Goal: Task Accomplishment & Management: Use online tool/utility

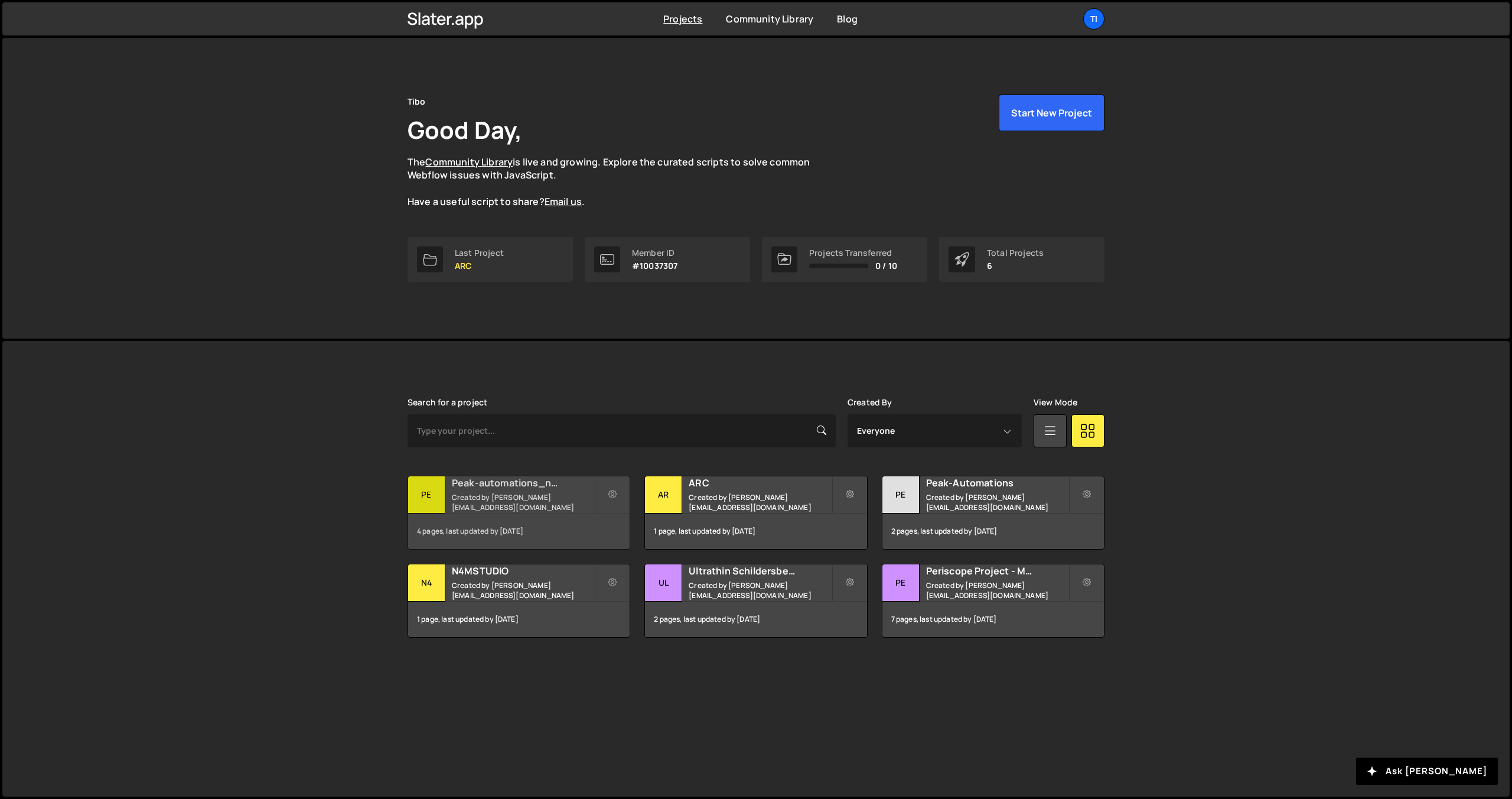
click at [469, 489] on h2 "Peak-automations_new" at bounding box center [523, 483] width 143 height 13
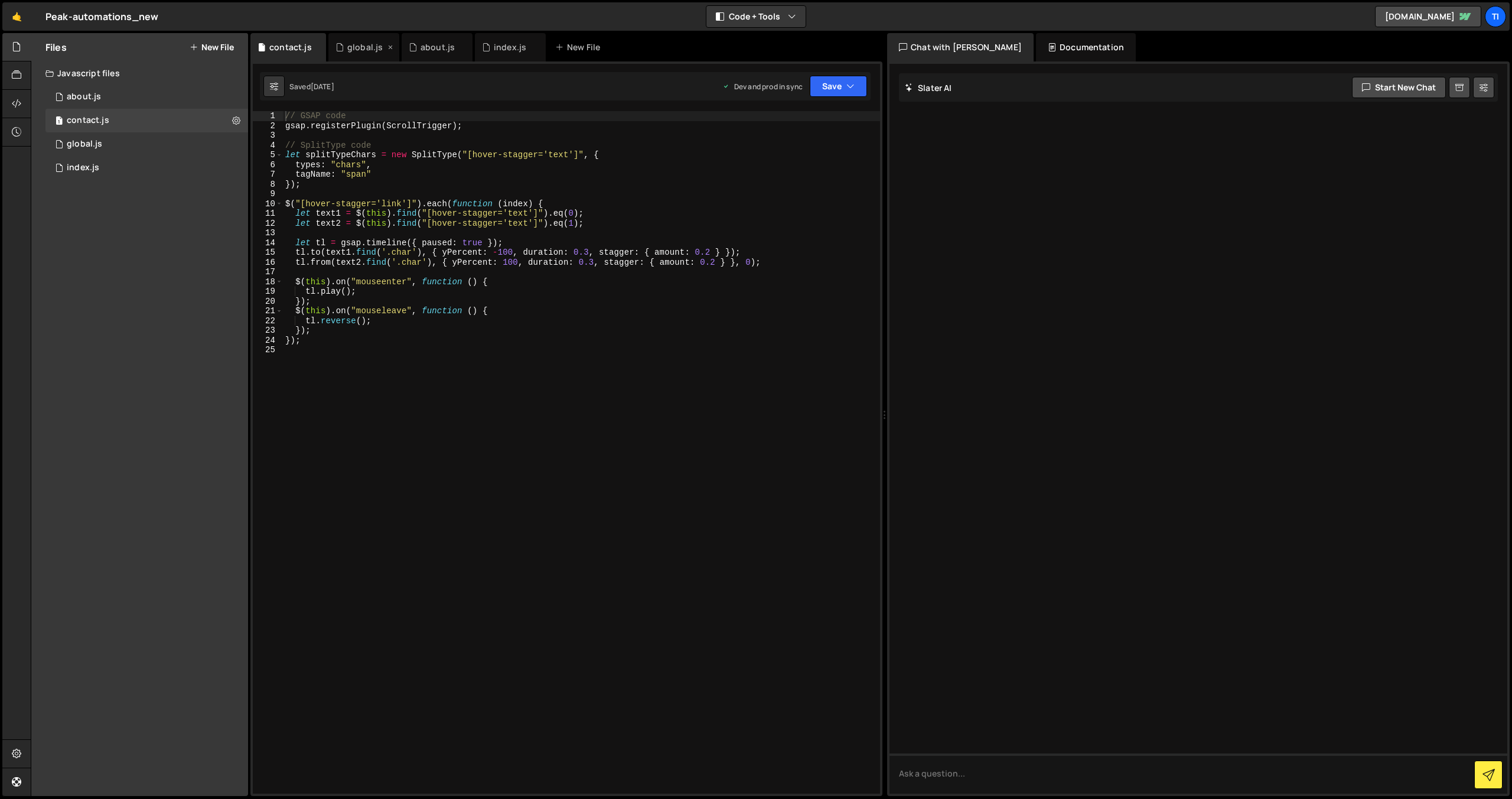
click at [351, 47] on div "global.js" at bounding box center [364, 47] width 35 height 11
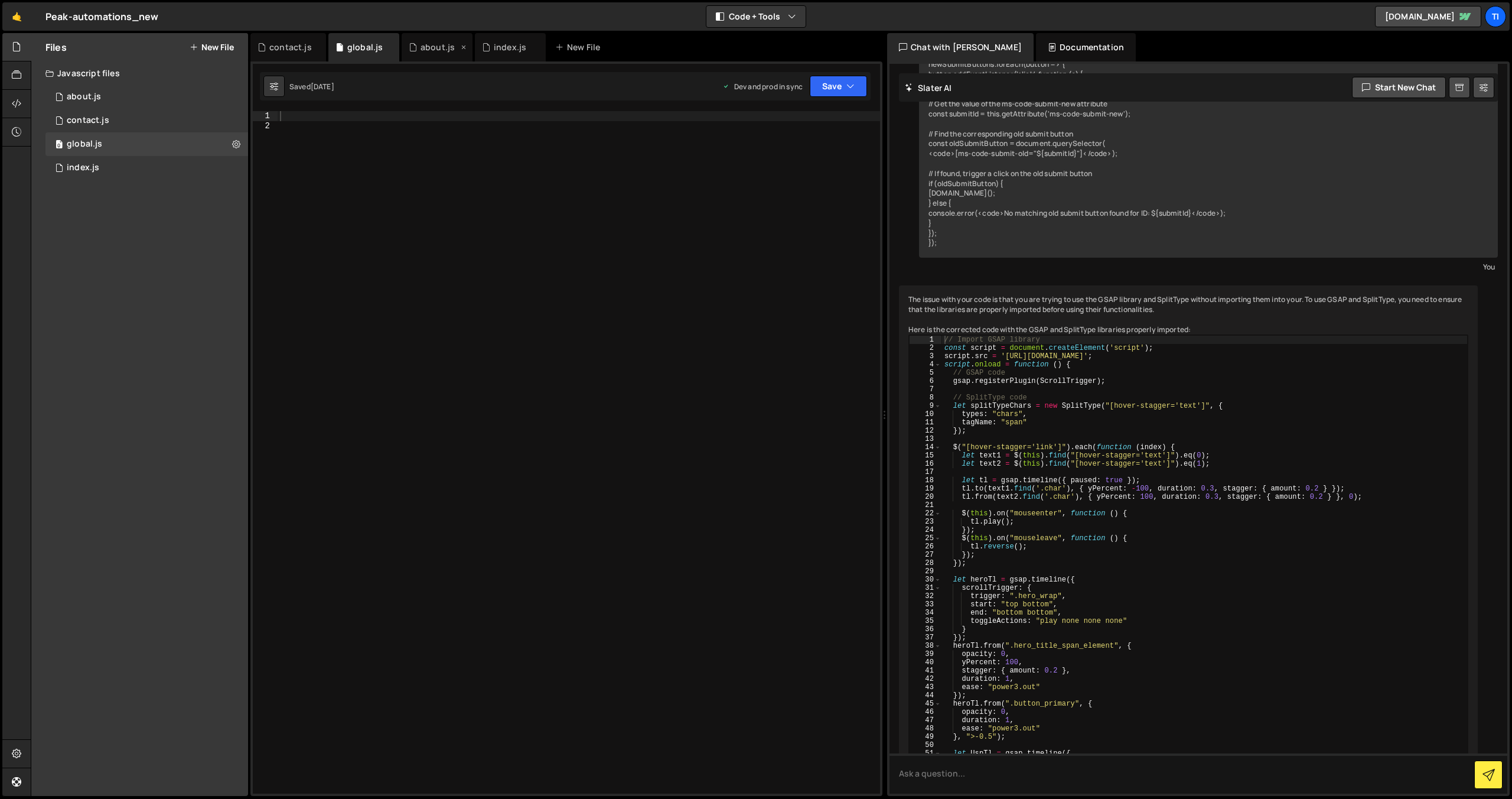
scroll to position [5215, 0]
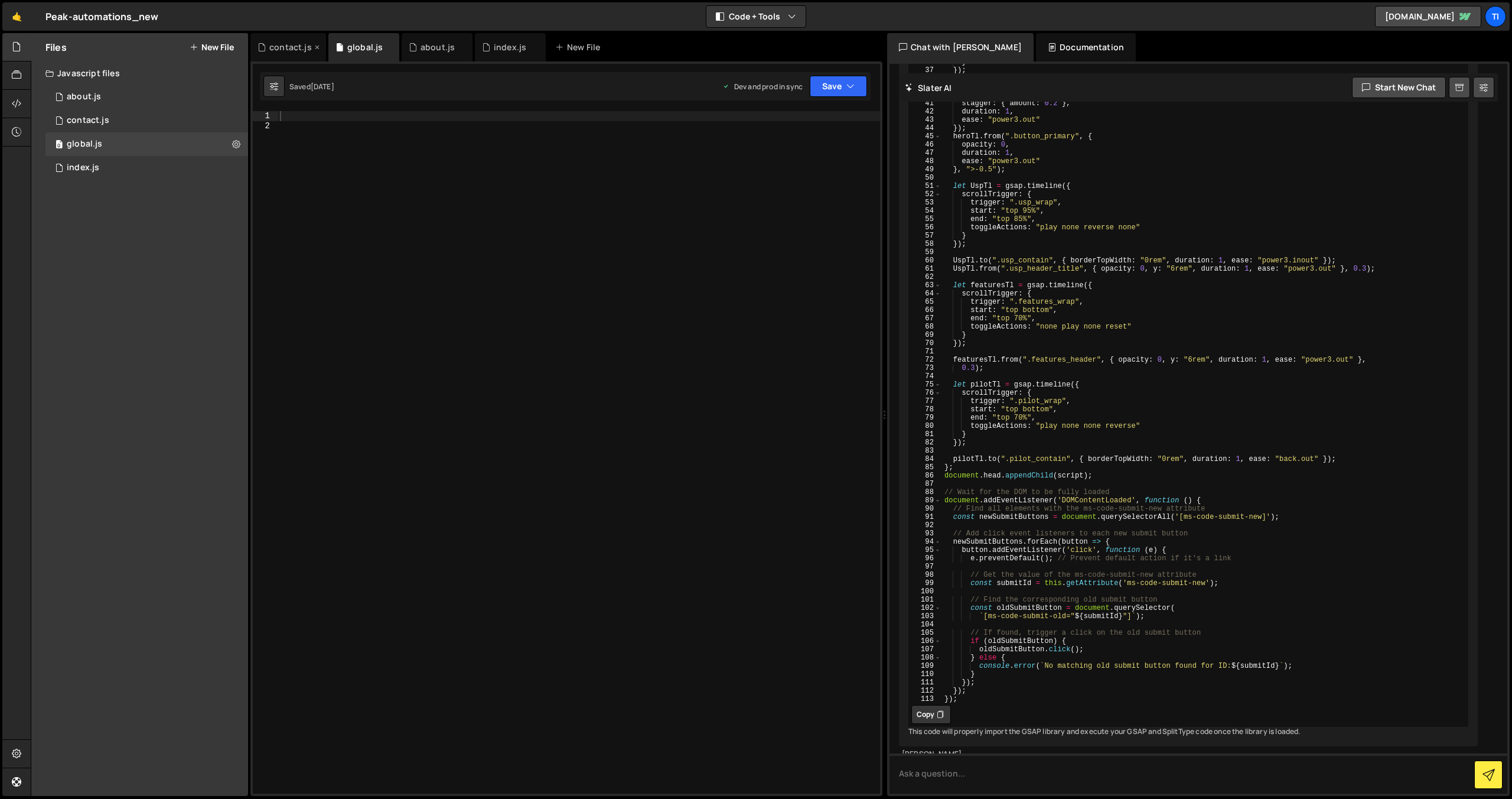
click at [292, 48] on div "contact.js" at bounding box center [291, 47] width 43 height 11
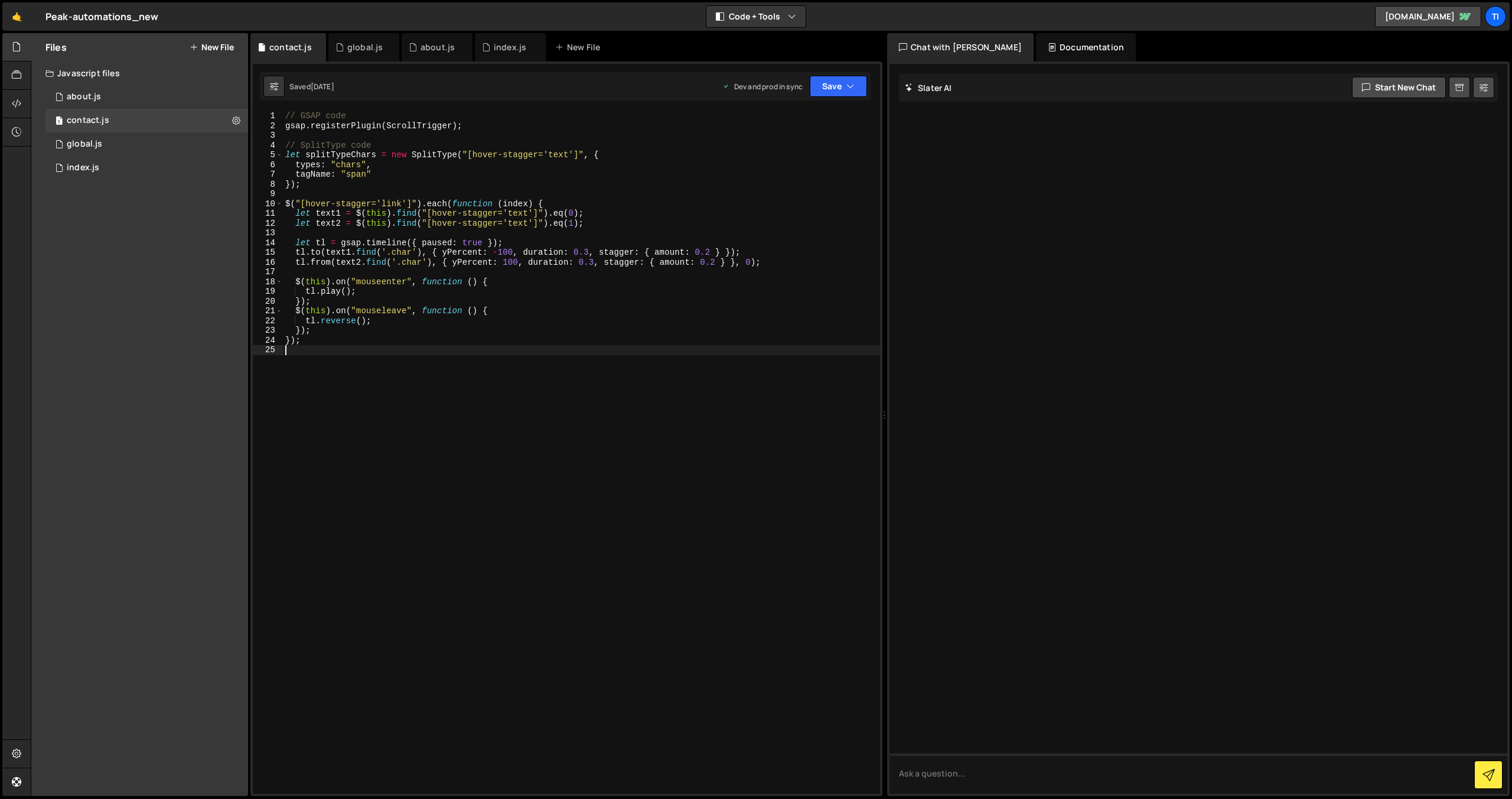
click at [463, 370] on div "// GSAP code gsap . registerPlugin ( ScrollTrigger ) ; // SplitType code let sp…" at bounding box center [581, 462] width 597 height 702
paste textarea "});"
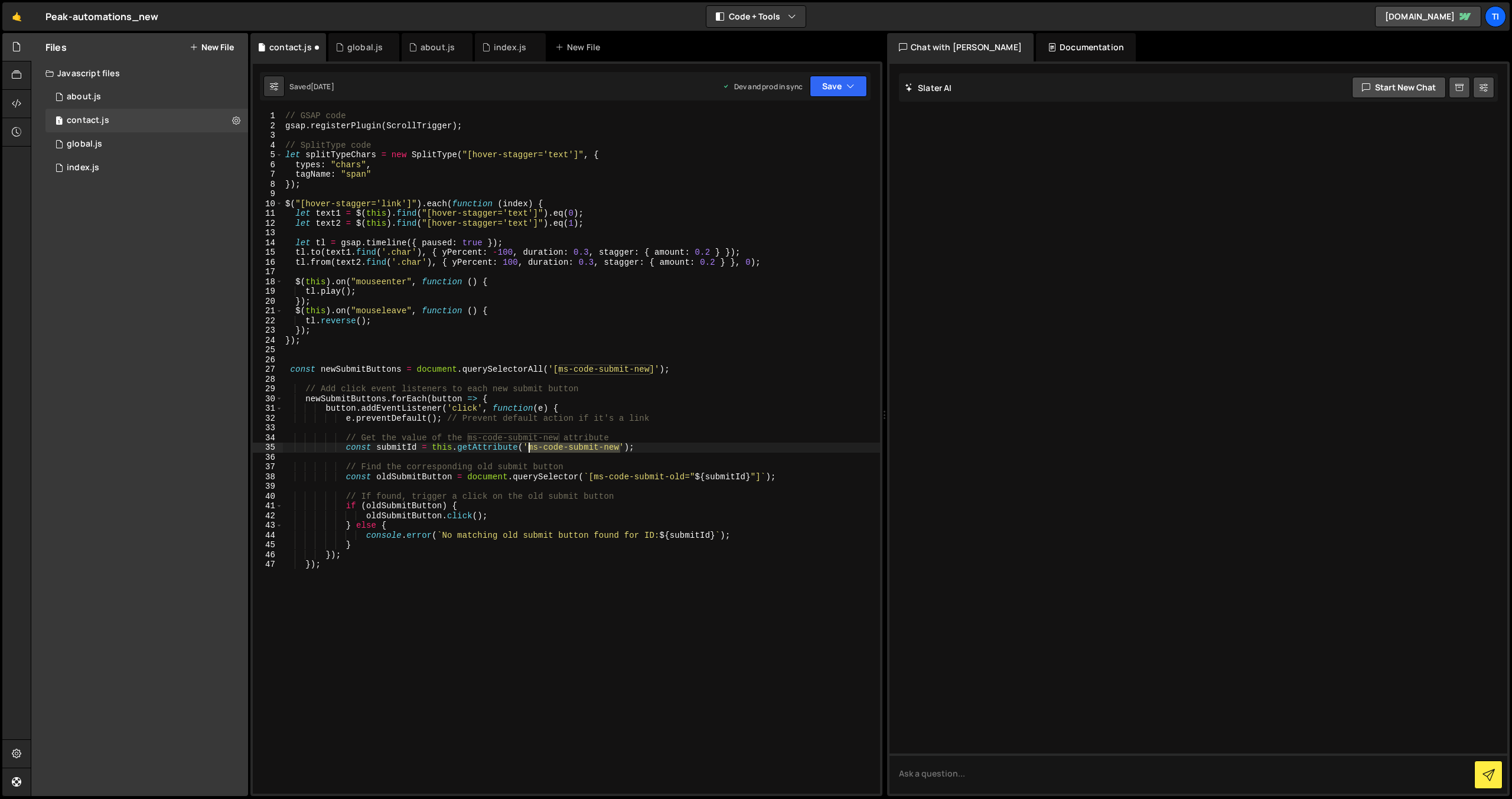
drag, startPoint x: 621, startPoint y: 448, endPoint x: 528, endPoint y: 451, distance: 93.0
click at [528, 451] on div "// GSAP code gsap . registerPlugin ( ScrollTrigger ) ; // SplitType code let sp…" at bounding box center [581, 462] width 597 height 702
type textarea "const submitId = this.getAttribute('ms-code-submit-new');"
click at [618, 456] on div "// GSAP code gsap . registerPlugin ( ScrollTrigger ) ; // SplitType code let sp…" at bounding box center [581, 462] width 597 height 702
drag, startPoint x: 620, startPoint y: 451, endPoint x: 529, endPoint y: 445, distance: 91.2
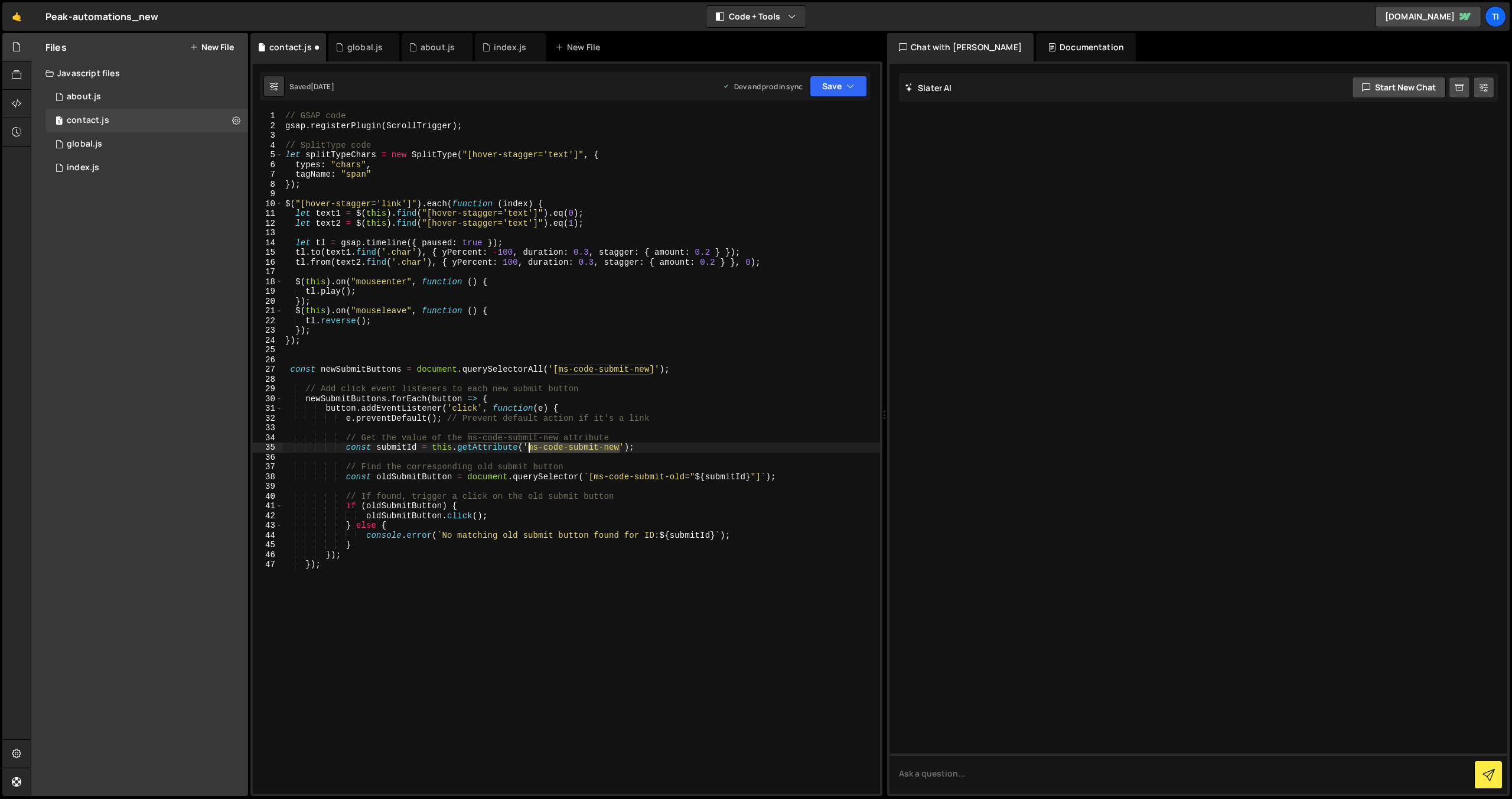
click at [529, 445] on div "// GSAP code gsap . registerPlugin ( ScrollTrigger ) ; // SplitType code let sp…" at bounding box center [581, 462] width 597 height 702
click at [553, 642] on div "// GSAP code gsap . registerPlugin ( ScrollTrigger ) ; // SplitType code let sp…" at bounding box center [581, 462] width 597 height 702
type textarea "});"
click at [857, 86] on button "Save" at bounding box center [839, 86] width 57 height 21
click at [794, 168] on div "Saved [DATE]" at bounding box center [799, 166] width 123 height 14
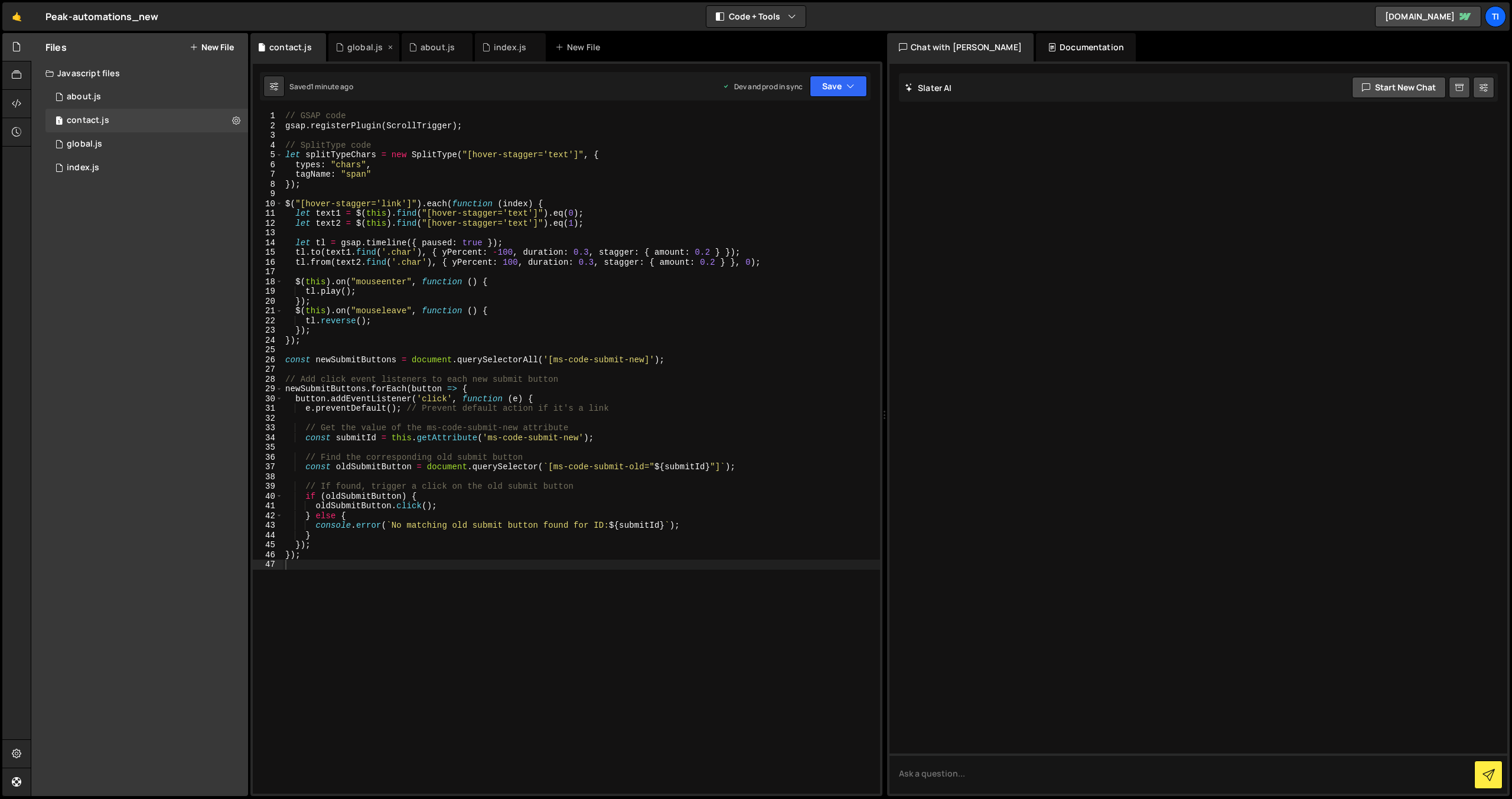
click at [355, 50] on div "global.js" at bounding box center [364, 47] width 35 height 11
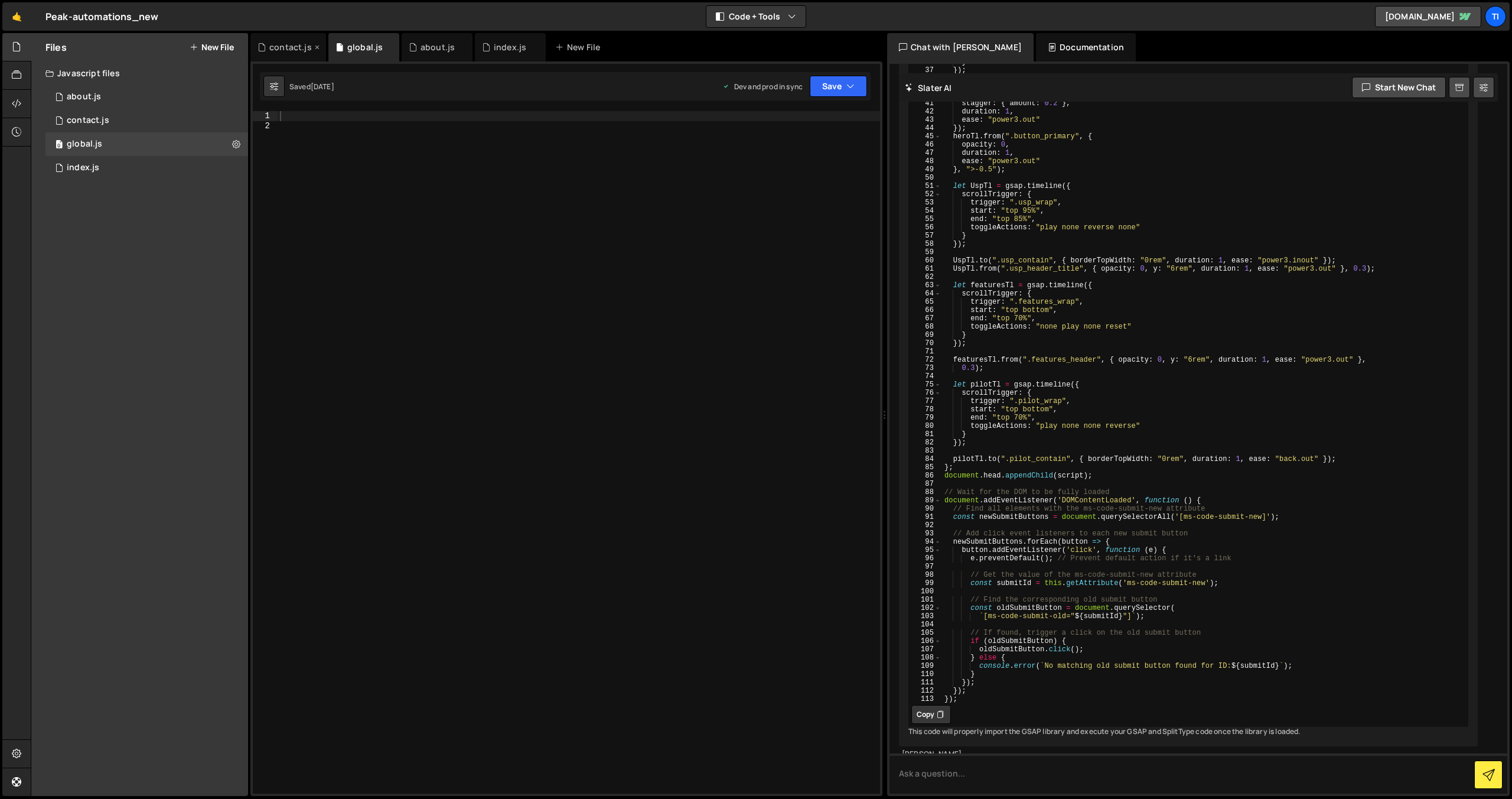
scroll to position [5215, 0]
click at [286, 53] on div "contact.js" at bounding box center [288, 47] width 75 height 29
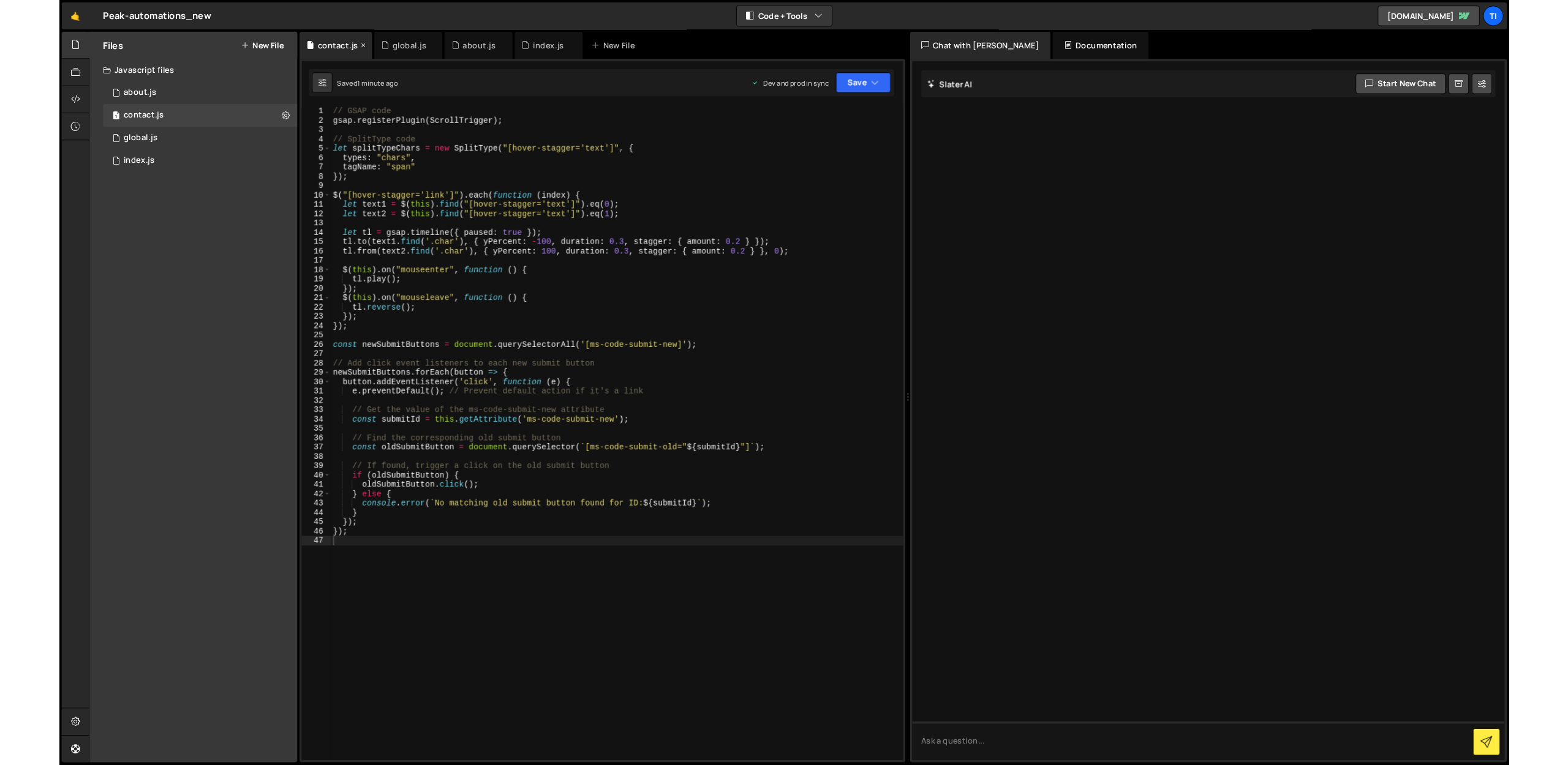
scroll to position [0, 0]
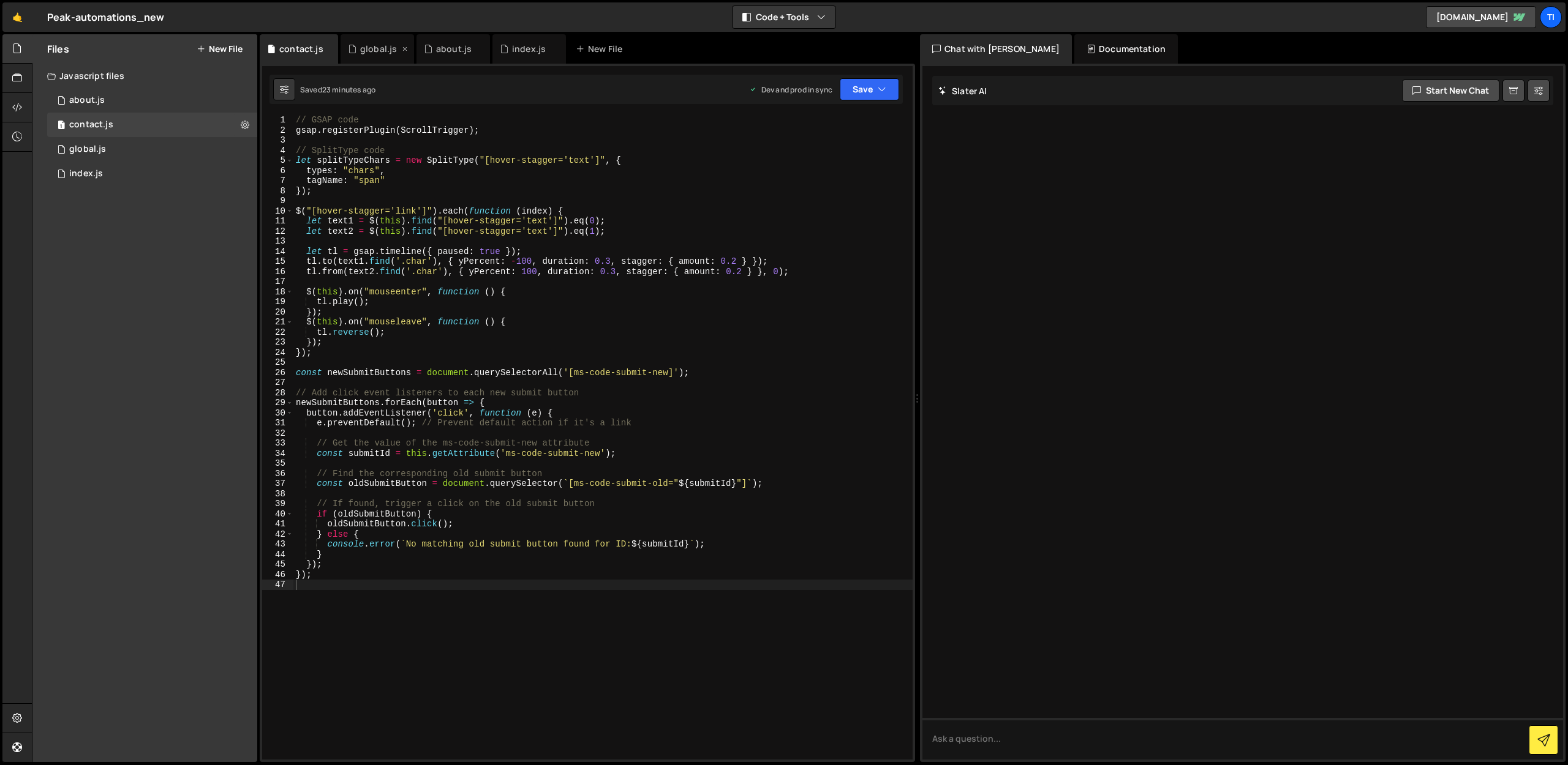
click at [360, 53] on div "global.js" at bounding box center [378, 48] width 37 height 12
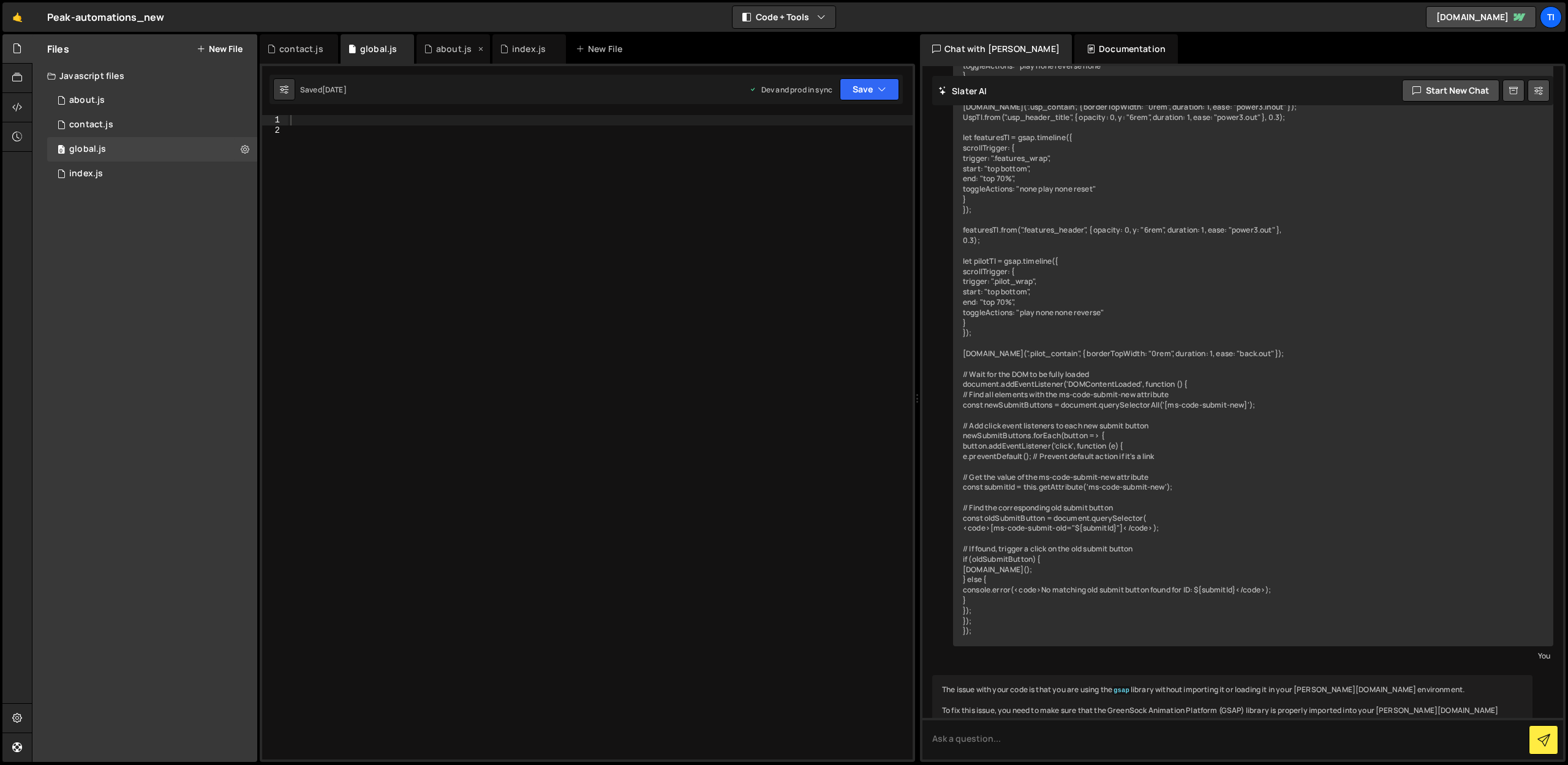
click at [436, 50] on div "about.js" at bounding box center [454, 48] width 36 height 12
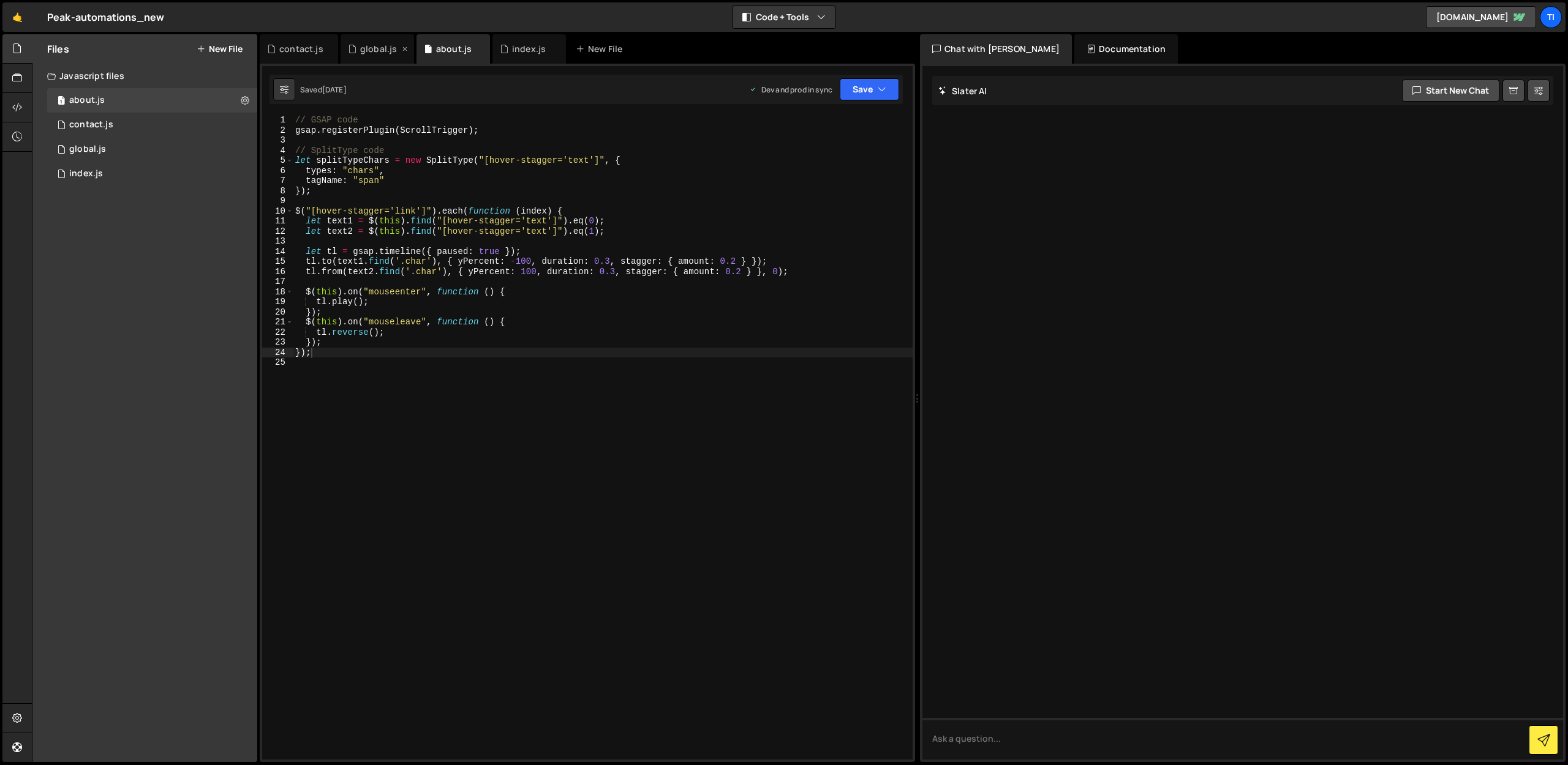
click at [402, 51] on icon at bounding box center [405, 48] width 8 height 12
click at [443, 38] on div "index.js" at bounding box center [453, 48] width 74 height 30
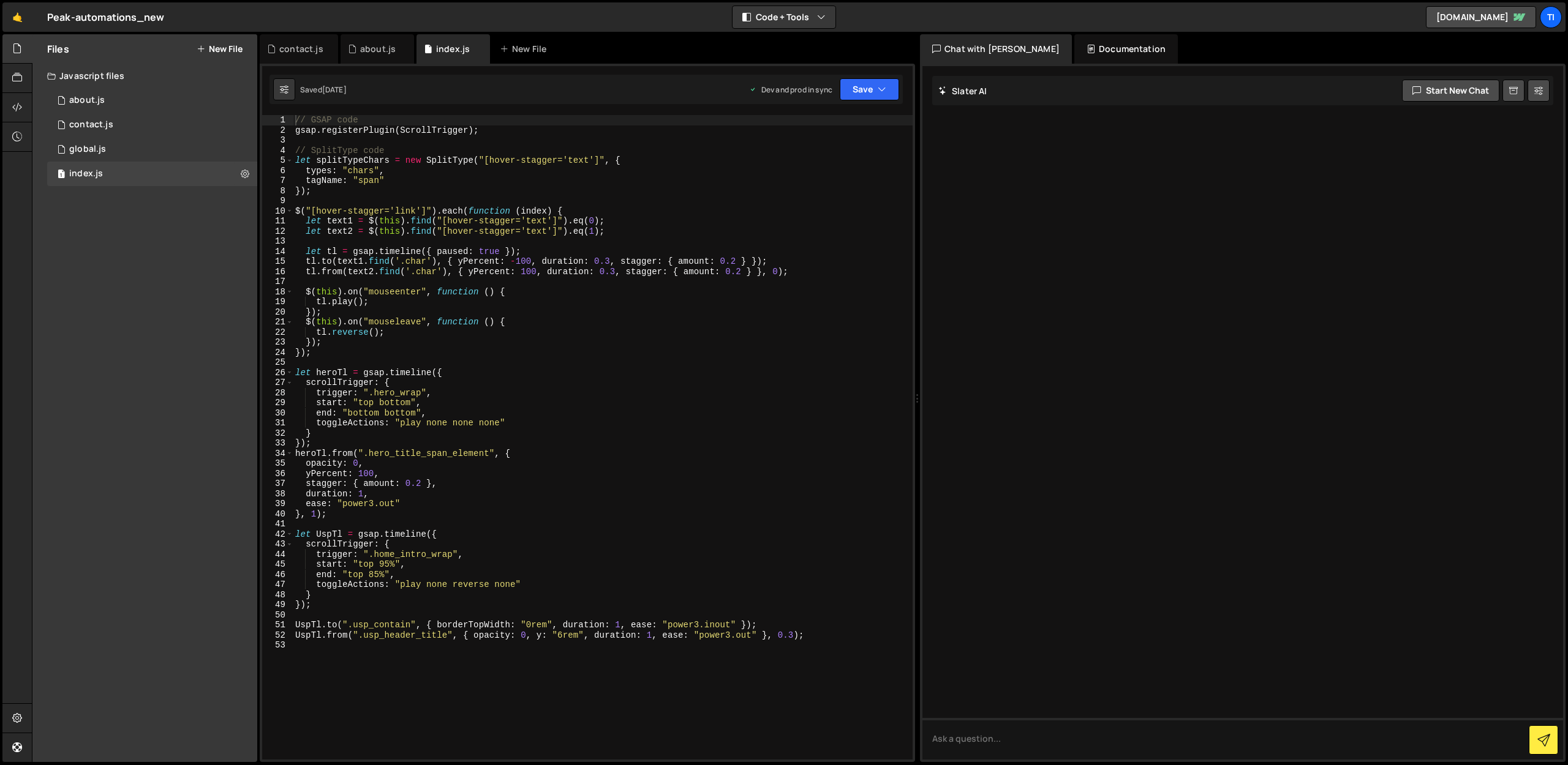
click at [359, 490] on div "// GSAP code gsap . registerPlugin ( ScrollTrigger ) ; // SplitType code let sp…" at bounding box center [603, 447] width 620 height 665
click at [361, 491] on div "// GSAP code gsap . registerPlugin ( ScrollTrigger ) ; // SplitType code let sp…" at bounding box center [603, 447] width 620 height 665
click at [310, 515] on div "// GSAP code gsap . registerPlugin ( ScrollTrigger ) ; // SplitType code let sp…" at bounding box center [603, 447] width 620 height 665
click at [313, 515] on div "// GSAP code gsap . registerPlugin ( ScrollTrigger ) ; // SplitType code let sp…" at bounding box center [603, 447] width 620 height 665
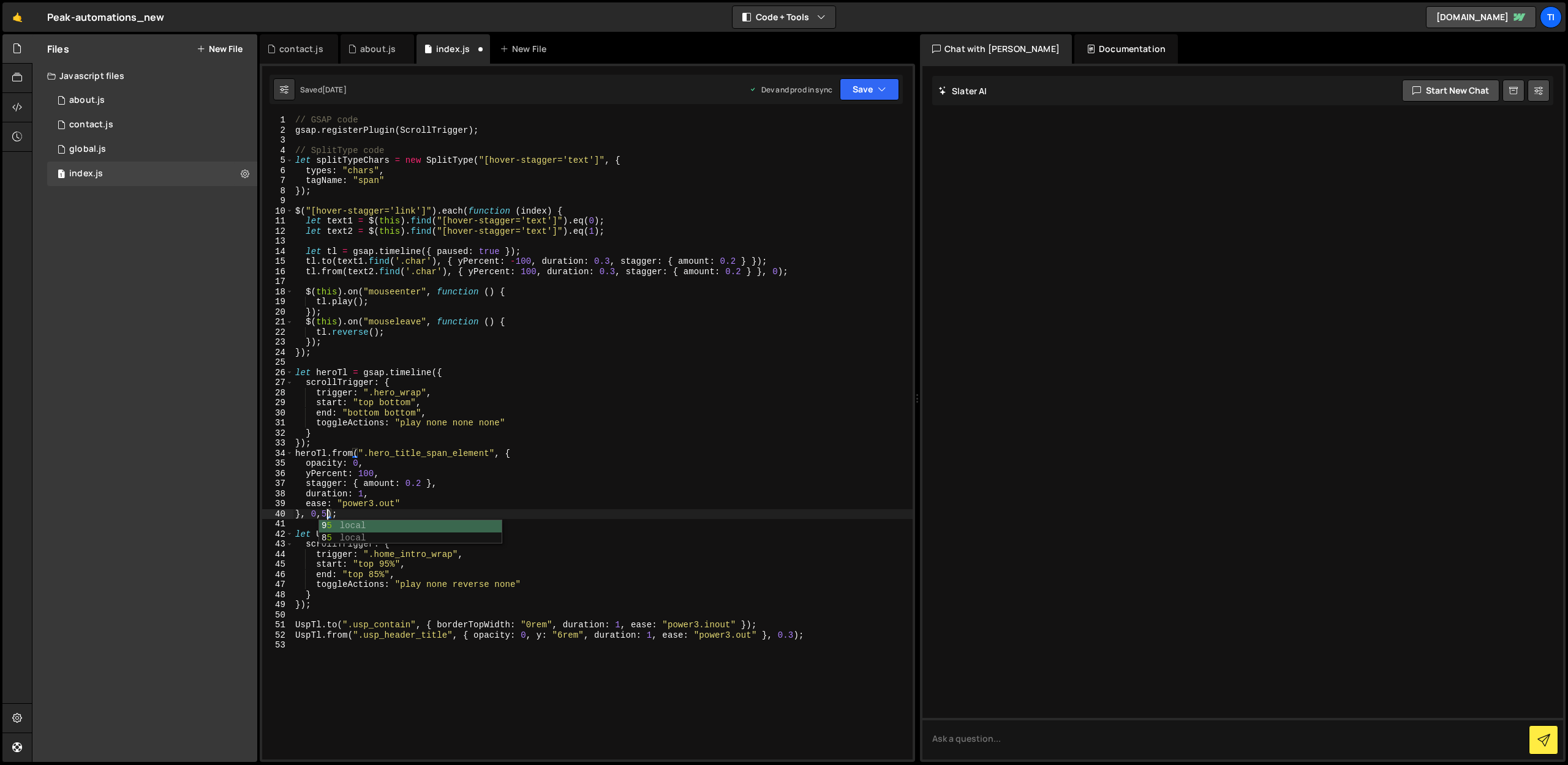
click at [394, 517] on div "// GSAP code gsap . registerPlugin ( ScrollTrigger ) ; // SplitType code let sp…" at bounding box center [603, 447] width 620 height 665
type textarea "}, 0,5);"
click at [871, 96] on button "Save" at bounding box center [870, 89] width 59 height 22
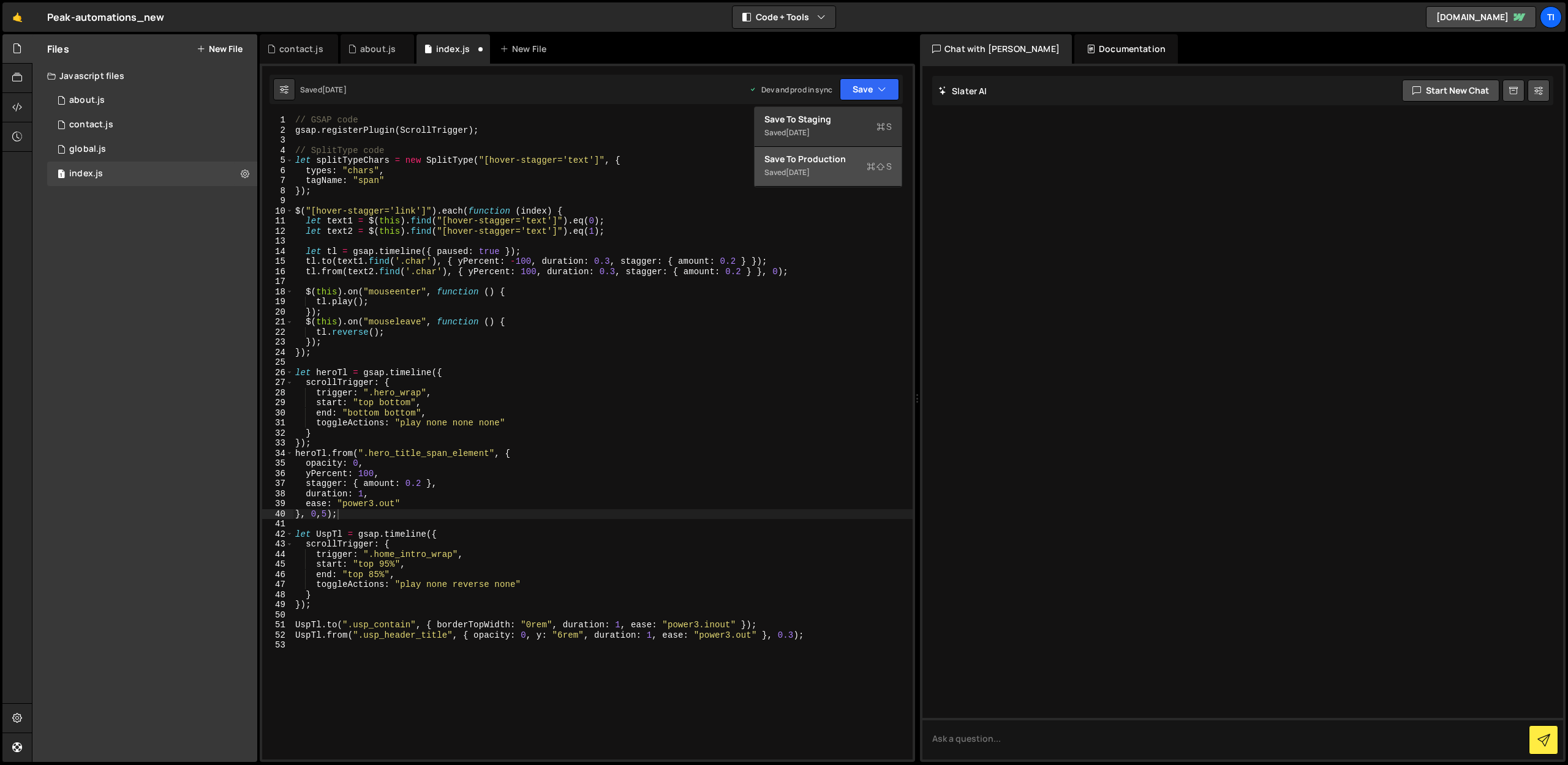
click at [781, 177] on div "Saved [DATE]" at bounding box center [828, 172] width 127 height 14
click at [847, 646] on div "// GSAP code gsap . registerPlugin ( ScrollTrigger ) ; // SplitType code let sp…" at bounding box center [603, 447] width 620 height 665
paste textarea "}"
type textarea "}"
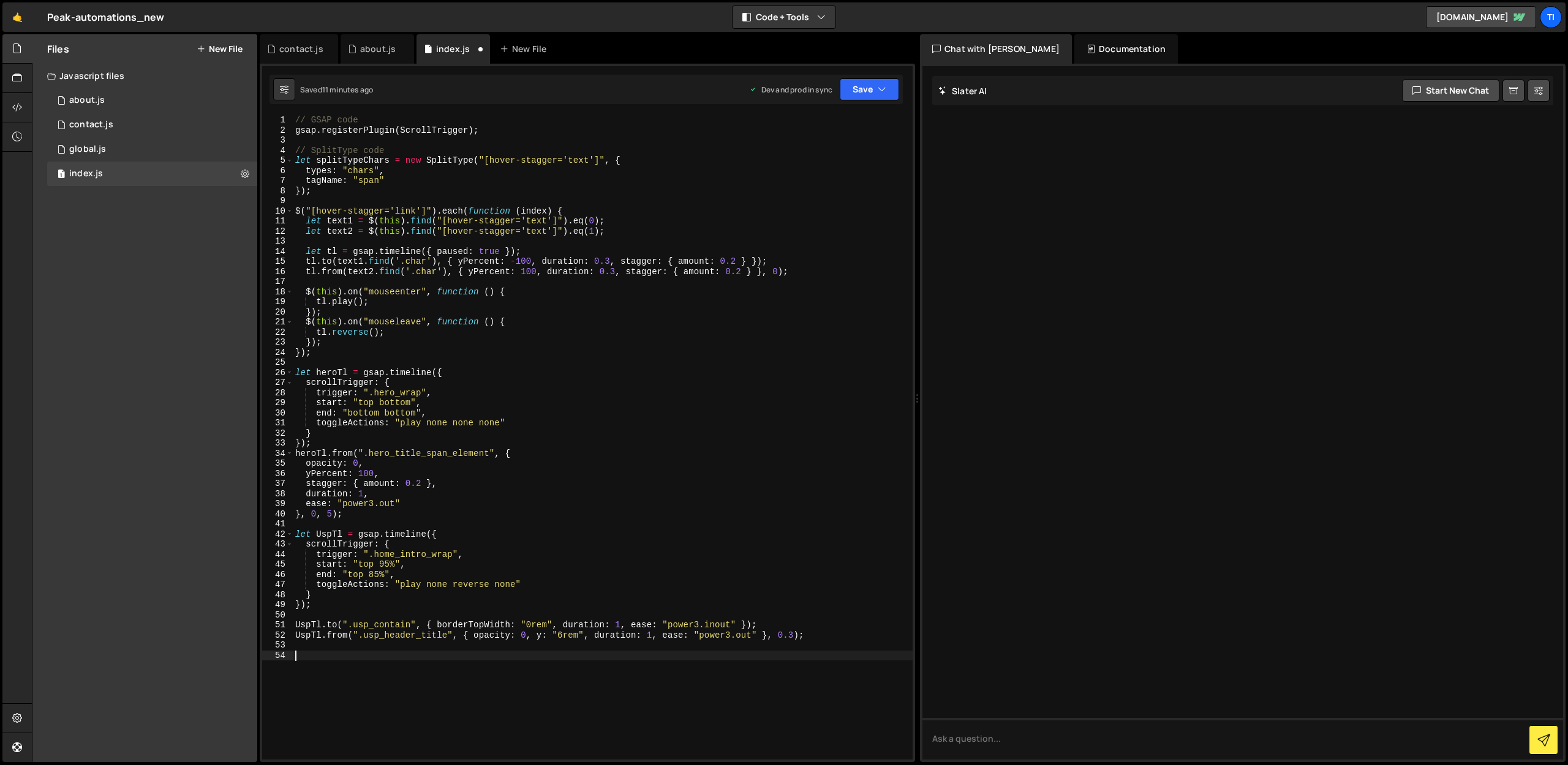
scroll to position [123, 0]
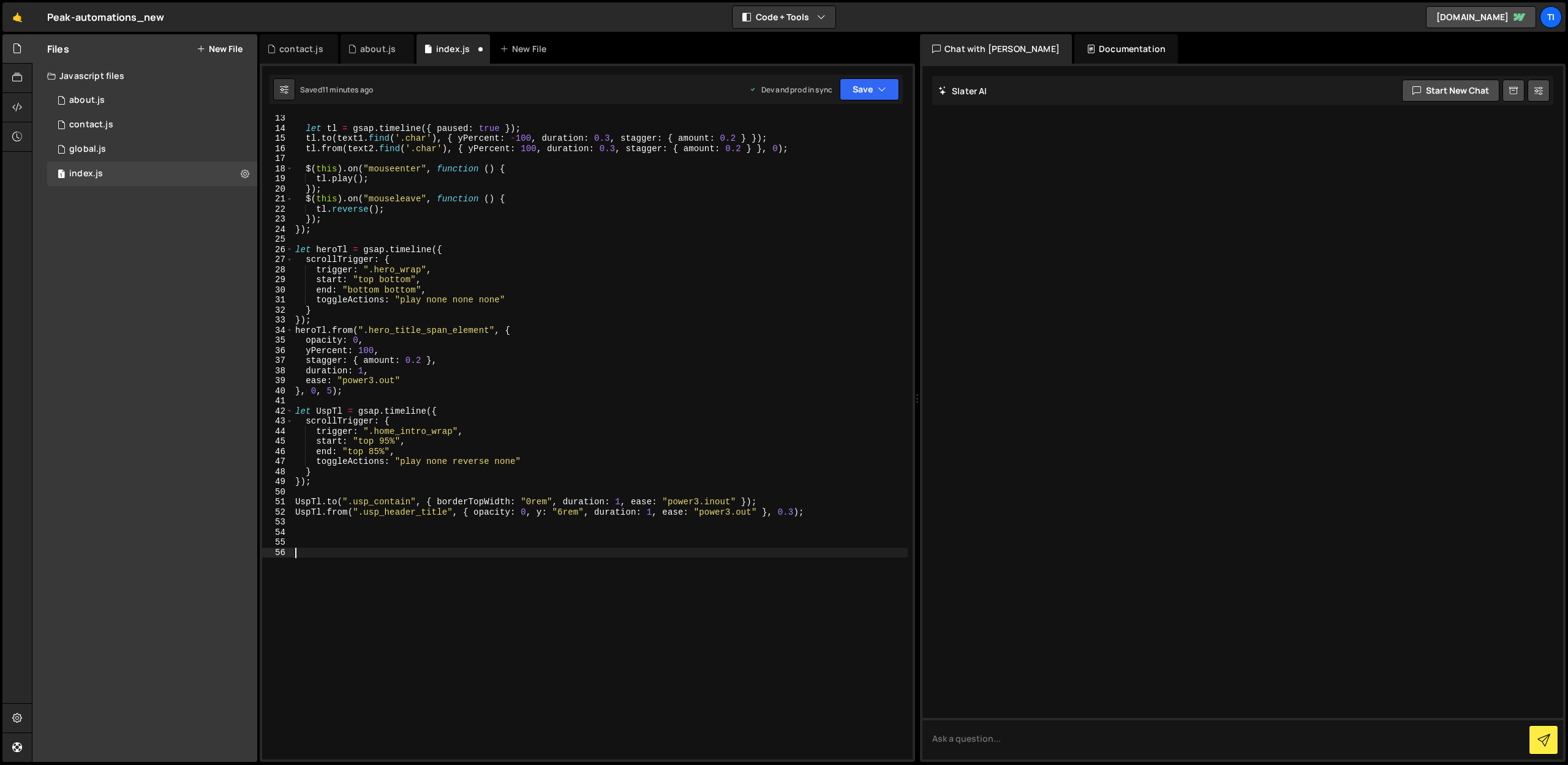
paste textarea "}"
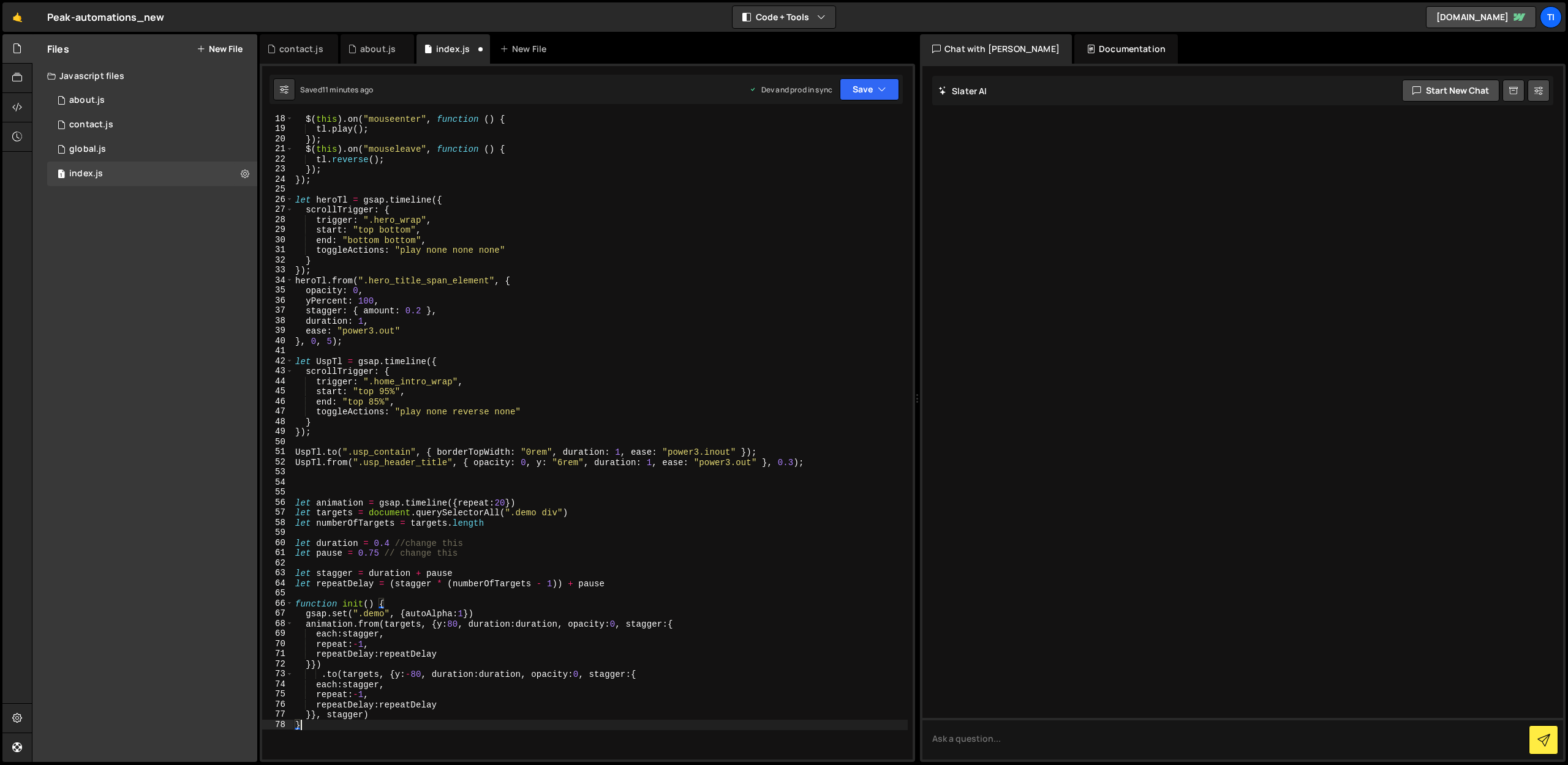
scroll to position [172, 0]
click at [492, 506] on div "$ ( this ) . on ( "mouseenter" , function ( ) { tl . play ( ) ; }) ; $ ( this )…" at bounding box center [601, 446] width 615 height 665
click at [552, 515] on div "$ ( this ) . on ( "mouseenter" , function ( ) { tl . play ( ) ; }) ; $ ( this )…" at bounding box center [601, 446] width 615 height 665
drag, startPoint x: 557, startPoint y: 513, endPoint x: 517, endPoint y: 514, distance: 40.0
click at [517, 514] on div "$ ( this ) . on ( "mouseenter" , function ( ) { tl . play ( ) ; }) ; $ ( this )…" at bounding box center [601, 446] width 615 height 665
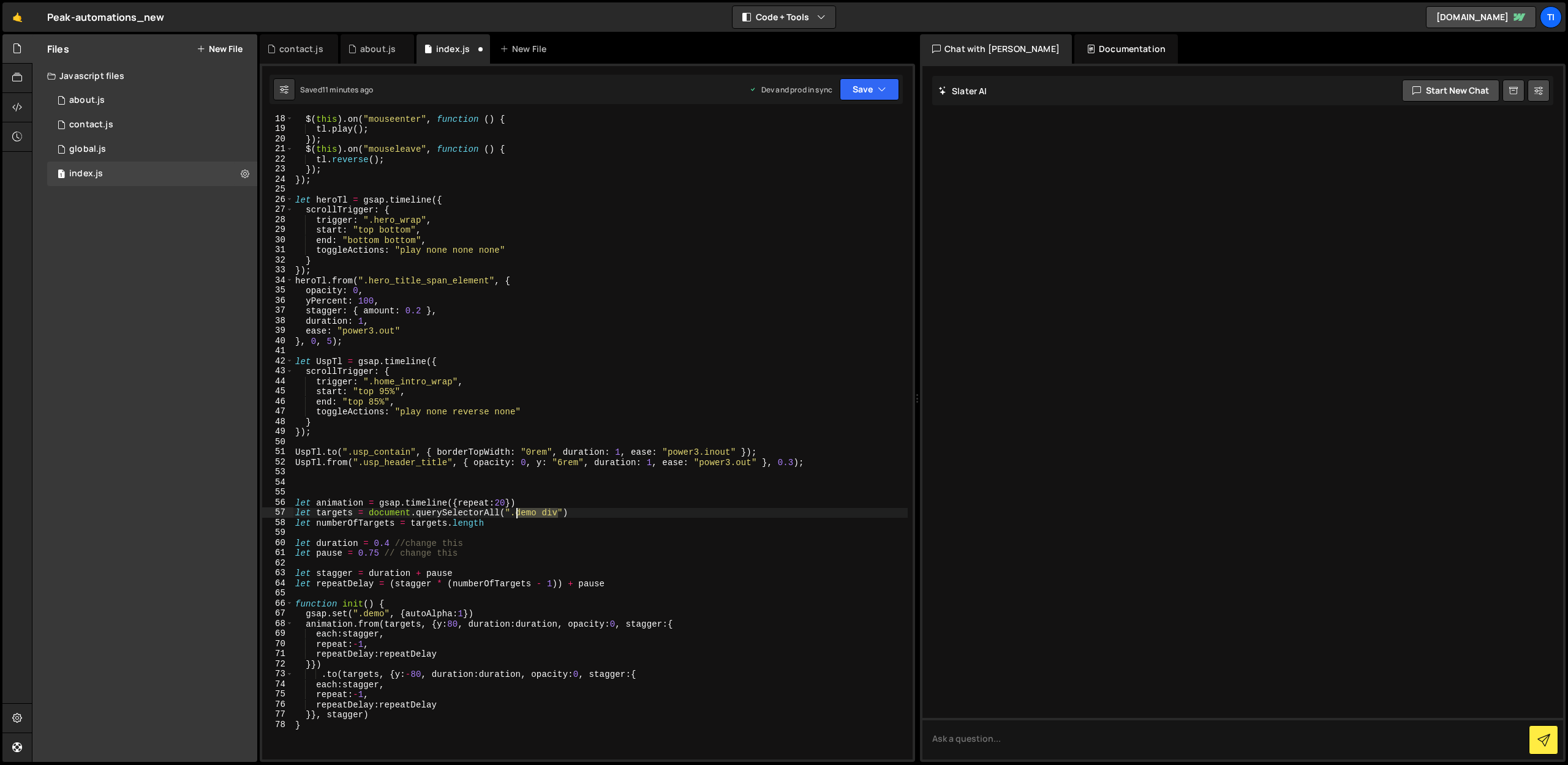
paste textarea "ynamic_text_window"
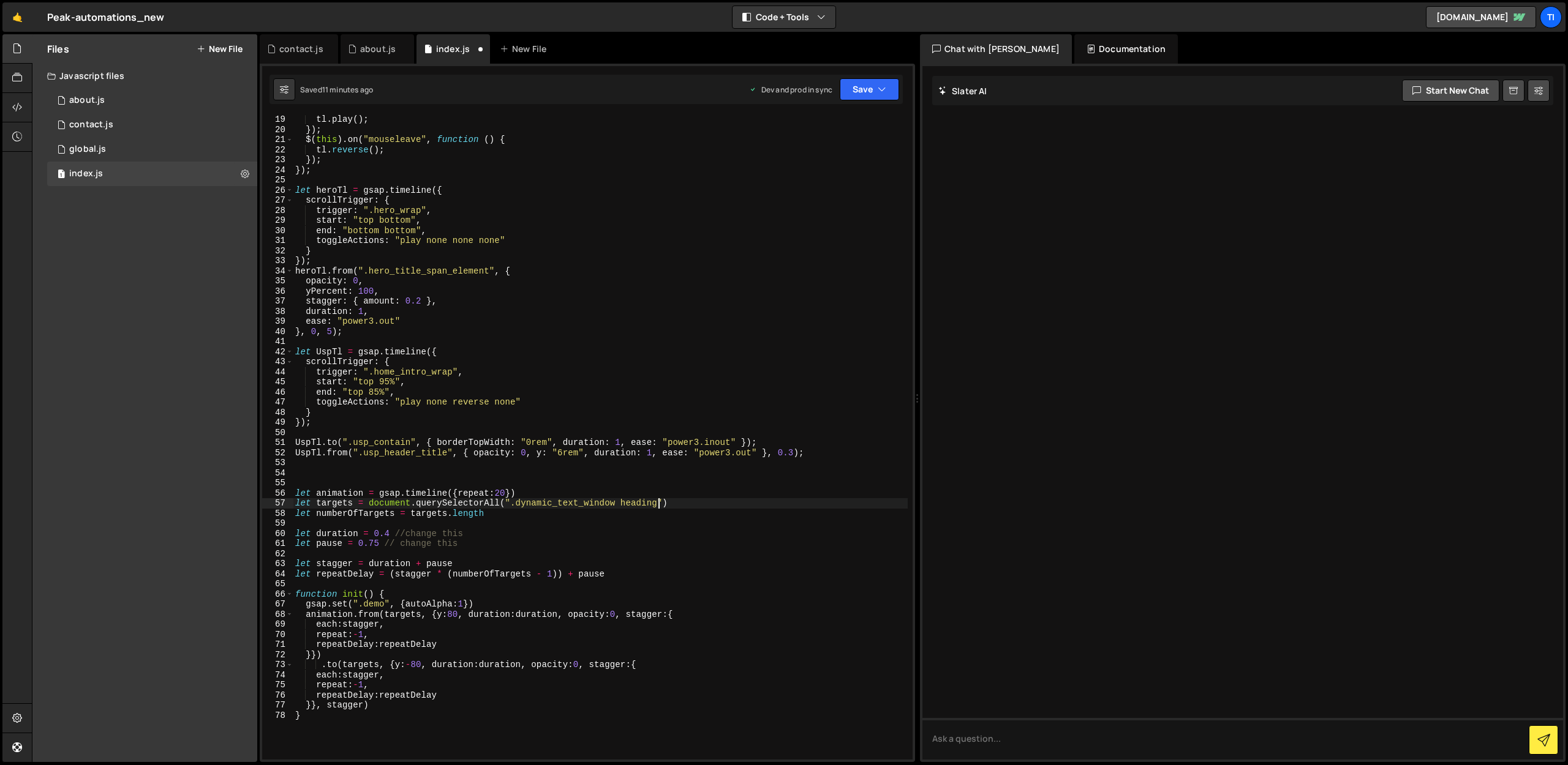
click at [383, 602] on div "tl . play ( ) ; }) ; $ ( this ) . on ( "mouseleave" , function ( ) { tl . rever…" at bounding box center [601, 447] width 615 height 665
click at [379, 604] on div "tl . play ( ) ; }) ; $ ( this ) . on ( "mouseleave" , function ( ) { tl . rever…" at bounding box center [601, 447] width 615 height 665
drag, startPoint x: 384, startPoint y: 604, endPoint x: 365, endPoint y: 604, distance: 19.0
click at [365, 604] on div "tl . play ( ) ; }) ; $ ( this ) . on ( "mouseleave" , function ( ) { tl . rever…" at bounding box center [601, 447] width 615 height 665
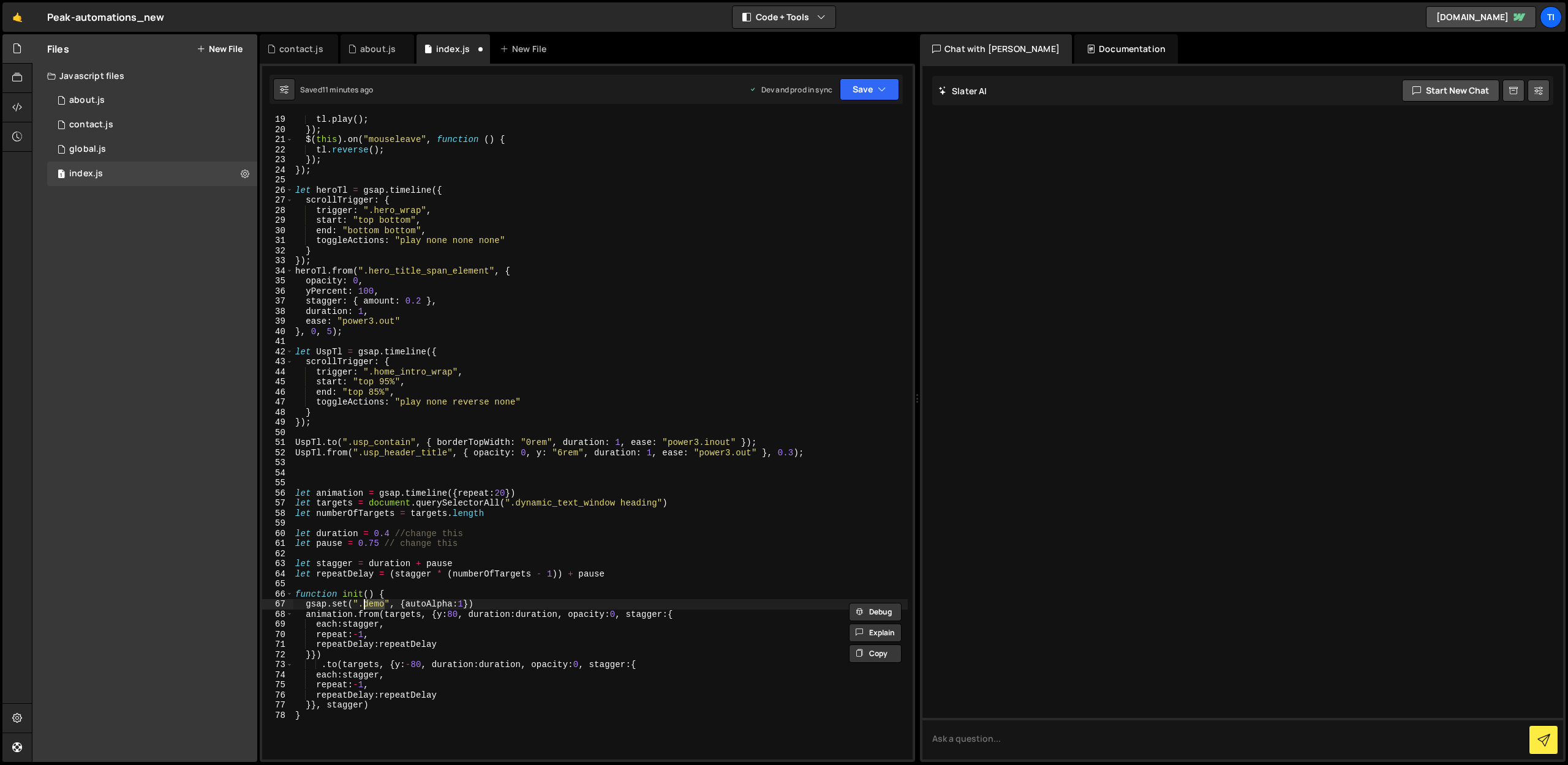
paste textarea "ynamic_text_window"
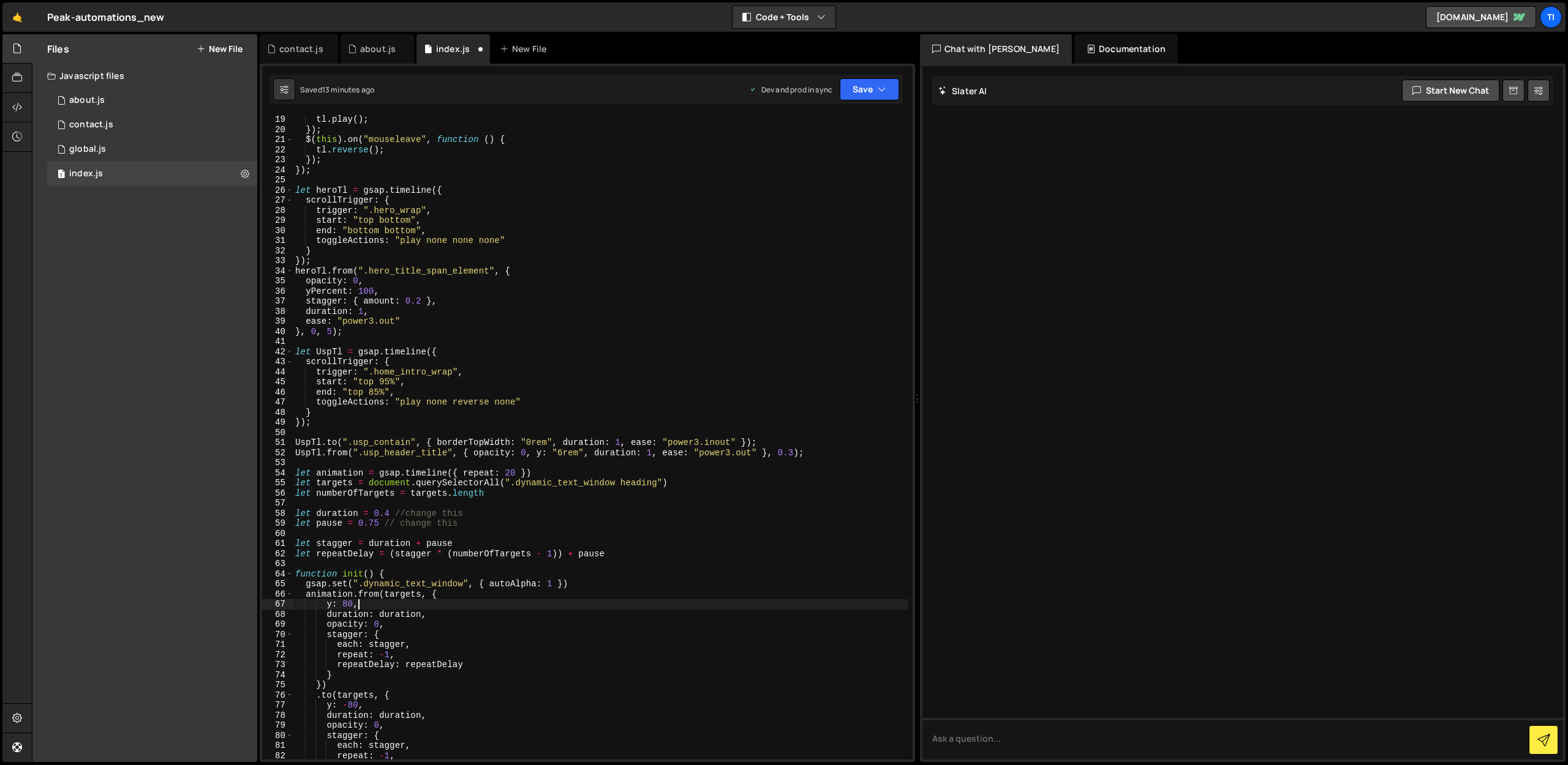
scroll to position [0, 3]
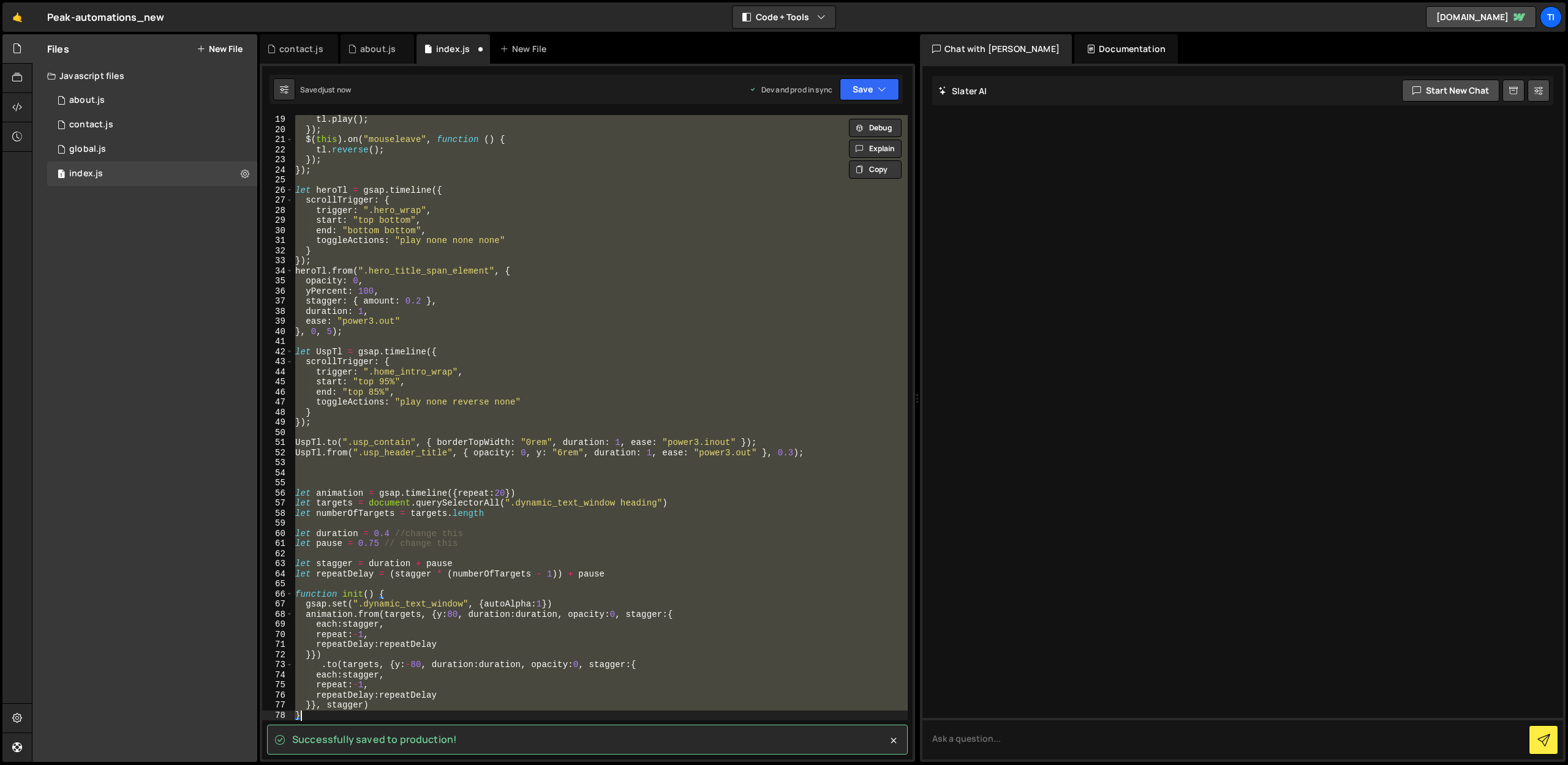
click at [766, 244] on div "tl . play ( ) ; }) ; $ ( this ) . on ( "mouseleave" , function ( ) { tl . rever…" at bounding box center [601, 437] width 615 height 644
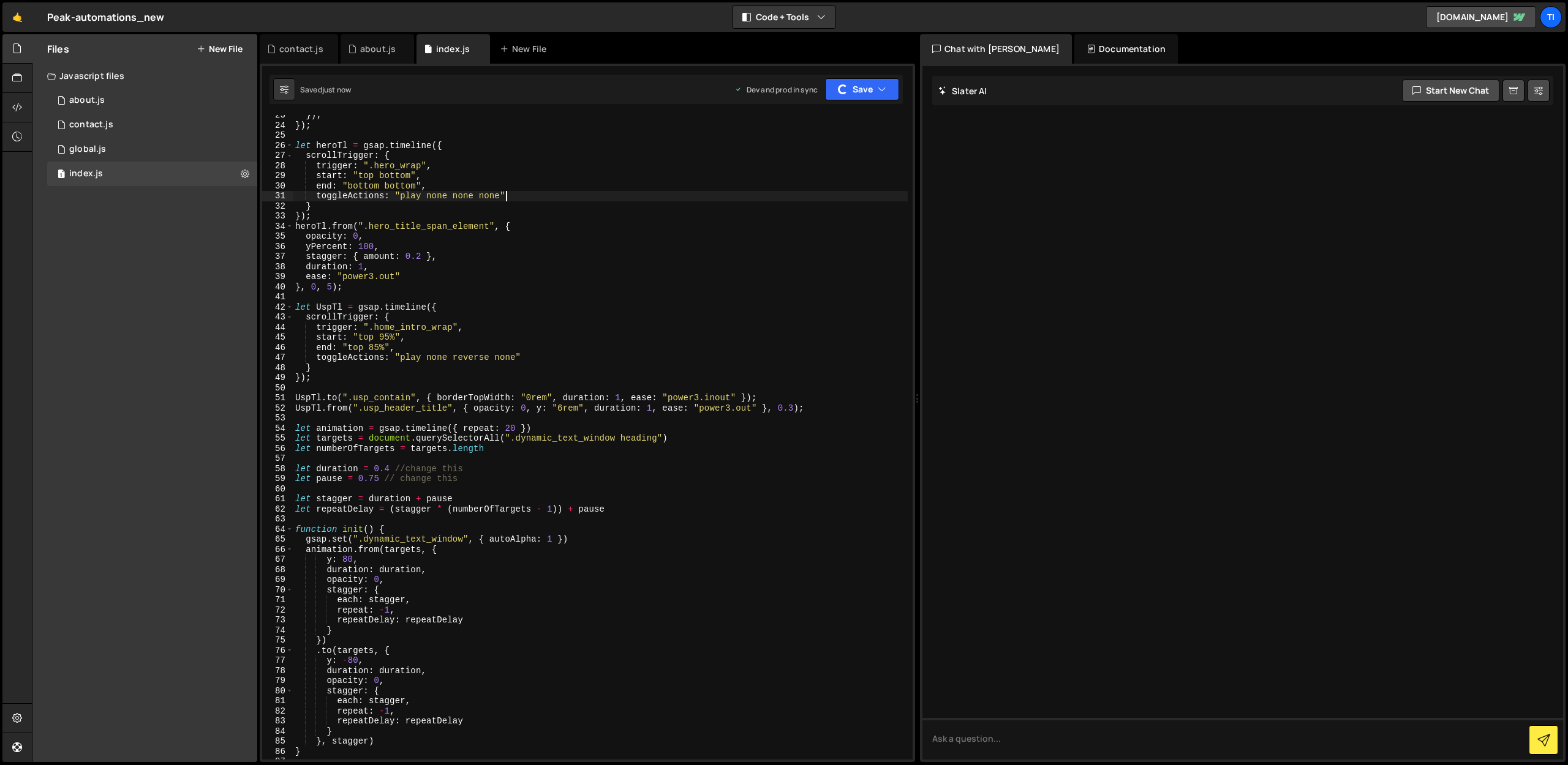
scroll to position [228, 0]
click at [340, 425] on div "}) ; }) ; let heroTl = gsap . timeline ({ scrollTrigger : { trigger : ".hero_wr…" at bounding box center [601, 442] width 615 height 665
type textarea "let animation = gsap.timeline({ repeat: 20 })"
click at [314, 419] on div "}) ; }) ; let heroTl = gsap . timeline ({ scrollTrigger : { trigger : ".hero_wr…" at bounding box center [601, 442] width 615 height 665
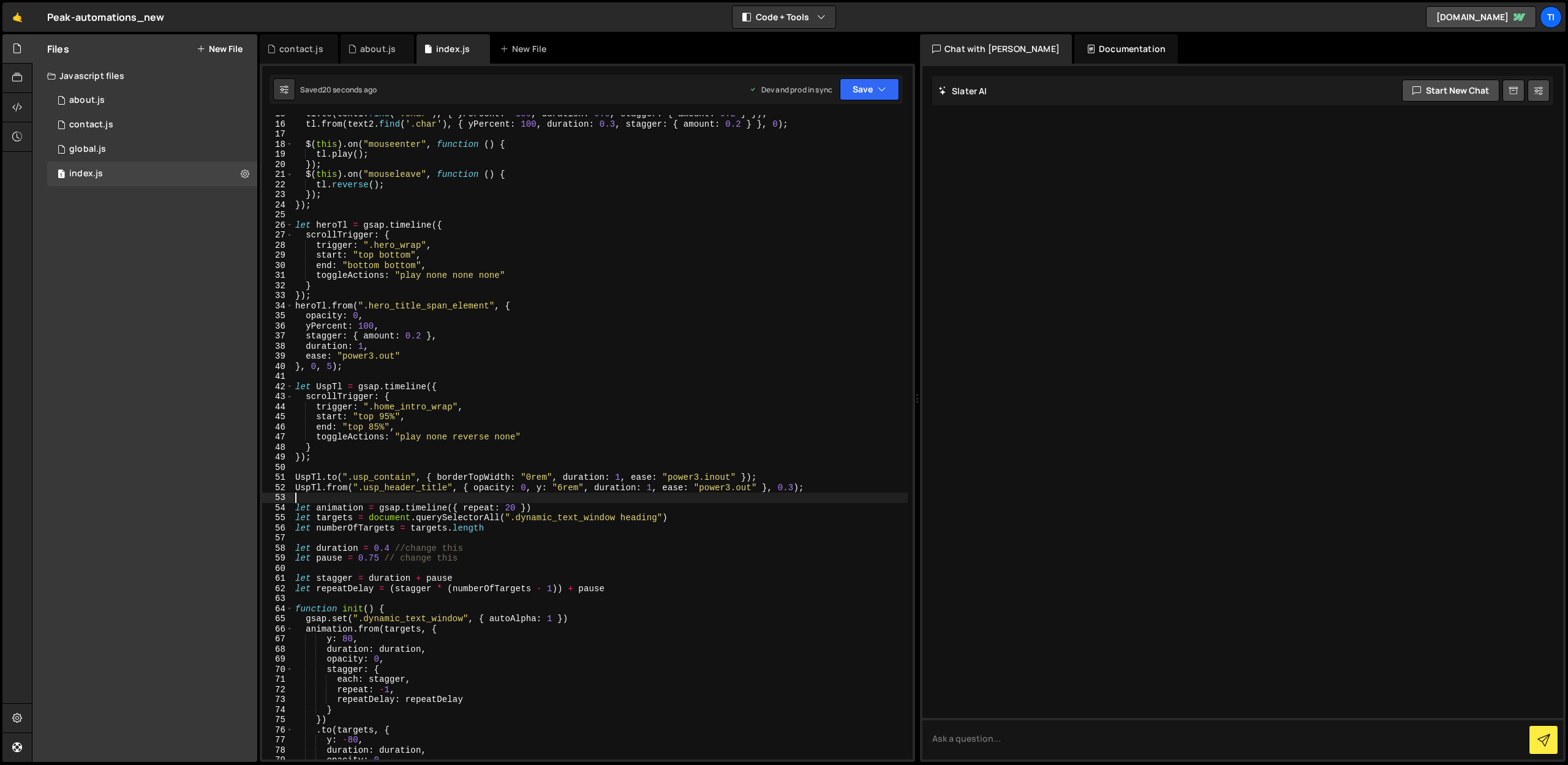
scroll to position [138, 0]
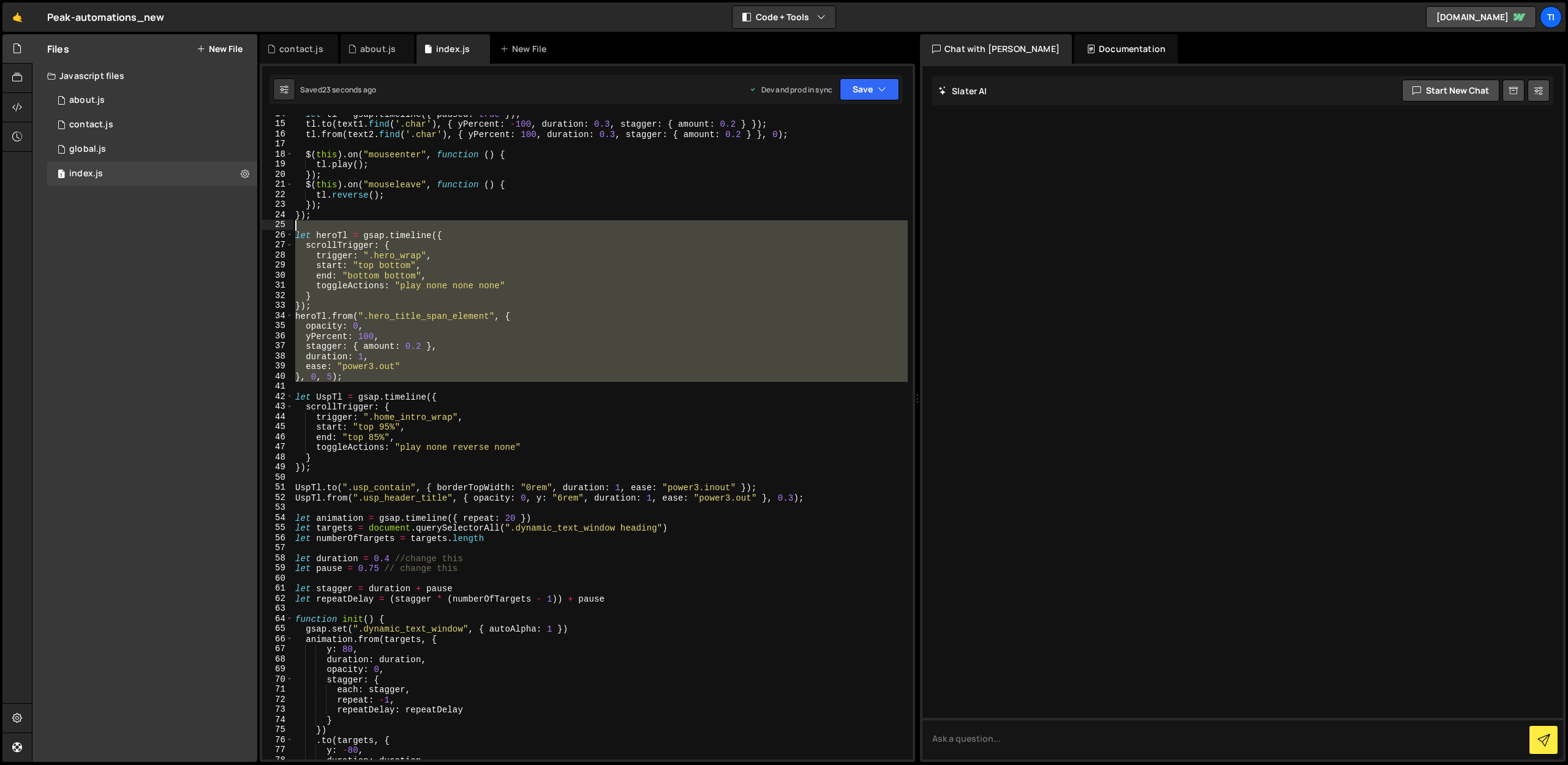
drag, startPoint x: 307, startPoint y: 391, endPoint x: 276, endPoint y: 224, distance: 169.9
click at [276, 224] on div "14 15 16 17 18 19 20 21 22 23 24 25 26 27 28 29 30 31 32 33 34 35 36 37 38 39 4…" at bounding box center [588, 437] width 651 height 644
type textarea "let heroTl = gsap.timeline({"
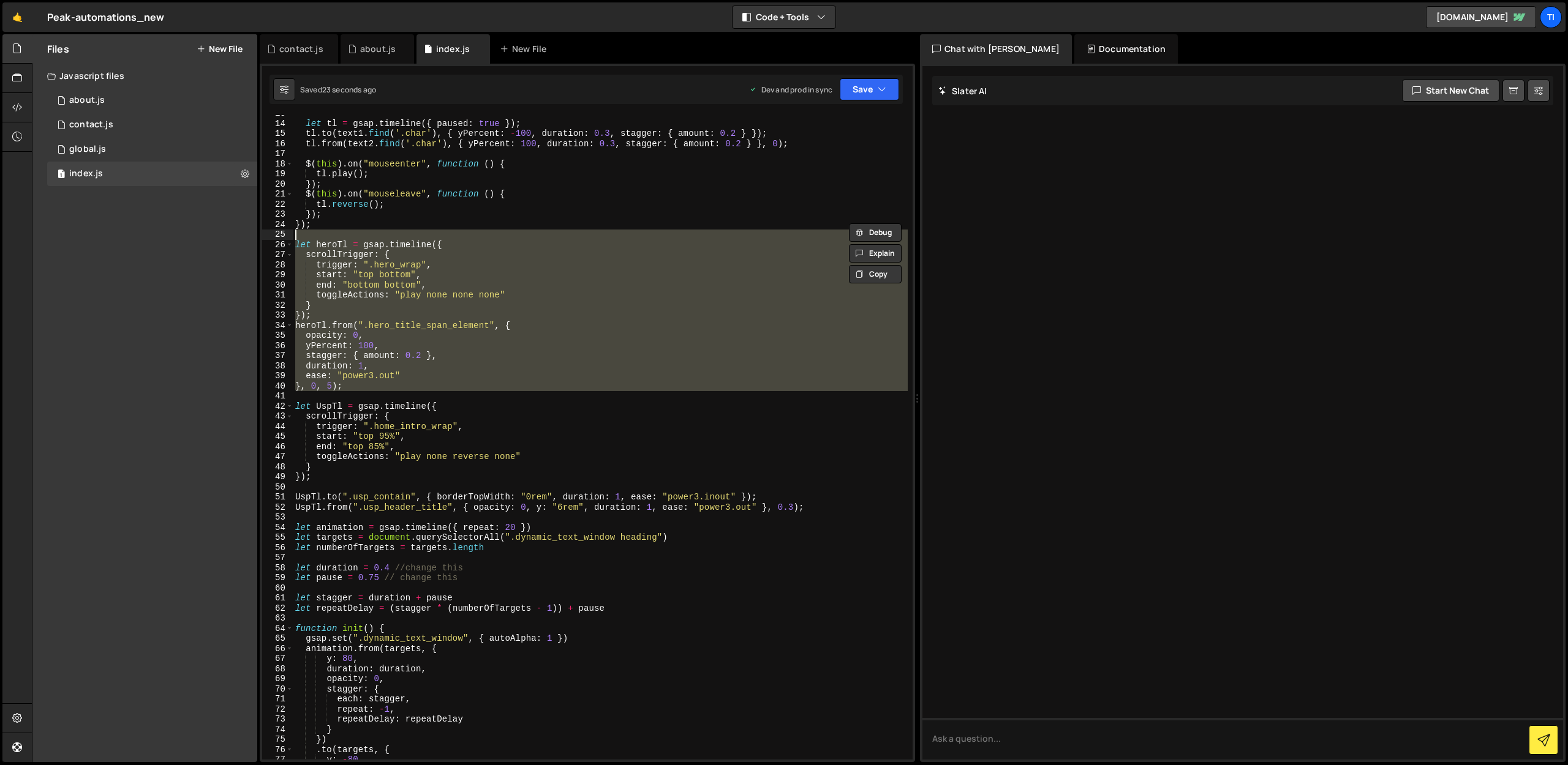
scroll to position [78, 0]
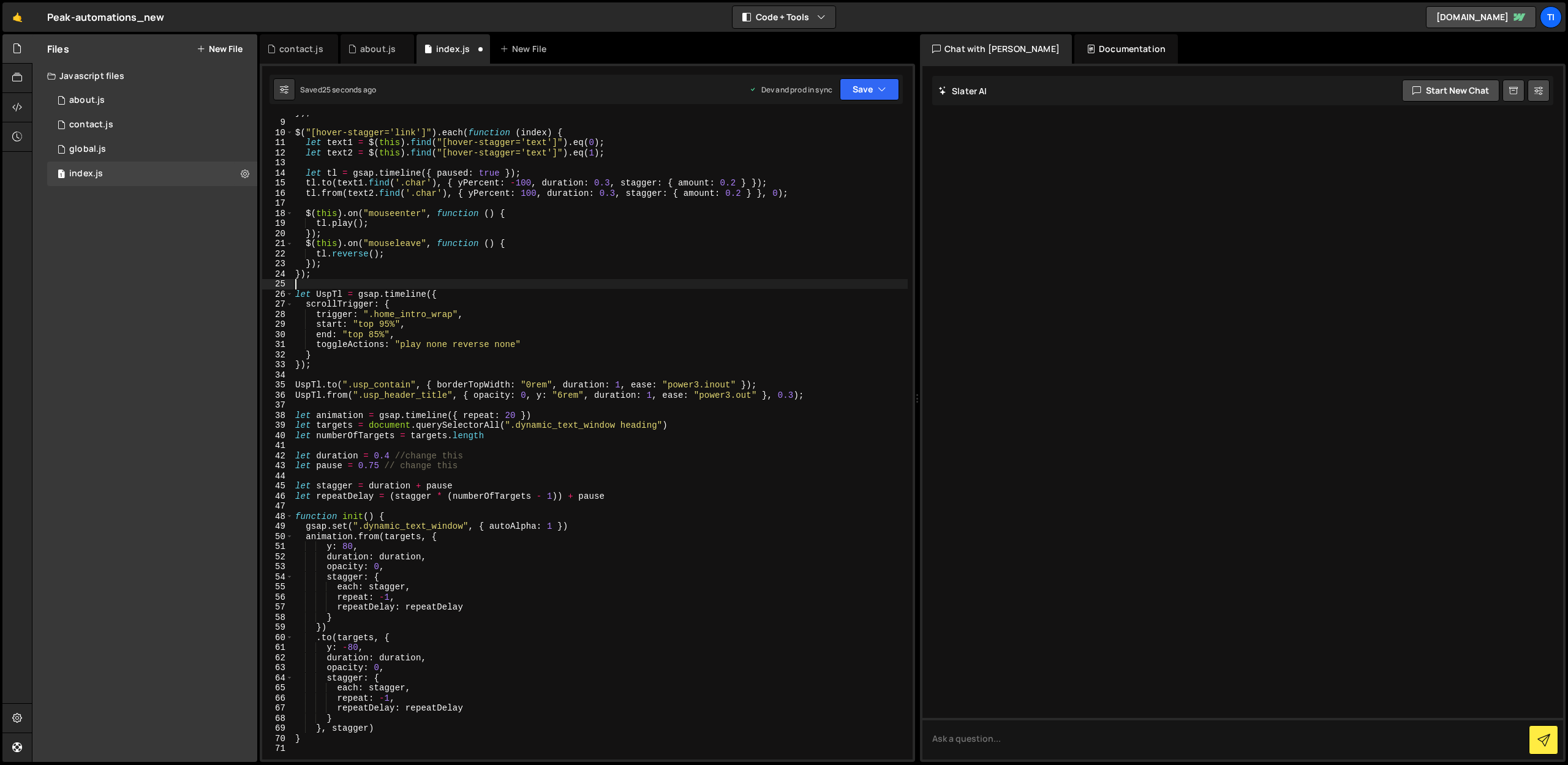
type textarea "});"
click at [874, 98] on button "Save" at bounding box center [870, 89] width 59 height 22
click at [826, 166] on div "Saved 24 seconds ago" at bounding box center [828, 172] width 127 height 14
click at [217, 50] on button "New File" at bounding box center [219, 49] width 46 height 10
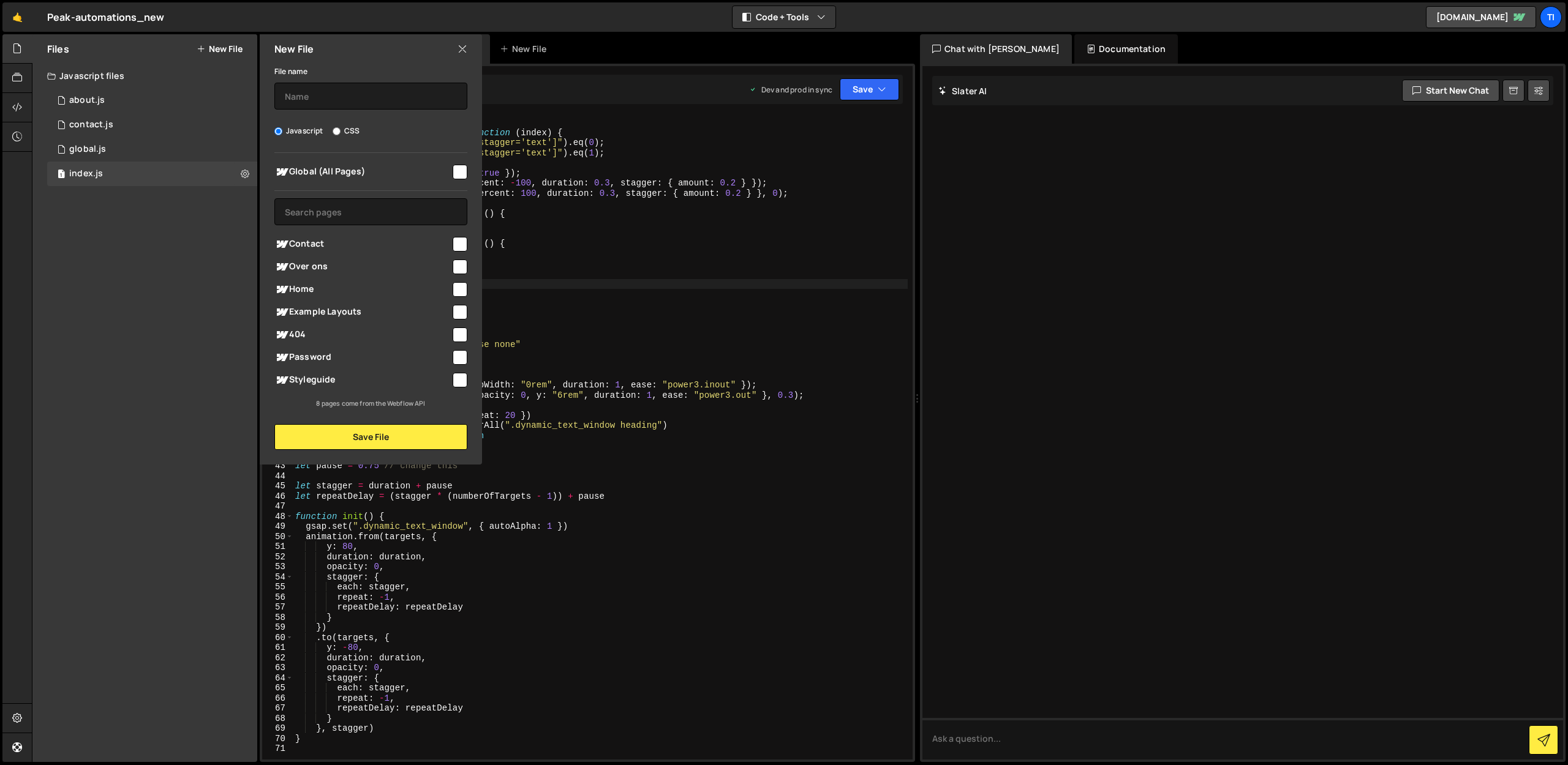
click at [351, 131] on label "CSS" at bounding box center [347, 131] width 27 height 12
click at [341, 131] on input "CSS" at bounding box center [336, 131] width 8 height 8
radio input "true"
click at [337, 88] on input "text" at bounding box center [370, 96] width 193 height 27
type input "style"
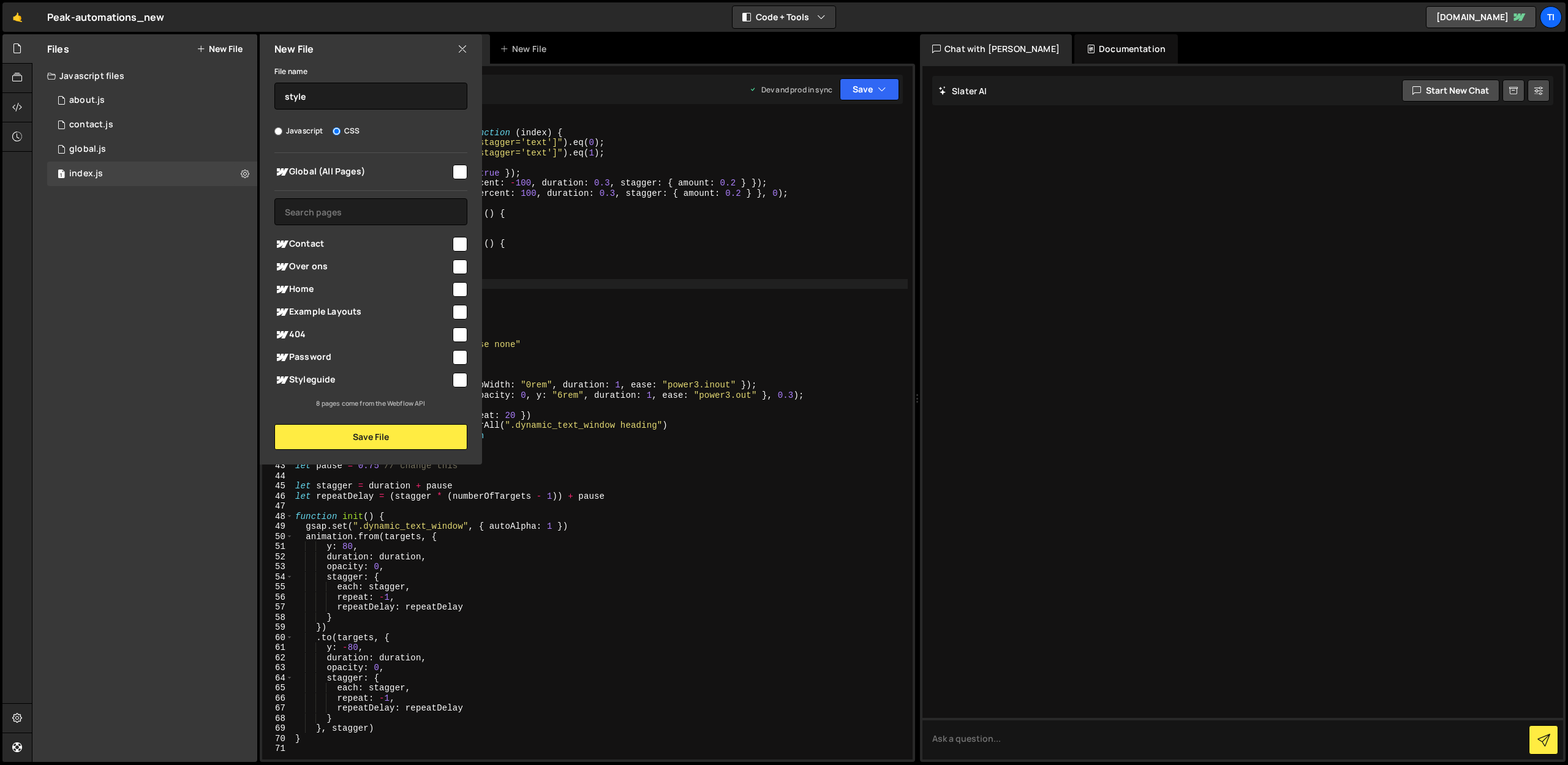
click at [462, 290] on input "checkbox" at bounding box center [460, 289] width 14 height 14
checkbox input "true"
click at [318, 441] on button "Save File" at bounding box center [370, 437] width 193 height 25
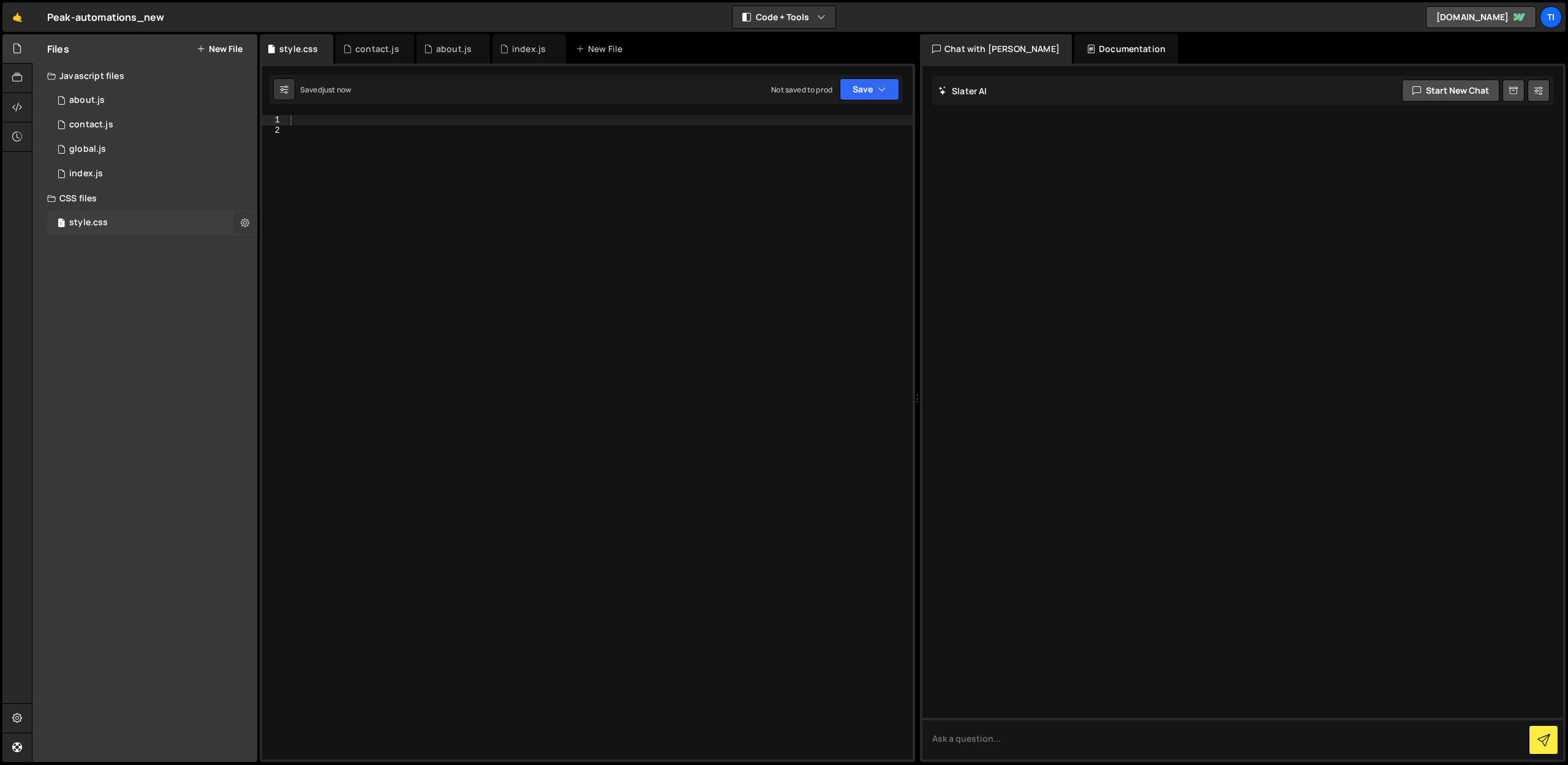
click at [250, 220] on button at bounding box center [245, 223] width 22 height 22
click at [247, 222] on icon at bounding box center [245, 222] width 8 height 12
click at [338, 150] on div at bounding box center [601, 447] width 625 height 665
click at [361, 122] on div at bounding box center [601, 447] width 625 height 665
click at [515, 49] on div "index.js" at bounding box center [529, 48] width 34 height 12
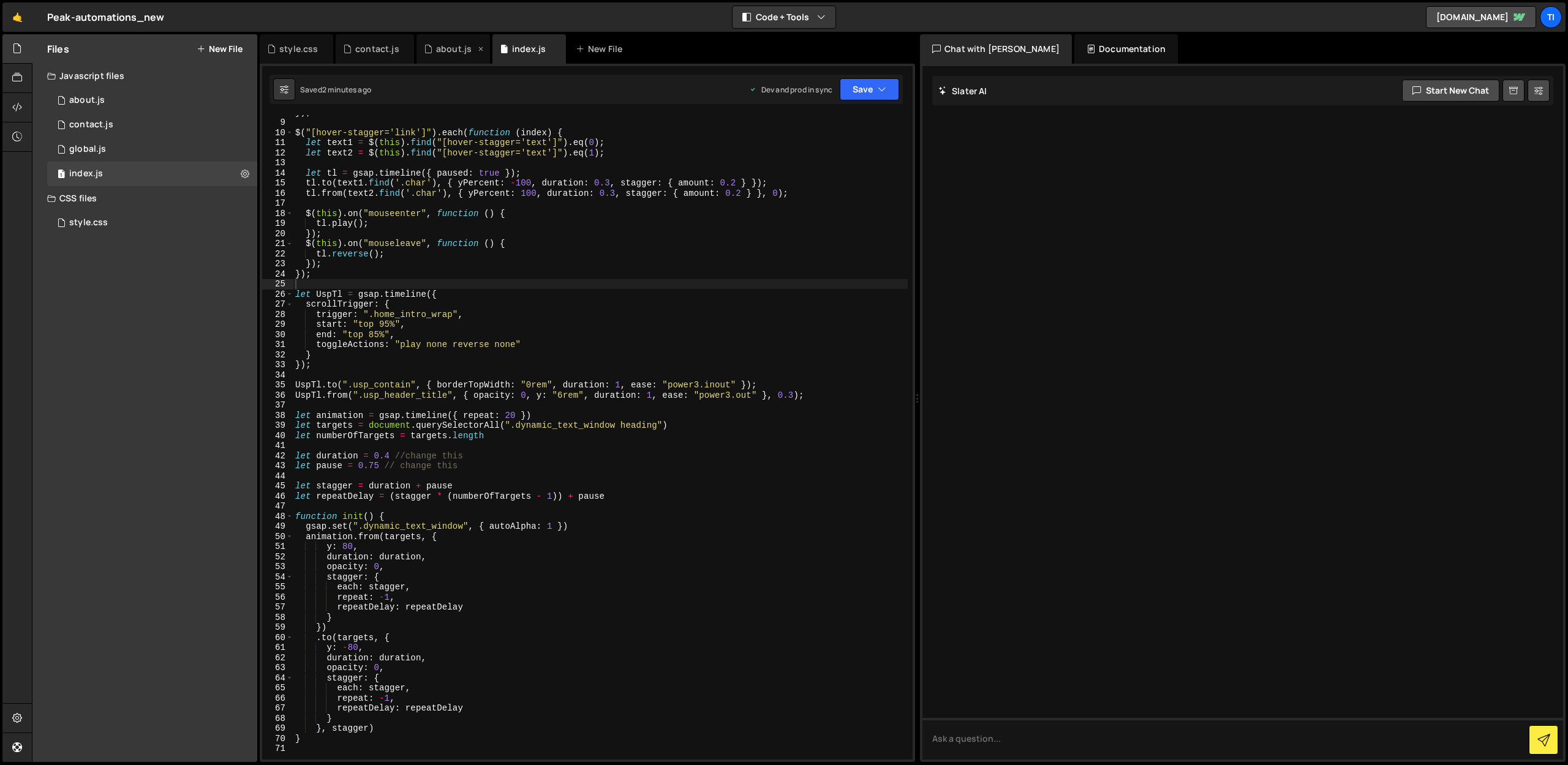
click at [473, 52] on div "about.js" at bounding box center [449, 48] width 52 height 12
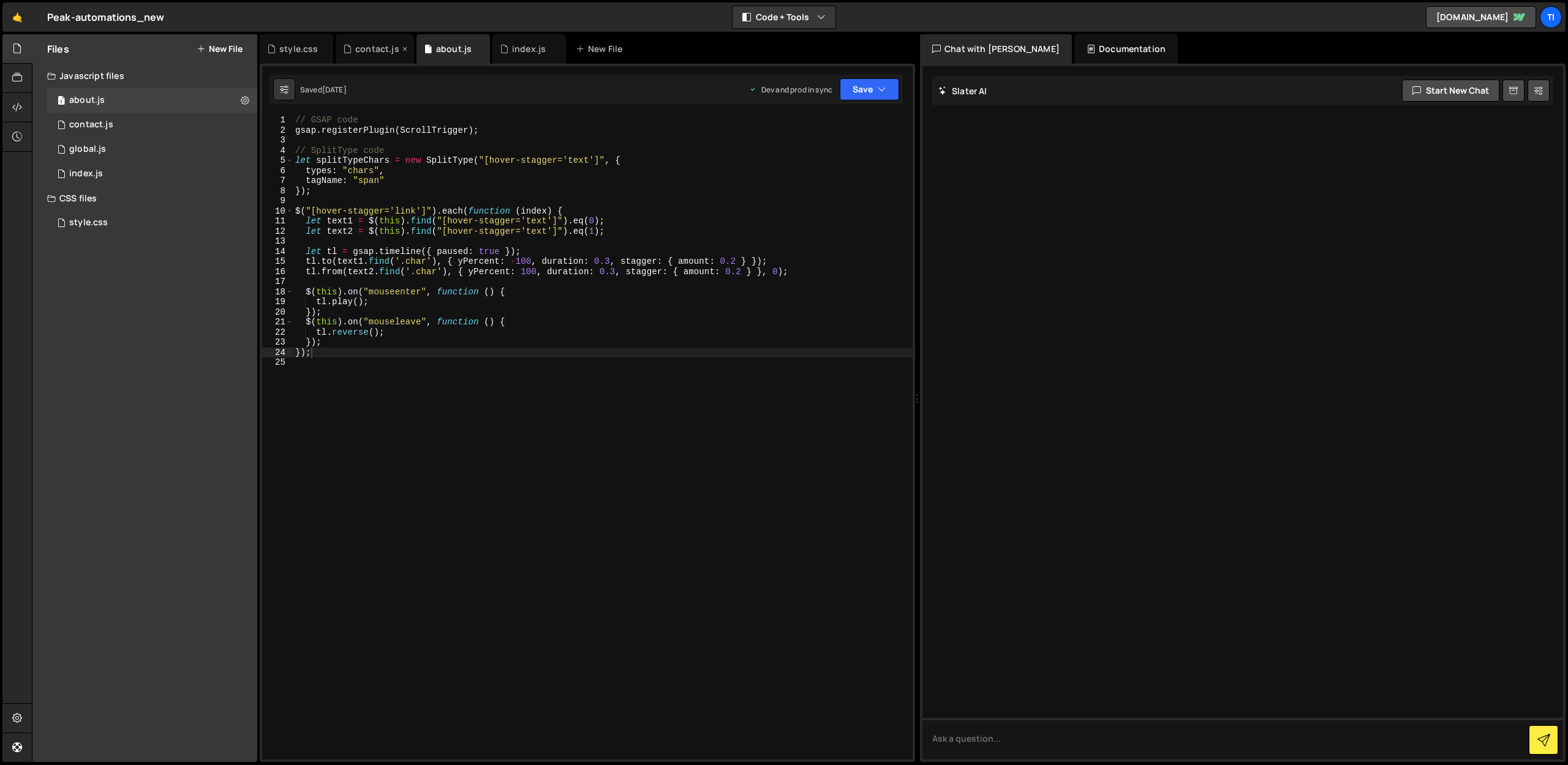
click at [359, 48] on div "contact.js" at bounding box center [377, 48] width 44 height 12
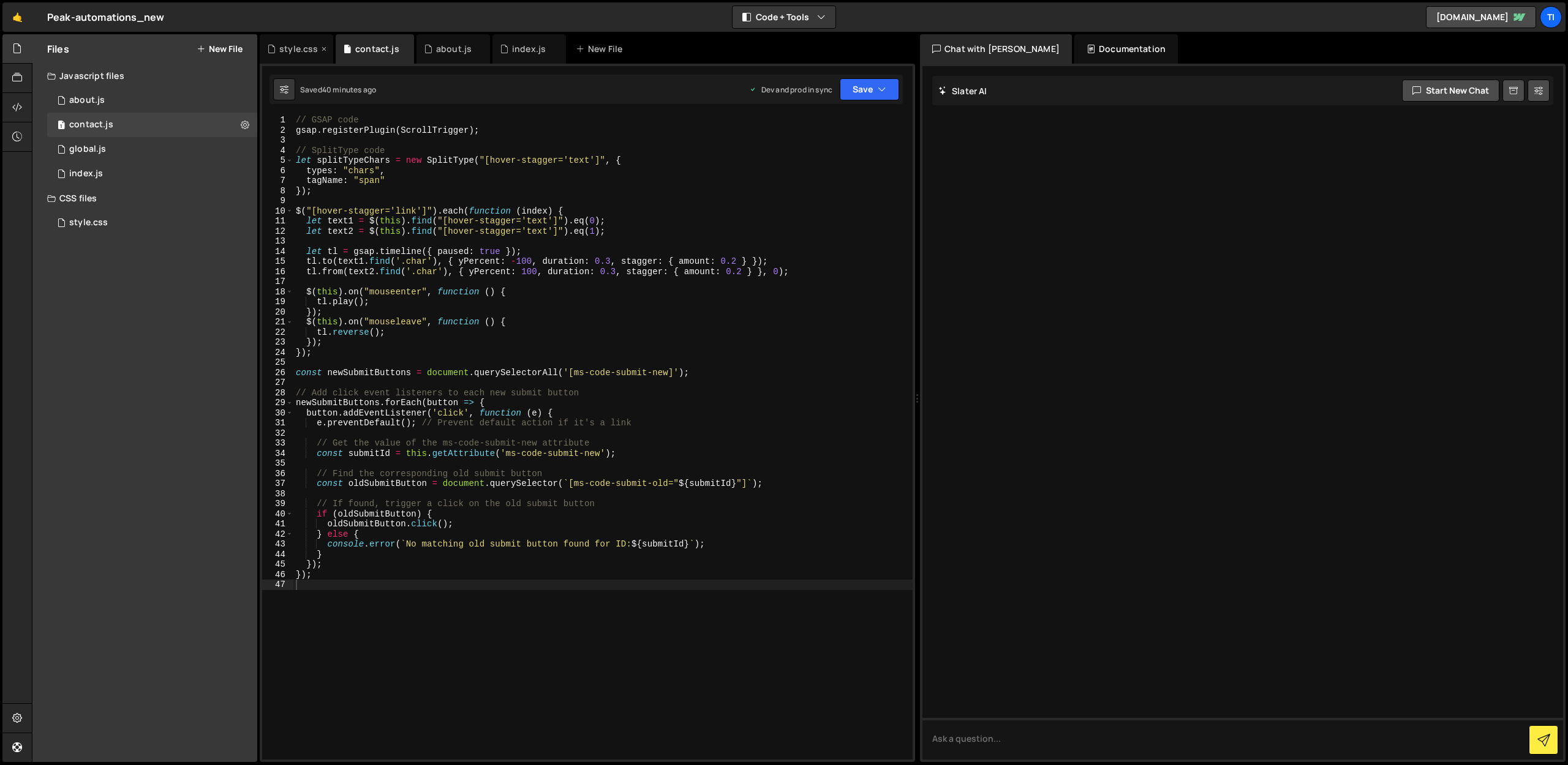
click at [284, 51] on div "style.css" at bounding box center [298, 48] width 38 height 12
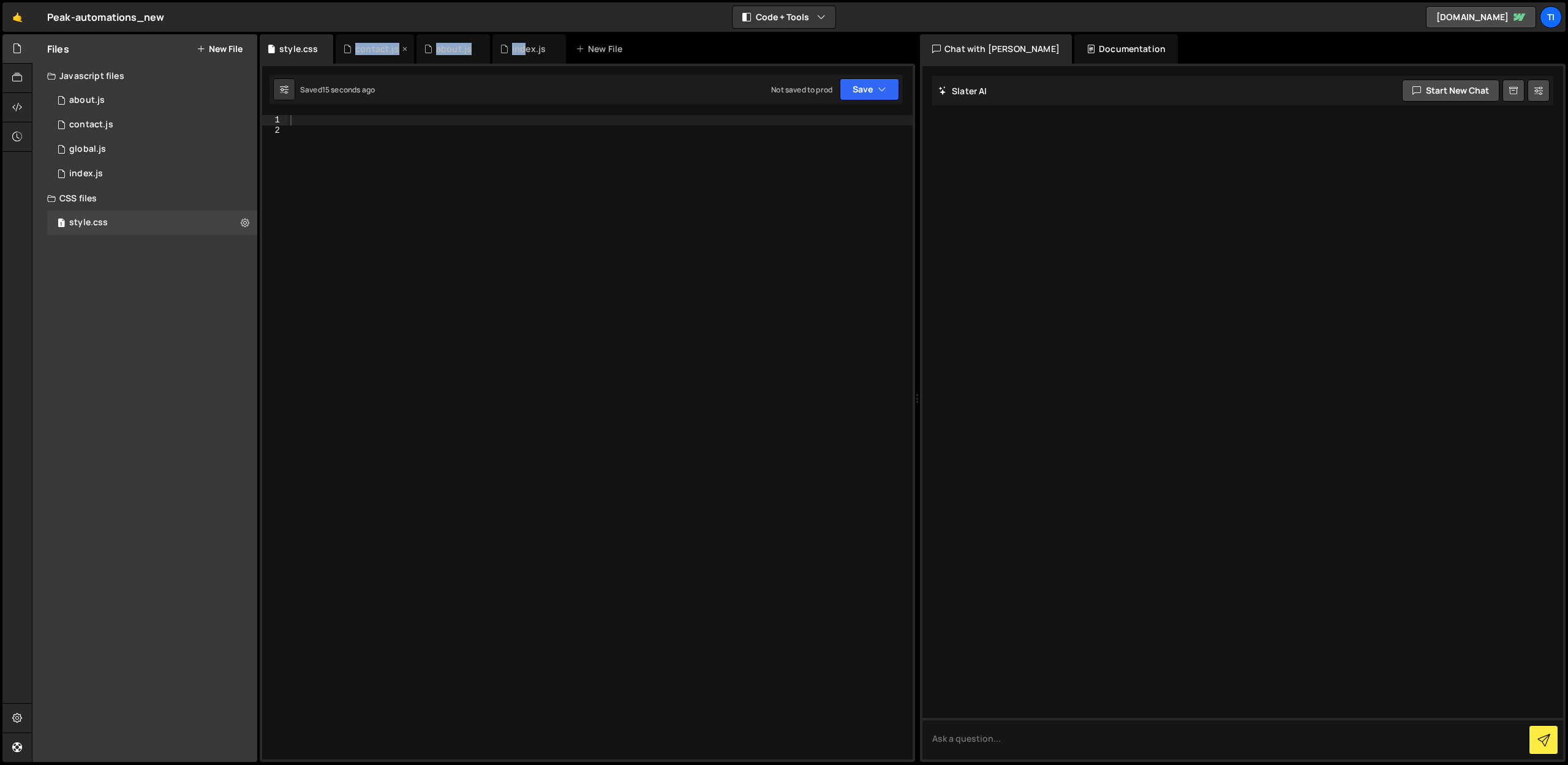
drag, startPoint x: 522, startPoint y: 48, endPoint x: 343, endPoint y: 52, distance: 179.0
click at [343, 52] on div "style.css contact.js about.js index.js New File" at bounding box center [588, 48] width 656 height 30
click at [517, 44] on div "index.js" at bounding box center [529, 48] width 34 height 12
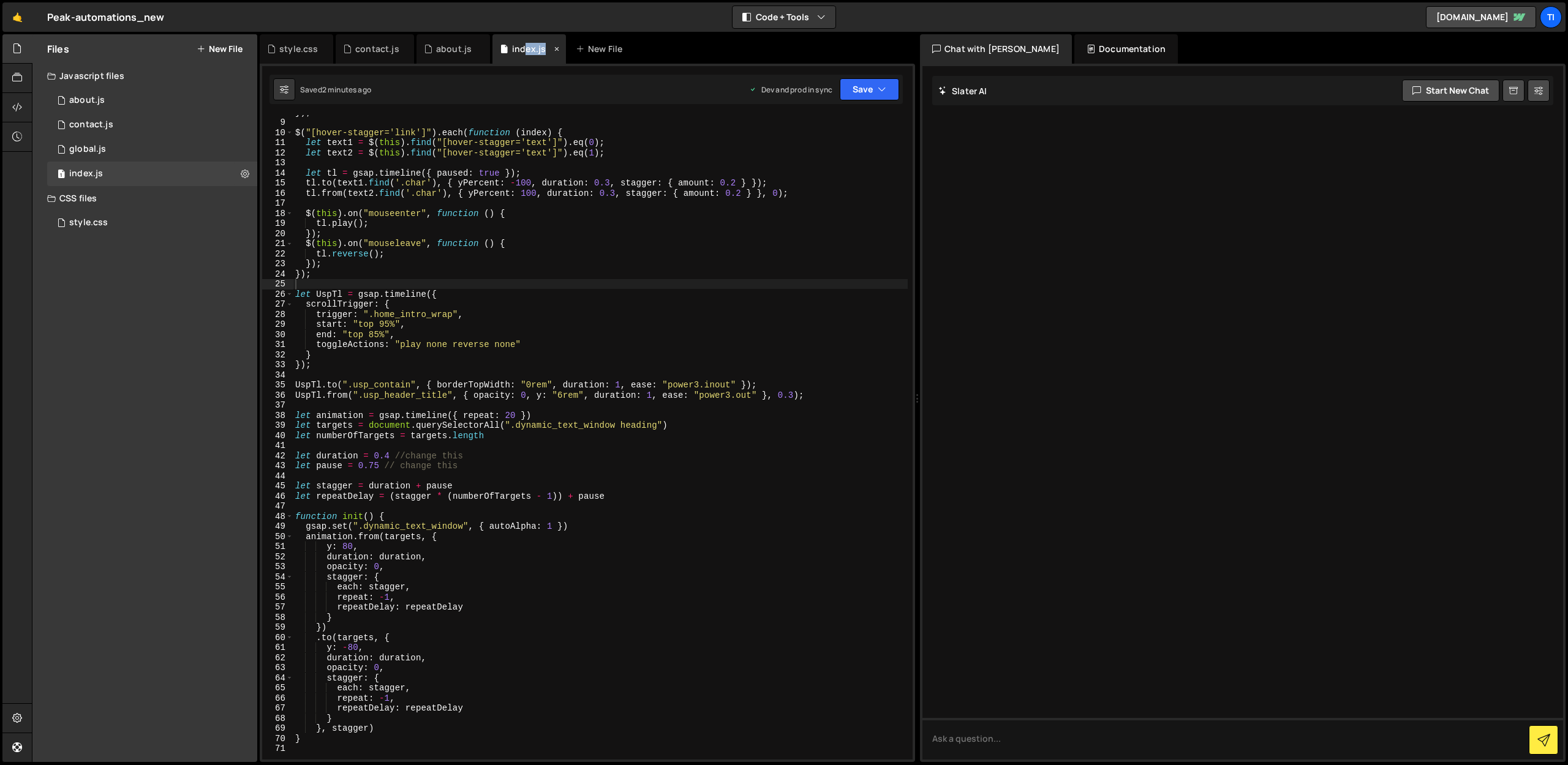
drag, startPoint x: 526, startPoint y: 51, endPoint x: 537, endPoint y: 57, distance: 12.5
click at [537, 57] on div "index.js" at bounding box center [529, 48] width 74 height 30
click at [496, 48] on div "index.js" at bounding box center [529, 48] width 74 height 30
drag, startPoint x: 496, startPoint y: 49, endPoint x: 499, endPoint y: 73, distance: 24.2
click at [495, 96] on div "Debug Explain Copy style.css contact.js about.js index.js New File Saved 2 minu…" at bounding box center [588, 398] width 656 height 728
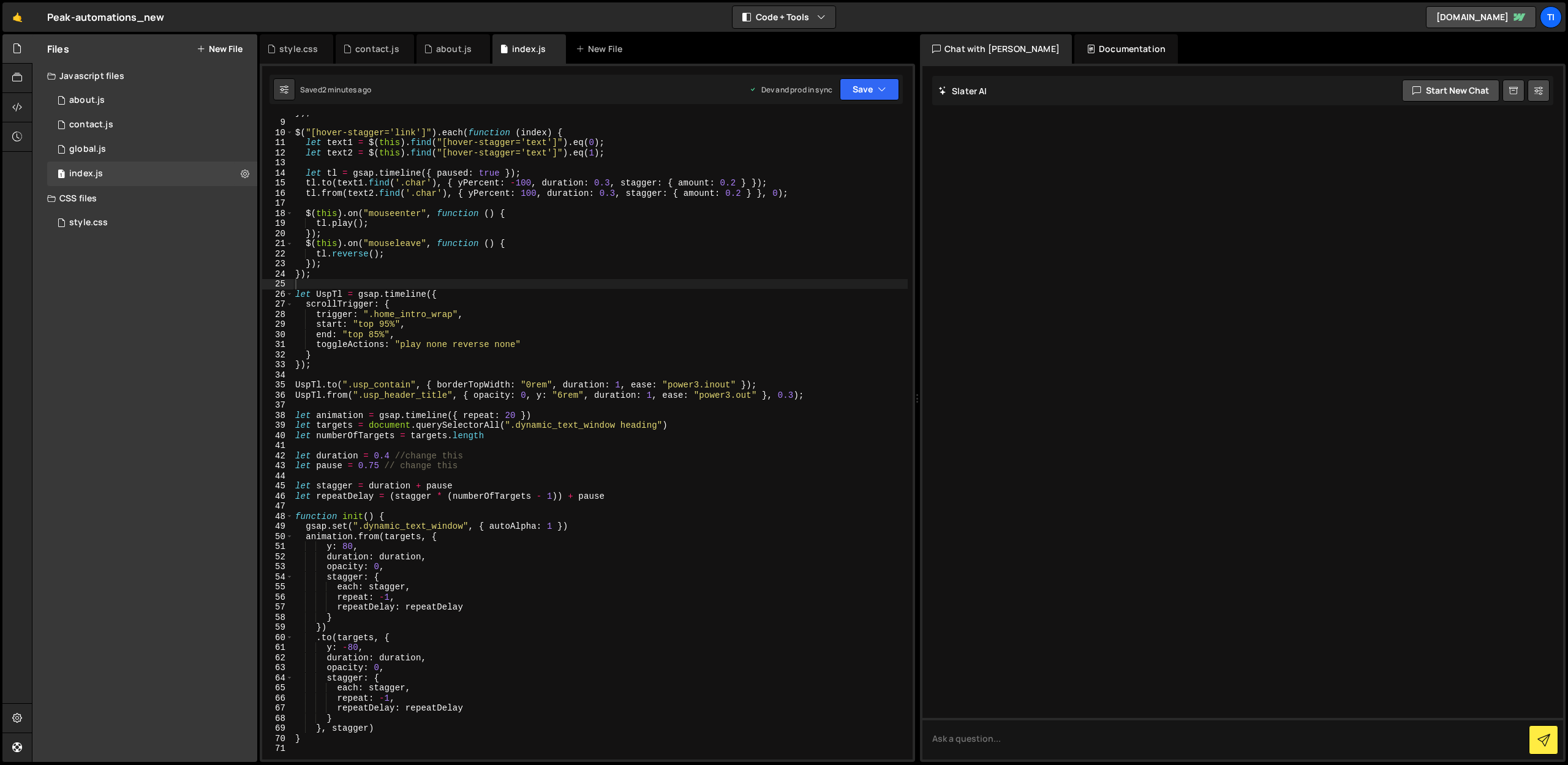
click at [499, 71] on div "8 9 10 11 12 13 14 15 16 17 18 19 20 21 22 23 24 25 26 27 28 29 30 31 32 33 34 …" at bounding box center [588, 413] width 656 height 699
click at [304, 48] on div "style.css" at bounding box center [298, 48] width 38 height 12
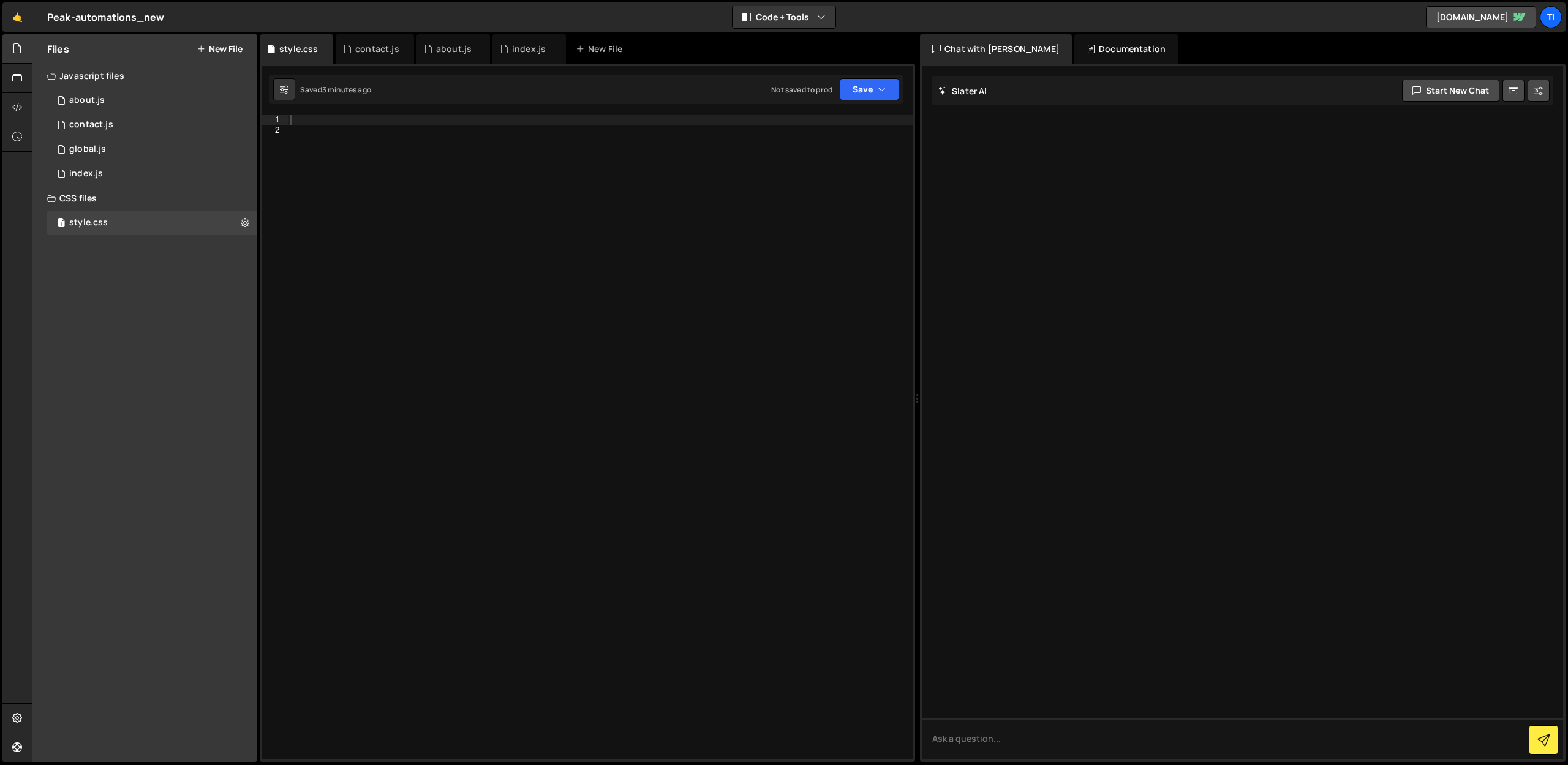
click at [382, 122] on div at bounding box center [601, 447] width 625 height 665
paste textarea "}"
click at [326, 120] on div ".demo { perspective : 400 px ; visibility : hidden ; height : 100 % ; }" at bounding box center [601, 447] width 625 height 665
click at [317, 120] on div ".demo { perspective : 400 px ; visibility : hidden ; height : 100 % ; }" at bounding box center [601, 447] width 625 height 665
click at [313, 117] on div ". demo { perspective : 400 px ; visibility : hidden ; height : 100 % ; }" at bounding box center [601, 447] width 625 height 665
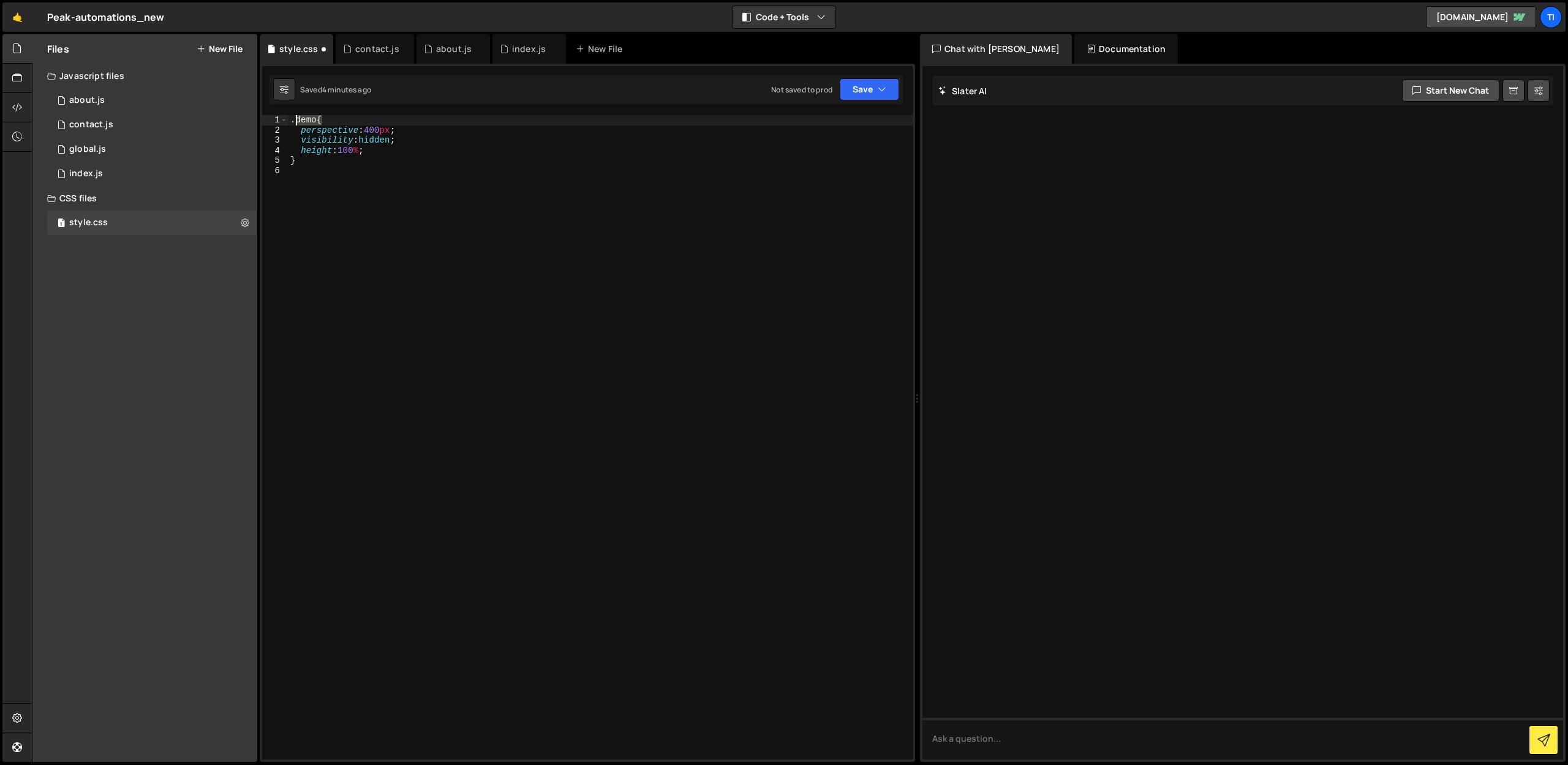
drag, startPoint x: 322, startPoint y: 117, endPoint x: 297, endPoint y: 118, distance: 25.0
click at [297, 120] on div ". demo { perspective : 400 px ; visibility : hidden ; height : 100 % ; }" at bounding box center [601, 447] width 625 height 665
click at [415, 160] on div ".hero_div_dynamic { perspective : 400 px ; visibility : hidden ; height : 100 %…" at bounding box center [601, 447] width 625 height 665
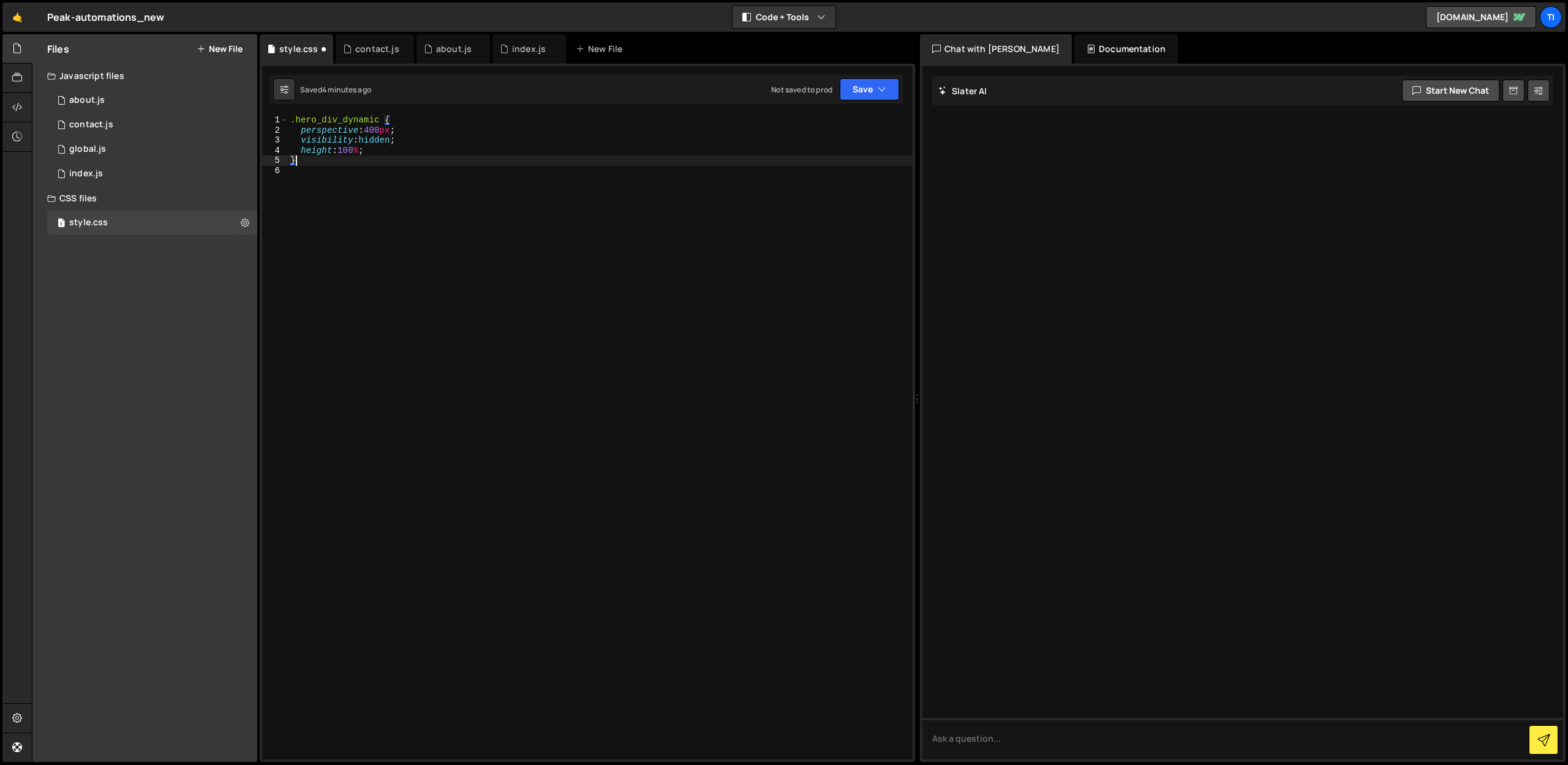
type textarea "}"
paste textarea "}"
drag, startPoint x: 385, startPoint y: 115, endPoint x: 301, endPoint y: 119, distance: 84.1
click at [301, 119] on div ".hero_div_dynamic { perspective : 400 px ; visibility : hidden ; height : 100 %…" at bounding box center [603, 447] width 620 height 665
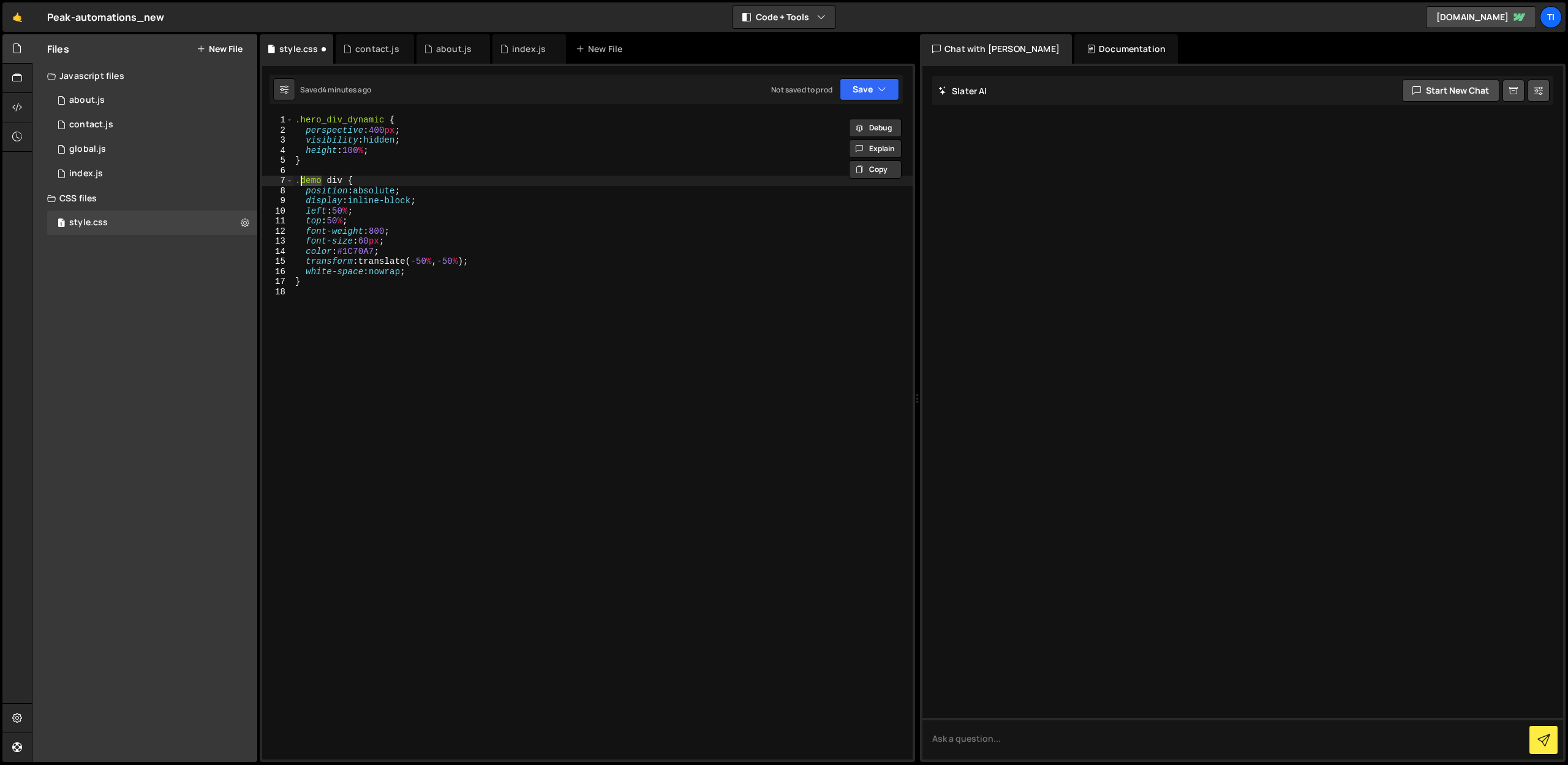
drag, startPoint x: 319, startPoint y: 178, endPoint x: 302, endPoint y: 180, distance: 17.1
click at [302, 180] on div ".hero_div_dynamic { perspective : 400 px ; visibility : hidden ; height : 100 %…" at bounding box center [603, 447] width 620 height 665
paste textarea "hero_div_dynamic"
click at [501, 228] on div ".hero_div_dynamic { perspective : 400 px ; visibility : hidden ; height : 100 %…" at bounding box center [603, 447] width 620 height 665
type textarea "font-weight: 800;"
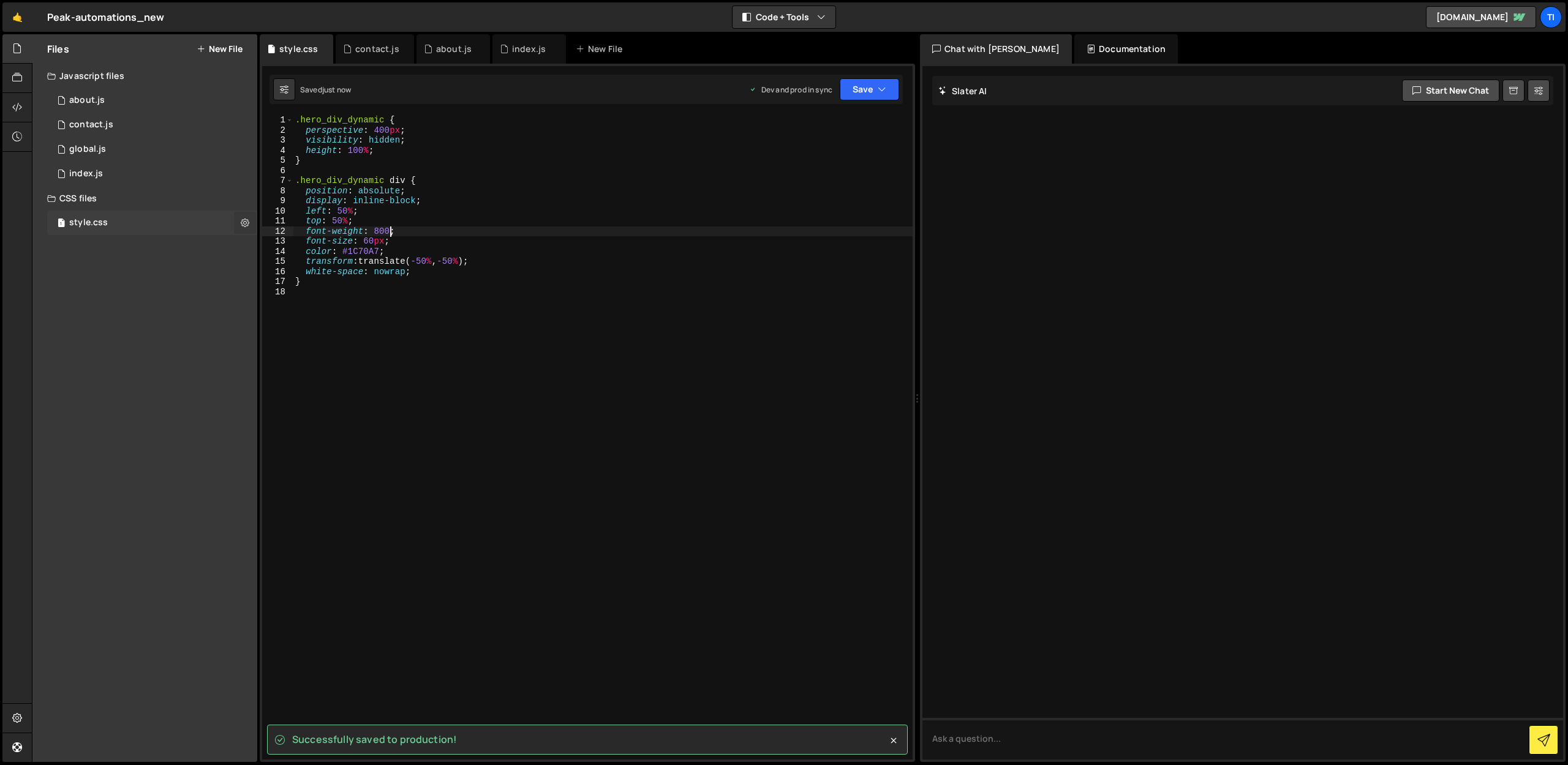
click at [246, 225] on icon at bounding box center [245, 222] width 8 height 12
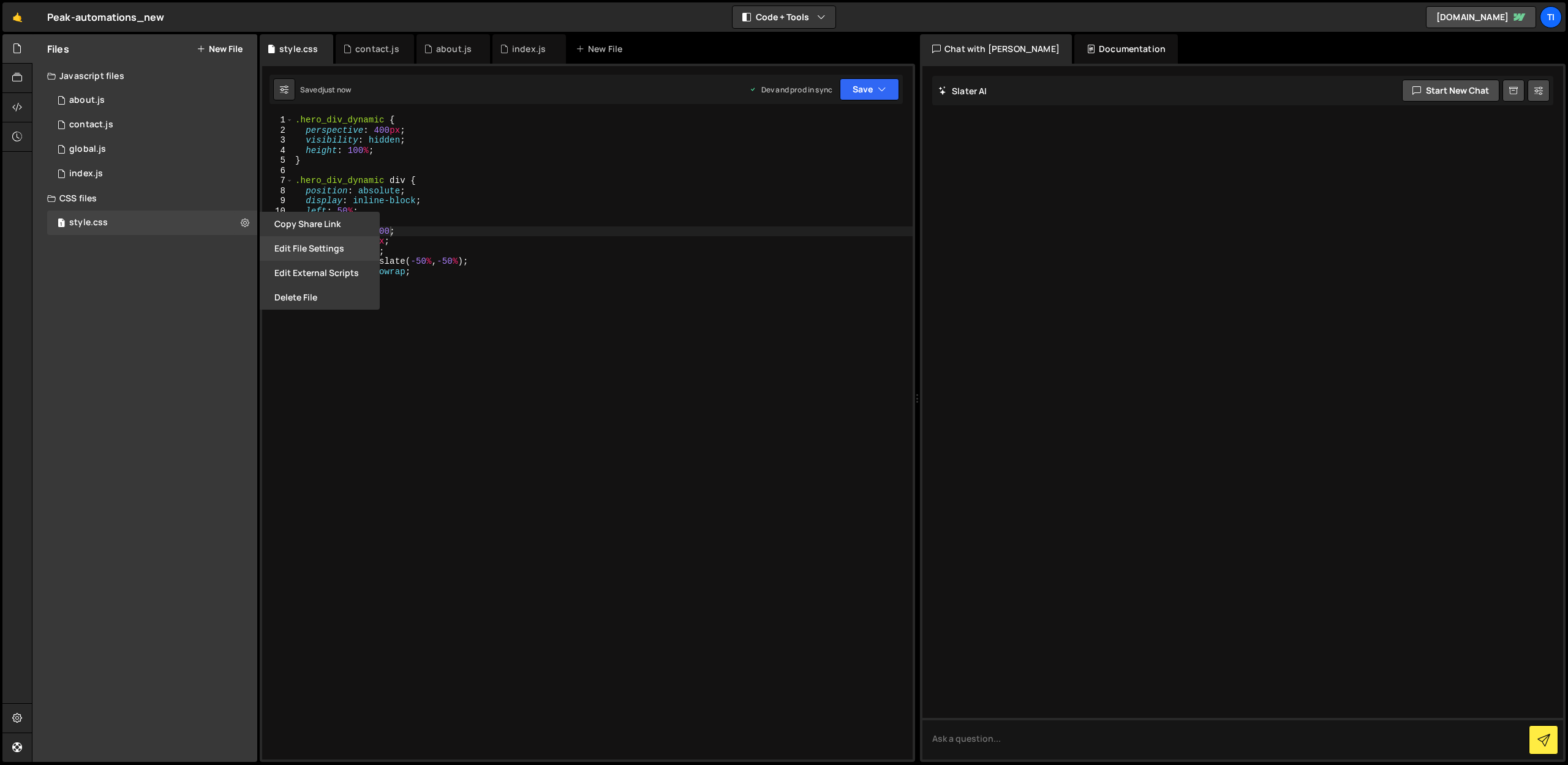
click at [274, 256] on button "Edit File Settings" at bounding box center [319, 248] width 120 height 25
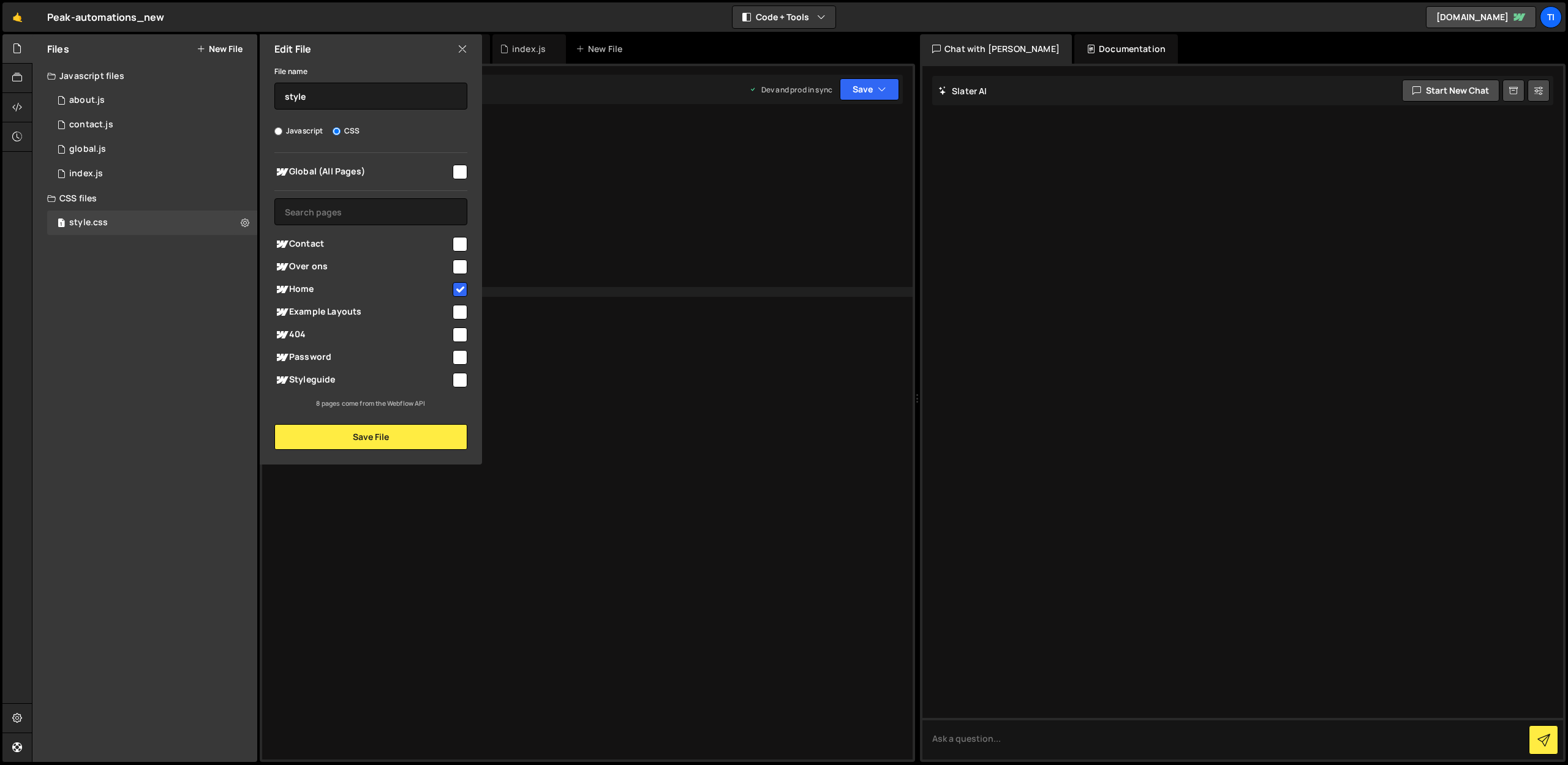
click at [614, 294] on div ".hero_div_dynamic { perspective : 400 px ; visibility : hidden ; height : 100 %…" at bounding box center [603, 447] width 620 height 665
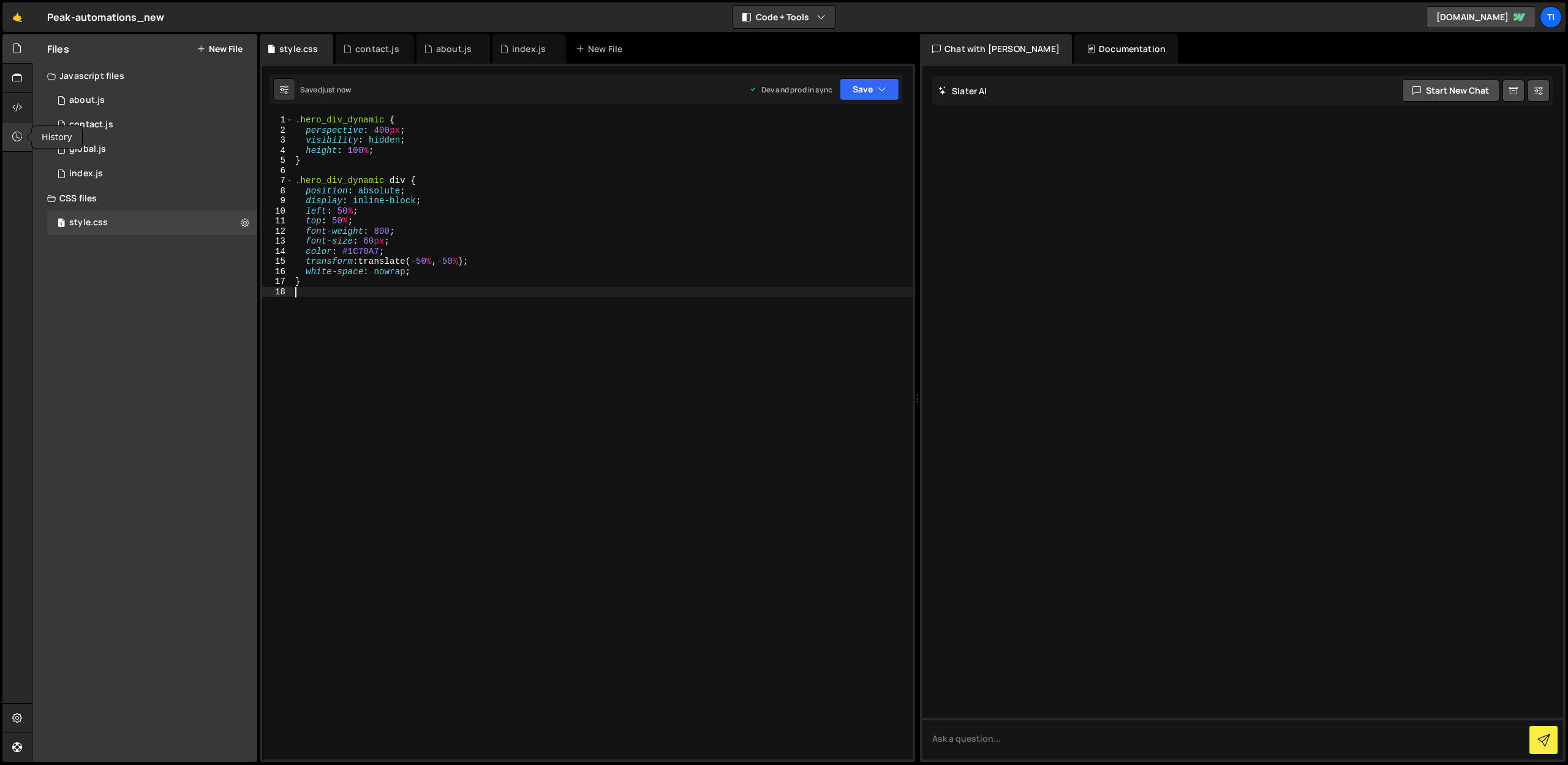
click at [14, 127] on div at bounding box center [17, 137] width 30 height 30
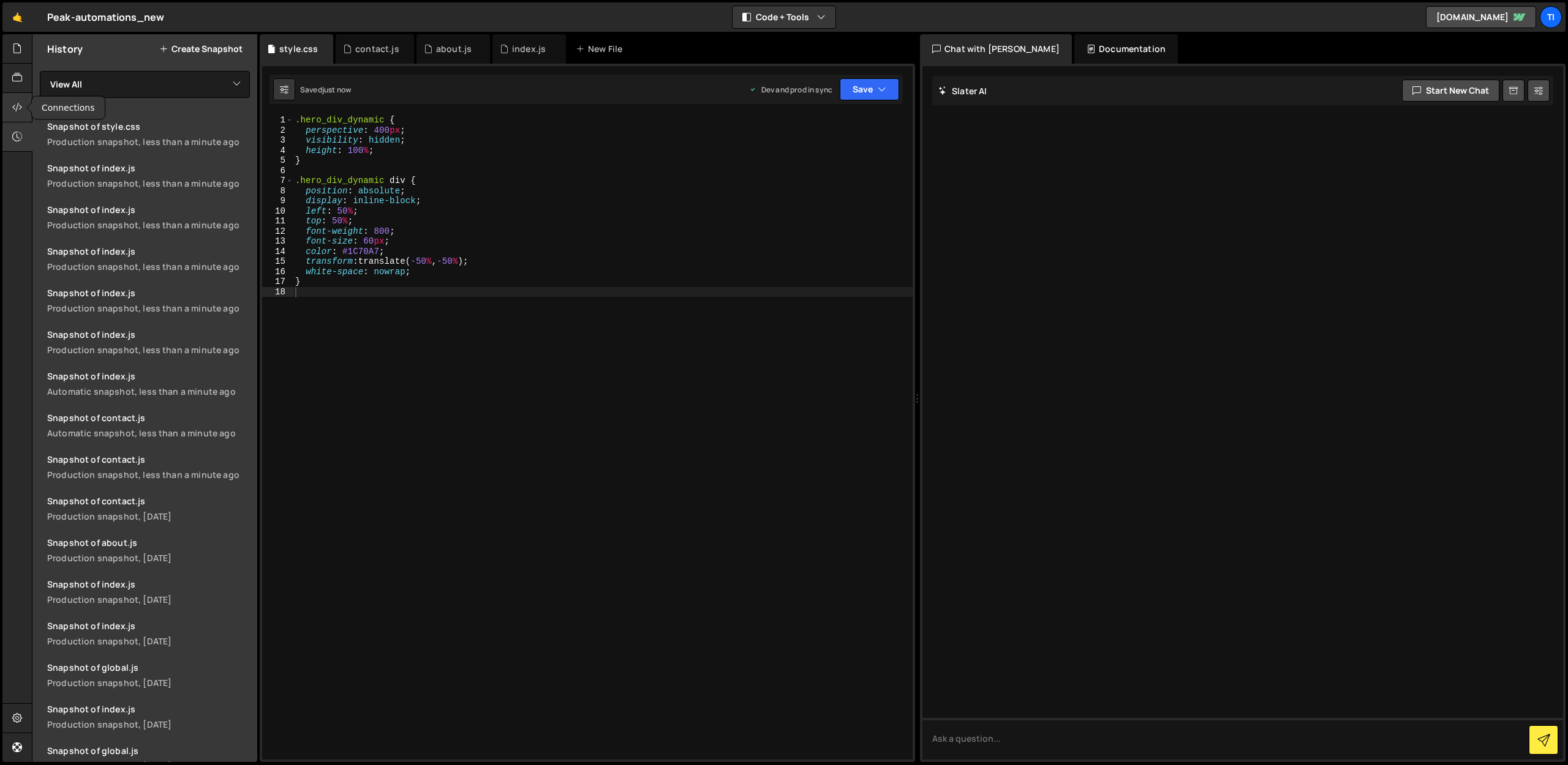
click at [16, 105] on icon at bounding box center [17, 107] width 10 height 14
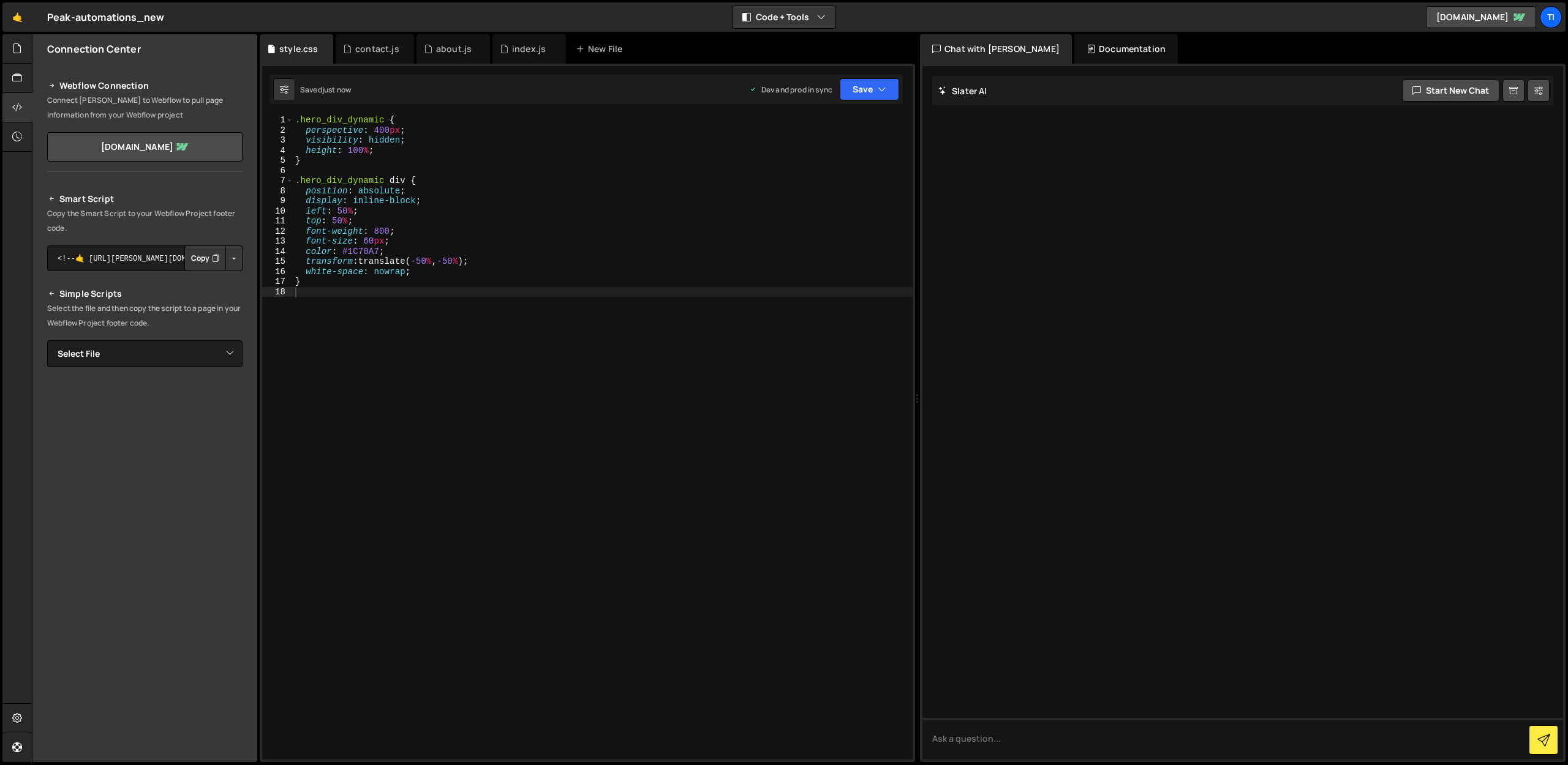
click at [218, 334] on div "Smart Script Copy the Smart Script to your Webflow Project footer code. <!--🤙 […" at bounding box center [145, 406] width 195 height 428
click at [219, 352] on select "Select File about.js contact.js global.js index.js style.css" at bounding box center [145, 354] width 195 height 27
select select "46313"
click at [48, 340] on select "Select File about.js contact.js global.js index.js style.css" at bounding box center [145, 354] width 195 height 27
click at [212, 399] on icon "Button group with nested dropdown" at bounding box center [216, 396] width 8 height 12
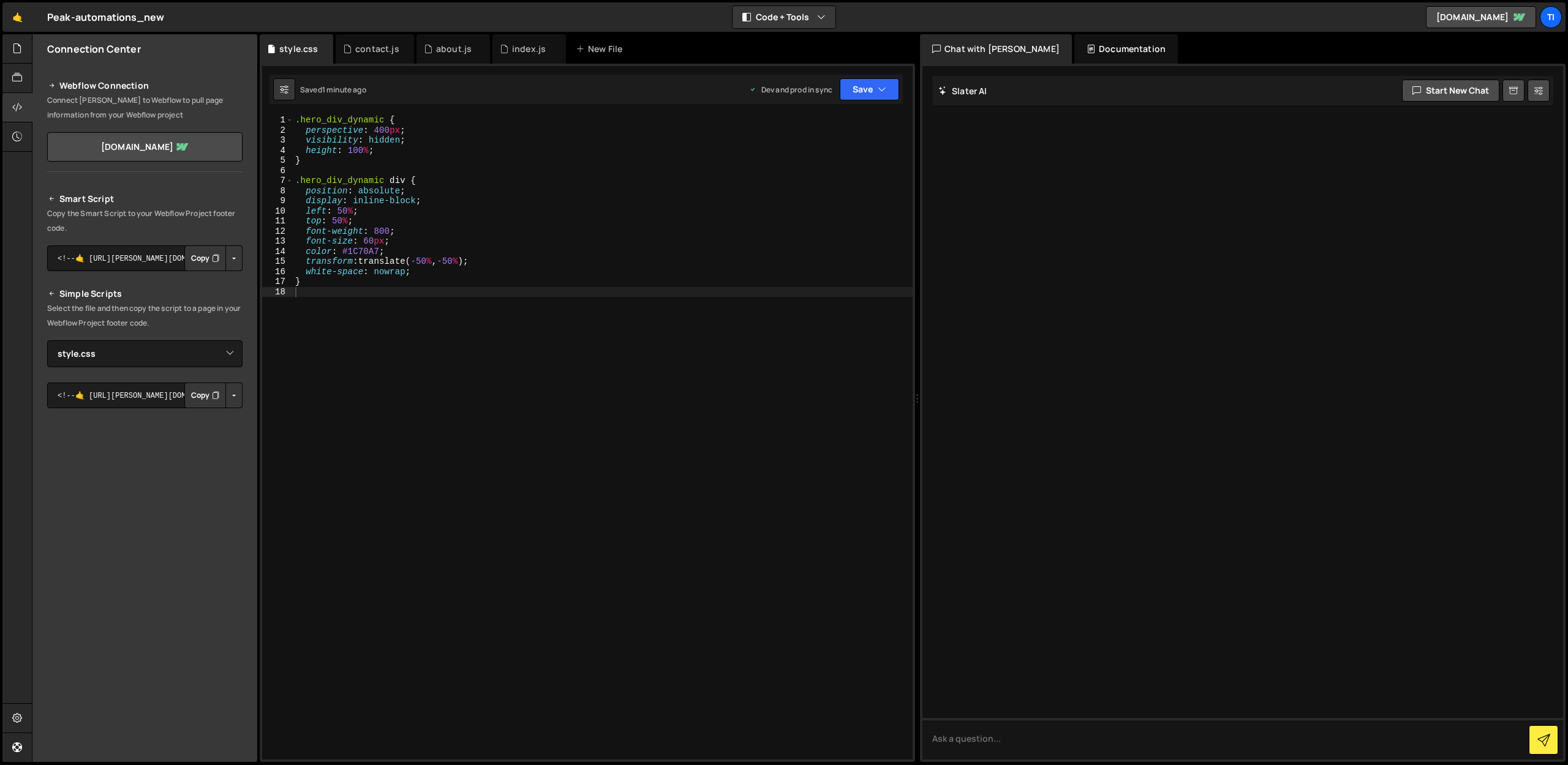
click at [415, 124] on div ".hero_div_dynamic { perspective : 400 px ; visibility : hidden ; height : 100 %…" at bounding box center [603, 447] width 620 height 665
drag, startPoint x: 416, startPoint y: 130, endPoint x: 247, endPoint y: 130, distance: 169.0
click at [247, 130] on div "Files New File Javascript files 1 about.js 0 1 contact.js 0 0 global.js 0 1" at bounding box center [800, 398] width 1537 height 728
type textarea "perspective: 400px;"
click at [379, 211] on div ".hero_div_dynamic { visibility : hidden ; height : 100 % ; } .hero_div_dynamic …" at bounding box center [603, 447] width 620 height 665
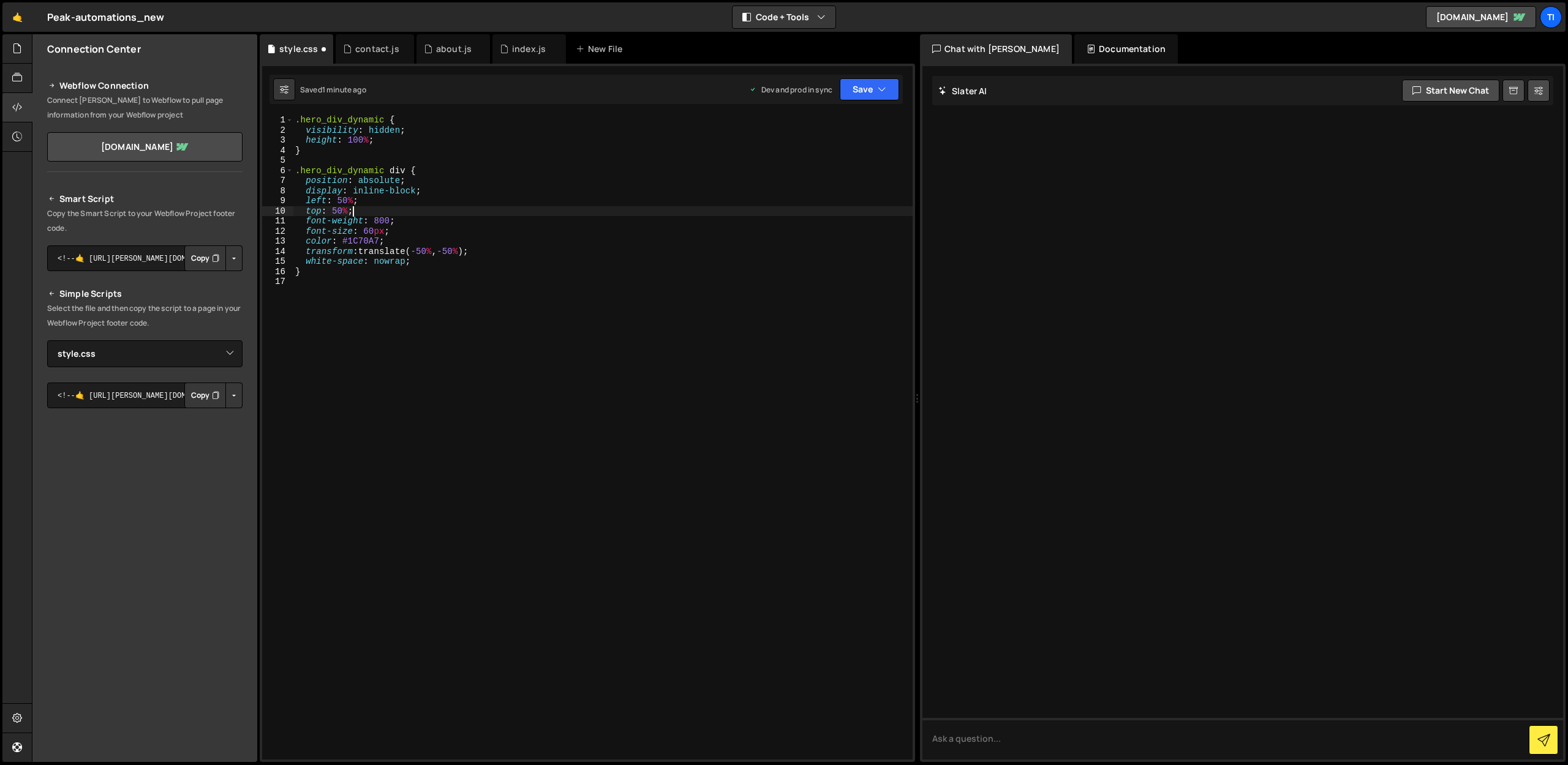
click at [433, 200] on div ".hero_div_dynamic { visibility : hidden ; height : 100 % ; } .hero_div_dynamic …" at bounding box center [603, 447] width 620 height 665
type textarea "left: 50%;"
click at [854, 97] on button "Save" at bounding box center [870, 89] width 59 height 22
click at [797, 172] on div "1 minute ago" at bounding box center [807, 172] width 42 height 10
click at [348, 157] on div ".hero_div_dynamic { visibility : hidden ; height : 100 % ; } .hero_div_dynamic …" at bounding box center [603, 447] width 620 height 665
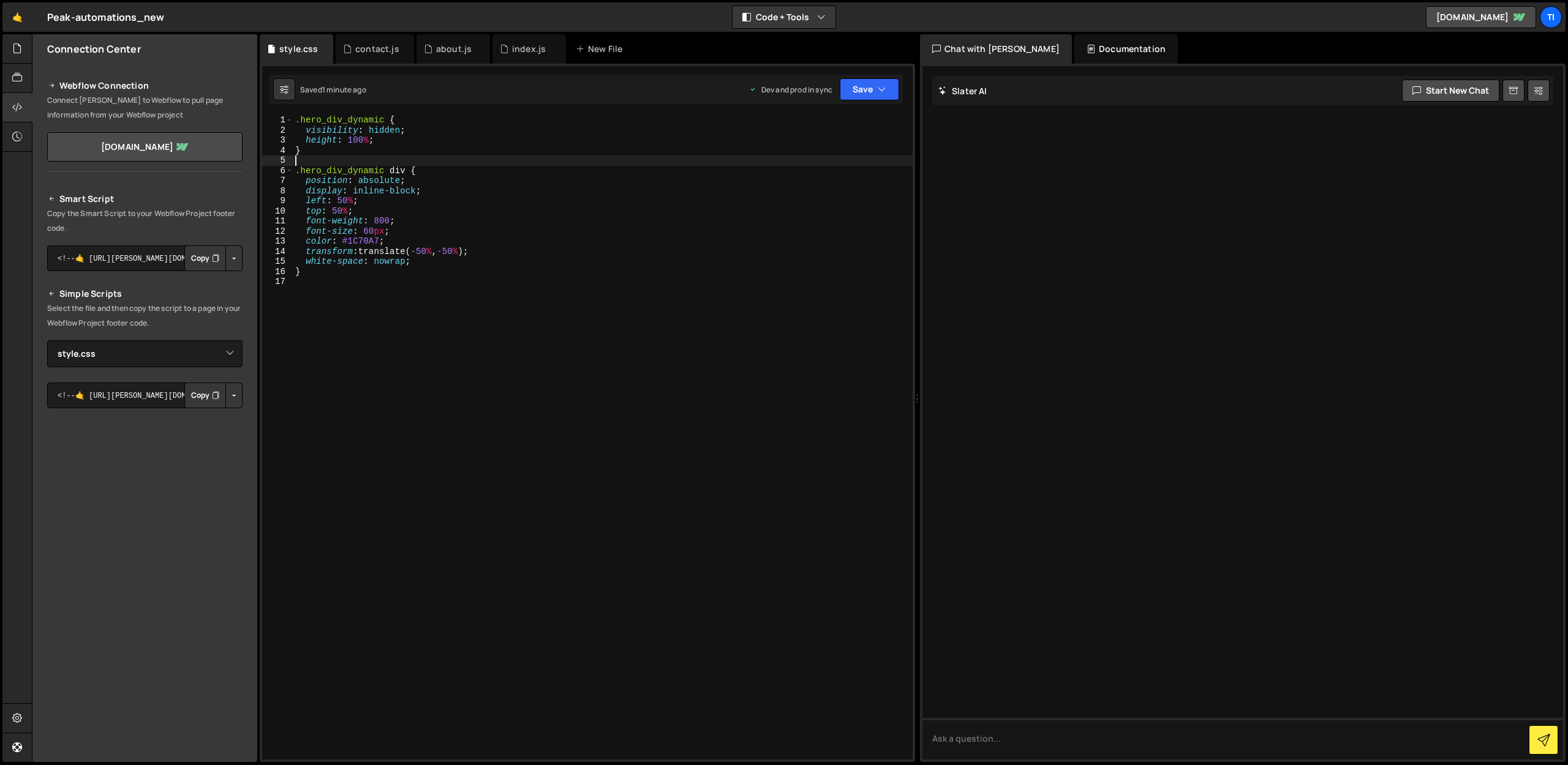
click at [353, 151] on div ".hero_div_dynamic { visibility : hidden ; height : 100 % ; } .hero_div_dynamic …" at bounding box center [603, 447] width 620 height 665
click at [866, 90] on button "Save" at bounding box center [870, 89] width 59 height 22
click at [818, 162] on div "Save to Production S" at bounding box center [828, 159] width 127 height 12
click at [291, 122] on span at bounding box center [290, 121] width 7 height 10
click at [296, 121] on div ".hero_div_dynamic { ... } .hero_div_dynamic div { position : absolute ; display…" at bounding box center [603, 447] width 620 height 665
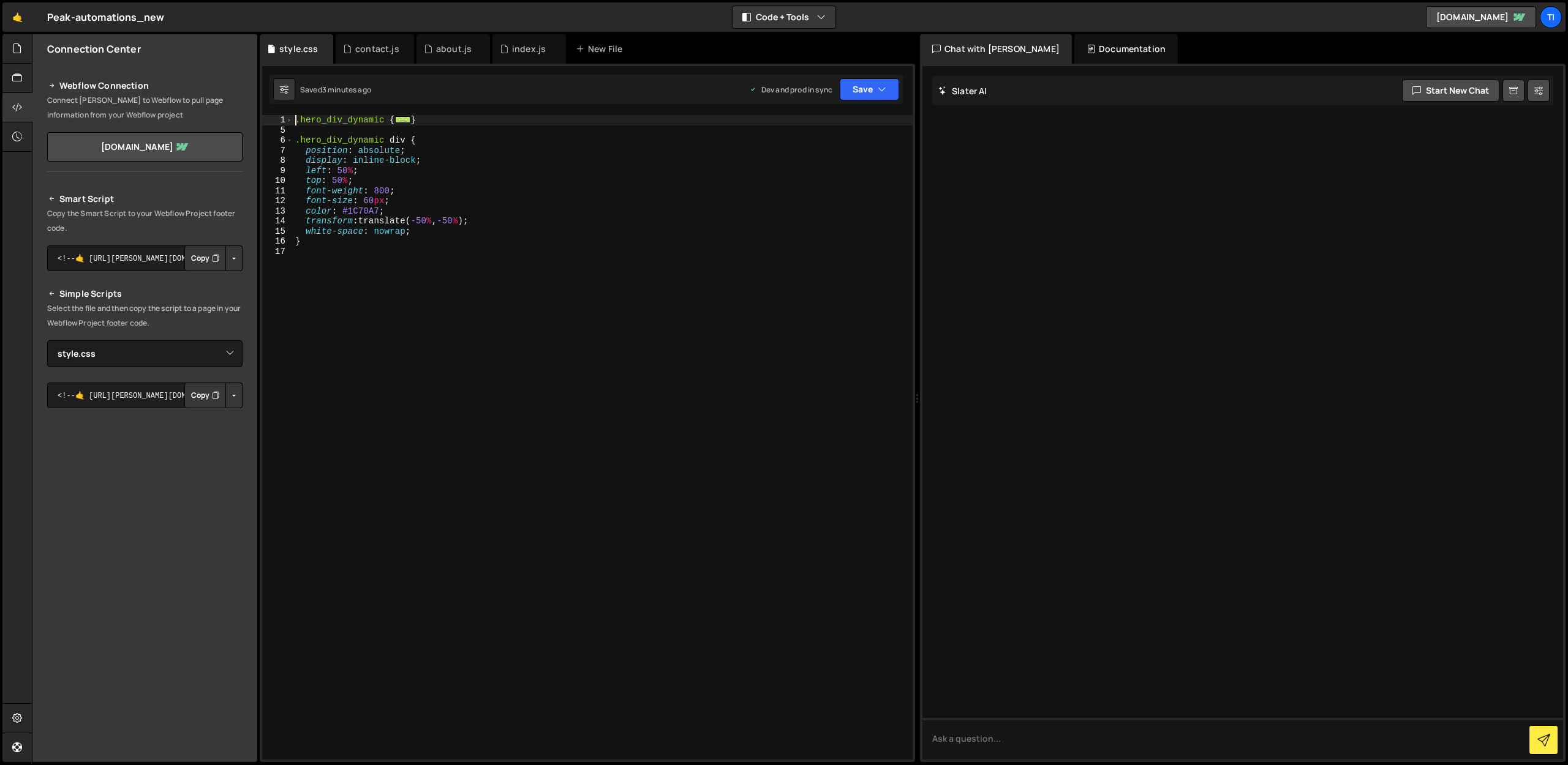
click at [294, 120] on div ".hero_div_dynamic { ... } .hero_div_dynamic div { position : absolute ; display…" at bounding box center [603, 447] width 620 height 665
click at [292, 120] on span at bounding box center [290, 121] width 7 height 10
click at [298, 120] on div ".hero_div_dynamic { visibility : hidden ; height : 100 % ; } .hero_div_dynamic …" at bounding box center [603, 447] width 620 height 665
click at [296, 120] on div ".hero_div_dynamic { visibility : hidden ; height : 100 % ; } .hero_div_dynamic …" at bounding box center [603, 447] width 620 height 665
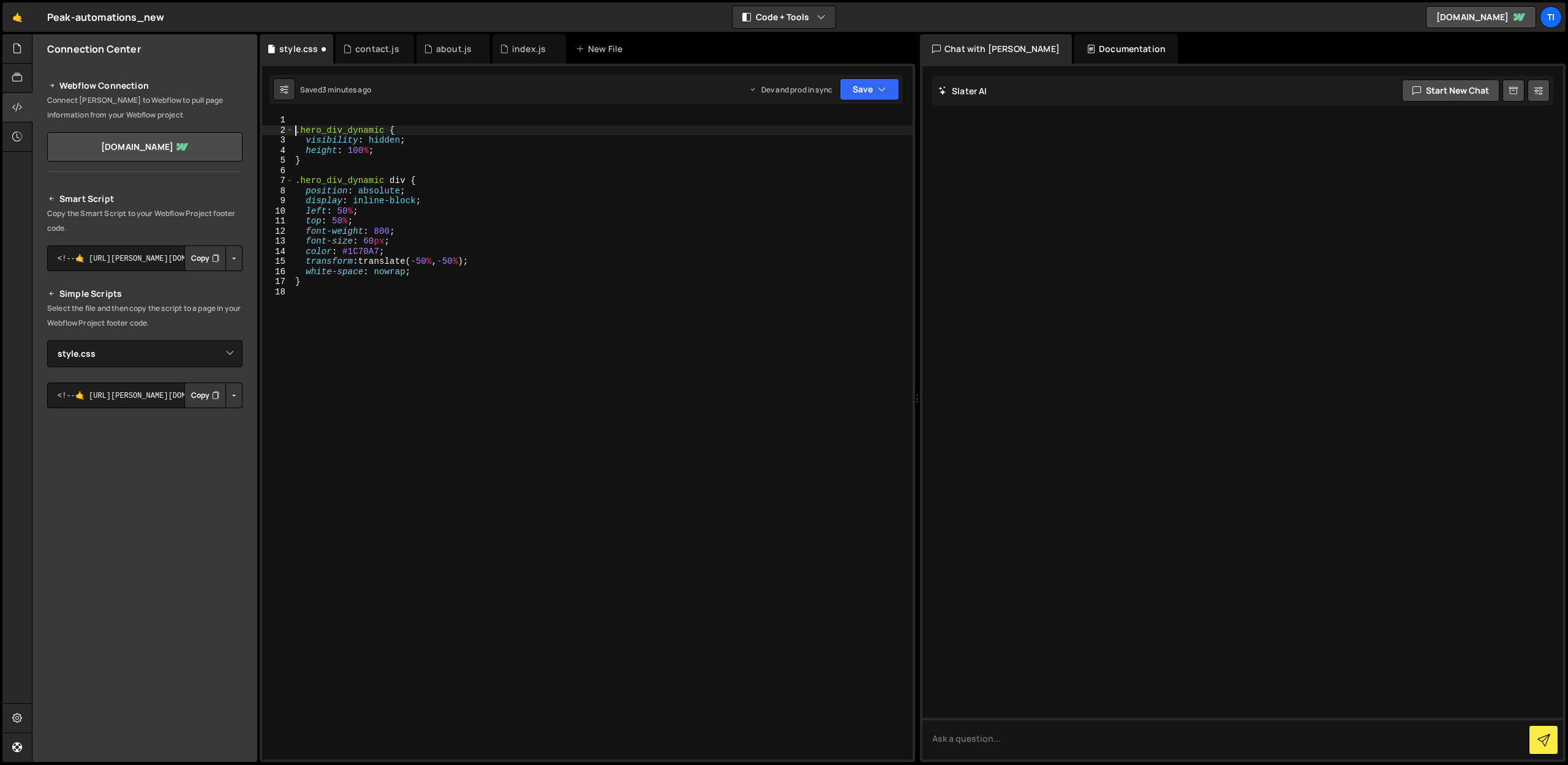
paste textarea "}"
type textarea "}.hero_div_dynamic {"
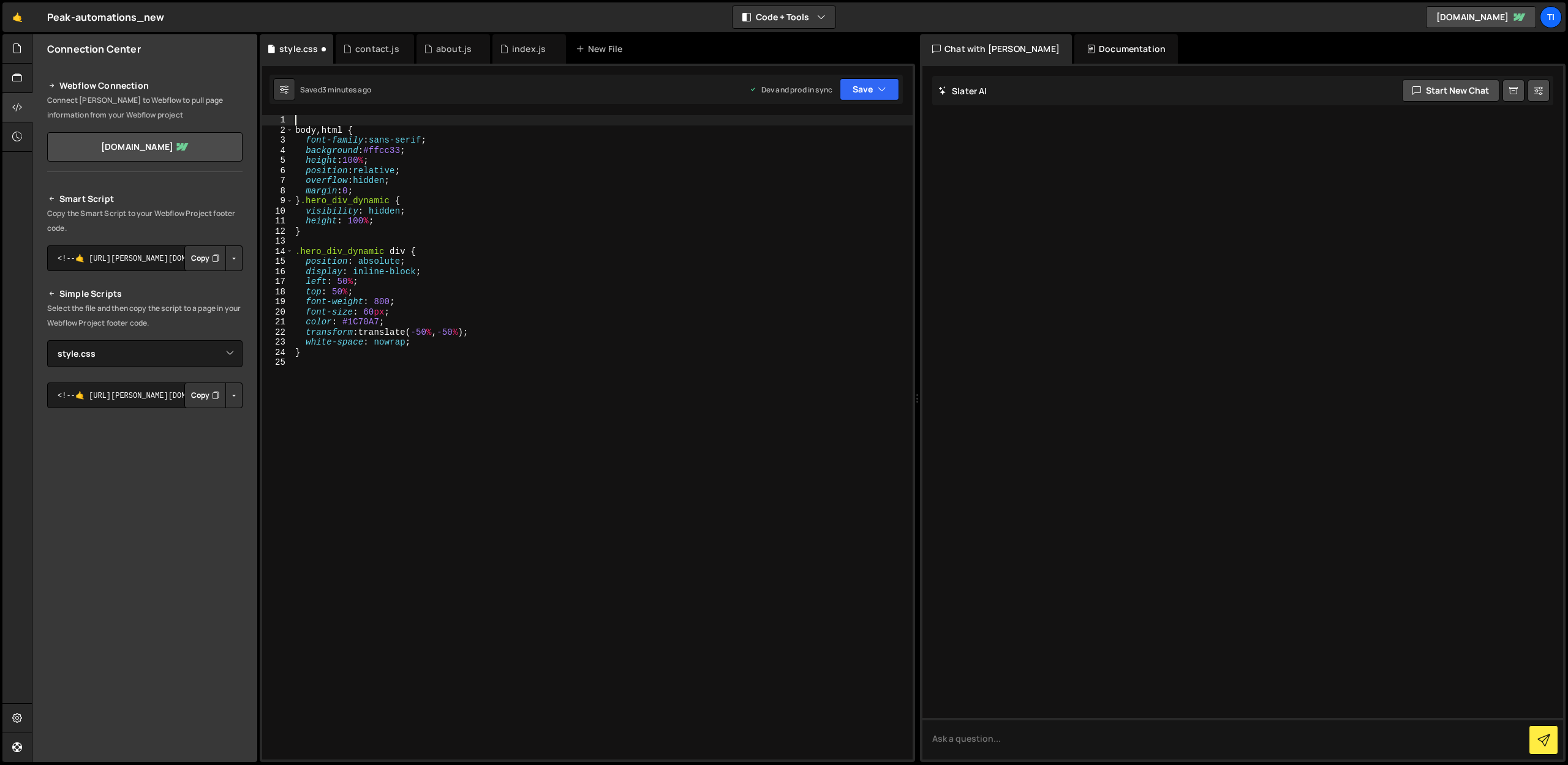
click at [302, 121] on div "body , html { font-family : sans-serif ; background : #ffcc33 ; height : 100 % …" at bounding box center [603, 447] width 620 height 665
click at [439, 194] on div "body , html { font-family : sans-serif ; background : #ffcc33 ; height : 100 % …" at bounding box center [603, 447] width 620 height 665
click at [299, 192] on div "body , html { font-family : sans-serif ; background : #ffcc33 ; height : 100 % …" at bounding box center [603, 447] width 620 height 665
click at [630, 187] on div "body , html { font-family : sans-serif ; background : #ffcc33 ; height : 100 % …" at bounding box center [603, 447] width 620 height 665
click at [304, 128] on div "body , html { font-family : sans-serif ; background : #ffcc33 ; height : 100 % …" at bounding box center [603, 447] width 620 height 665
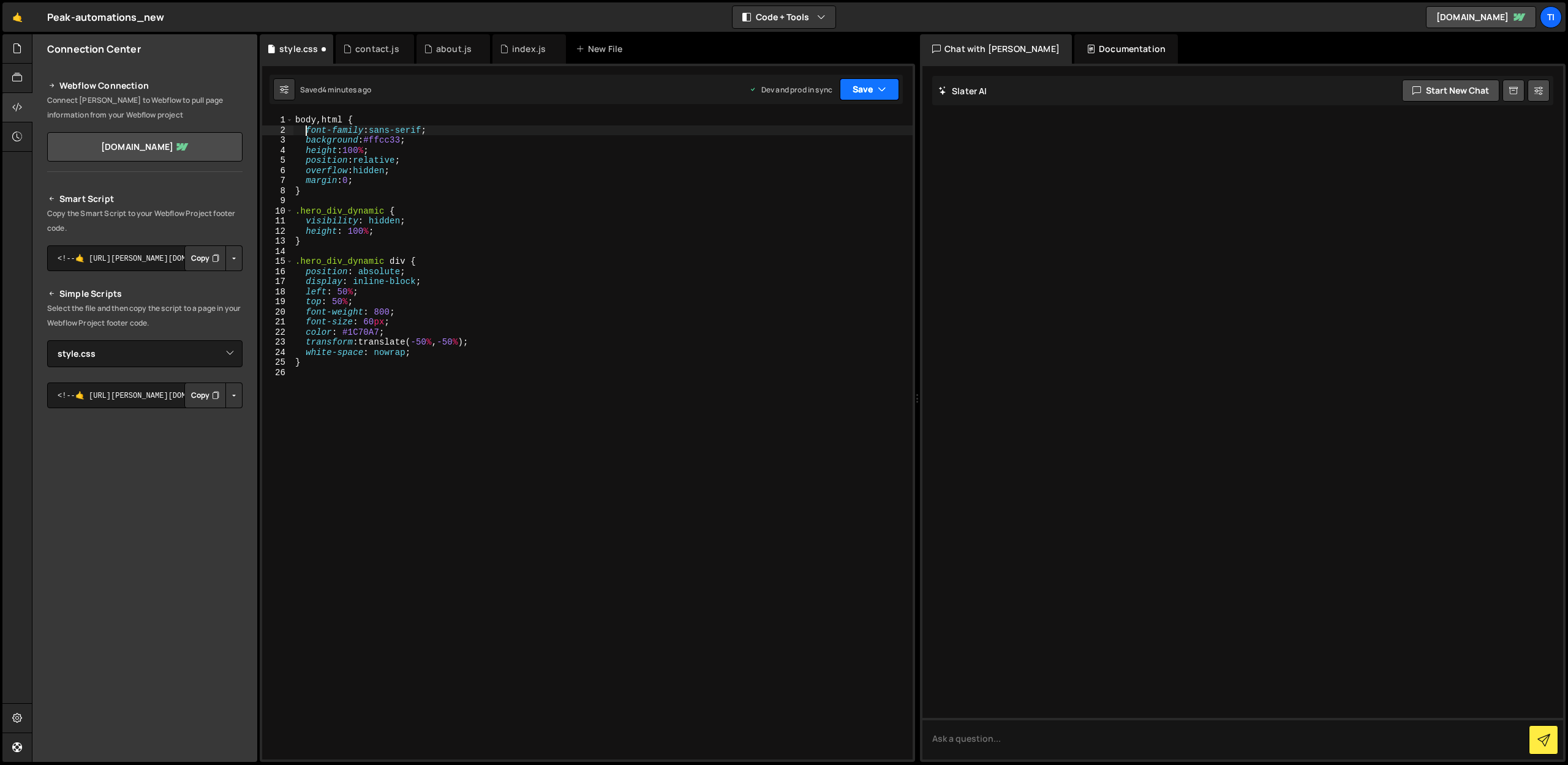
type textarea "font-family:sans-serif;"
click at [849, 87] on button "Save" at bounding box center [870, 89] width 59 height 22
click at [843, 163] on div "Save to Production S" at bounding box center [828, 159] width 127 height 12
click at [320, 48] on icon at bounding box center [324, 48] width 8 height 12
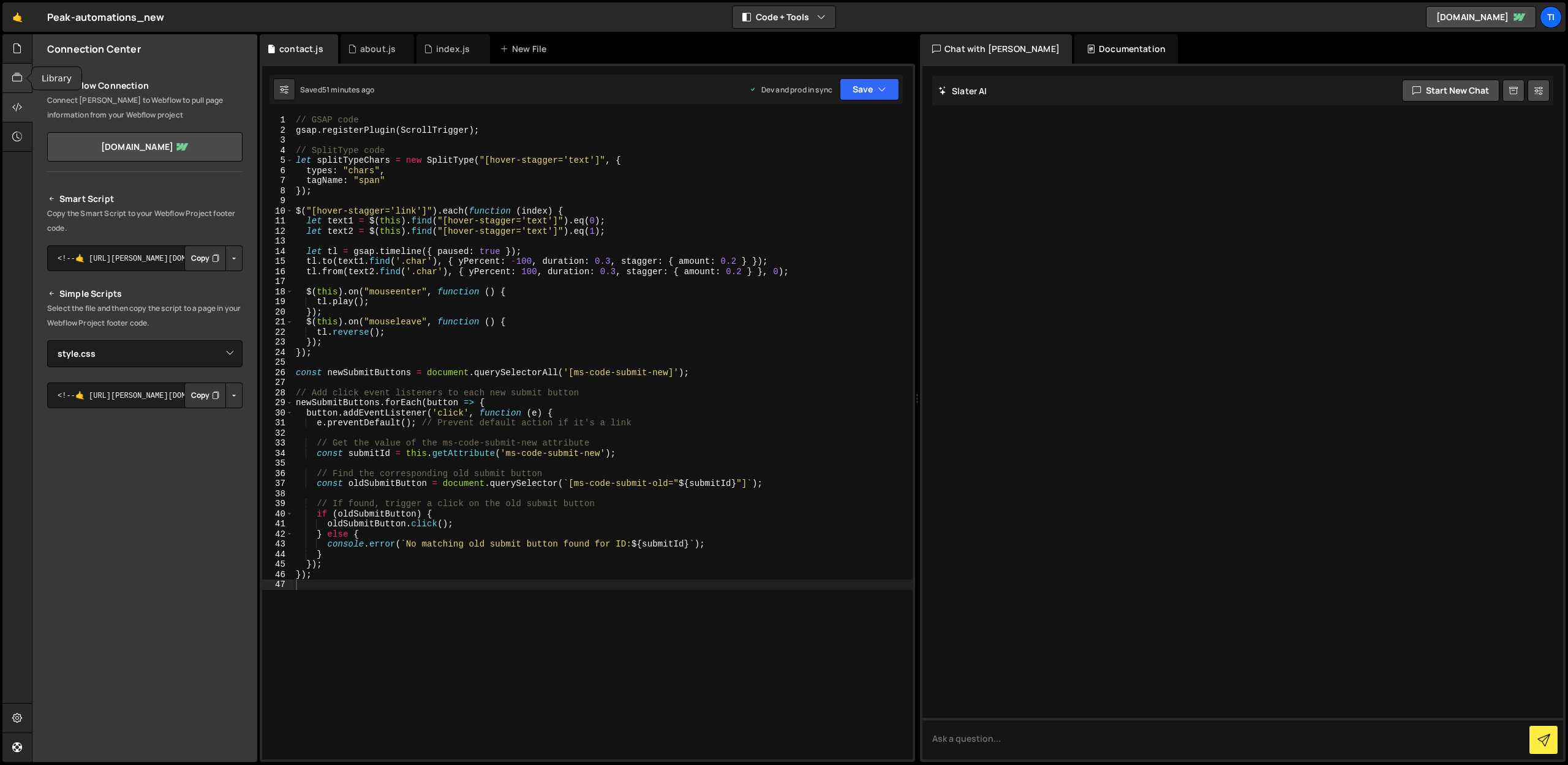
click at [12, 67] on div at bounding box center [17, 78] width 30 height 30
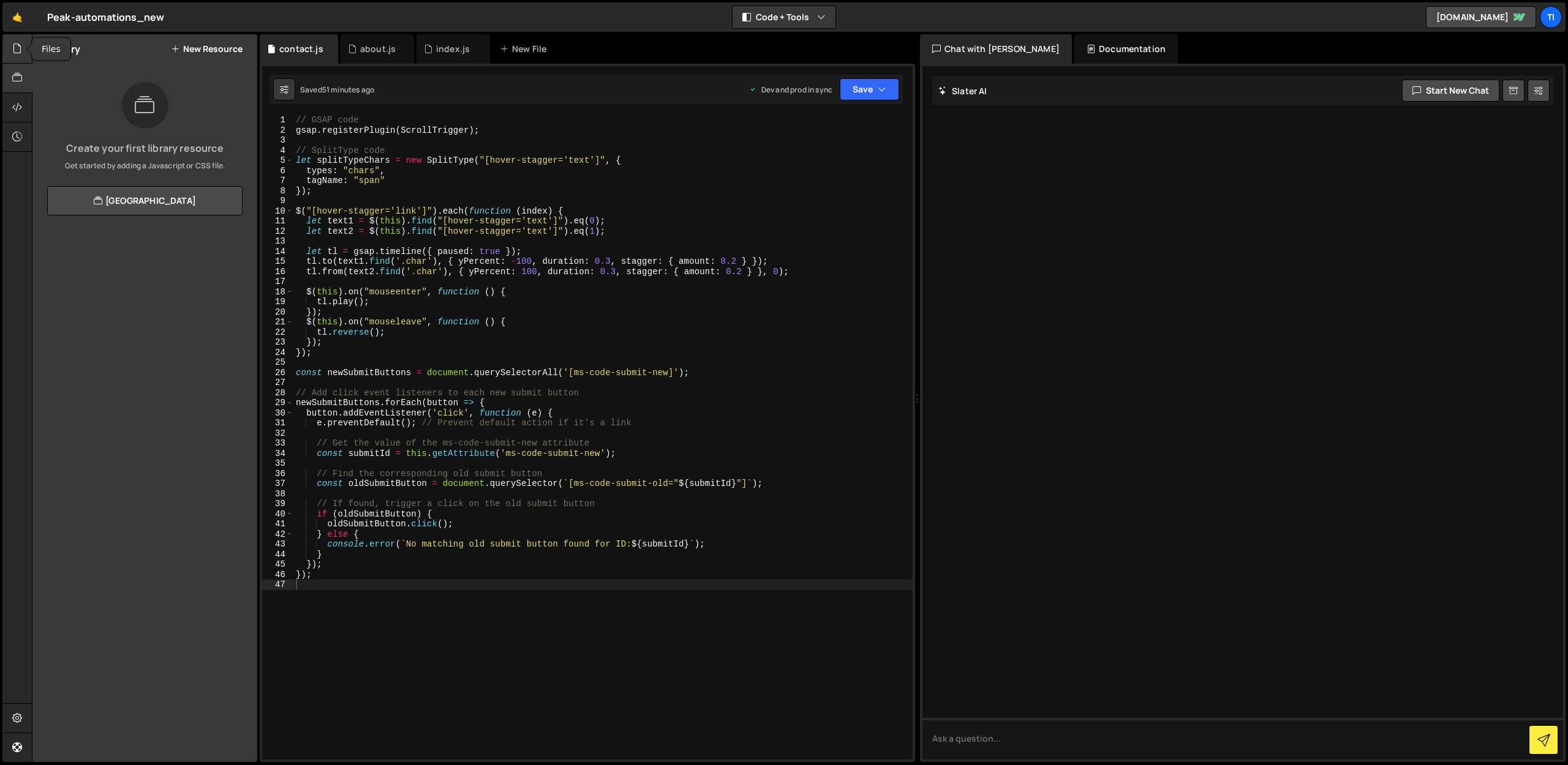
click at [18, 50] on icon at bounding box center [17, 48] width 10 height 14
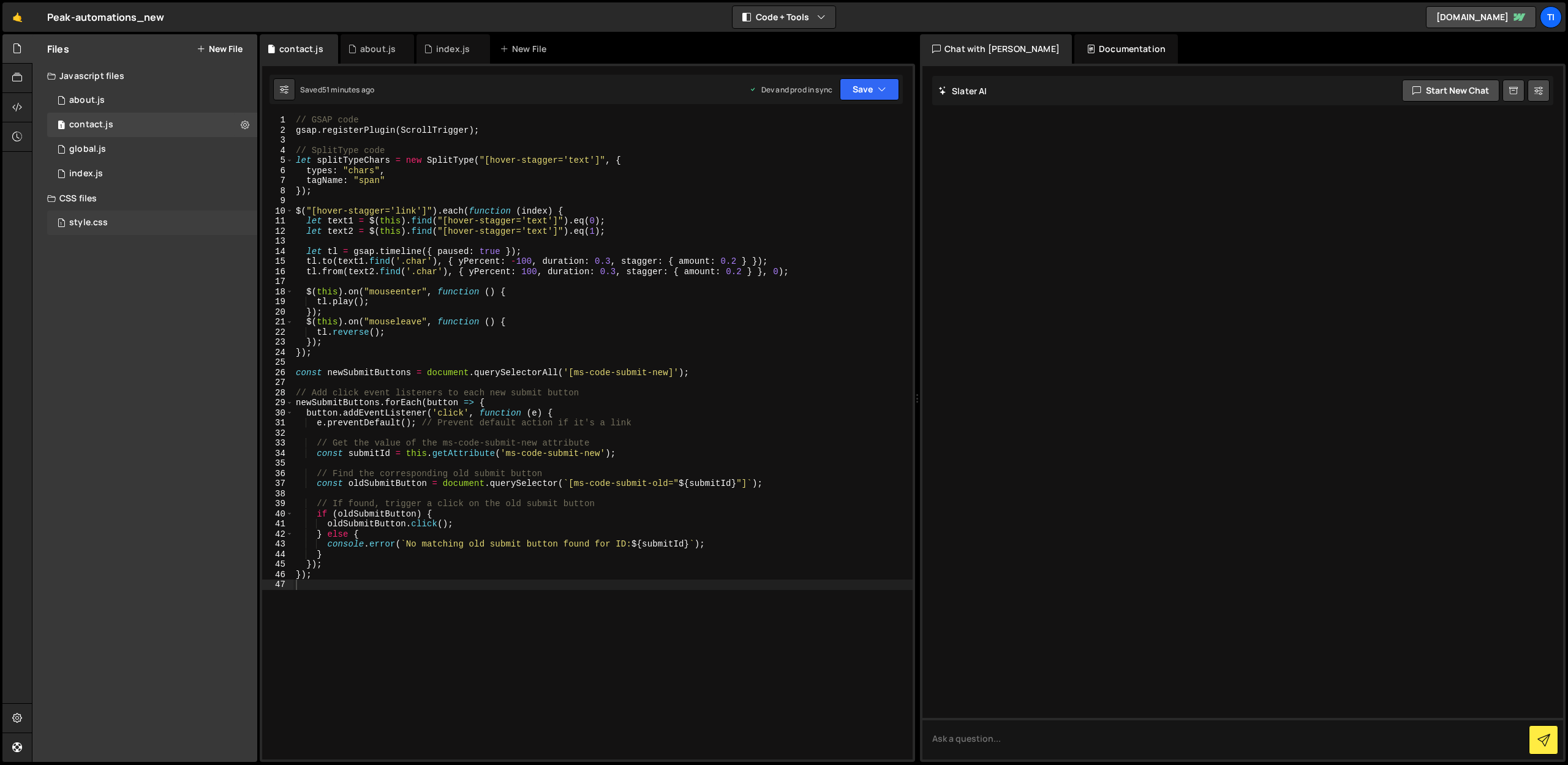
click at [245, 225] on div "1 style.css 0" at bounding box center [152, 222] width 210 height 25
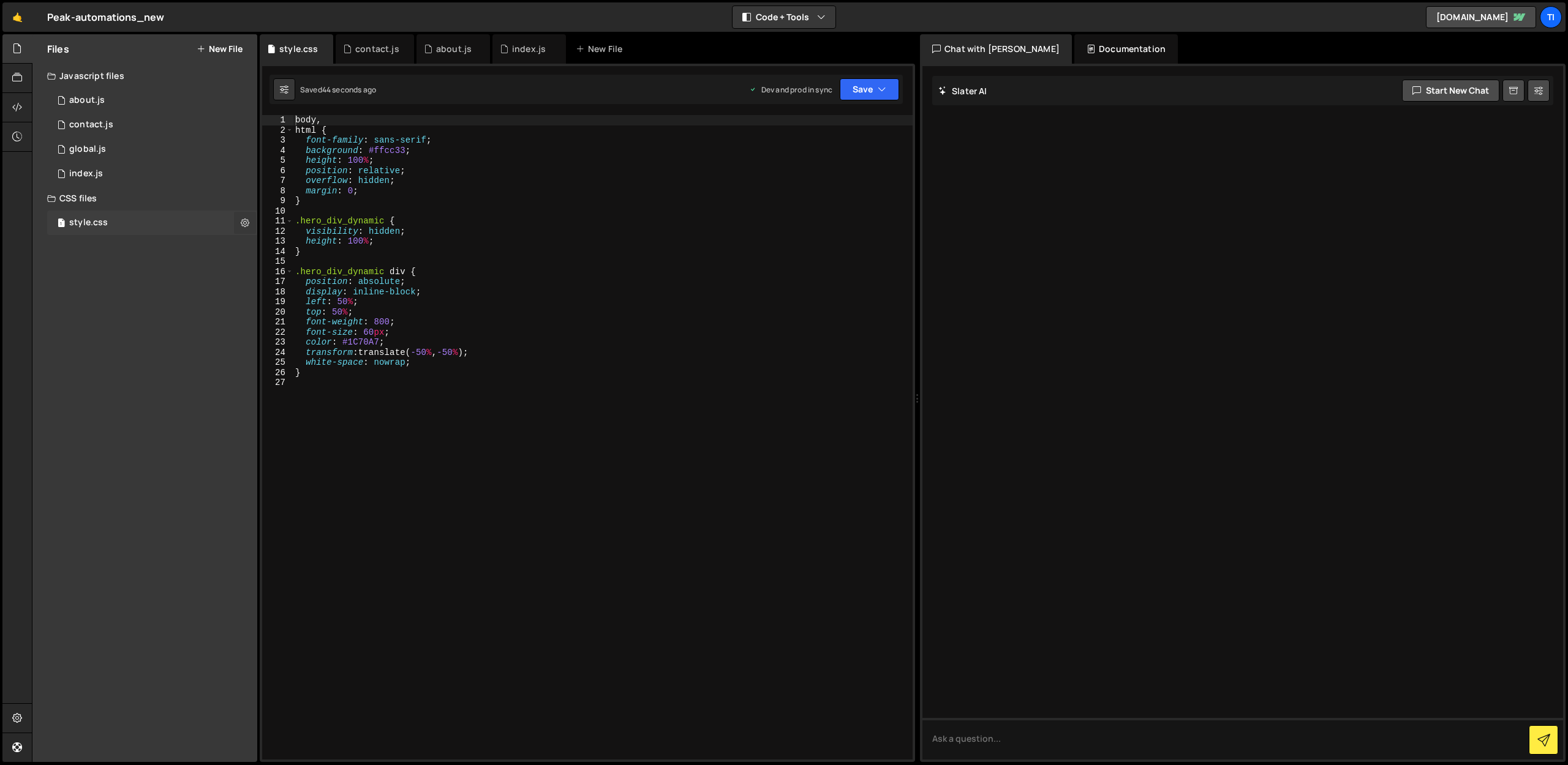
click at [244, 225] on icon at bounding box center [245, 222] width 8 height 12
click at [278, 302] on button "Delete File" at bounding box center [319, 297] width 120 height 25
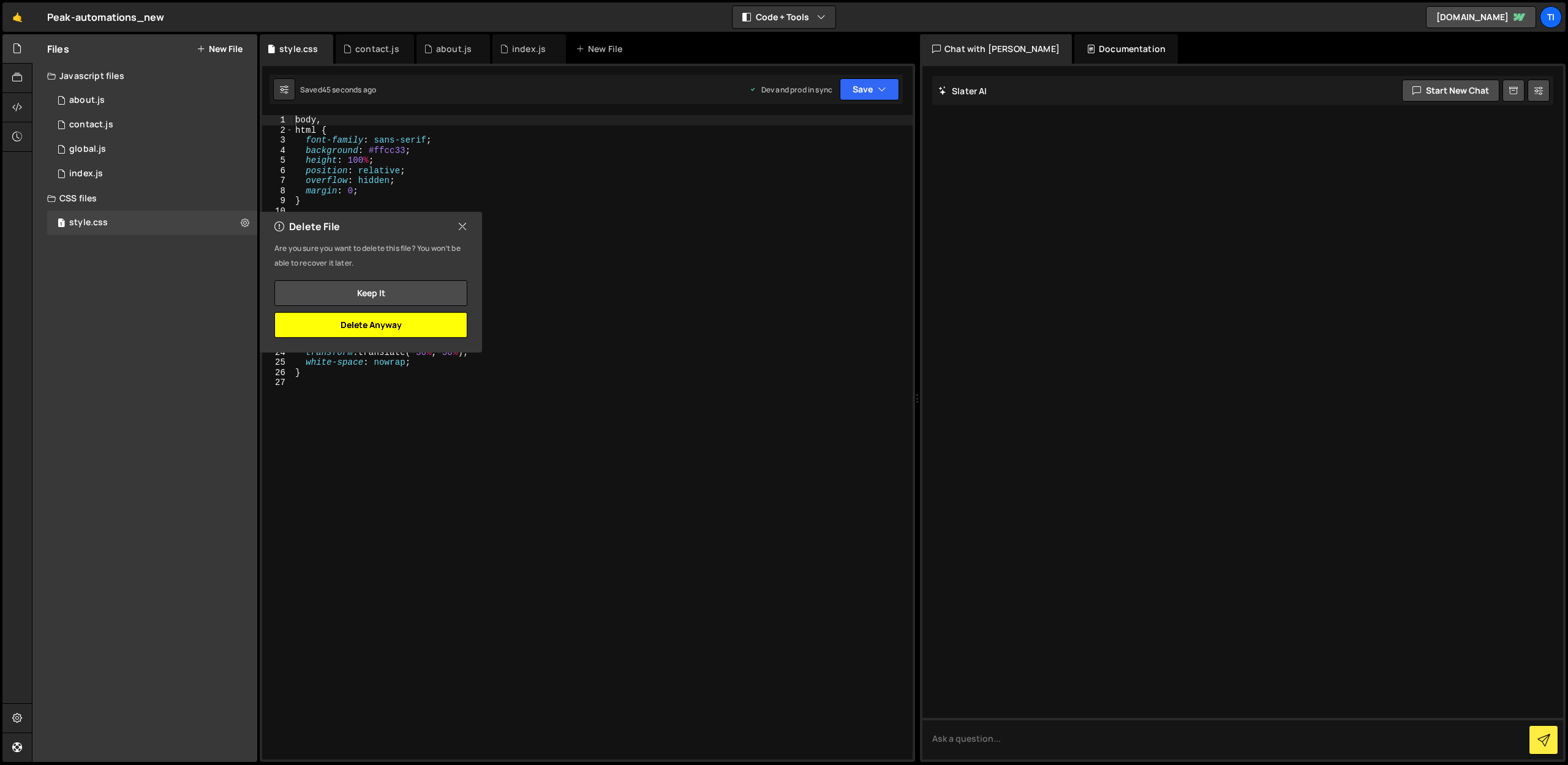
click at [368, 335] on button "Delete Anyway" at bounding box center [370, 325] width 193 height 25
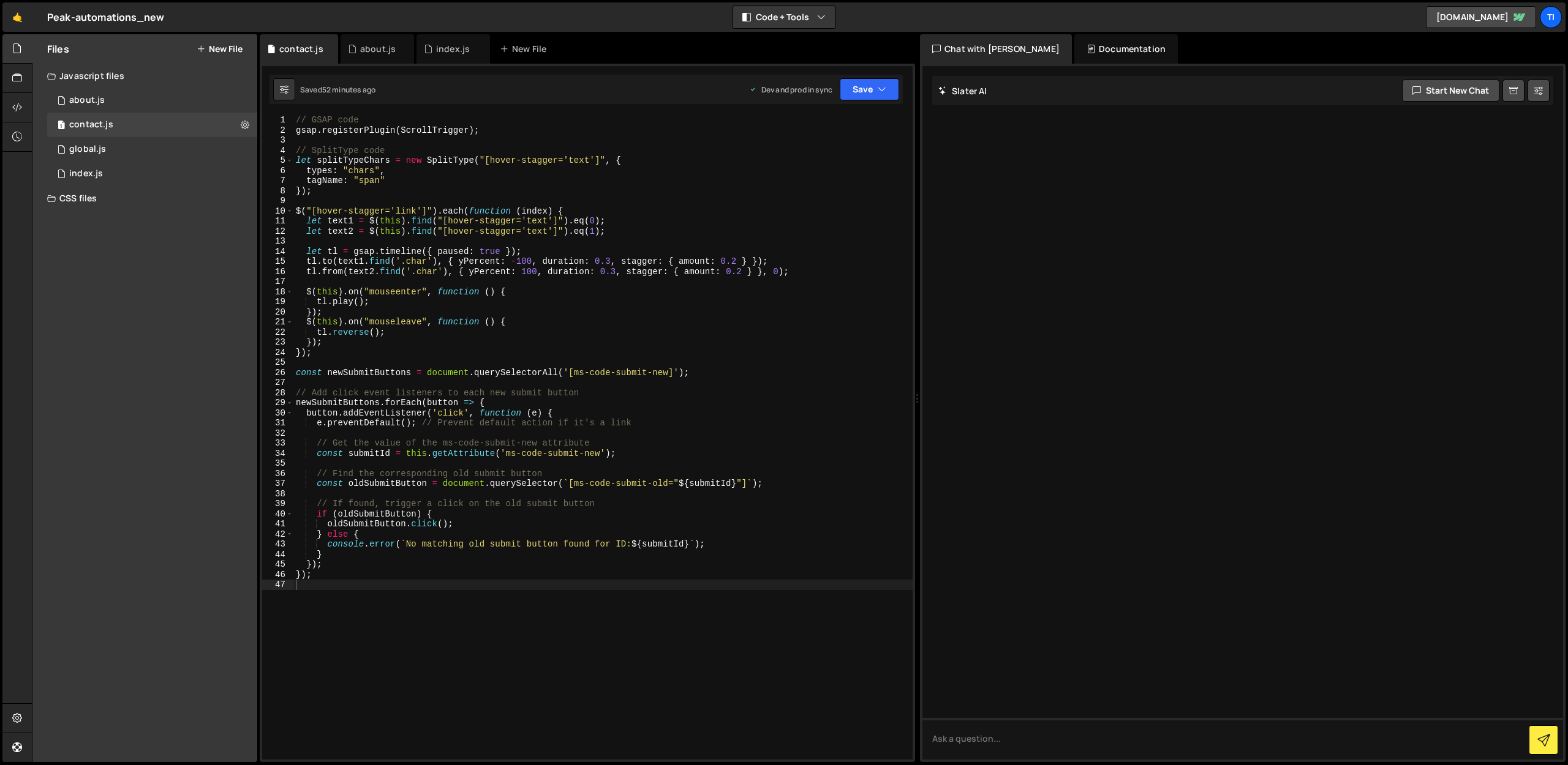
click at [387, 604] on div "// GSAP code gsap . registerPlugin ( ScrollTrigger ) ; // SplitType code let sp…" at bounding box center [602, 447] width 619 height 665
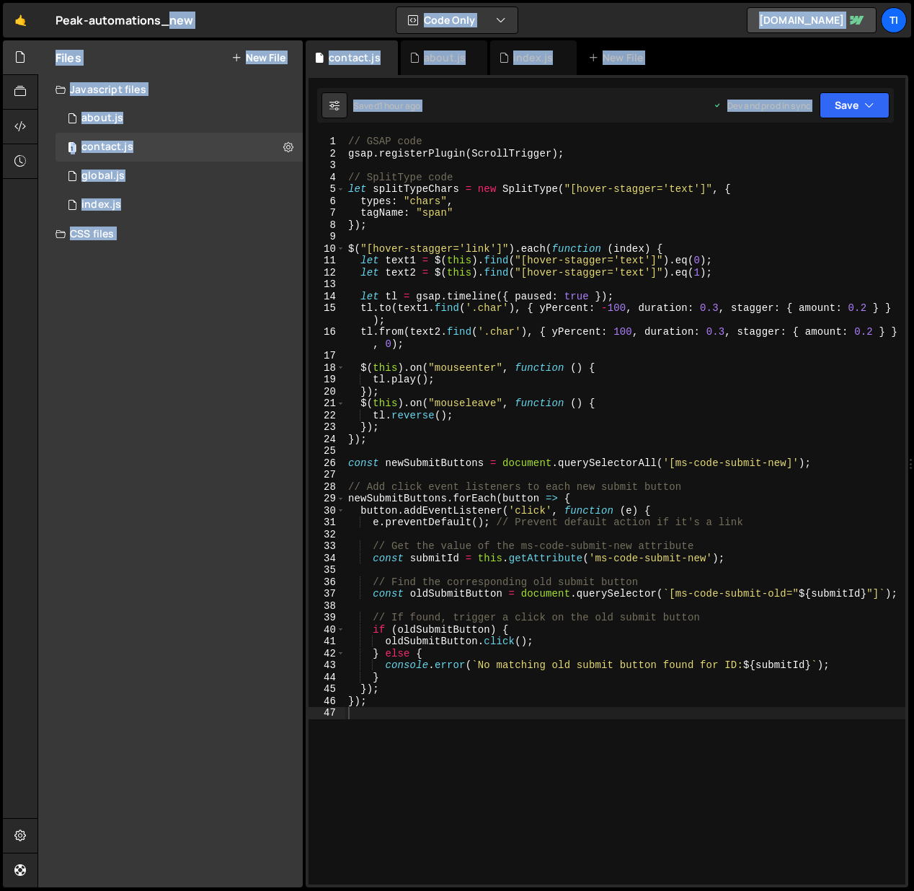
drag, startPoint x: 617, startPoint y: 416, endPoint x: 764, endPoint y: 434, distance: 148.2
click at [914, 415] on html "Projects [GEOGRAPHIC_DATA] Blog Ti Projects Your Teams Invite team member Accou…" at bounding box center [457, 445] width 914 height 891
type textarea "});"
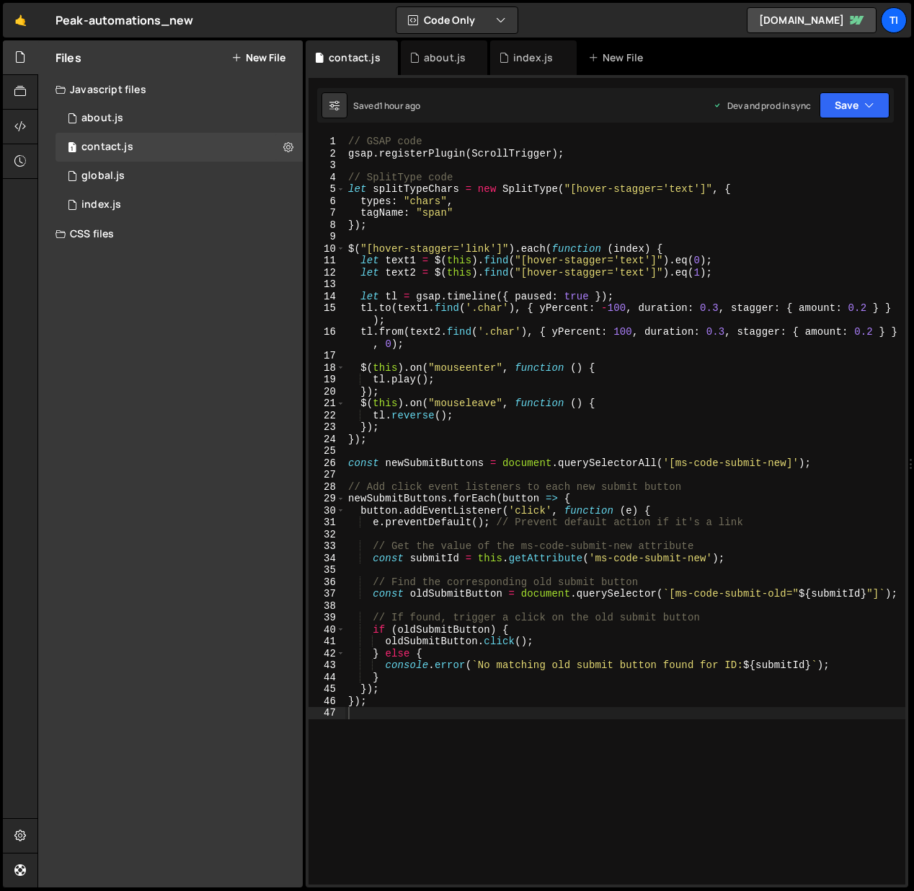
click at [419, 700] on div "// GSAP code gsap . registerPlugin ( ScrollTrigger ) ; // SplitType code let sp…" at bounding box center [625, 522] width 560 height 772
click at [513, 56] on div "index.js" at bounding box center [533, 57] width 40 height 14
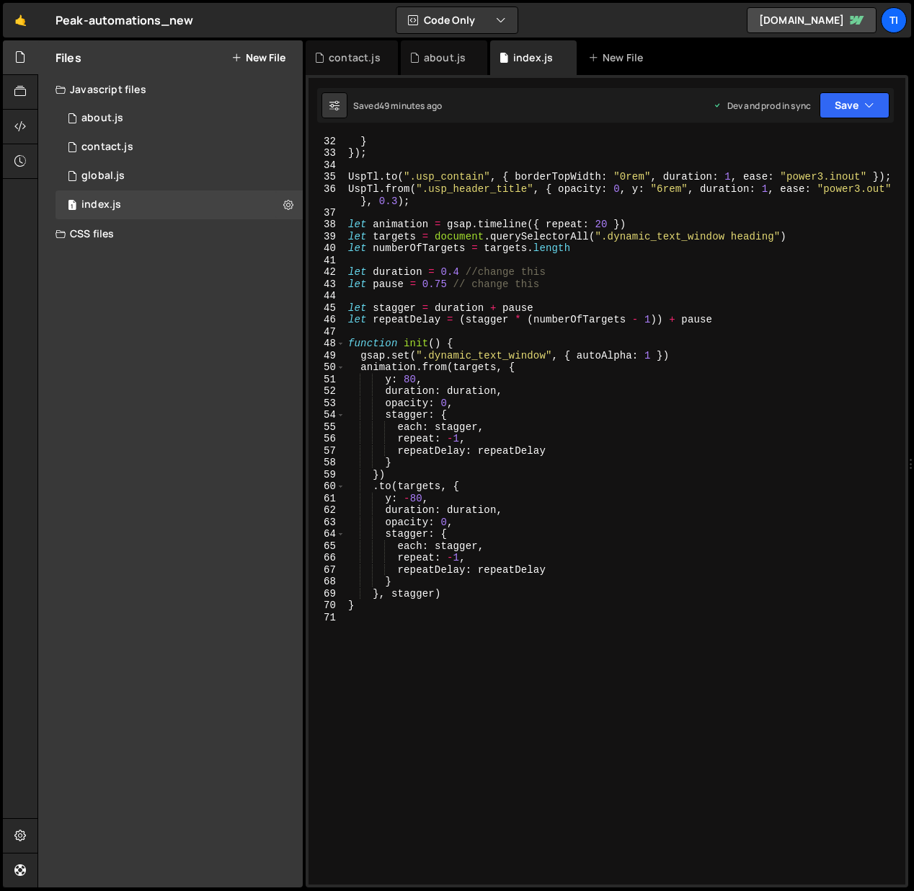
scroll to position [387, 0]
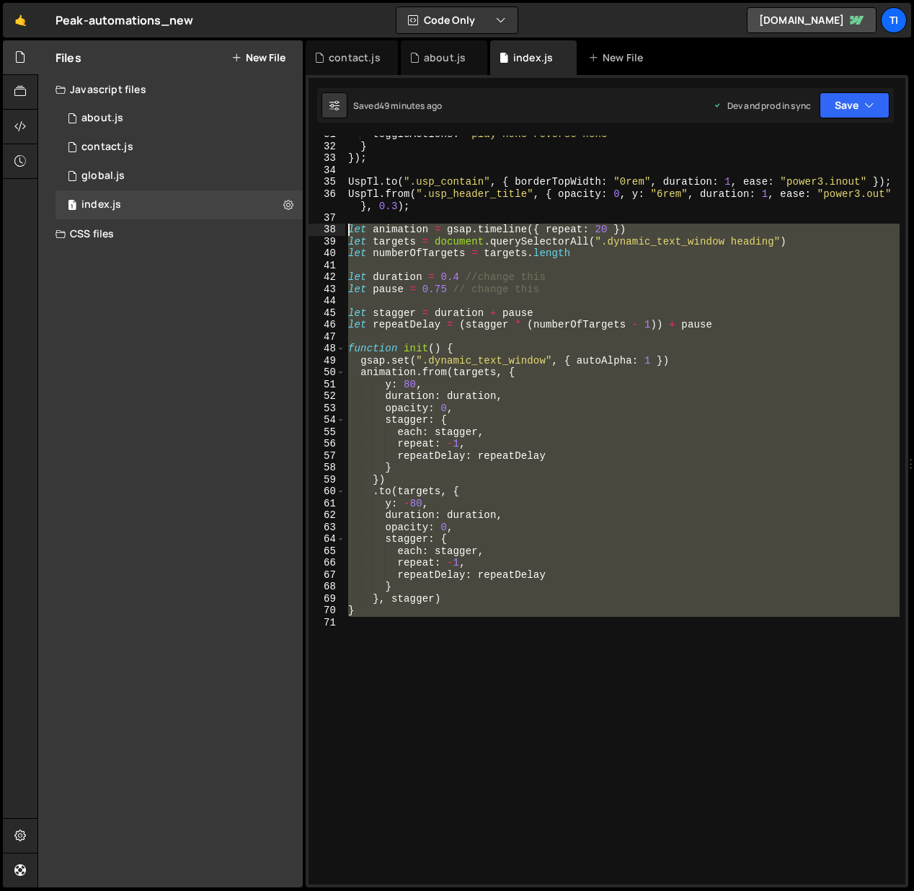
drag, startPoint x: 420, startPoint y: 619, endPoint x: 262, endPoint y: 229, distance: 421.8
click at [262, 229] on div "Files New File Javascript files 1 about.js 0 1 contact.js 0 0 global.js 0 1" at bounding box center [476, 463] width 877 height 847
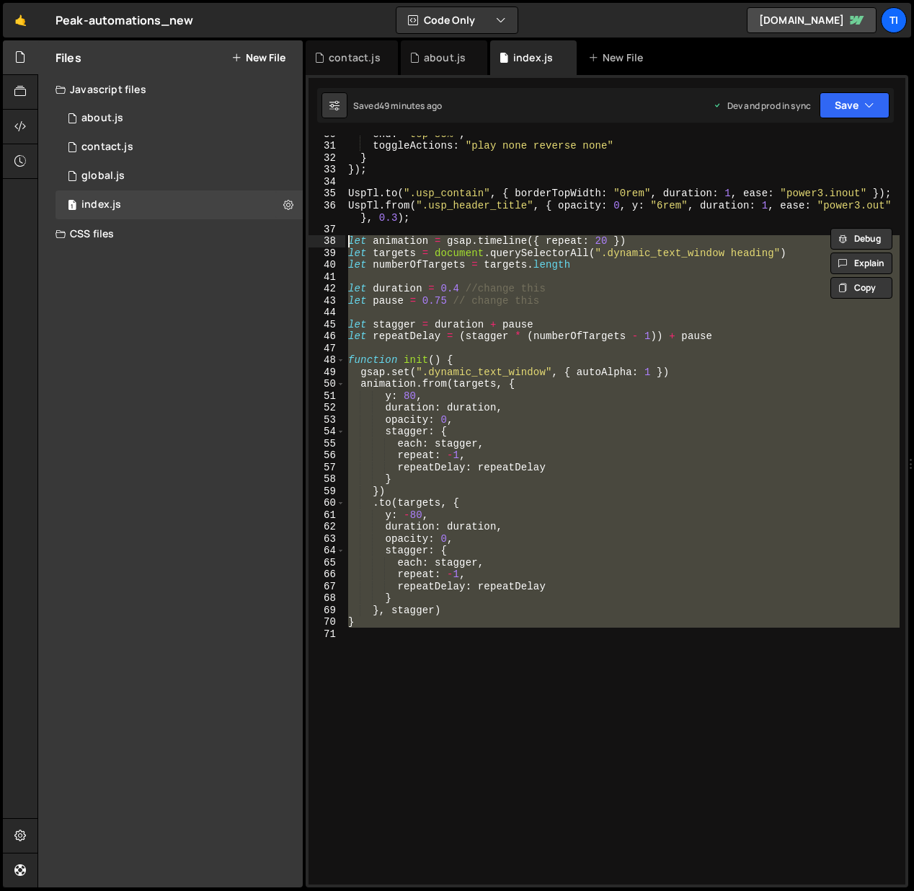
scroll to position [359, 0]
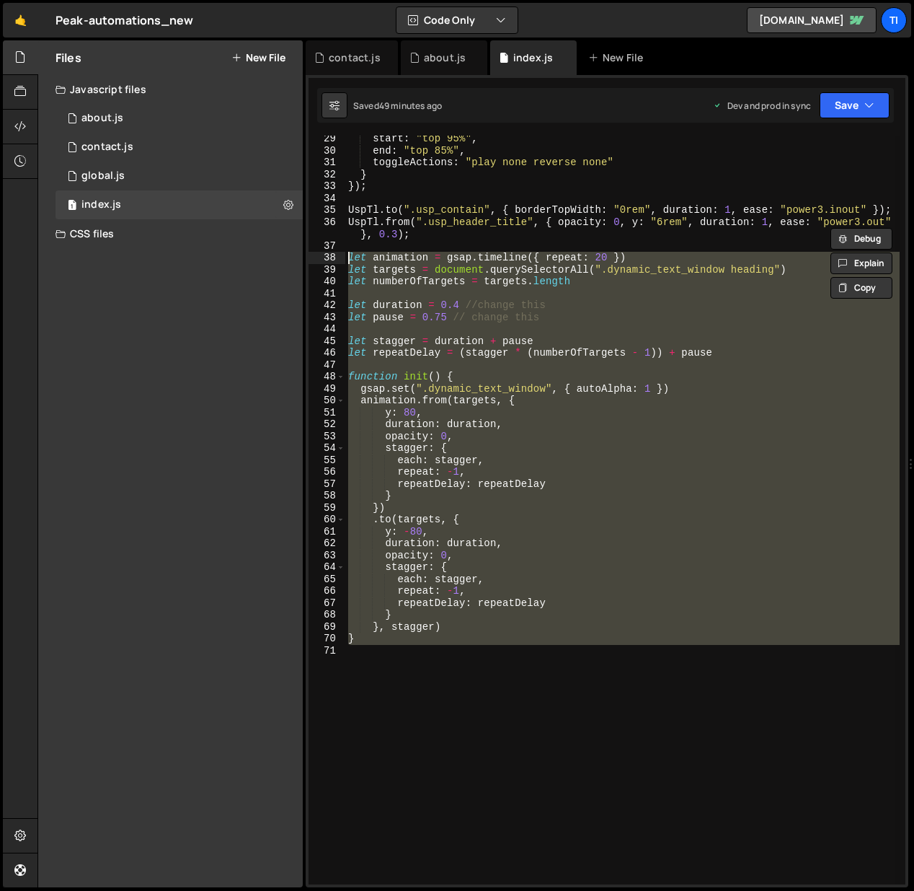
click at [463, 472] on div "start : "top 95%" , end : "top 85%" , toggleActions : "play none reverse none" …" at bounding box center [622, 510] width 555 height 749
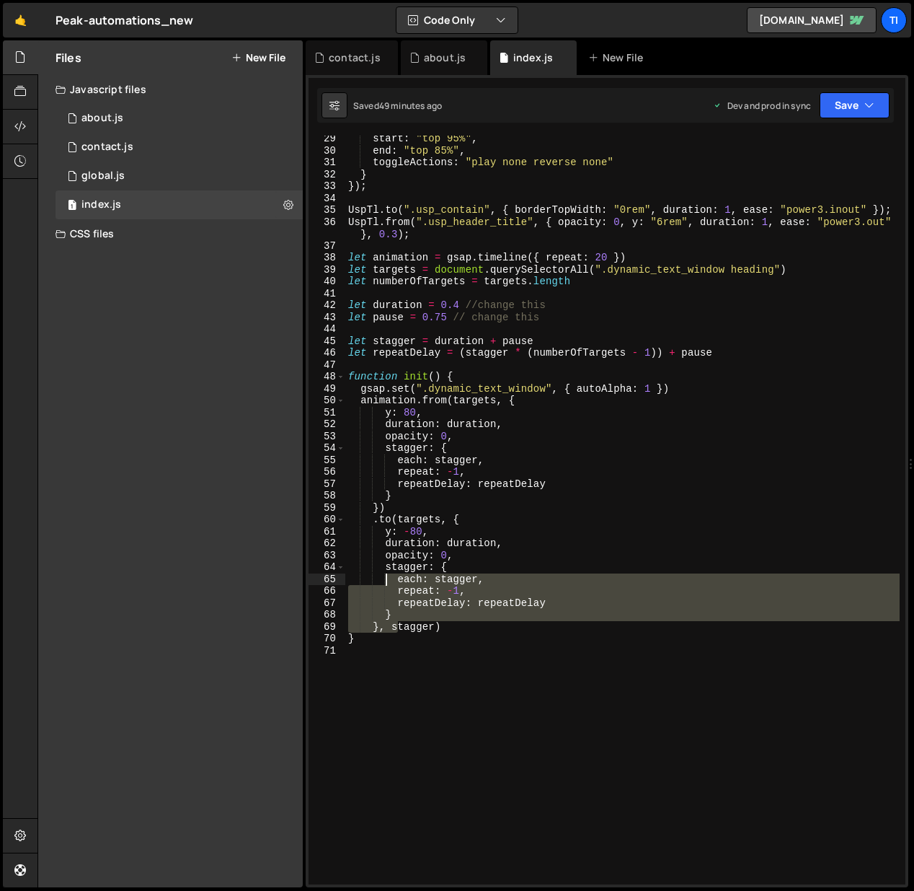
drag, startPoint x: 401, startPoint y: 632, endPoint x: 378, endPoint y: 608, distance: 33.7
click at [387, 576] on div "start : "top 95%" , end : "top 85%" , toggleActions : "play none reverse none" …" at bounding box center [622, 519] width 555 height 772
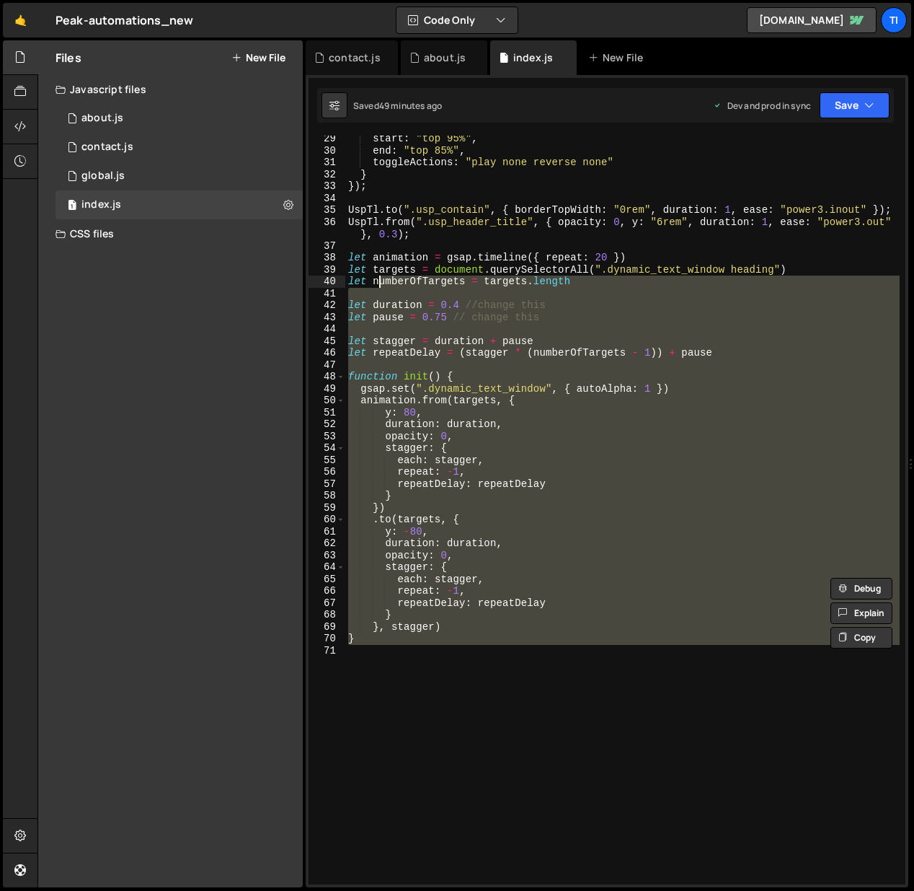
drag, startPoint x: 378, startPoint y: 645, endPoint x: 384, endPoint y: 308, distance: 337.6
click at [377, 288] on div "start : "top 95%" , end : "top 85%" , toggleActions : "play none reverse none" …" at bounding box center [622, 519] width 555 height 772
click at [423, 373] on div "start : "top 95%" , end : "top 85%" , toggleActions : "play none reverse none" …" at bounding box center [622, 510] width 555 height 749
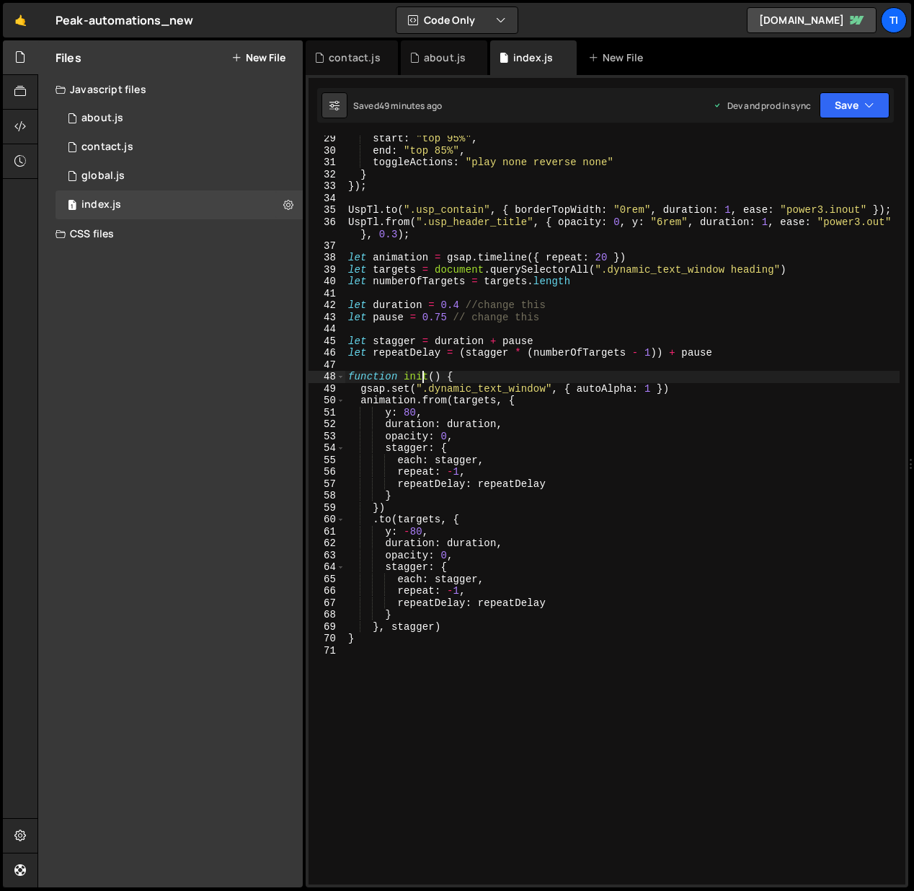
drag, startPoint x: 475, startPoint y: 567, endPoint x: 490, endPoint y: 581, distance: 20.9
click at [475, 567] on div "start : "top 95%" , end : "top 85%" , toggleActions : "play none reverse none" …" at bounding box center [622, 519] width 555 height 772
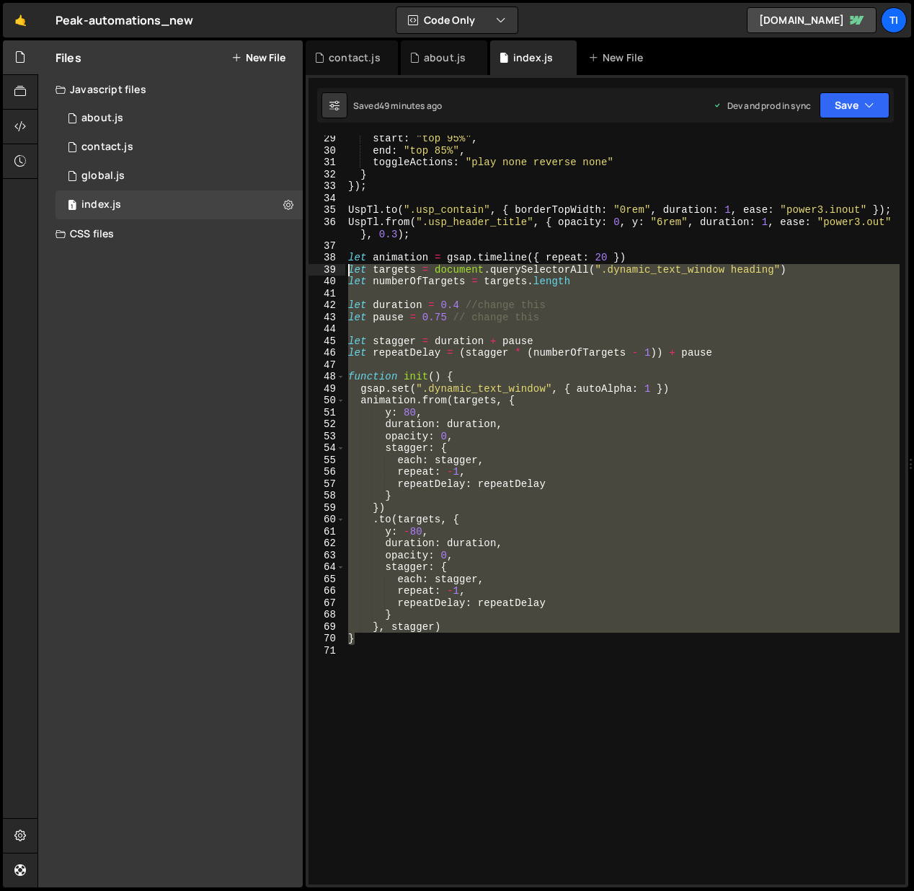
drag, startPoint x: 394, startPoint y: 640, endPoint x: 330, endPoint y: 273, distance: 373.5
click at [330, 273] on div "stagger: { 29 30 31 32 33 34 35 36 37 38 39 40 41 42 43 44 45 46 47 48 49 50 51…" at bounding box center [607, 510] width 597 height 749
type textarea "let targets = document.querySelectorAll(".dynamic_text_window heading") let num…"
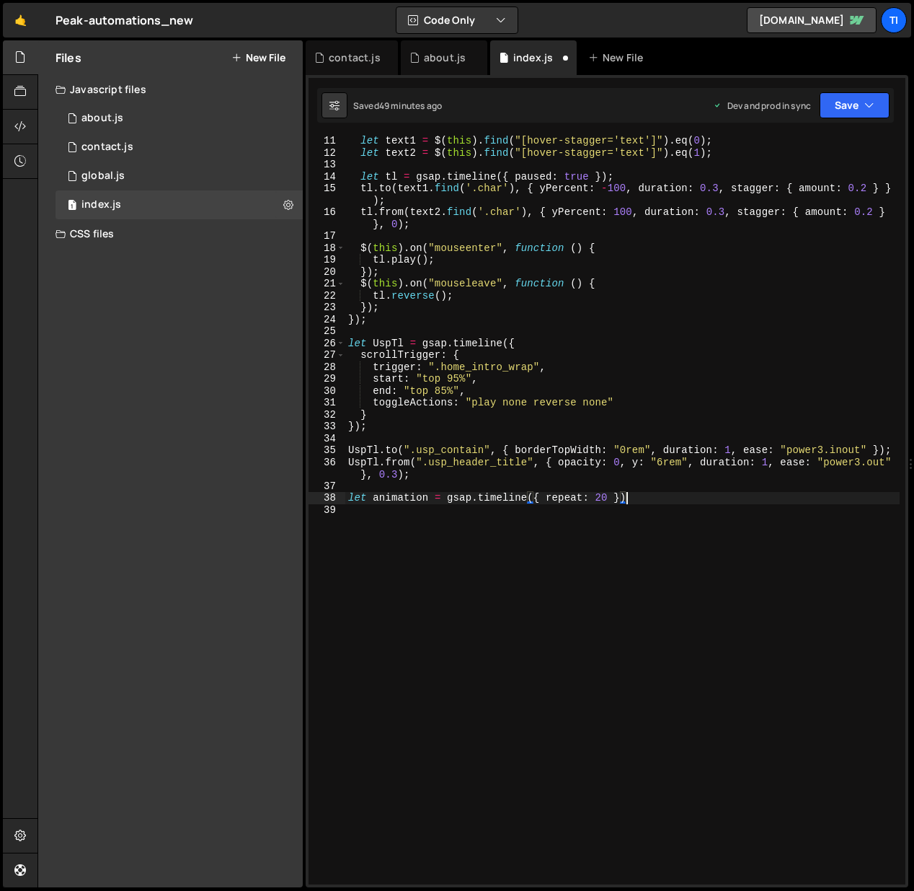
scroll to position [120, 0]
click at [611, 494] on div "let text1 = $ ( this ) . find ( "[hover-stagger='text']" ) . eq ( 0 ) ; let tex…" at bounding box center [622, 521] width 555 height 772
type textarea "let animation = gsap.timeline({ repeat: -1 })"
click at [661, 492] on div "let text1 = $ ( this ) . find ( "[hover-stagger='text']" ) . eq ( 0 ) ; let tex…" at bounding box center [622, 521] width 555 height 772
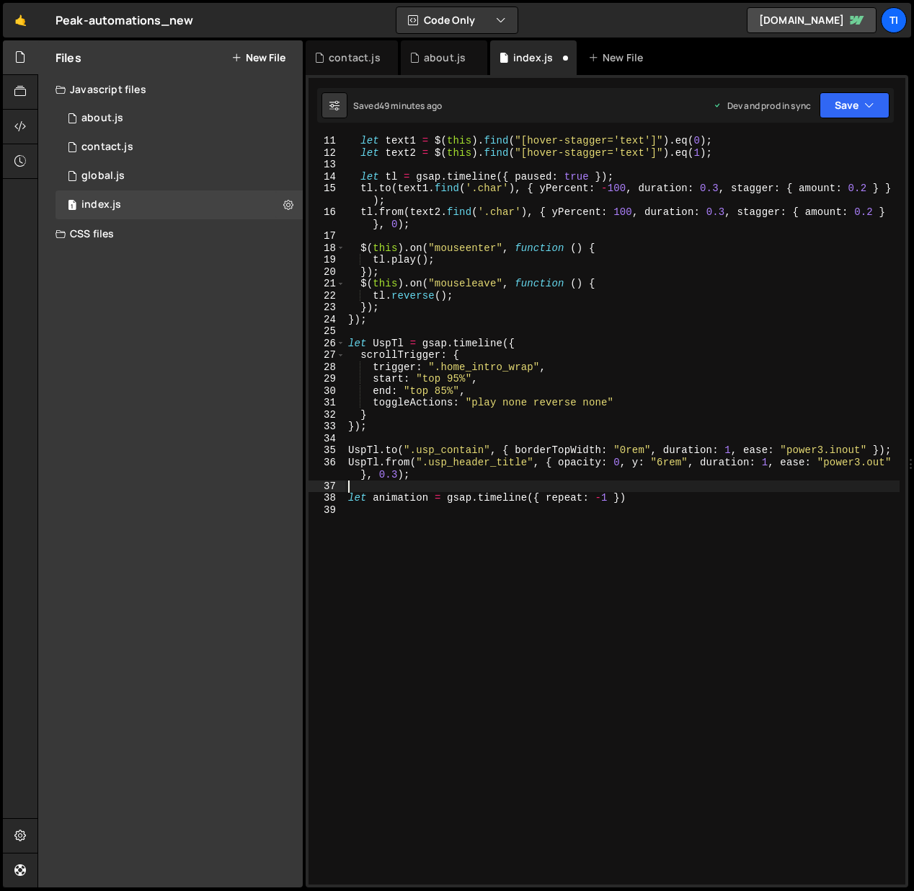
scroll to position [0, 0]
click at [655, 485] on div "let text1 = $ ( this ) . find ( "[hover-stagger='text']" ) . eq ( 0 ) ; let tex…" at bounding box center [622, 521] width 555 height 772
click at [656, 502] on div "let text1 = $ ( this ) . find ( "[hover-stagger='text']" ) . eq ( 0 ) ; let tex…" at bounding box center [622, 521] width 555 height 772
click at [425, 495] on div "let text1 = $ ( this ) . find ( "[hover-stagger='text']" ) . eq ( 0 ) ; let tex…" at bounding box center [622, 521] width 555 height 772
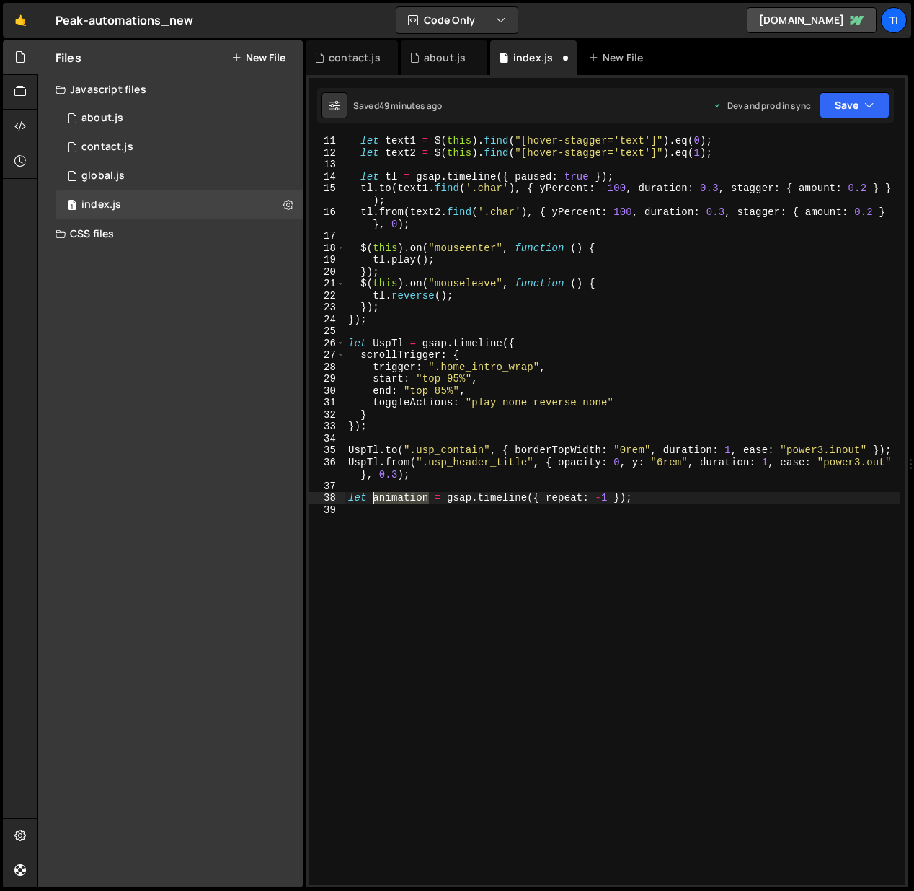
drag, startPoint x: 429, startPoint y: 496, endPoint x: 376, endPoint y: 497, distance: 53.4
click at [375, 497] on div "let text1 = $ ( this ) . find ( "[hover-stagger='text']" ) . eq ( 0 ) ; let tex…" at bounding box center [622, 521] width 555 height 772
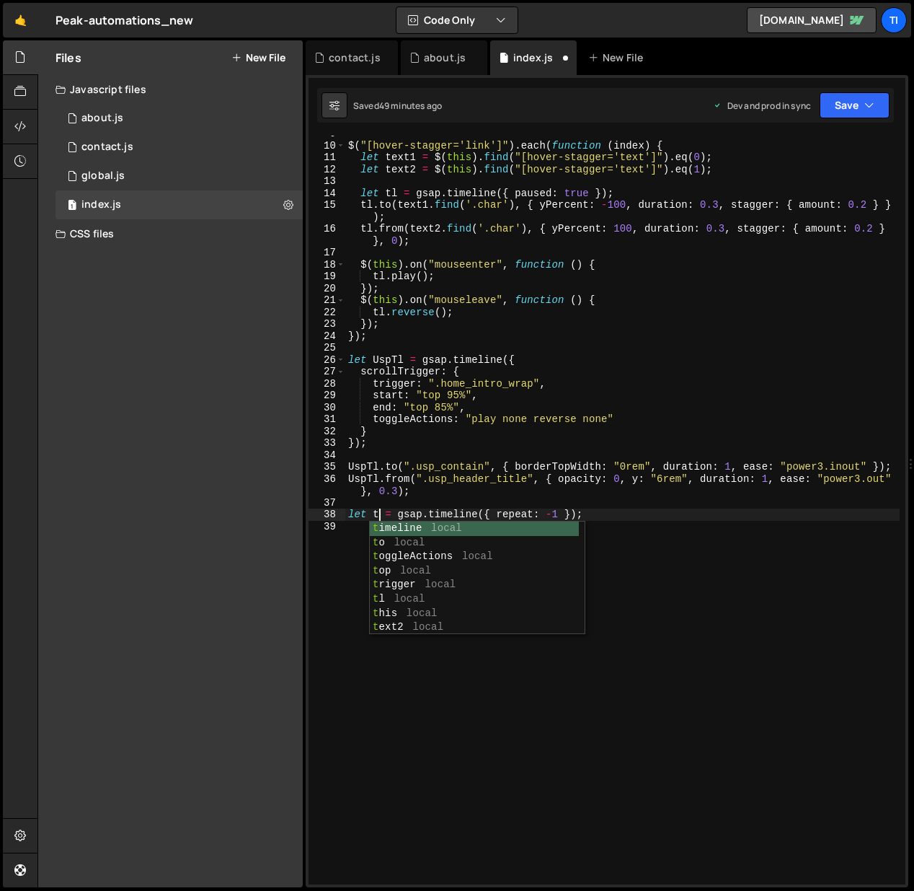
scroll to position [0, 2]
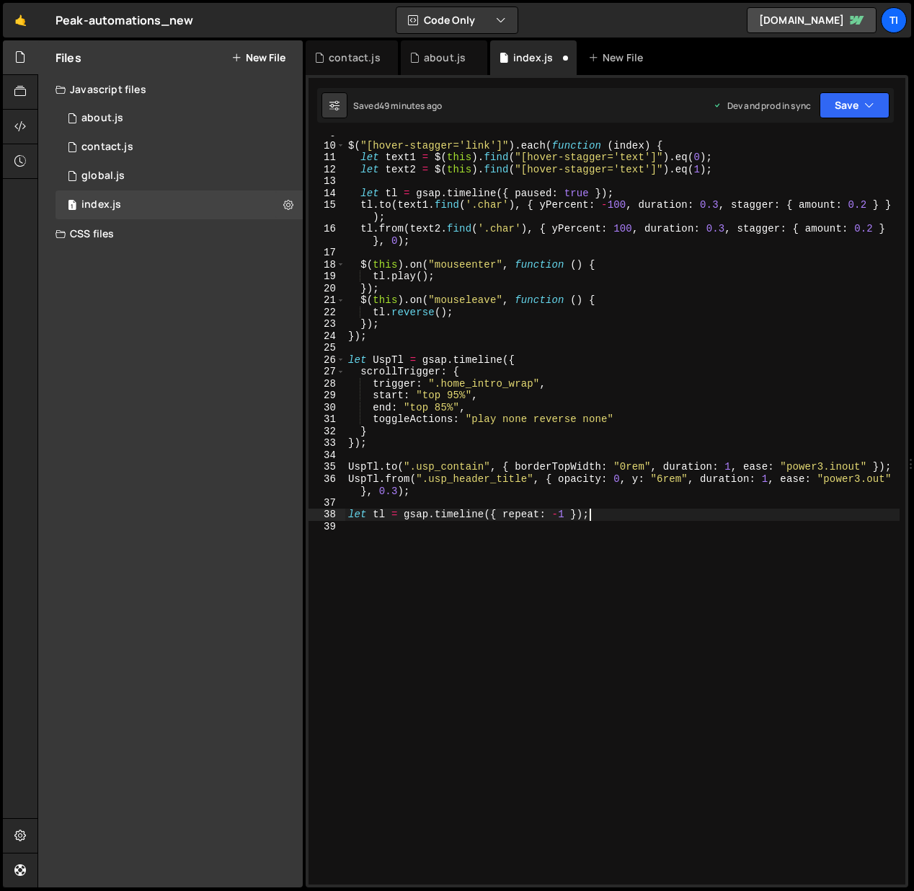
click at [730, 516] on div "$ ( "[hover-stagger='link']" ) . each ( function ( index ) { let text1 = $ ( th…" at bounding box center [622, 514] width 555 height 772
type textarea "let tl = gsap.timeline({ repeat: -1 });"
click at [829, 108] on button "Save" at bounding box center [855, 105] width 70 height 26
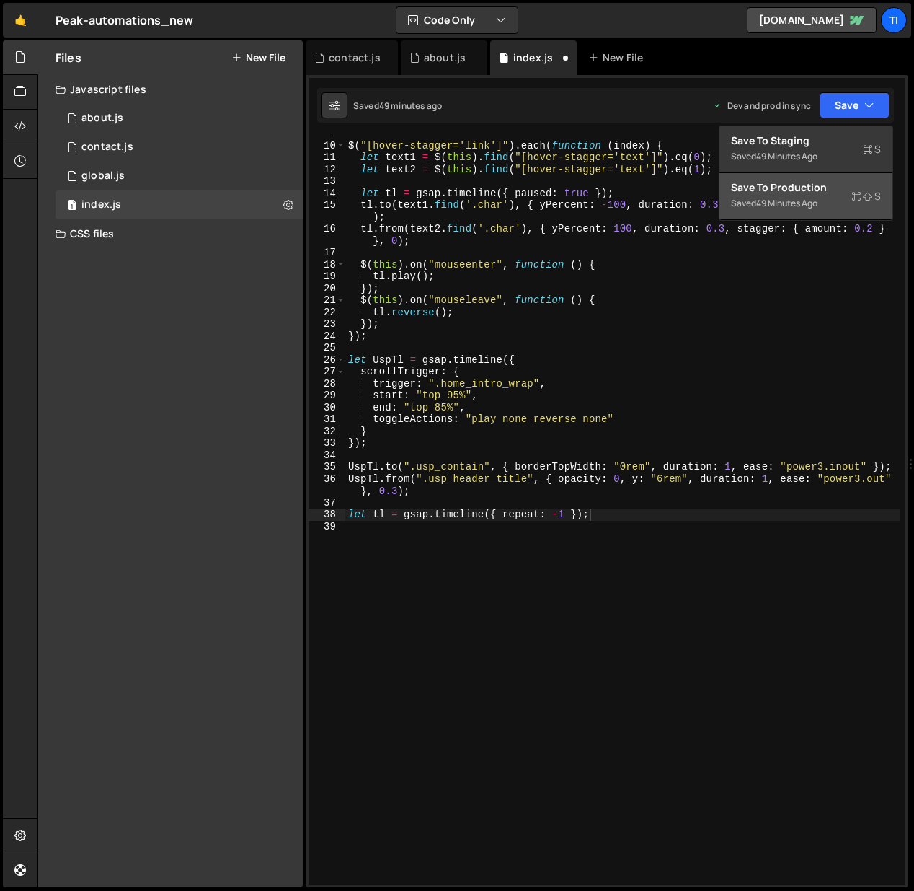
click at [803, 193] on div "Save to Production S" at bounding box center [806, 187] width 150 height 14
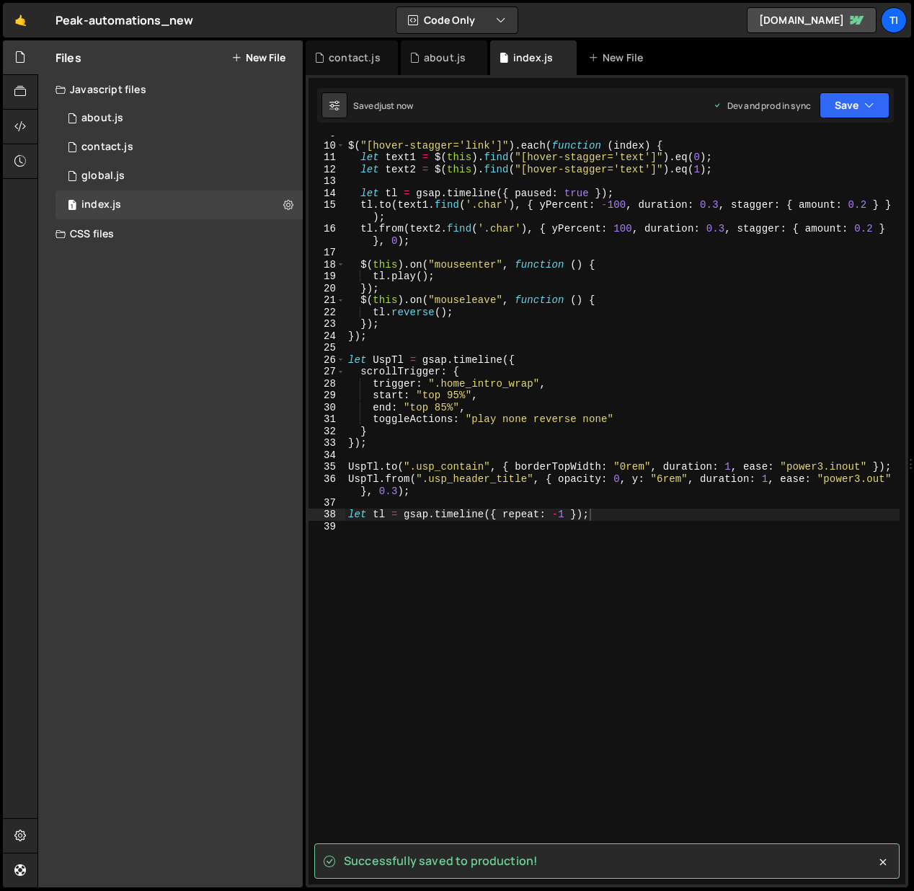
click at [414, 525] on div "$ ( "[hover-stagger='link']" ) . each ( function ( index ) { let text1 = $ ( th…" at bounding box center [622, 514] width 555 height 772
click at [387, 515] on div "$ ( "[hover-stagger='link']" ) . each ( function ( index ) { let text1 = $ ( th…" at bounding box center [622, 514] width 555 height 772
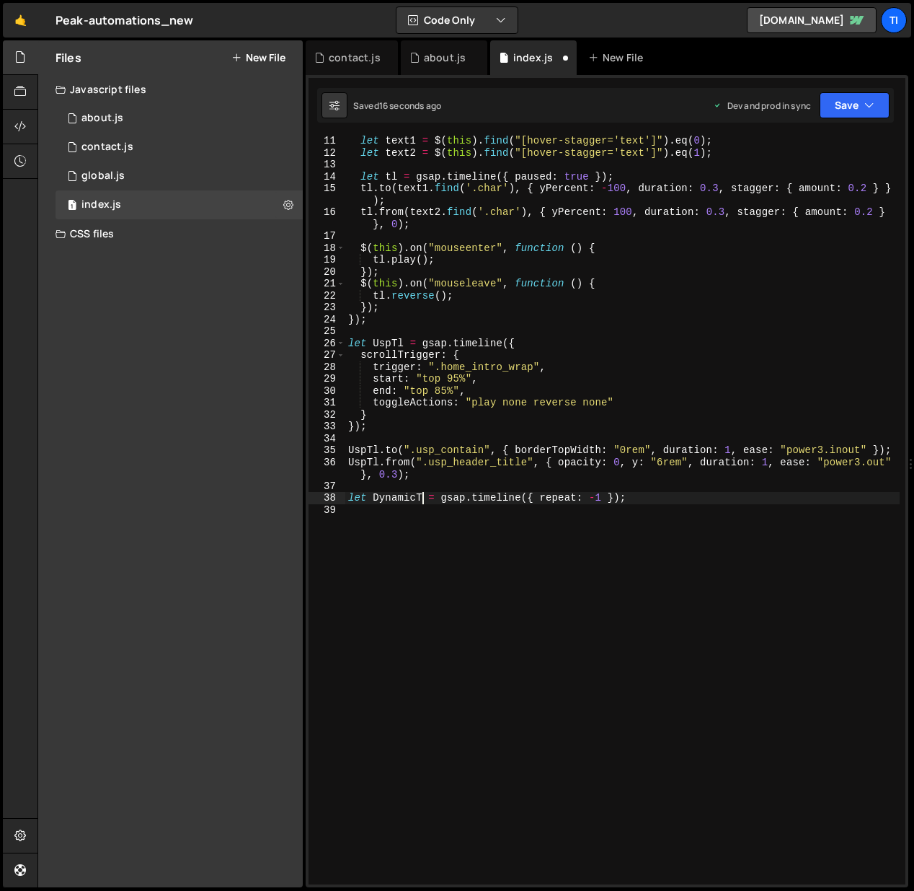
scroll to position [0, 5]
type textarea "let DynamicTl = gsap.timeline({ repeat: -1 });"
click at [636, 511] on div "let text1 = $ ( this ) . find ( "[hover-stagger='text']" ) . eq ( 0 ) ; let tex…" at bounding box center [622, 521] width 555 height 772
click at [573, 516] on div "let text1 = $ ( this ) . find ( "[hover-stagger='text']" ) . eq ( 0 ) ; let tex…" at bounding box center [622, 521] width 555 height 772
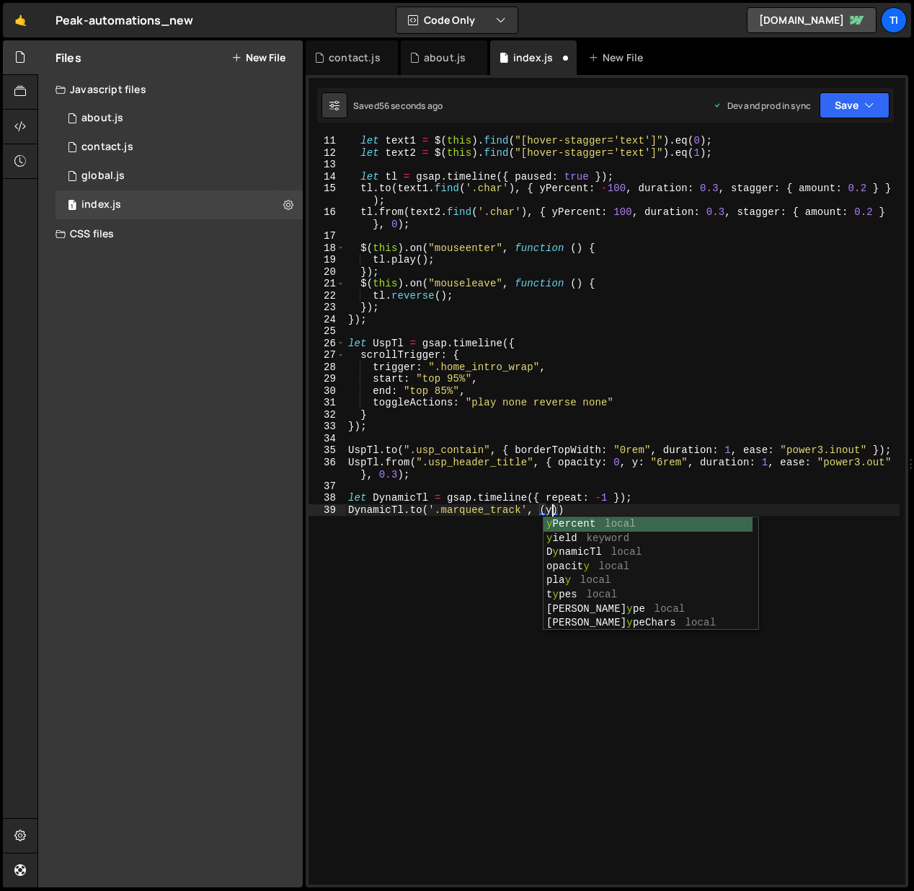
scroll to position [0, 13]
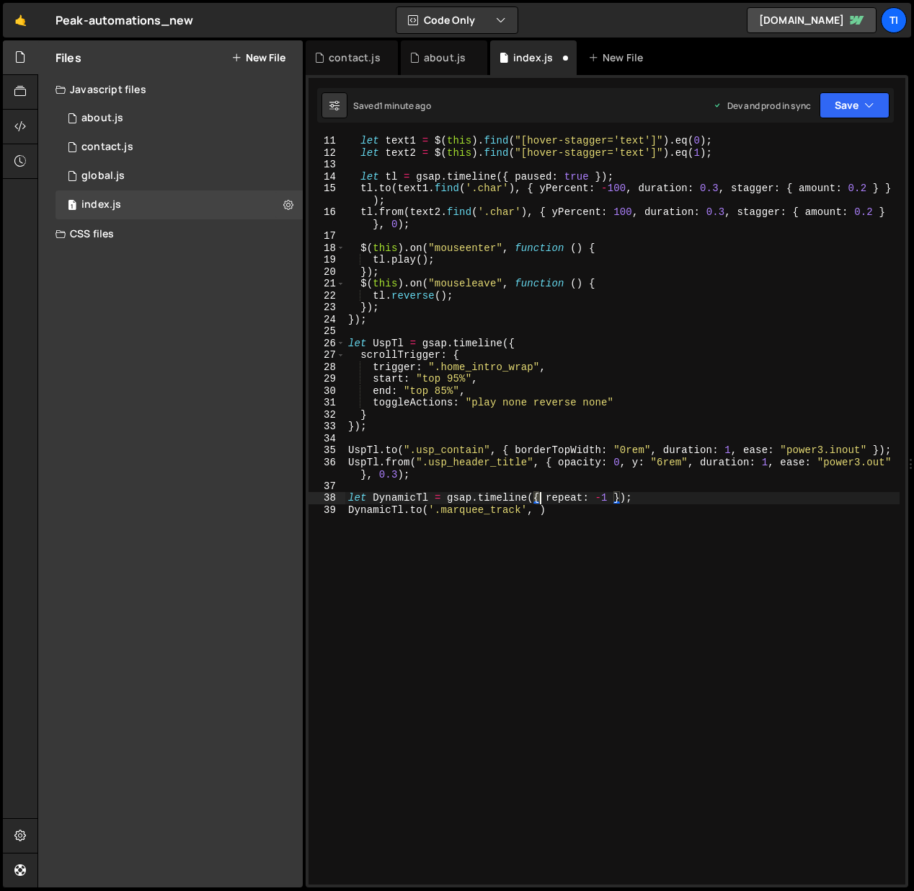
click at [540, 493] on div "let text1 = $ ( this ) . find ( "[hover-stagger='text']" ) . eq ( 0 ) ; let tex…" at bounding box center [622, 521] width 555 height 772
click at [536, 510] on div "let text1 = $ ( this ) . find ( "[hover-stagger='text']" ) . eq ( 0 ) ; let tex…" at bounding box center [622, 521] width 555 height 772
paste textarea "{"
drag, startPoint x: 622, startPoint y: 497, endPoint x: 614, endPoint y: 498, distance: 8.0
click at [614, 498] on div "let text1 = $ ( this ) . find ( "[hover-stagger='text']" ) . eq ( 0 ) ; let tex…" at bounding box center [622, 521] width 555 height 772
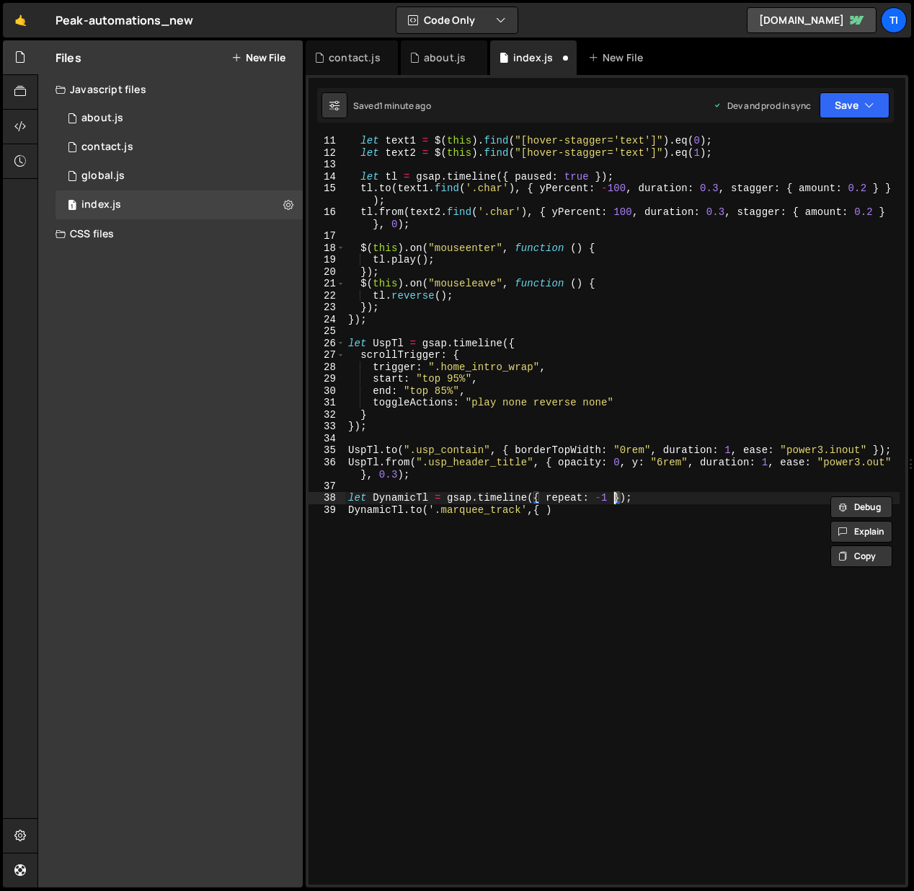
click at [546, 507] on div "let text1 = $ ( this ) . find ( "[hover-stagger='text']" ) . eq ( 0 ) ; let tex…" at bounding box center [622, 521] width 555 height 772
paste textarea "}"
click at [542, 511] on div "let text1 = $ ( this ) . find ( "[hover-stagger='text']" ) . eq ( 0 ) ; let tex…" at bounding box center [622, 521] width 555 height 772
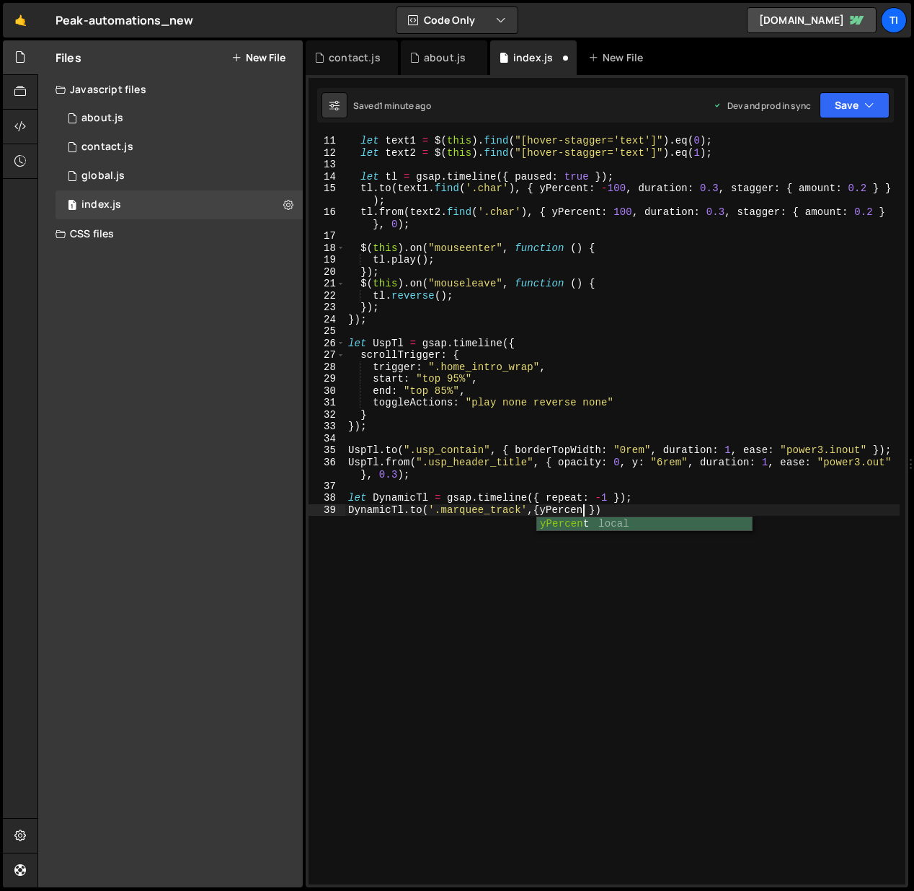
scroll to position [0, 17]
click at [535, 512] on div "let text1 = $ ( this ) . find ( "[hover-stagger='text']" ) . eq ( 0 ) ; let tex…" at bounding box center [622, 521] width 555 height 772
click at [584, 511] on div "let text1 = $ ( this ) . find ( "[hover-stagger='text']" ) . eq ( 0 ) ; let tex…" at bounding box center [622, 521] width 555 height 772
click at [594, 506] on div "let text1 = $ ( this ) . find ( "[hover-stagger='text']" ) . eq ( 0 ) ; let tex…" at bounding box center [622, 521] width 555 height 772
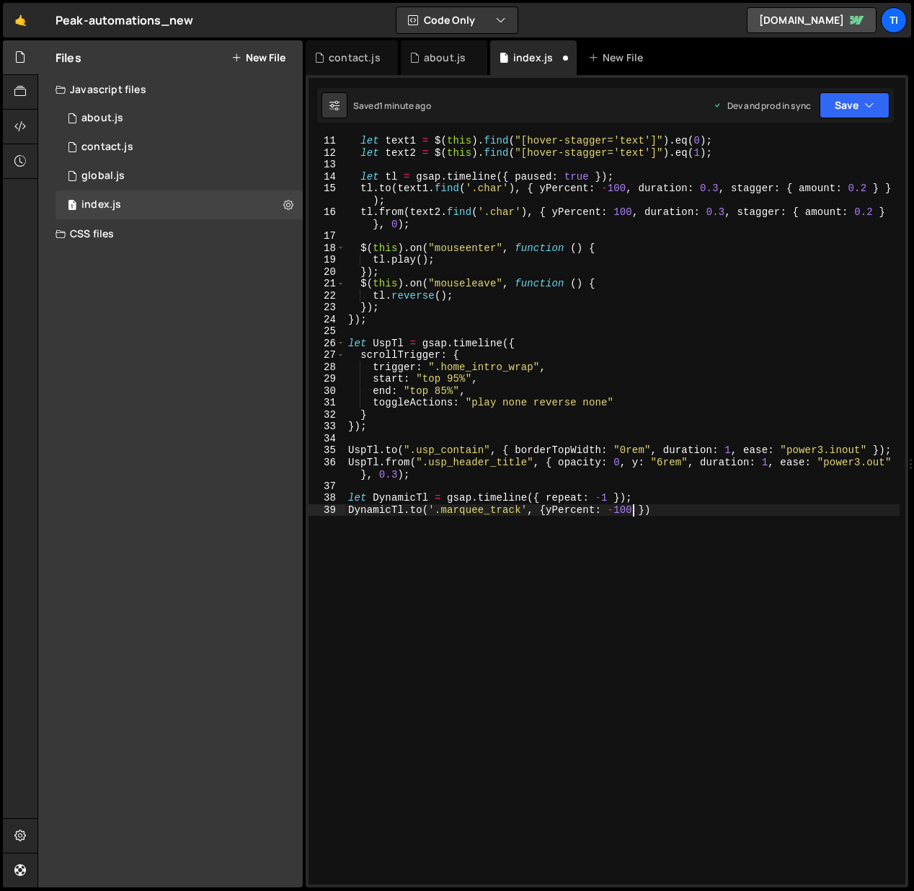
scroll to position [0, 20]
click at [712, 497] on div "let text1 = $ ( this ) . find ( "[hover-stagger='text']" ) . eq ( 0 ) ; let tex…" at bounding box center [622, 521] width 555 height 772
click at [705, 524] on div "let text1 = $ ( this ) . find ( "[hover-stagger='text']" ) . eq ( 0 ) ; let tex…" at bounding box center [622, 521] width 555 height 772
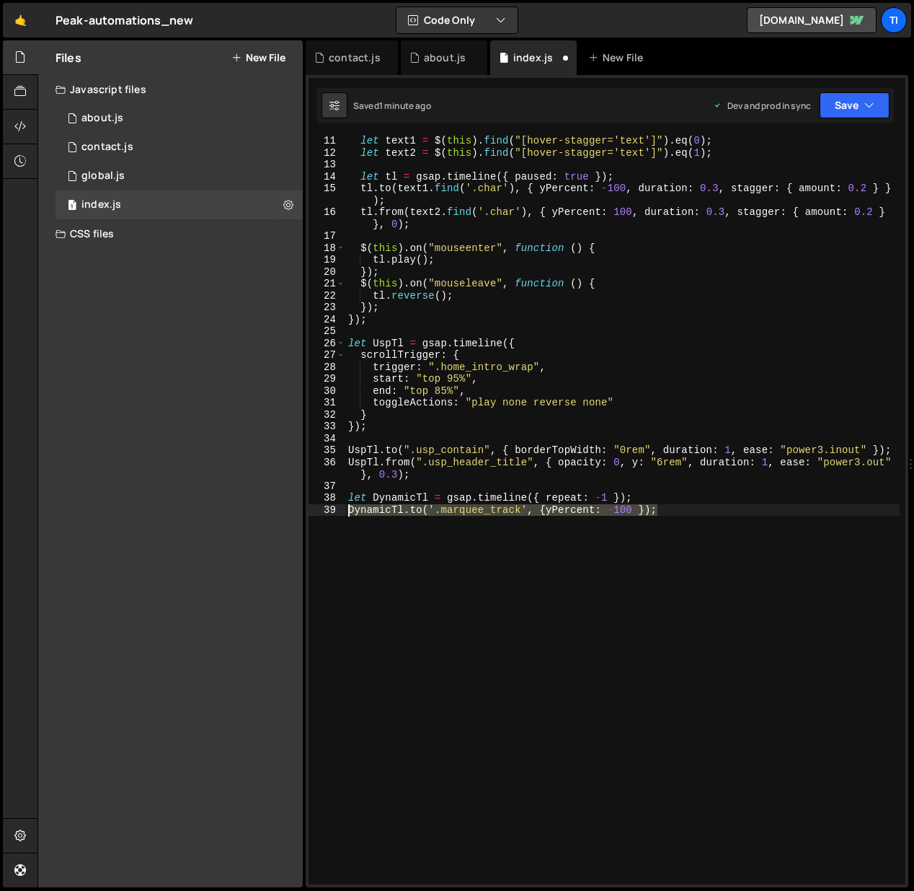
drag, startPoint x: 673, startPoint y: 513, endPoint x: 331, endPoint y: 505, distance: 341.9
click at [331, 505] on div "[DOMAIN_NAME]('.marquee_track', {yPercent: -100 }); 11 12 13 14 15 16 17 18 19 …" at bounding box center [607, 510] width 597 height 749
click at [679, 517] on div "let text1 = $ ( this ) . find ( "[hover-stagger='text']" ) . eq ( 0 ) ; let tex…" at bounding box center [622, 521] width 555 height 772
click at [435, 510] on div "let text1 = $ ( this ) . find ( "[hover-stagger='text']" ) . eq ( 0 ) ; let tex…" at bounding box center [622, 521] width 555 height 772
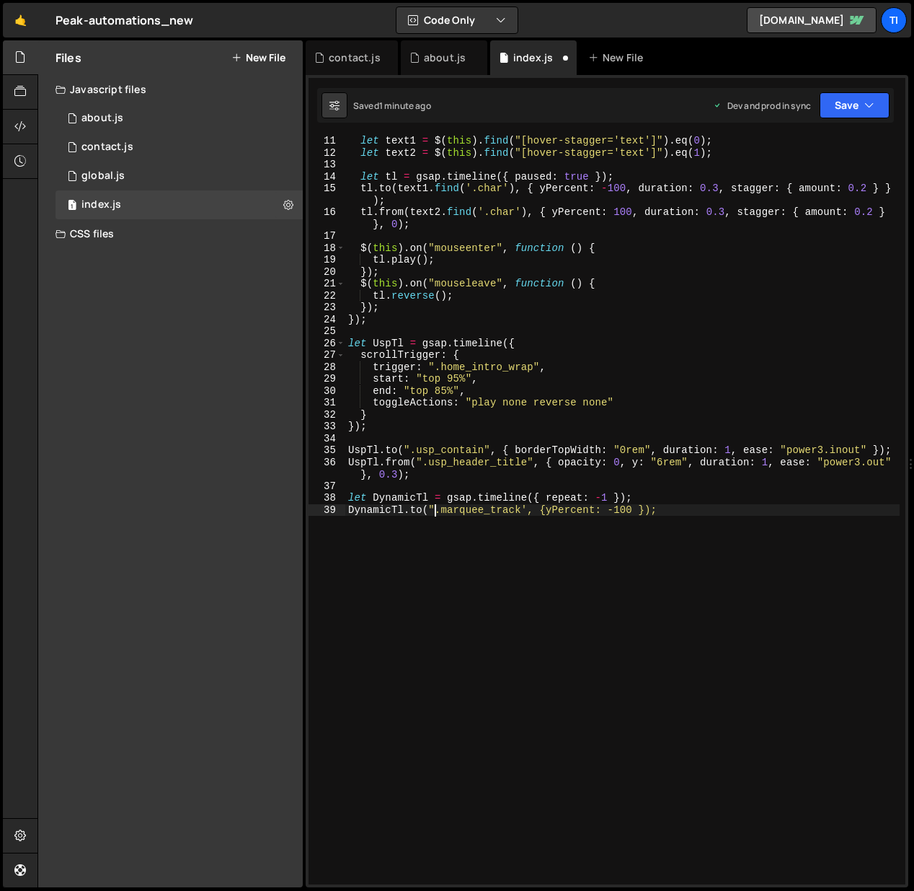
click at [528, 502] on div "let text1 = $ ( this ) . find ( "[hover-stagger='text']" ) . eq ( 0 ) ; let tex…" at bounding box center [622, 521] width 555 height 772
click at [531, 506] on div "let text1 = $ ( this ) . find ( "[hover-stagger='text']" ) . eq ( 0 ) ; let tex…" at bounding box center [622, 521] width 555 height 772
type textarea "[DOMAIN_NAME](".marquee_track", {yPercent: -100 });"
click at [682, 513] on div "let text1 = $ ( this ) . find ( "[hover-stagger='text']" ) . eq ( 0 ) ; let tex…" at bounding box center [622, 521] width 555 height 772
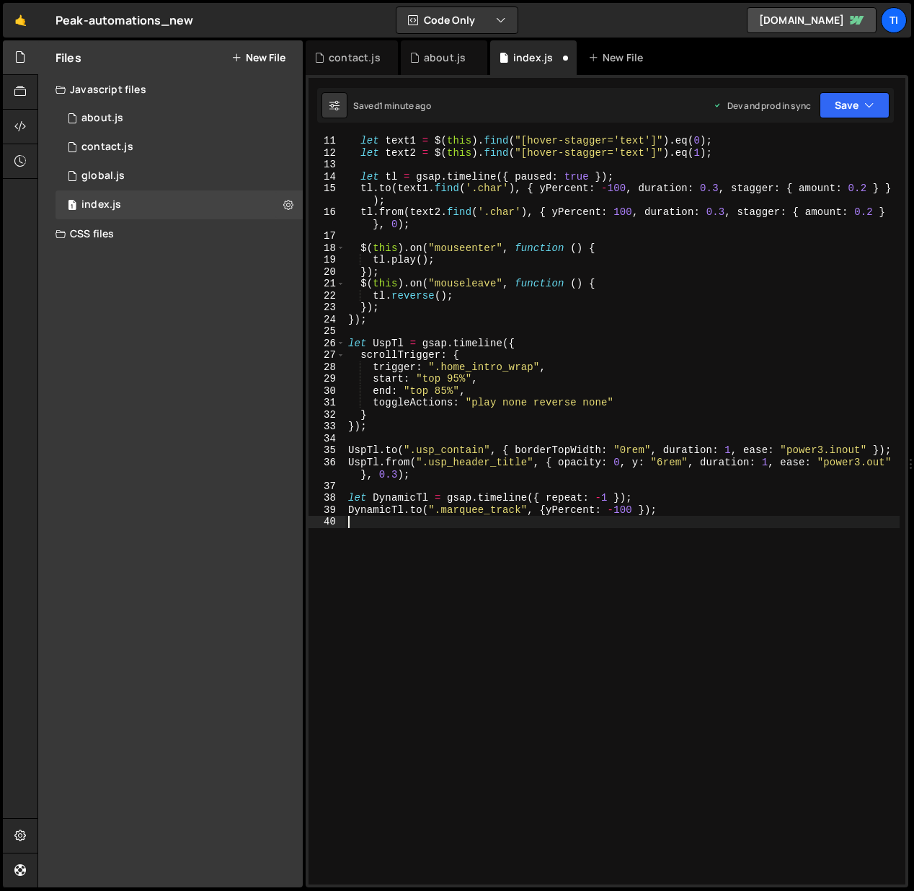
scroll to position [0, 0]
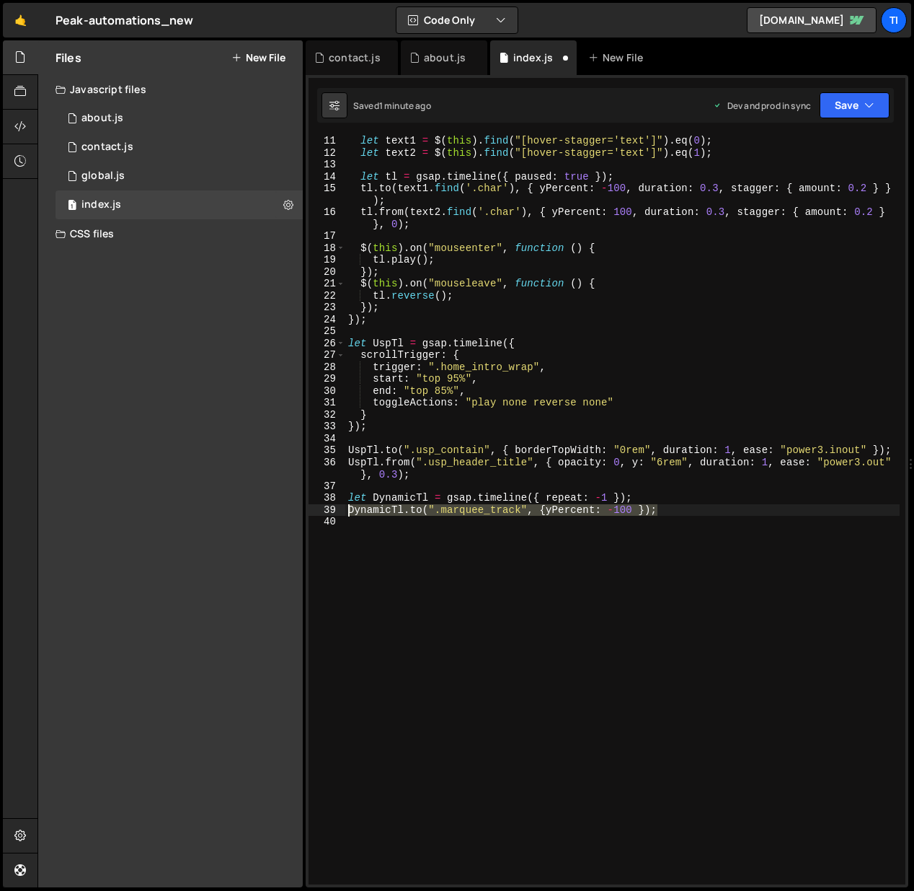
drag, startPoint x: 692, startPoint y: 513, endPoint x: 322, endPoint y: 510, distance: 369.3
click at [322, 510] on div "11 12 13 14 15 16 17 18 19 20 21 22 23 24 25 26 27 28 29 30 31 32 33 34 35 36 3…" at bounding box center [607, 510] width 597 height 749
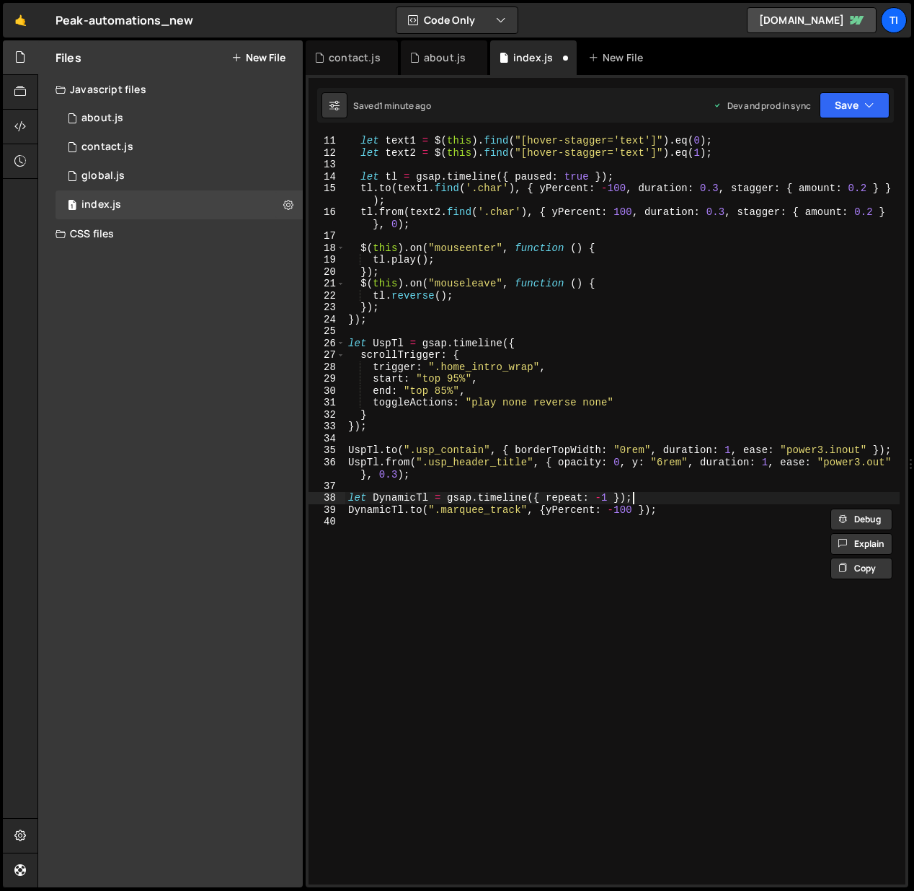
click at [695, 494] on div "let text1 = $ ( this ) . find ( "[hover-stagger='text']" ) . eq ( 0 ) ; let tex…" at bounding box center [622, 521] width 555 height 772
click at [700, 510] on div "let text1 = $ ( this ) . find ( "[hover-stagger='text']" ) . eq ( 0 ) ; let tex…" at bounding box center [622, 521] width 555 height 772
type textarea "[DOMAIN_NAME](".marquee_track", {yPercent: -100 });"
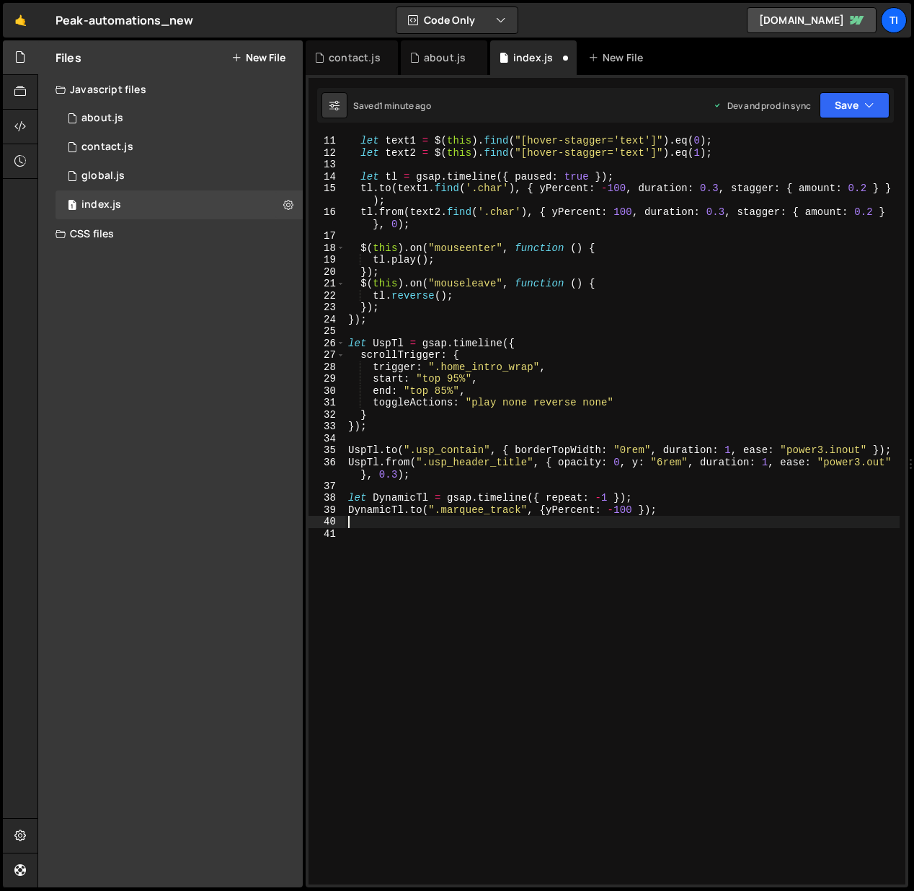
paste textarea "[DOMAIN_NAME](".marquee_track", {yPercent: -100 });"
click at [619, 522] on div "let text1 = $ ( this ) . find ( "[hover-stagger='text']" ) . eq ( 0 ) ; let tex…" at bounding box center [622, 521] width 555 height 772
type textarea "[DOMAIN_NAME](".marquee_track", {yPercent: -200 });"
click at [669, 521] on div "let text1 = $ ( this ) . find ( "[hover-stagger='text']" ) . eq ( 0 ) ; let tex…" at bounding box center [622, 521] width 555 height 772
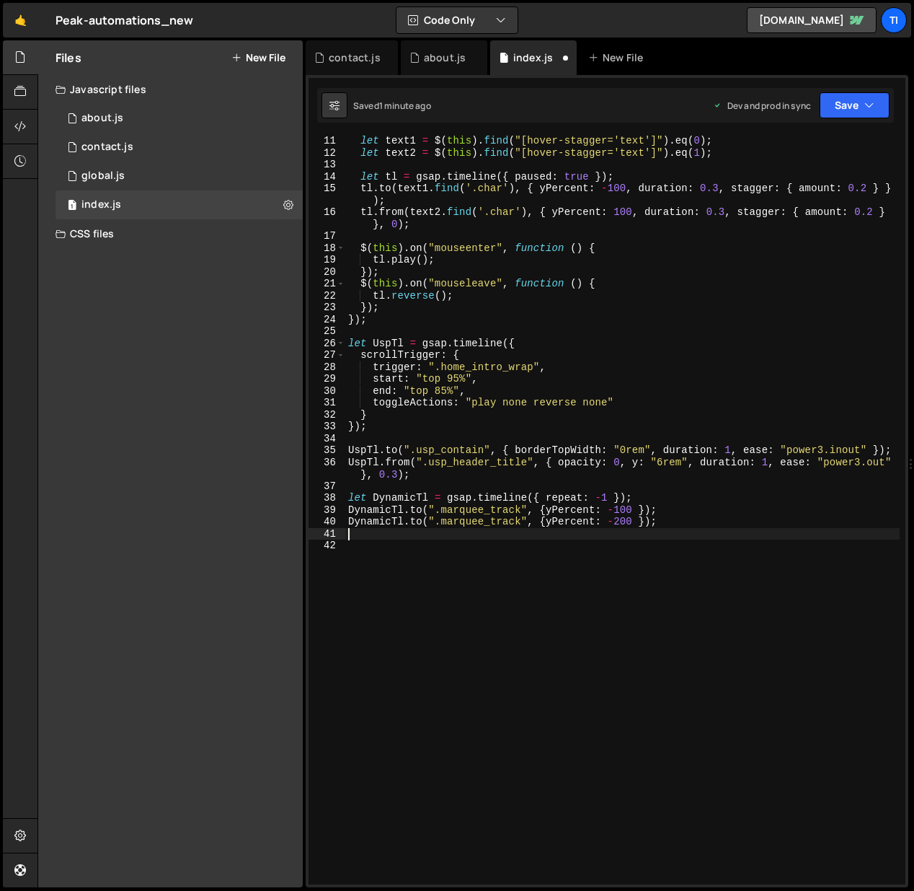
scroll to position [0, 0]
paste textarea "[DOMAIN_NAME](".marquee_track", {yPercent: -100 });"
click at [619, 533] on div "let text1 = $ ( this ) . find ( "[hover-stagger='text']" ) . eq ( 0 ) ; let tex…" at bounding box center [622, 521] width 555 height 772
type textarea "[DOMAIN_NAME](".marquee_track", {yPercent: -300 });"
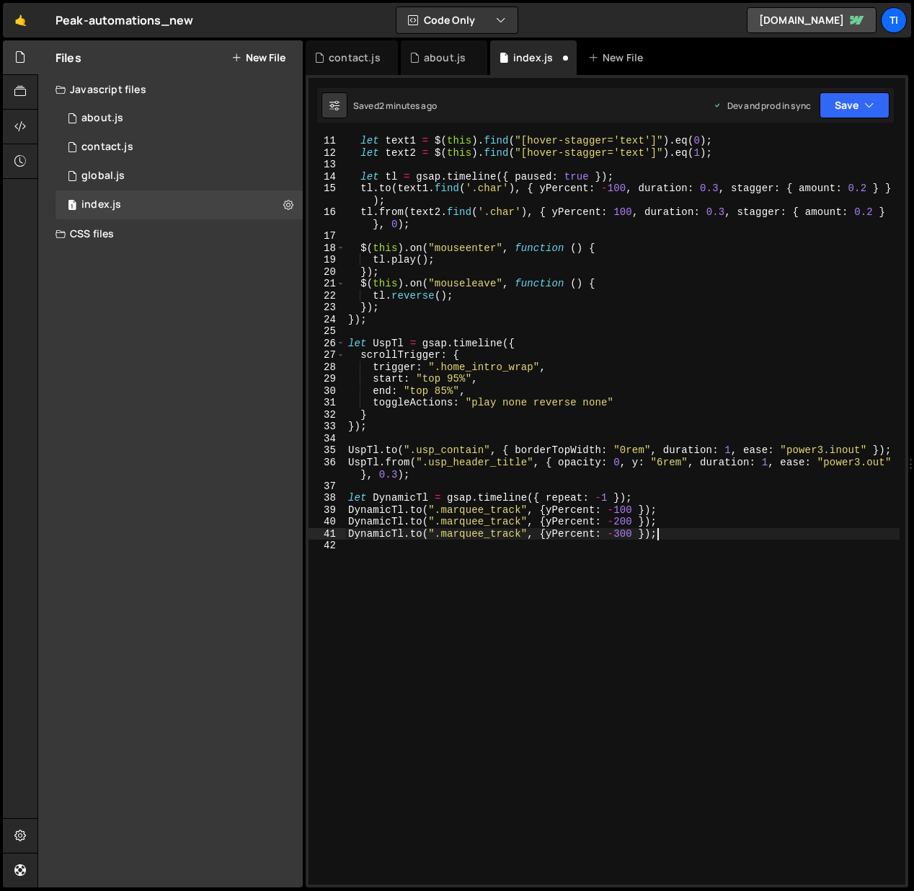
click at [679, 532] on div "let text1 = $ ( this ) . find ( "[hover-stagger='text']" ) . eq ( 0 ) ; let tex…" at bounding box center [622, 521] width 555 height 772
paste textarea "[DOMAIN_NAME](".marquee_track", {yPercent: -100 });"
click at [619, 547] on div "let text1 = $ ( this ) . find ( "[hover-stagger='text']" ) . eq ( 0 ) ; let tex…" at bounding box center [622, 521] width 555 height 772
type textarea "[DOMAIN_NAME](".marquee_track", {yPercent: -400 });"
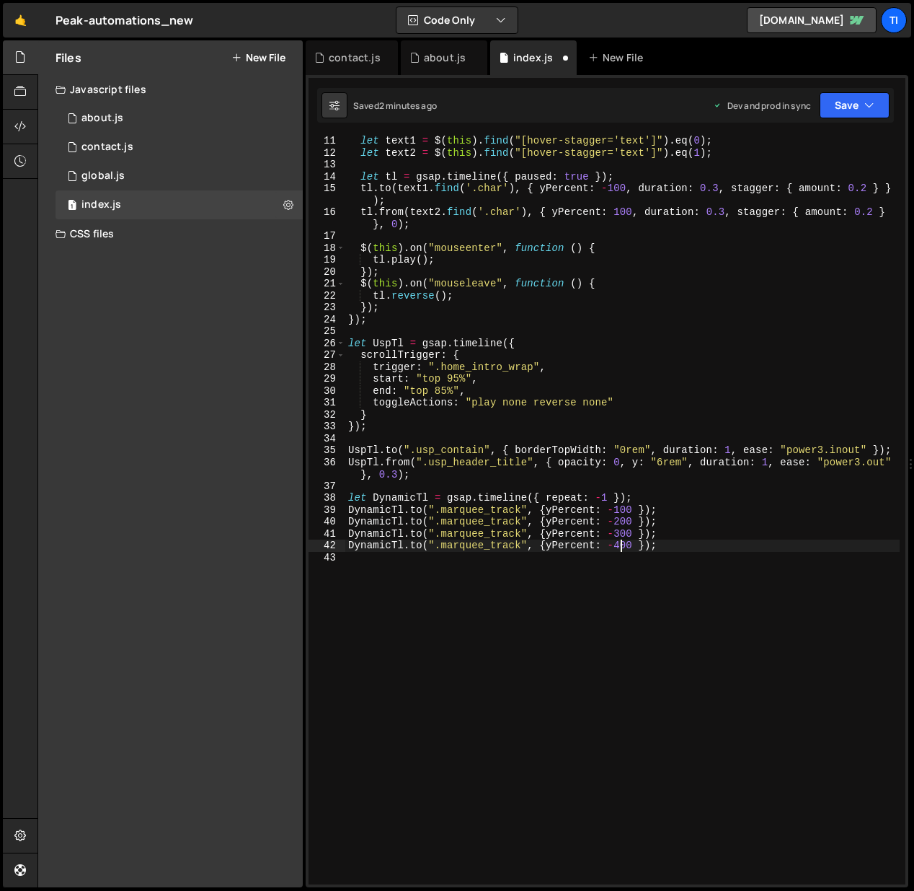
scroll to position [0, 19]
click at [695, 559] on div "let text1 = $ ( this ) . find ( "[hover-stagger='text']" ) . eq ( 0 ) ; let tex…" at bounding box center [622, 521] width 555 height 772
paste textarea "[DOMAIN_NAME](".marquee_track", {yPercent: -100 });"
click at [621, 557] on div "let text1 = $ ( this ) . find ( "[hover-stagger='text']" ) . eq ( 0 ) ; let tex…" at bounding box center [622, 521] width 555 height 772
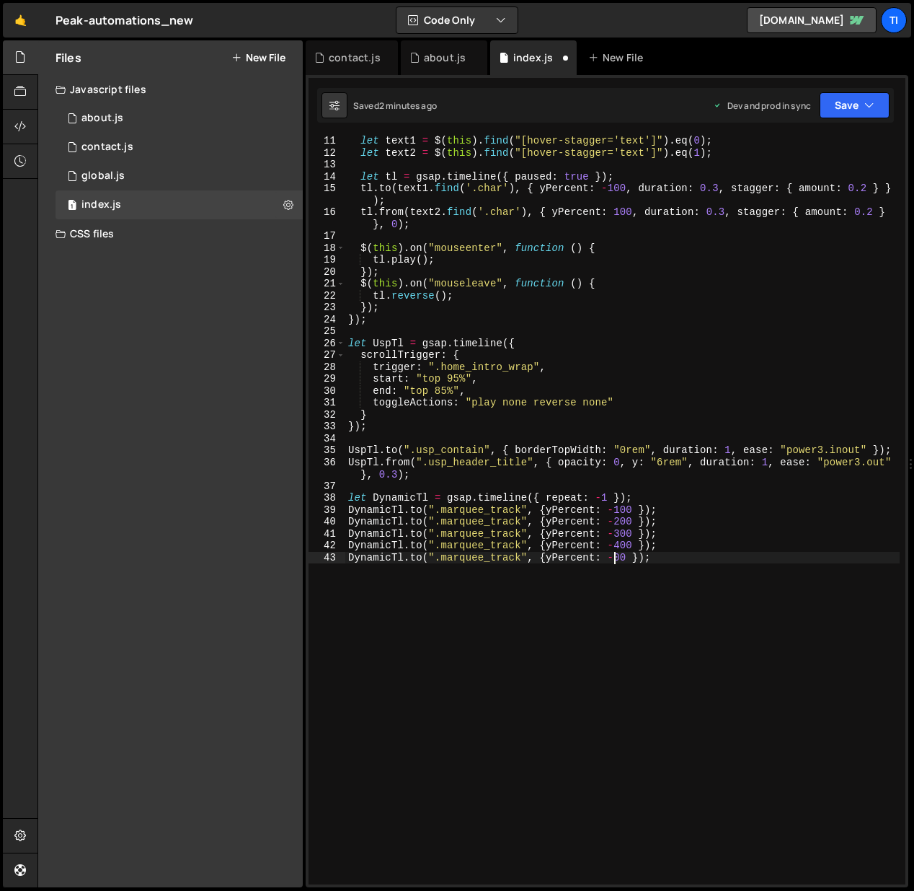
type textarea "[DOMAIN_NAME](".marquee_track", {yPercent: -500 });"
click at [694, 557] on div "let text1 = $ ( this ) . find ( "[hover-stagger='text']" ) . eq ( 0 ) ; let tex…" at bounding box center [622, 521] width 555 height 772
paste textarea "[DOMAIN_NAME](".marquee_track", {yPercent: -100 });"
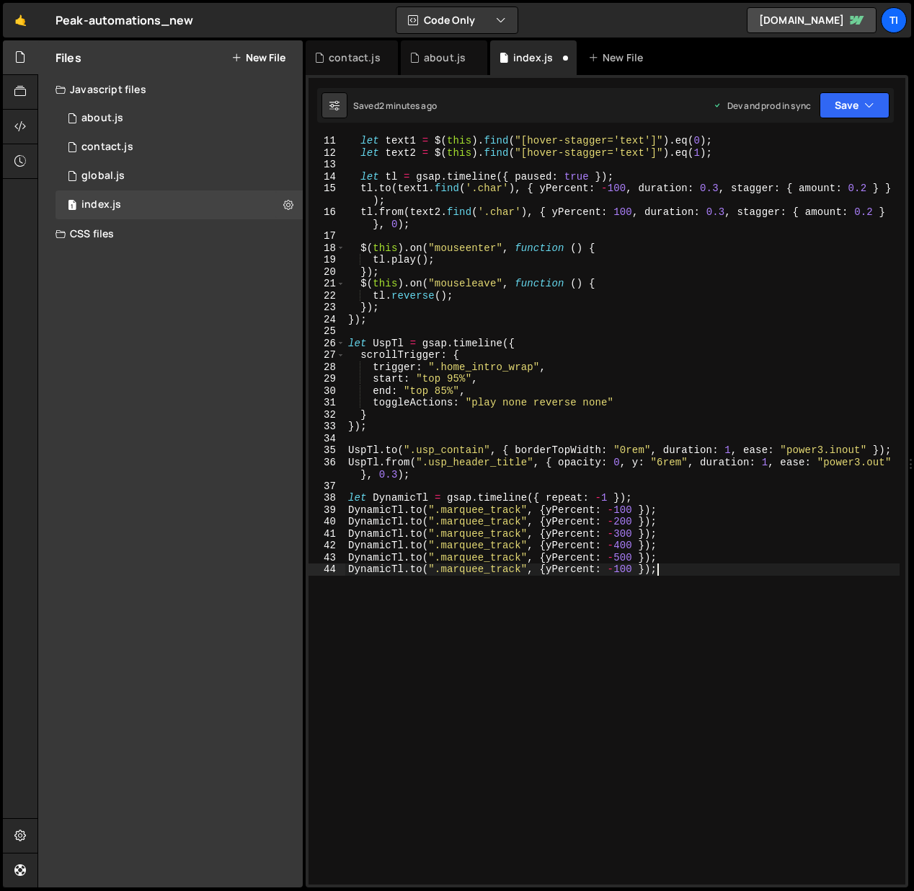
click at [640, 504] on div "let text1 = $ ( this ) . find ( "[hover-stagger='text']" ) . eq ( 0 ) ; let tex…" at bounding box center [622, 521] width 555 height 772
click at [641, 516] on div "let text1 = $ ( this ) . find ( "[hover-stagger='text']" ) . eq ( 0 ) ; let tex…" at bounding box center [622, 521] width 555 height 772
click at [637, 529] on div "let text1 = $ ( this ) . find ( "[hover-stagger='text']" ) . eq ( 0 ) ; let tex…" at bounding box center [622, 521] width 555 height 772
click at [639, 533] on div "let text1 = $ ( this ) . find ( "[hover-stagger='text']" ) . eq ( 0 ) ; let tex…" at bounding box center [622, 521] width 555 height 772
click at [641, 544] on div "let text1 = $ ( this ) . find ( "[hover-stagger='text']" ) . eq ( 0 ) ; let tex…" at bounding box center [622, 521] width 555 height 772
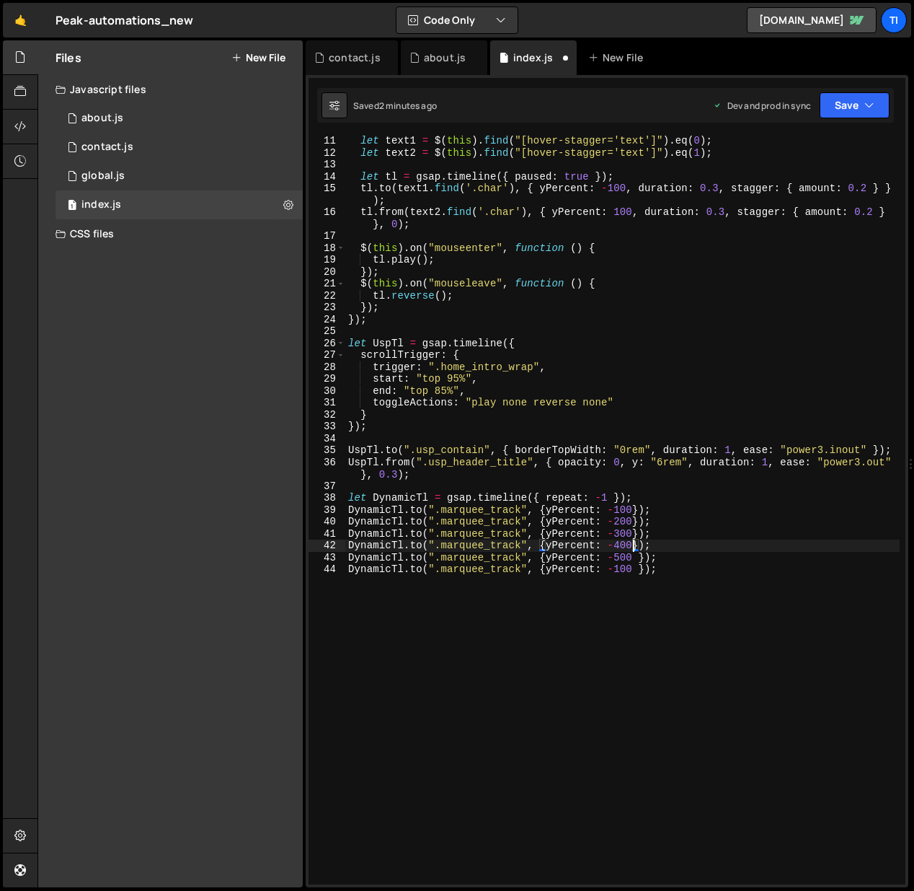
click at [640, 559] on div "let text1 = $ ( this ) . find ( "[hover-stagger='text']" ) . eq ( 0 ) ; let tex…" at bounding box center [622, 521] width 555 height 772
click at [644, 575] on div "let text1 = $ ( this ) . find ( "[hover-stagger='text']" ) . eq ( 0 ) ; let tex…" at bounding box center [622, 521] width 555 height 772
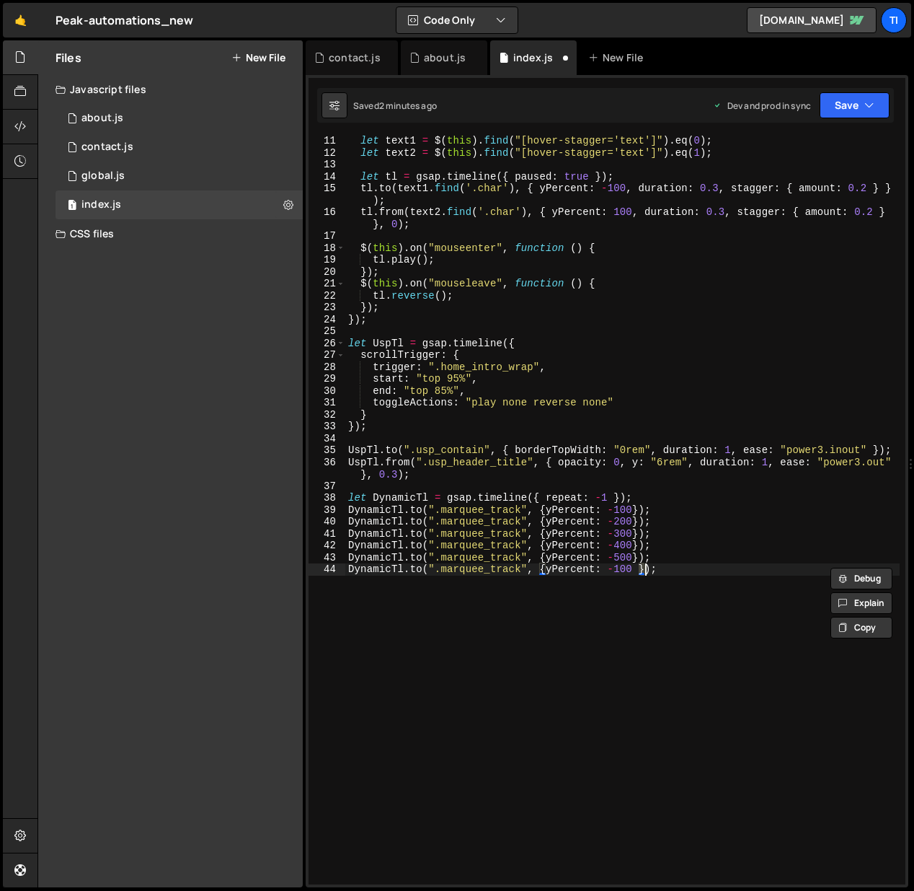
click at [640, 571] on div "let text1 = $ ( this ) . find ( "[hover-stagger='text']" ) . eq ( 0 ) ; let tex…" at bounding box center [622, 510] width 555 height 749
click at [622, 568] on div "let text1 = $ ( this ) . find ( "[hover-stagger='text']" ) . eq ( 0 ) ; let tex…" at bounding box center [622, 521] width 555 height 772
click at [698, 570] on div "let text1 = $ ( this ) . find ( "[hover-stagger='text']" ) . eq ( 0 ) ; let tex…" at bounding box center [622, 521] width 555 height 772
click at [632, 516] on div "let text1 = $ ( this ) . find ( "[hover-stagger='text']" ) . eq ( 0 ) ; let tex…" at bounding box center [622, 521] width 555 height 772
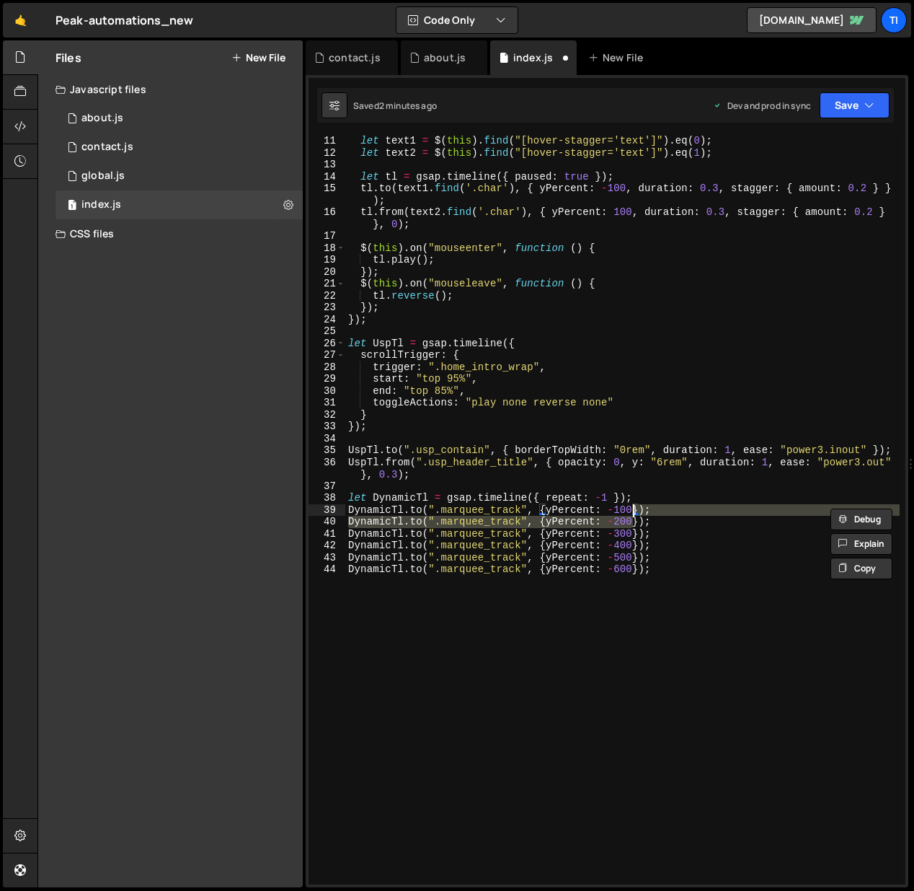
click at [633, 511] on div "let text1 = $ ( this ) . find ( "[hover-stagger='text']" ) . eq ( 0 ) ; let tex…" at bounding box center [622, 510] width 555 height 749
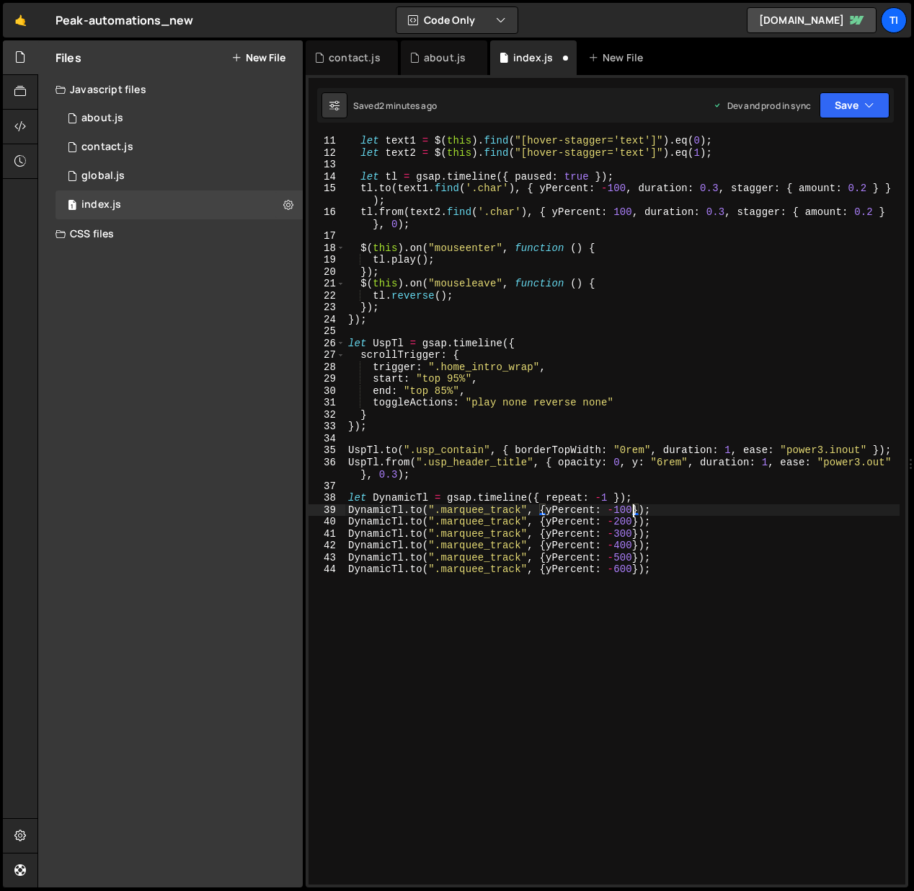
scroll to position [0, 20]
click at [634, 521] on div "let text1 = $ ( this ) . find ( "[hover-stagger='text']" ) . eq ( 0 ) ; let tex…" at bounding box center [622, 521] width 555 height 772
click at [633, 529] on div "let text1 = $ ( this ) . find ( "[hover-stagger='text']" ) . eq ( 0 ) ; let tex…" at bounding box center [622, 521] width 555 height 772
click at [631, 543] on div "let text1 = $ ( this ) . find ( "[hover-stagger='text']" ) . eq ( 0 ) ; let tex…" at bounding box center [622, 521] width 555 height 772
click at [632, 560] on div "let text1 = $ ( this ) . find ( "[hover-stagger='text']" ) . eq ( 0 ) ; let tex…" at bounding box center [622, 521] width 555 height 772
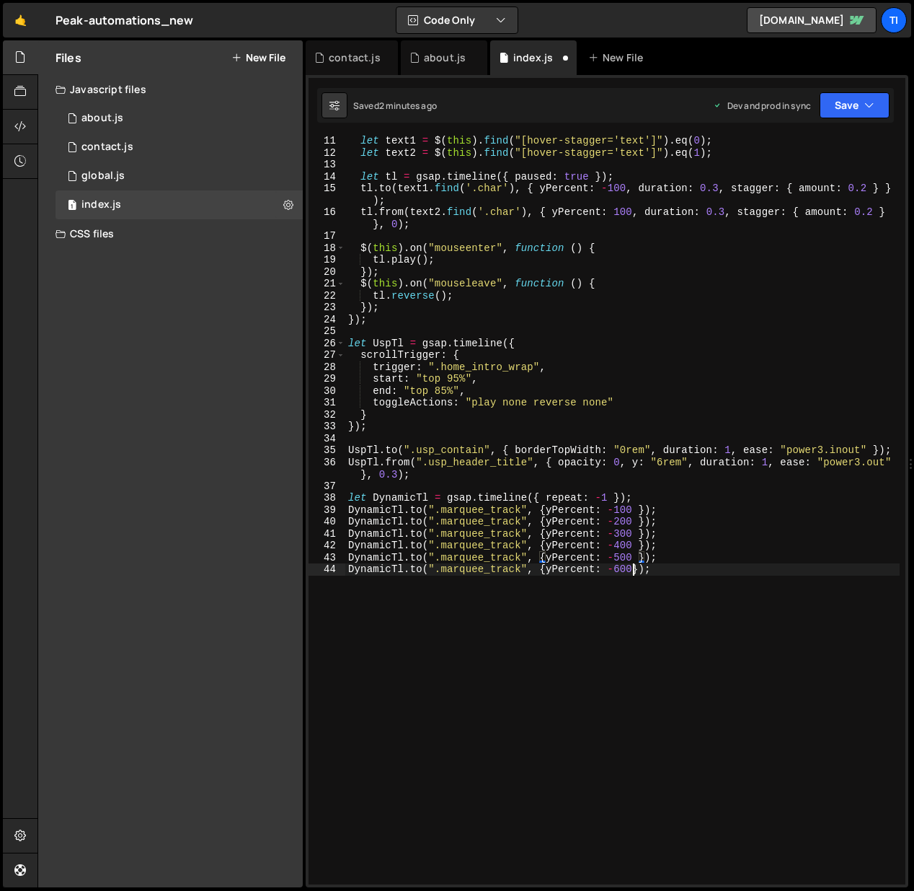
click at [633, 570] on div "let text1 = $ ( this ) . find ( "[hover-stagger='text']" ) . eq ( 0 ) ; let tex…" at bounding box center [622, 521] width 555 height 772
click at [857, 110] on button "Save" at bounding box center [855, 105] width 70 height 26
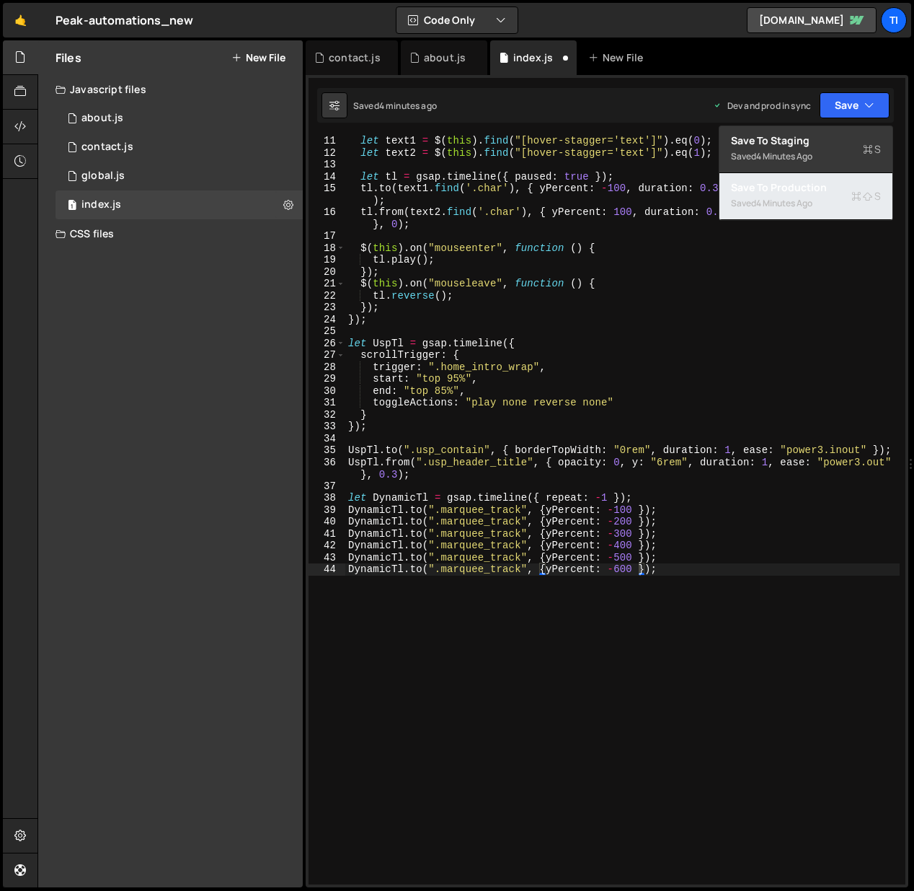
click at [824, 198] on div "Saved 4 minutes ago" at bounding box center [806, 203] width 150 height 17
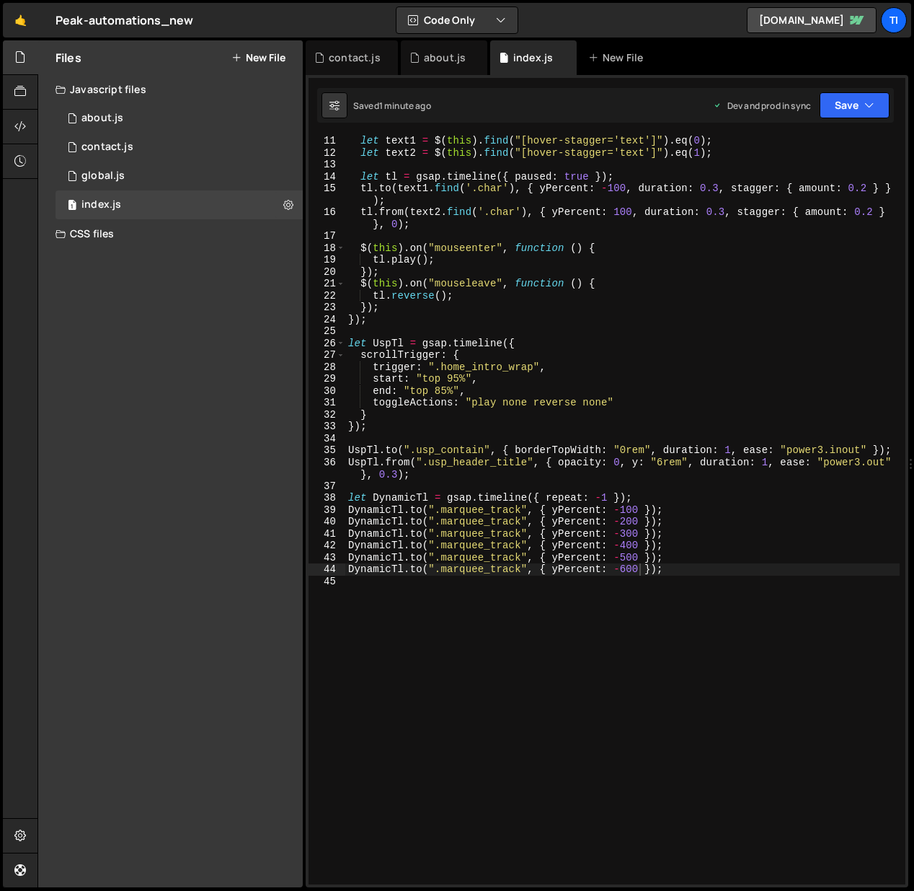
click at [609, 497] on div "let text1 = $ ( this ) . find ( "[hover-stagger='text']" ) . eq ( 0 ) ; let tex…" at bounding box center [622, 521] width 555 height 772
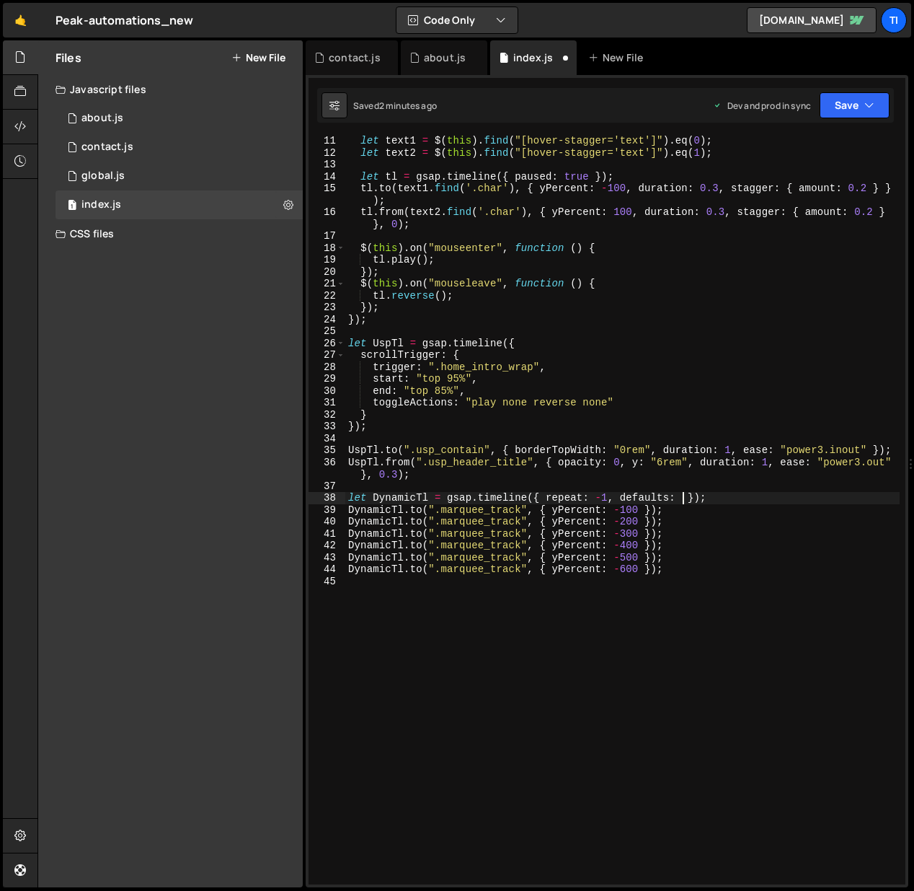
scroll to position [0, 23]
click at [536, 500] on div "let text1 = $ ( this ) . find ( "[hover-stagger='text']" ) . eq ( 0 ) ; let tex…" at bounding box center [622, 521] width 555 height 772
click at [686, 497] on div "let text1 = $ ( this ) . find ( "[hover-stagger='text']" ) . eq ( 0 ) ; let tex…" at bounding box center [622, 521] width 555 height 772
click at [676, 498] on div "let text1 = $ ( this ) . find ( "[hover-stagger='text']" ) . eq ( 0 ) ; let tex…" at bounding box center [622, 521] width 555 height 772
paste textarea "{"
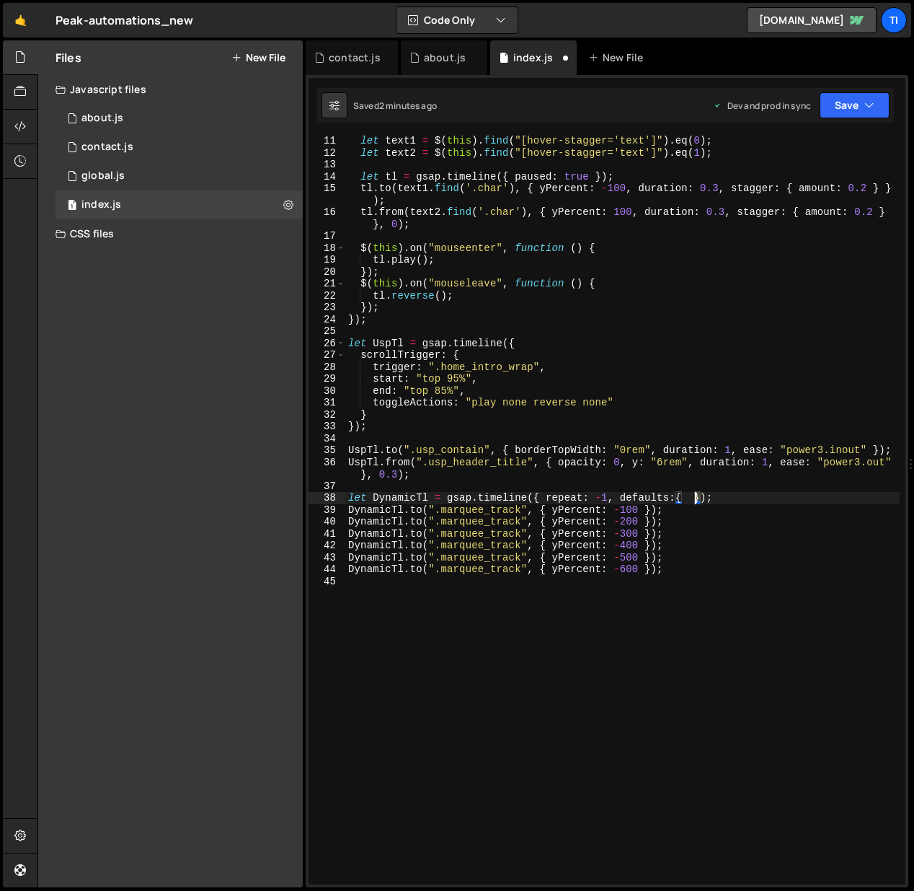
click at [695, 497] on div "let text1 = $ ( this ) . find ( "[hover-stagger='text']" ) . eq ( 0 ) ; let tex…" at bounding box center [622, 521] width 555 height 772
click at [691, 498] on div "let text1 = $ ( this ) . find ( "[hover-stagger='text']" ) . eq ( 0 ) ; let tex…" at bounding box center [622, 521] width 555 height 772
paste textarea "}"
click at [688, 500] on div "let text1 = $ ( this ) . find ( "[hover-stagger='text']" ) . eq ( 0 ) ; let tex…" at bounding box center [622, 521] width 555 height 772
click at [687, 499] on div "let text1 = $ ( this ) . find ( "[hover-stagger='text']" ) . eq ( 0 ) ; let tex…" at bounding box center [622, 521] width 555 height 772
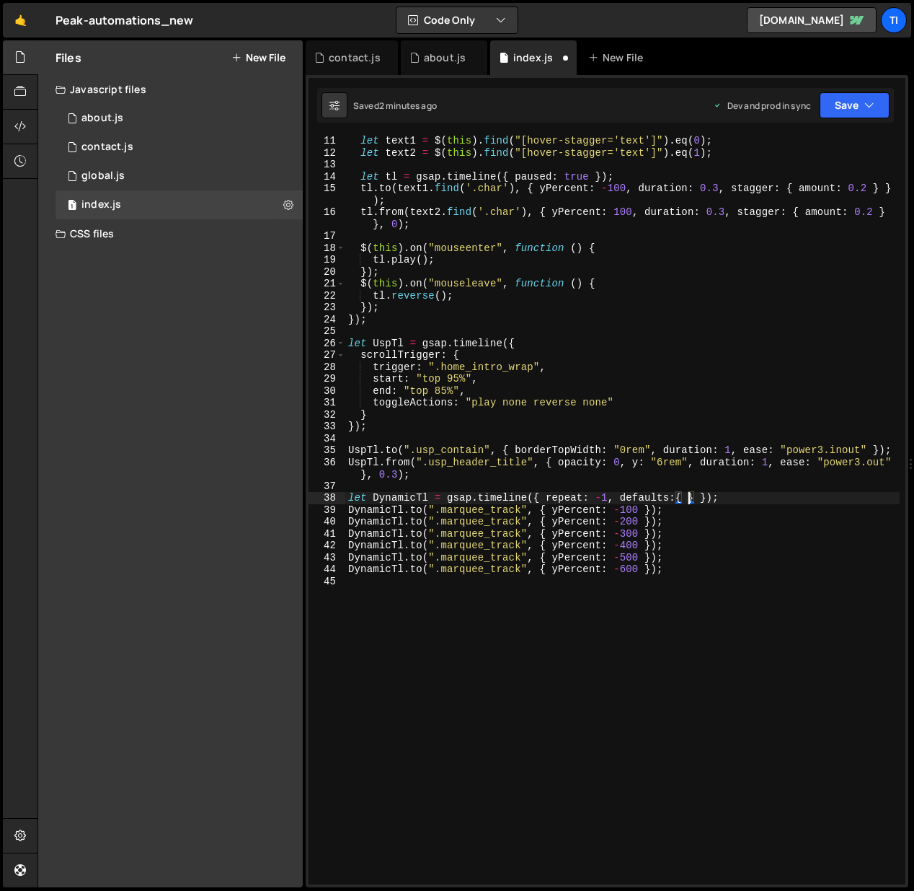
click at [686, 503] on div "let text1 = $ ( this ) . find ( "[hover-stagger='text']" ) . eq ( 0 ) ; let tex…" at bounding box center [622, 521] width 555 height 772
click at [677, 502] on div "let text1 = $ ( this ) . find ( "[hover-stagger='text']" ) . eq ( 0 ) ; let tex…" at bounding box center [622, 521] width 555 height 772
click at [687, 498] on div "let text1 = $ ( this ) . find ( "[hover-stagger='text']" ) . eq ( 0 ) ; let tex…" at bounding box center [622, 521] width 555 height 772
click at [856, 110] on button "Save" at bounding box center [855, 105] width 70 height 26
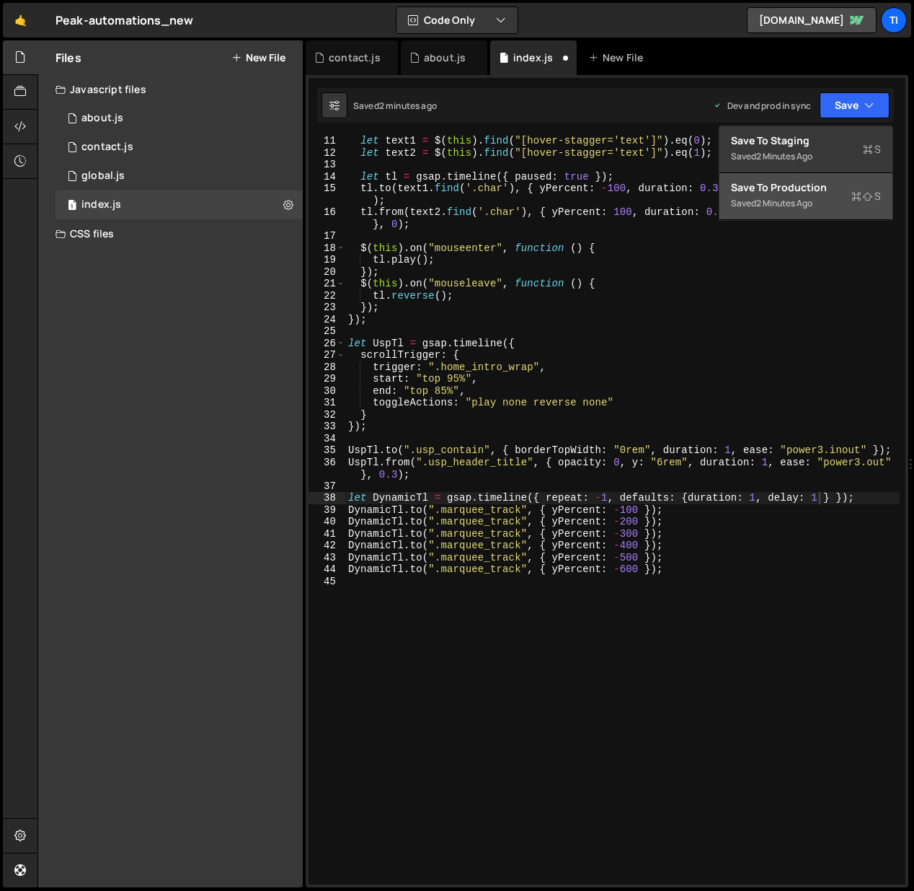
click at [819, 195] on div "Saved 2 minutes ago" at bounding box center [806, 203] width 150 height 17
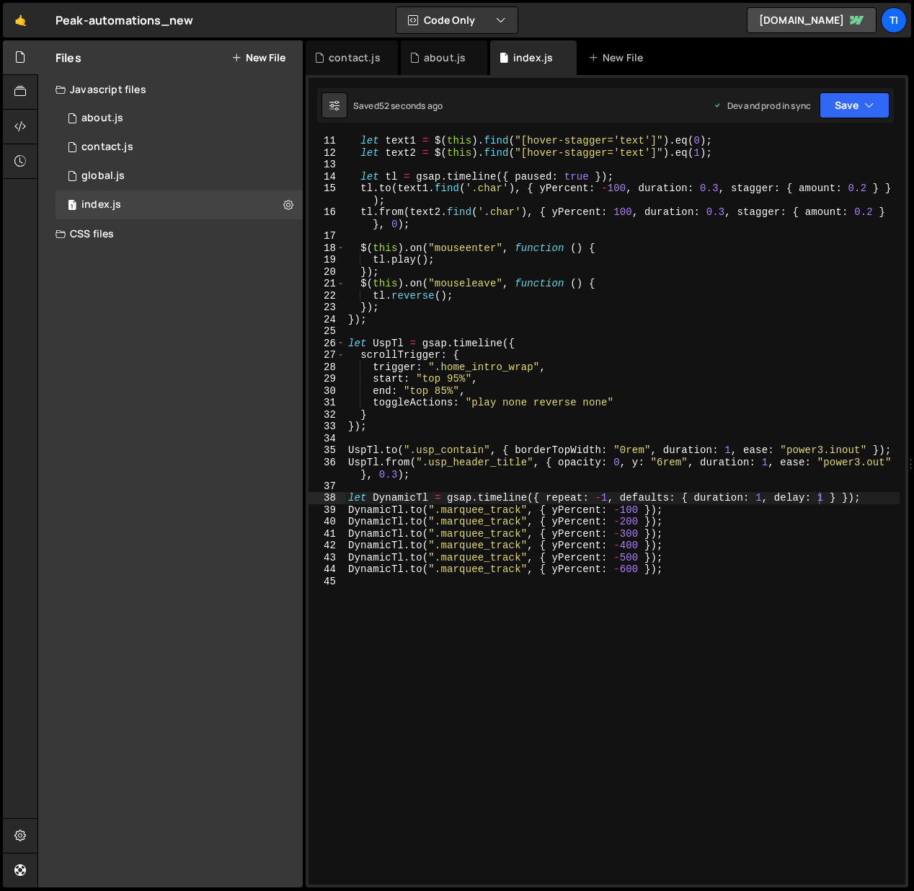
click at [826, 497] on div "let text1 = $ ( this ) . find ( "[hover-stagger='text']" ) . eq ( 0 ) ; let tex…" at bounding box center [622, 521] width 555 height 772
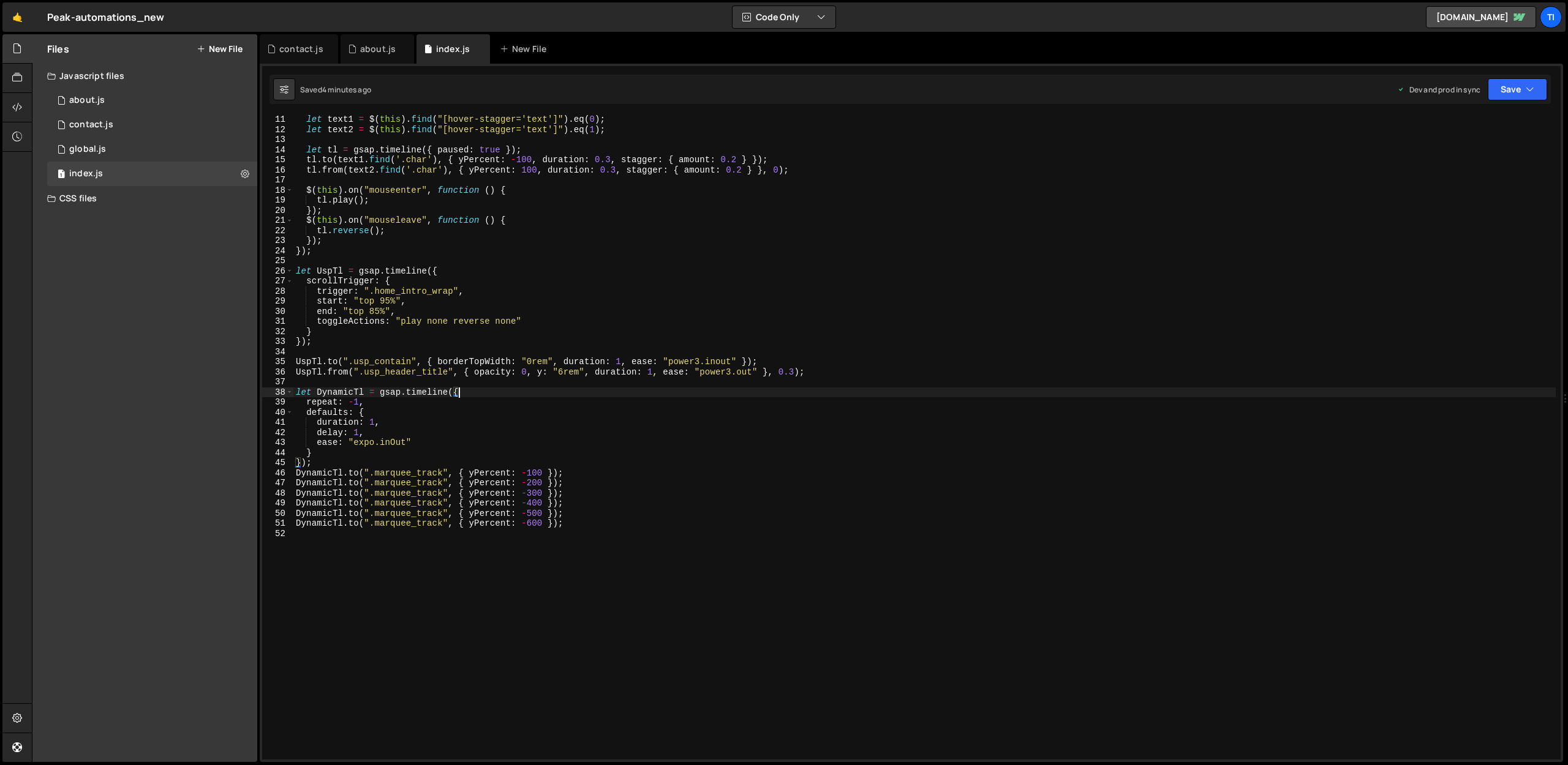
scroll to position [49, 0]
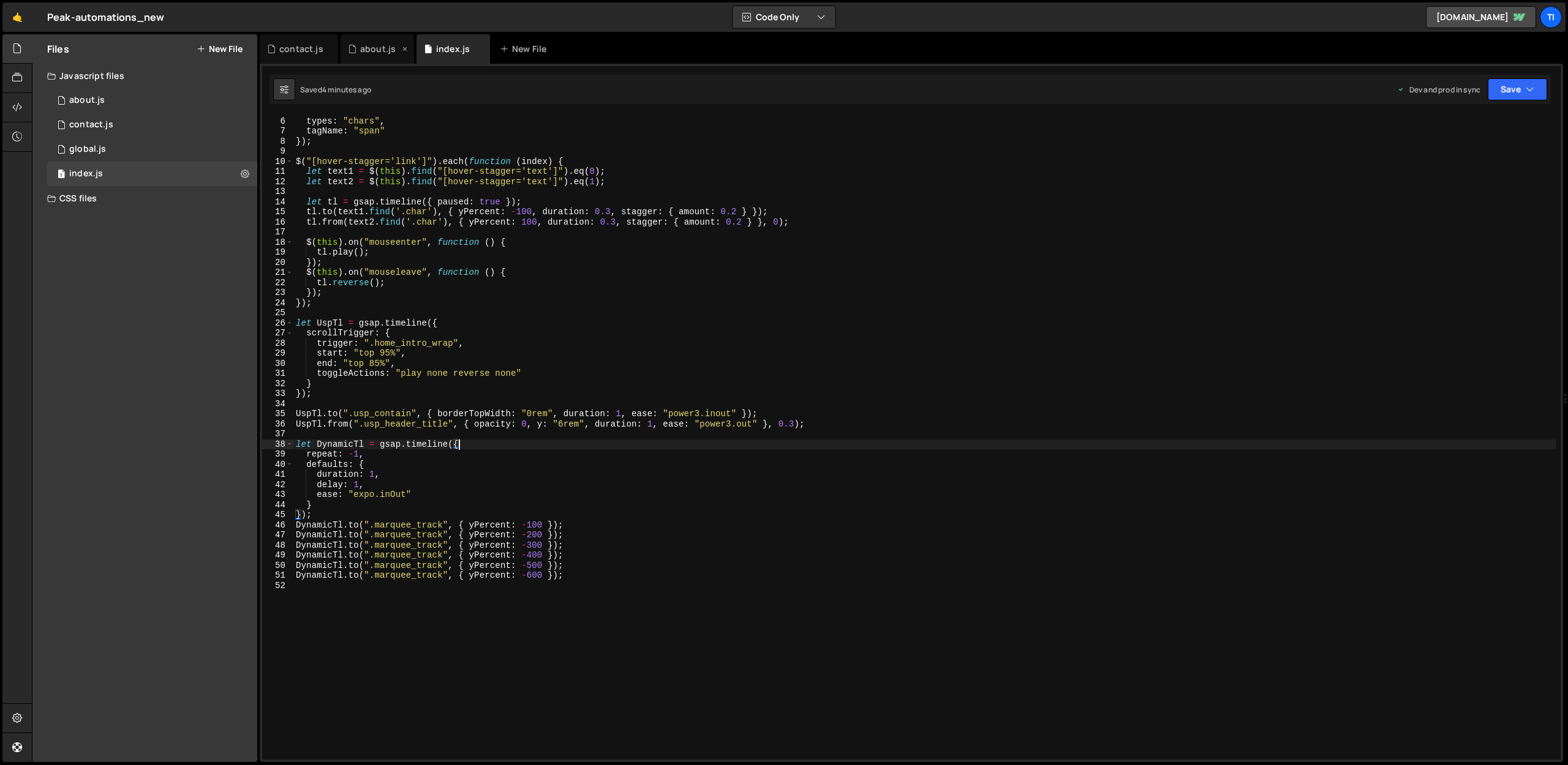
click at [369, 52] on div "about.js" at bounding box center [378, 48] width 36 height 12
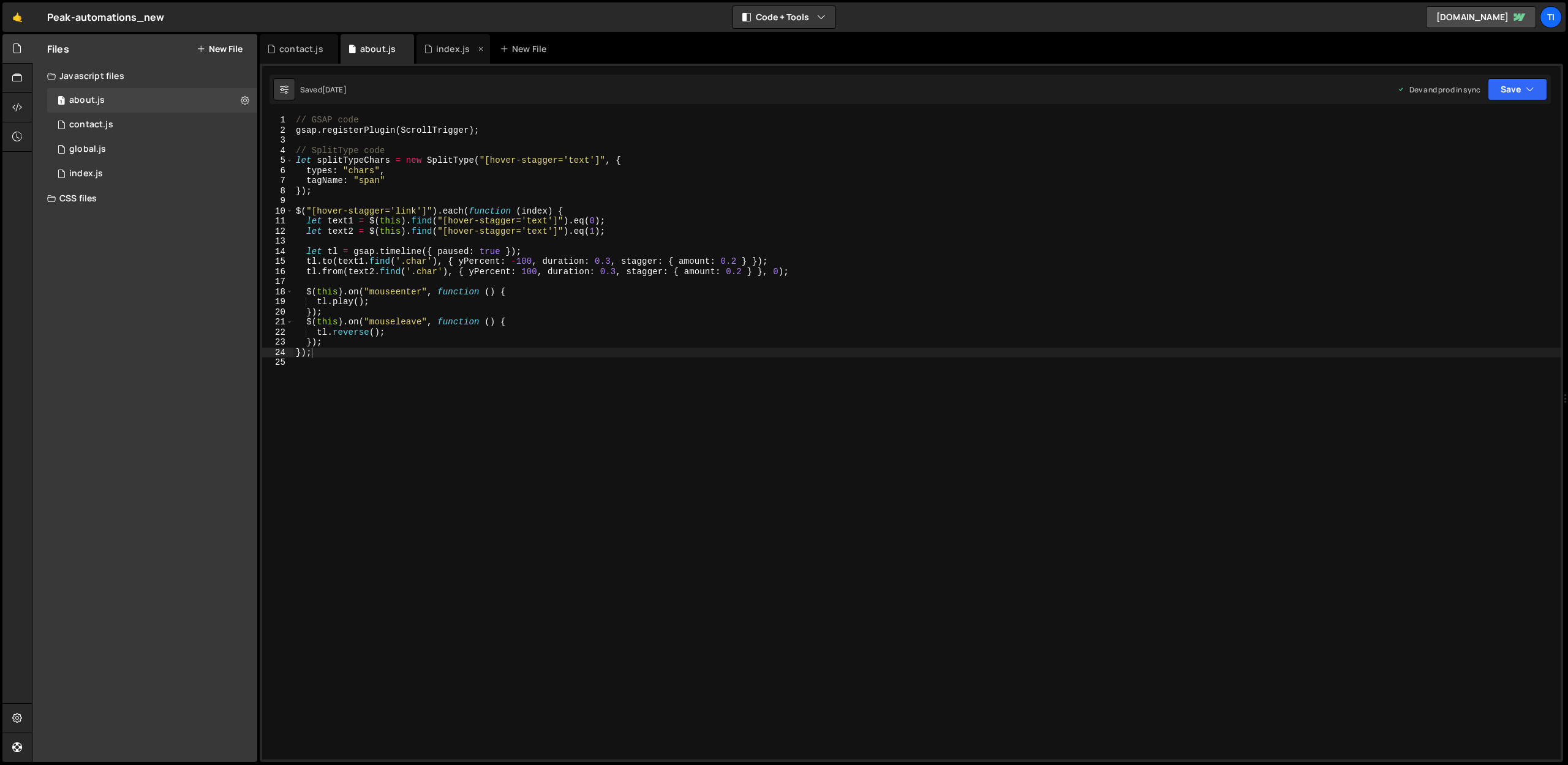
click at [463, 51] on div "index.js" at bounding box center [453, 48] width 34 height 12
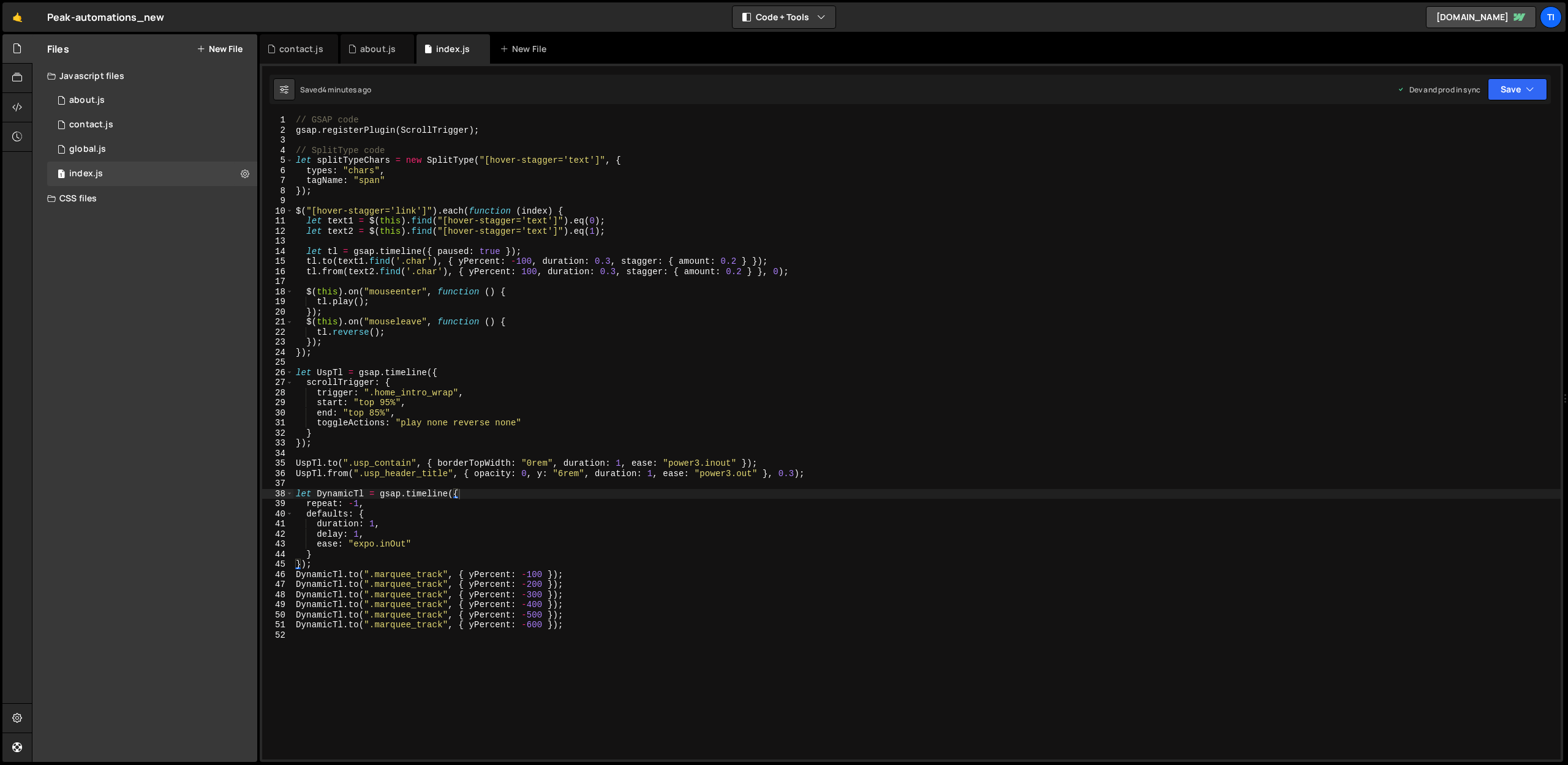
scroll to position [0, 0]
type textarea "});"
click at [413, 190] on div "// GSAP code gsap . registerPlugin ( ScrollTrigger ) ; // SplitType code let sp…" at bounding box center [927, 447] width 1267 height 665
click at [510, 135] on div "// GSAP code gsap . registerPlugin ( ScrollTrigger ) ; // SplitType code let sp…" at bounding box center [927, 447] width 1267 height 665
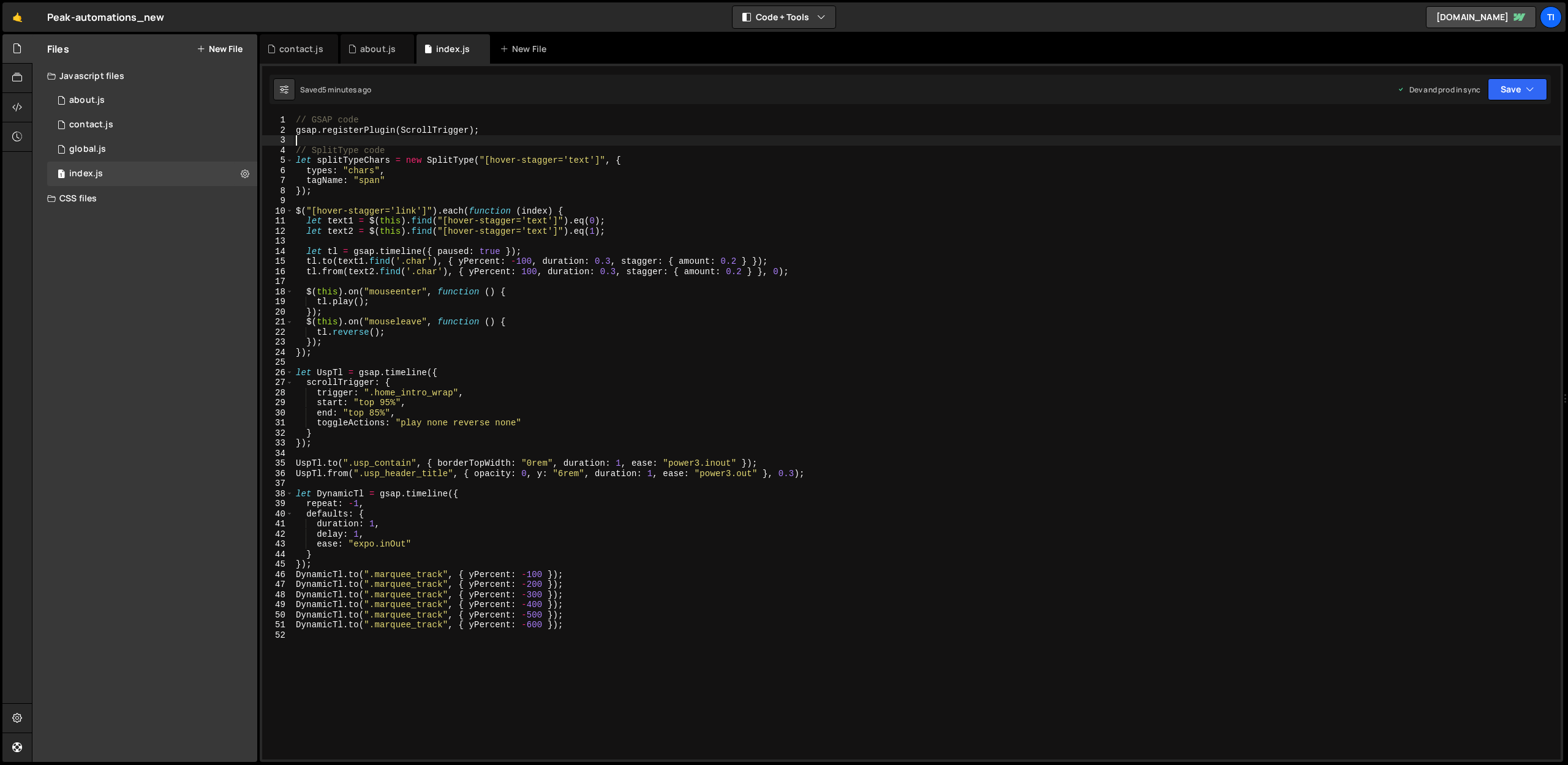
scroll to position [0, 0]
click at [516, 131] on div "// GSAP code gsap . registerPlugin ( ScrollTrigger ) ; // SplitType code let sp…" at bounding box center [927, 447] width 1267 height 665
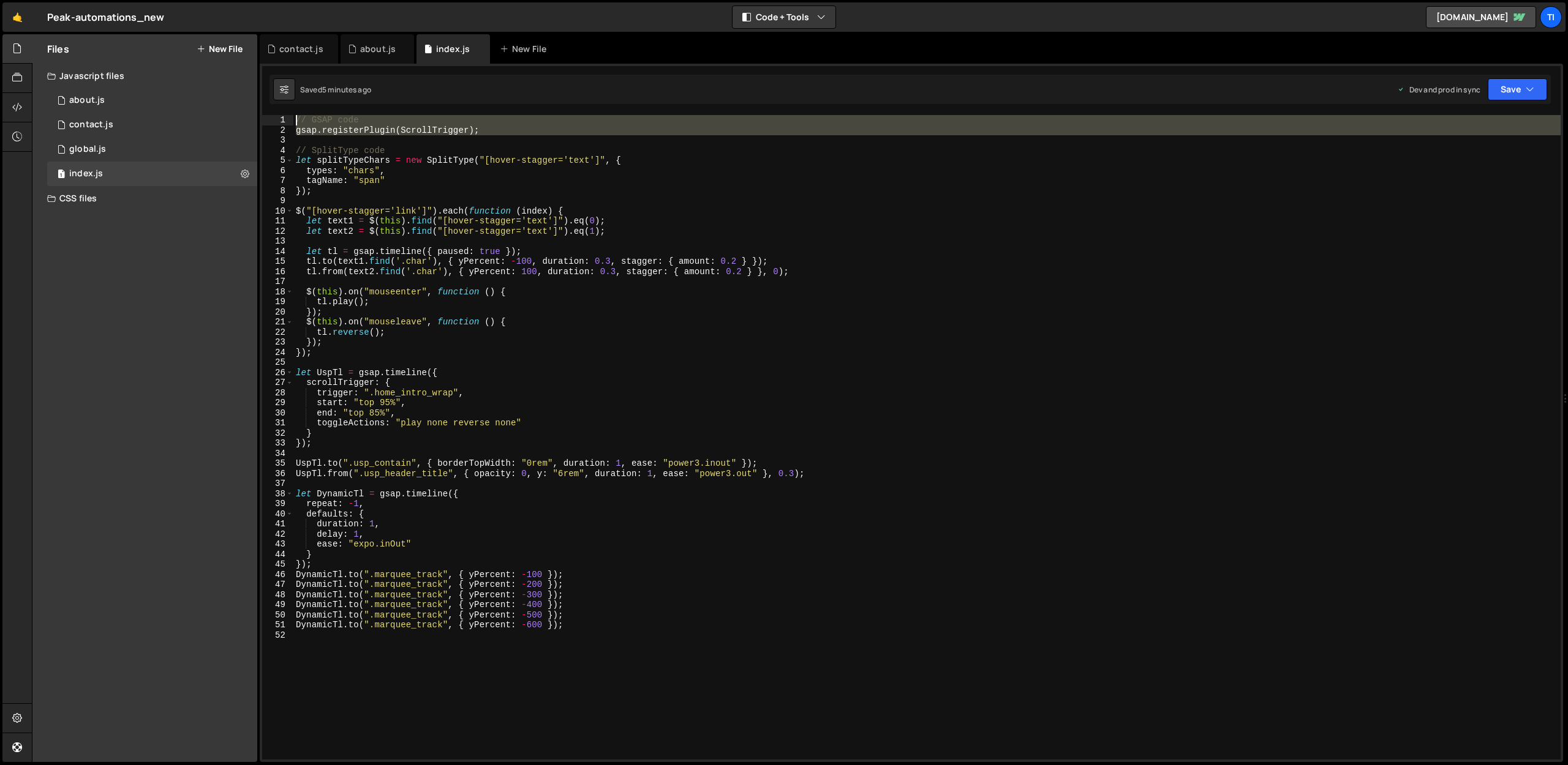
drag, startPoint x: 510, startPoint y: 138, endPoint x: 290, endPoint y: 113, distance: 221.4
click at [290, 113] on div "gsap.registerPlugin(ScrollTrigger); 1 2 3 4 5 6 7 8 9 10 11 12 13 14 15 16 17 1…" at bounding box center [911, 413] width 1304 height 699
type textarea "// GSAP code gsap.registerPlugin(ScrollTrigger);"
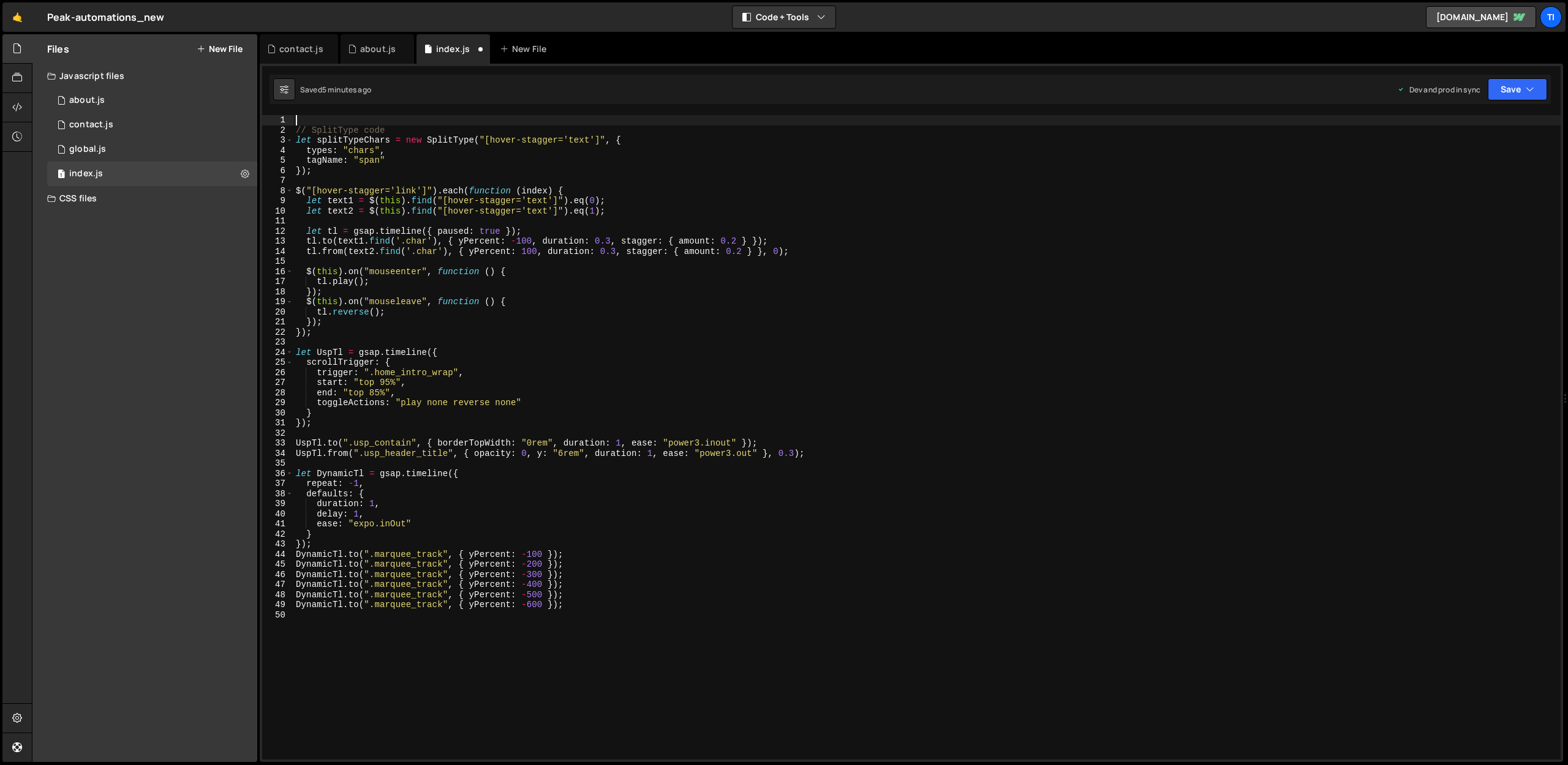
type textarea "// SplitType code"
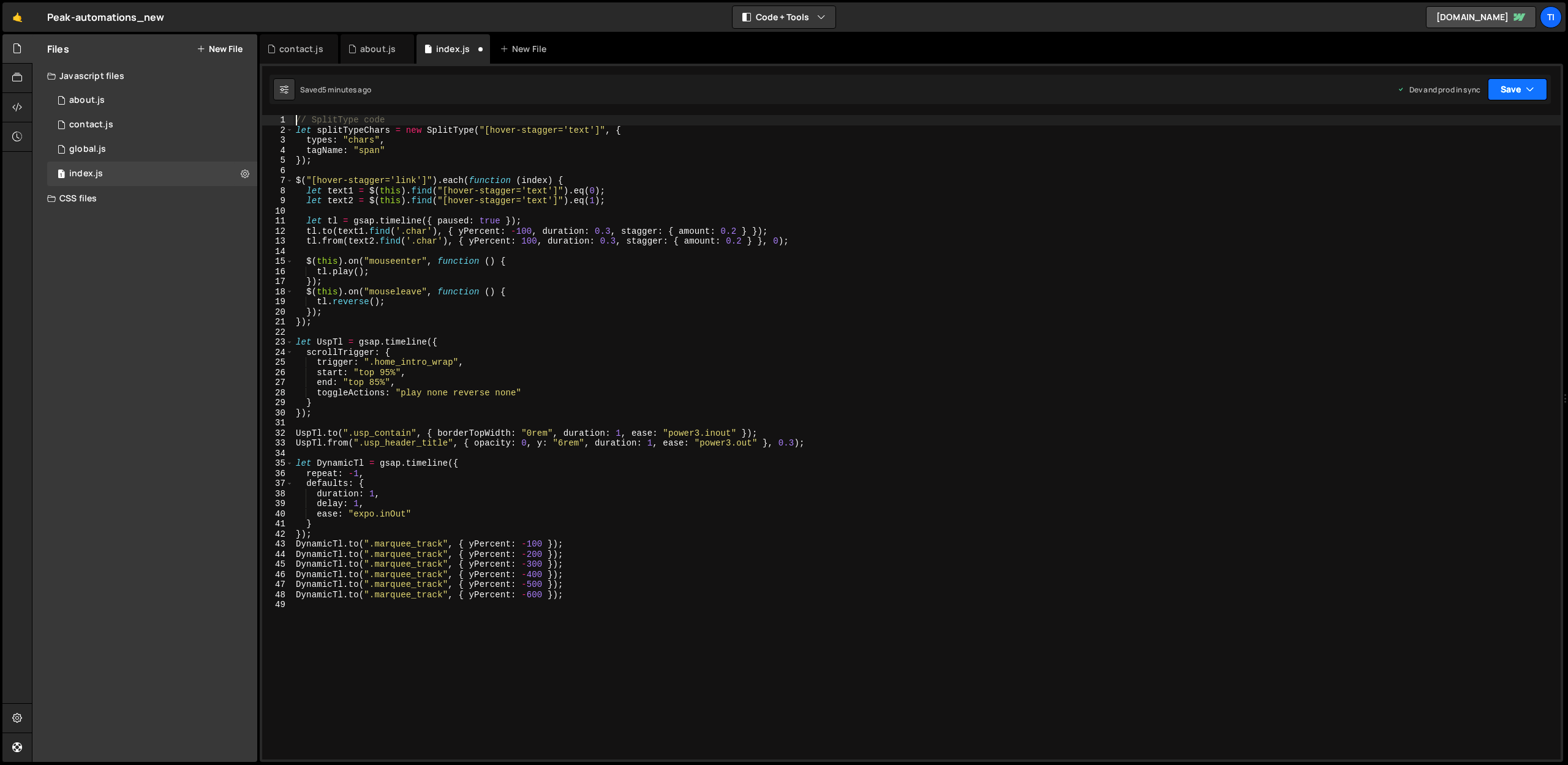
click at [1497, 82] on button "Save" at bounding box center [1518, 89] width 59 height 22
click at [1445, 174] on div "5 minutes ago" at bounding box center [1458, 172] width 48 height 10
click at [301, 49] on div "contact.js" at bounding box center [302, 48] width 44 height 12
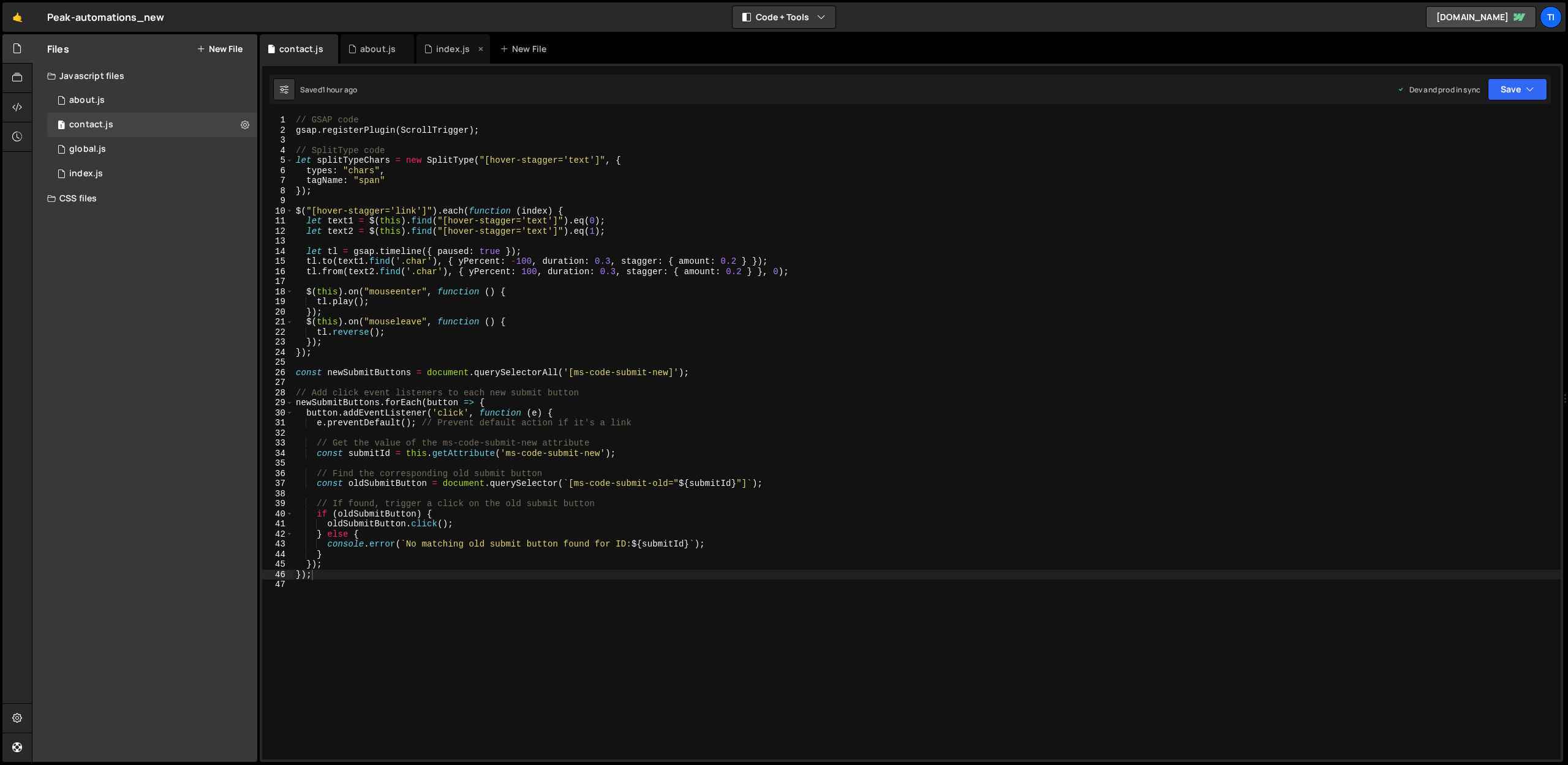
click at [454, 56] on div "index.js" at bounding box center [453, 48] width 74 height 30
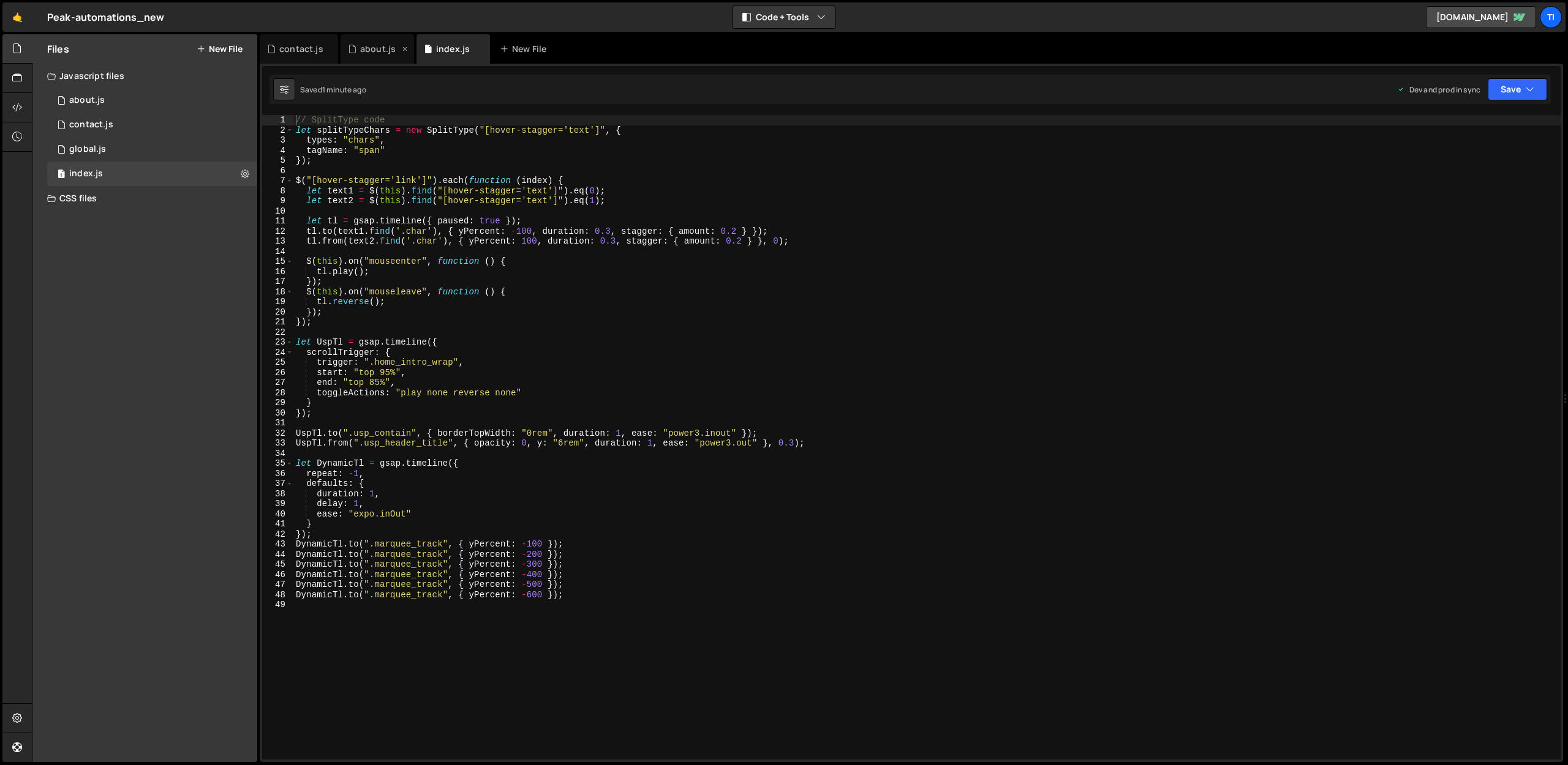
click at [368, 52] on div "about.js" at bounding box center [378, 48] width 36 height 12
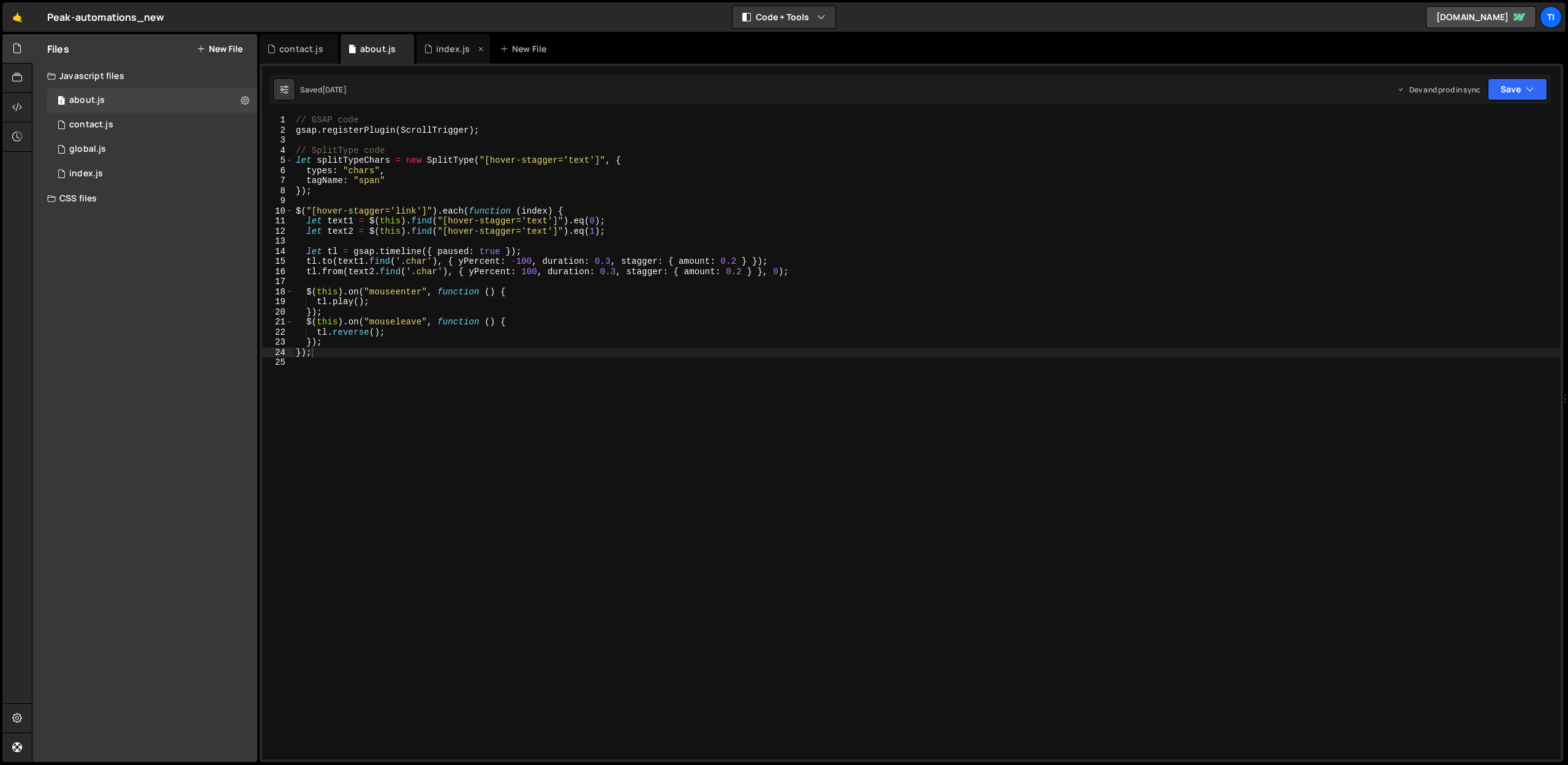
click at [441, 50] on div "index.js" at bounding box center [453, 48] width 34 height 12
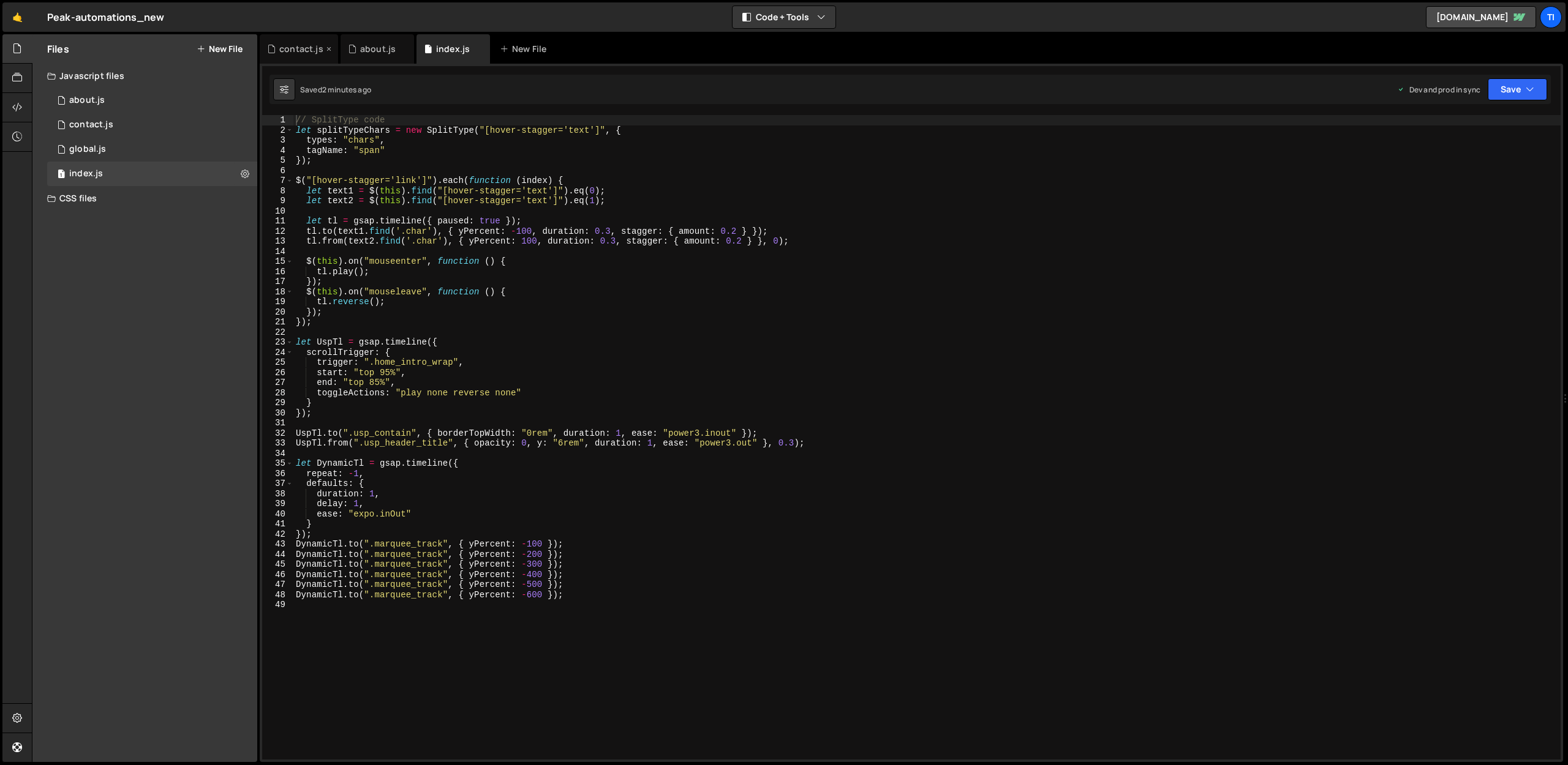
click at [297, 49] on div "contact.js" at bounding box center [302, 48] width 44 height 12
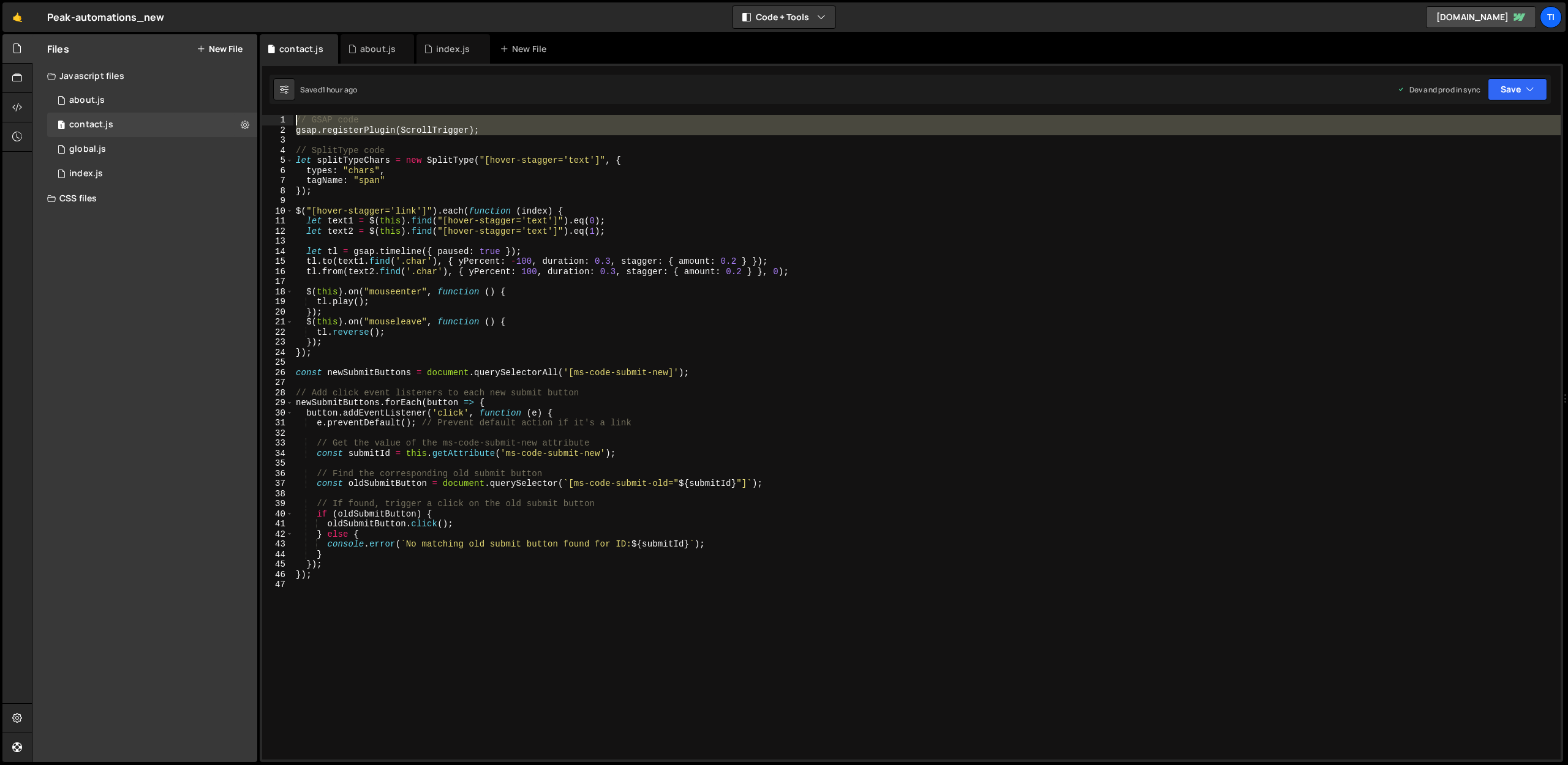
drag, startPoint x: 337, startPoint y: 143, endPoint x: 274, endPoint y: 117, distance: 68.2
click at [274, 117] on div "1 2 3 4 5 6 7 8 9 10 11 12 13 14 15 16 17 18 19 20 21 22 23 24 25 26 27 28 29 3…" at bounding box center [911, 437] width 1299 height 644
type textarea "// GSAP code gsap.registerPlugin(ScrollTrigger);"
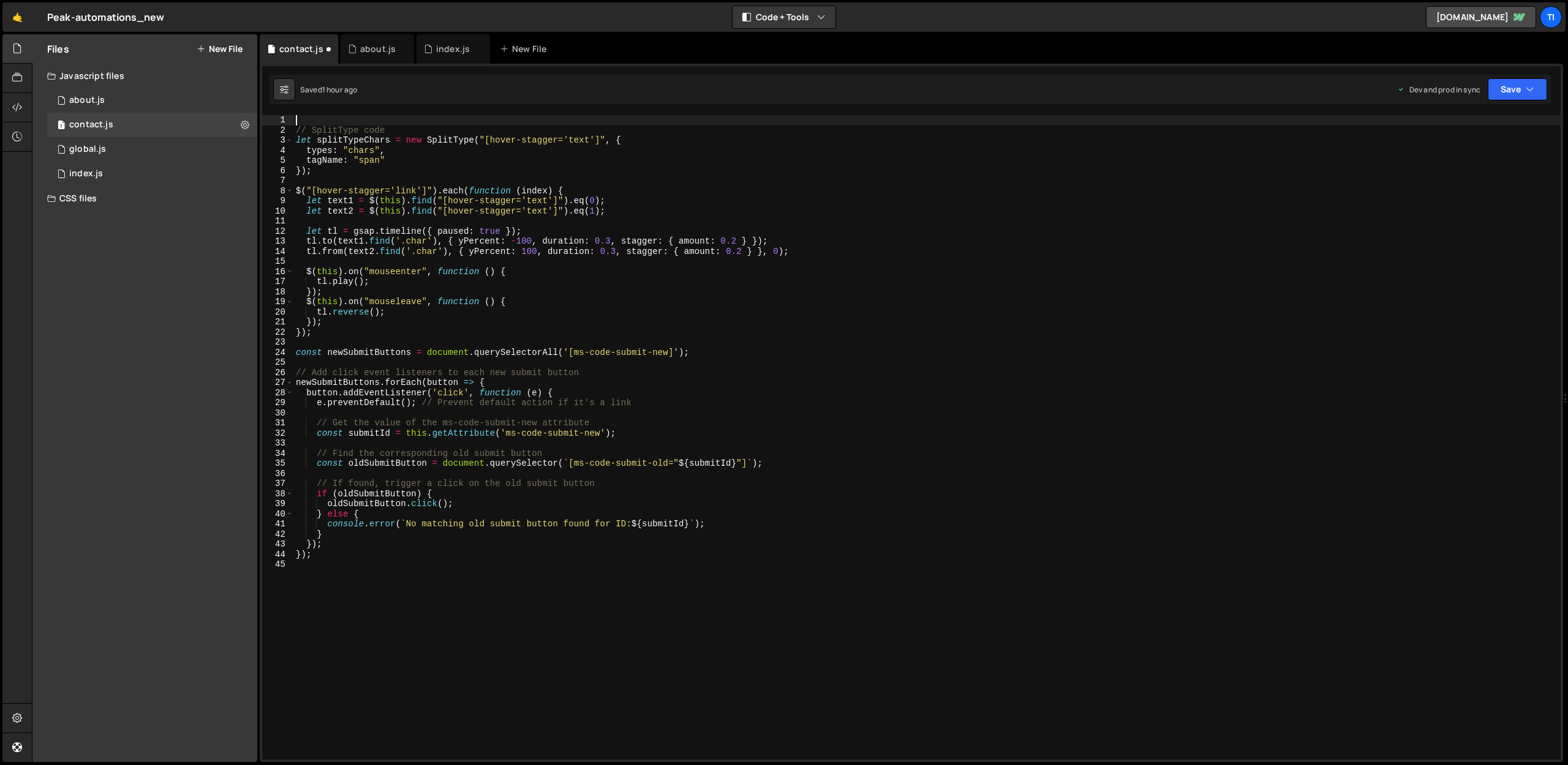
click at [296, 132] on div "// SplitType code let splitTypeChars = new SplitType ( "[hover-stagger='text']"…" at bounding box center [927, 447] width 1267 height 665
type textarea "// SplitType code"
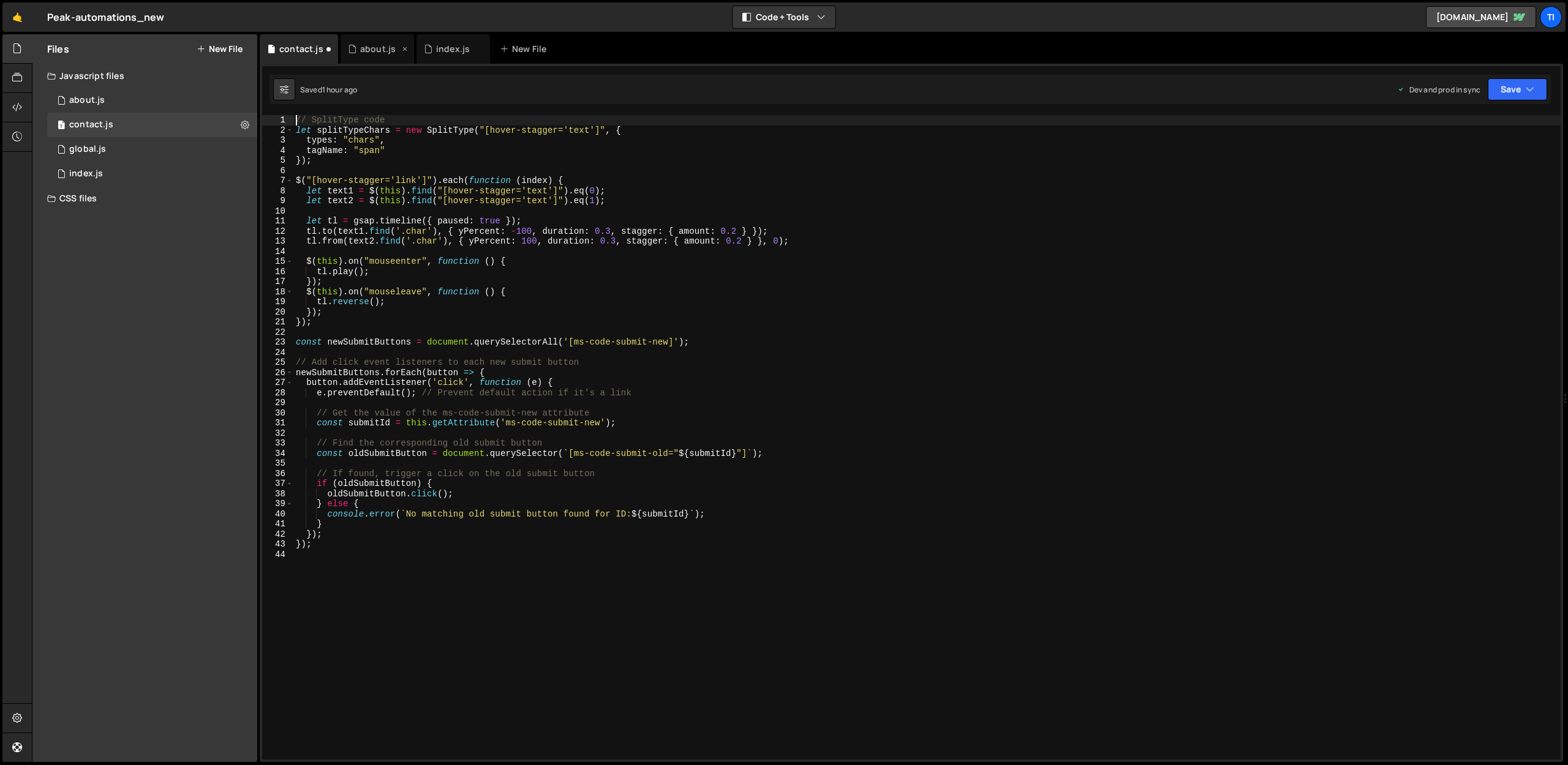
click at [369, 52] on div "about.js" at bounding box center [378, 48] width 36 height 12
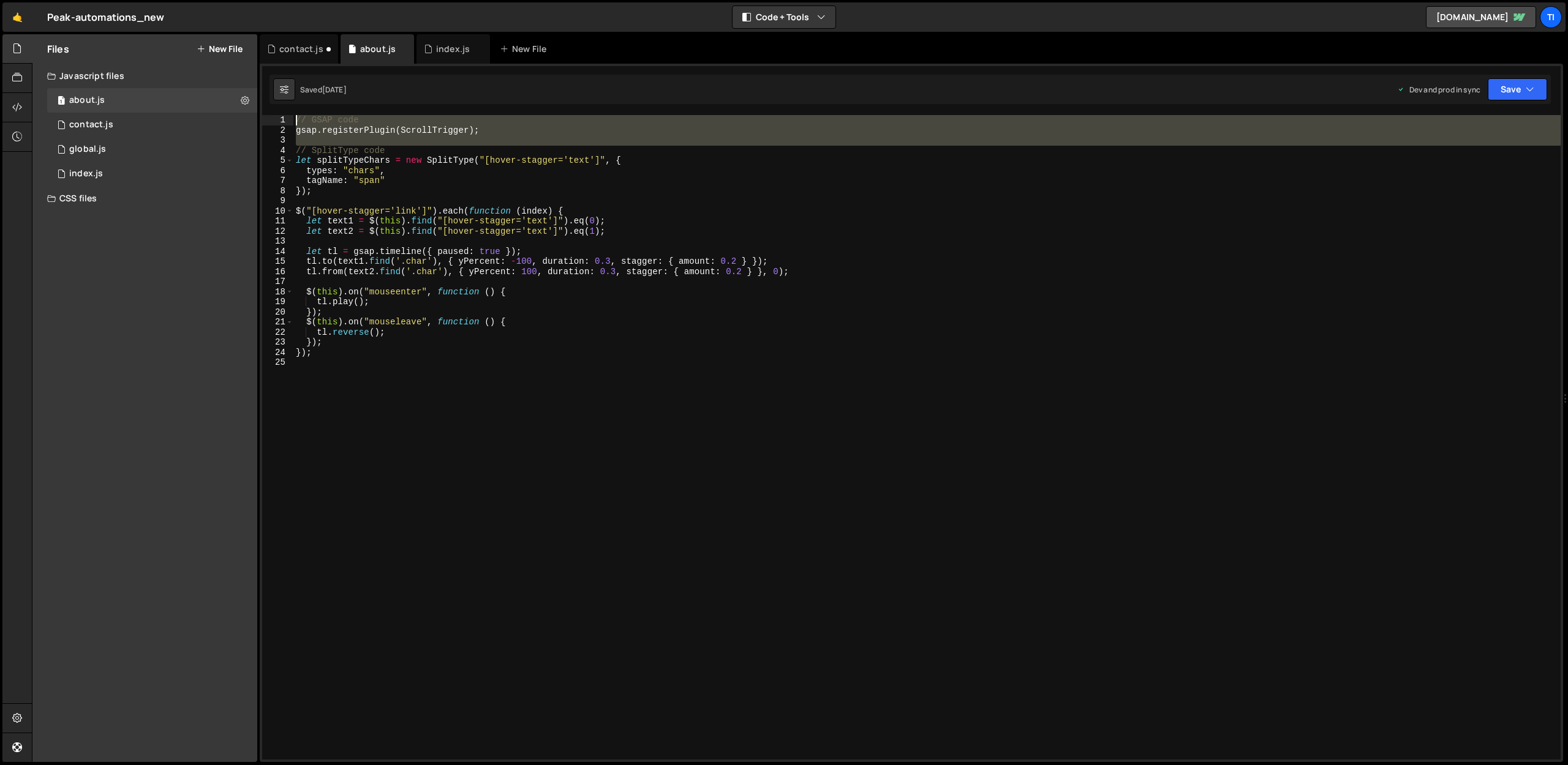
drag, startPoint x: 296, startPoint y: 149, endPoint x: 287, endPoint y: 108, distance: 42.0
click at [287, 108] on div "// SplitType code 1 2 3 4 5 6 7 8 9 10 11 12 13 14 15 16 17 18 19 20 21 22 23 2…" at bounding box center [911, 413] width 1304 height 699
type textarea "// SplitType code"
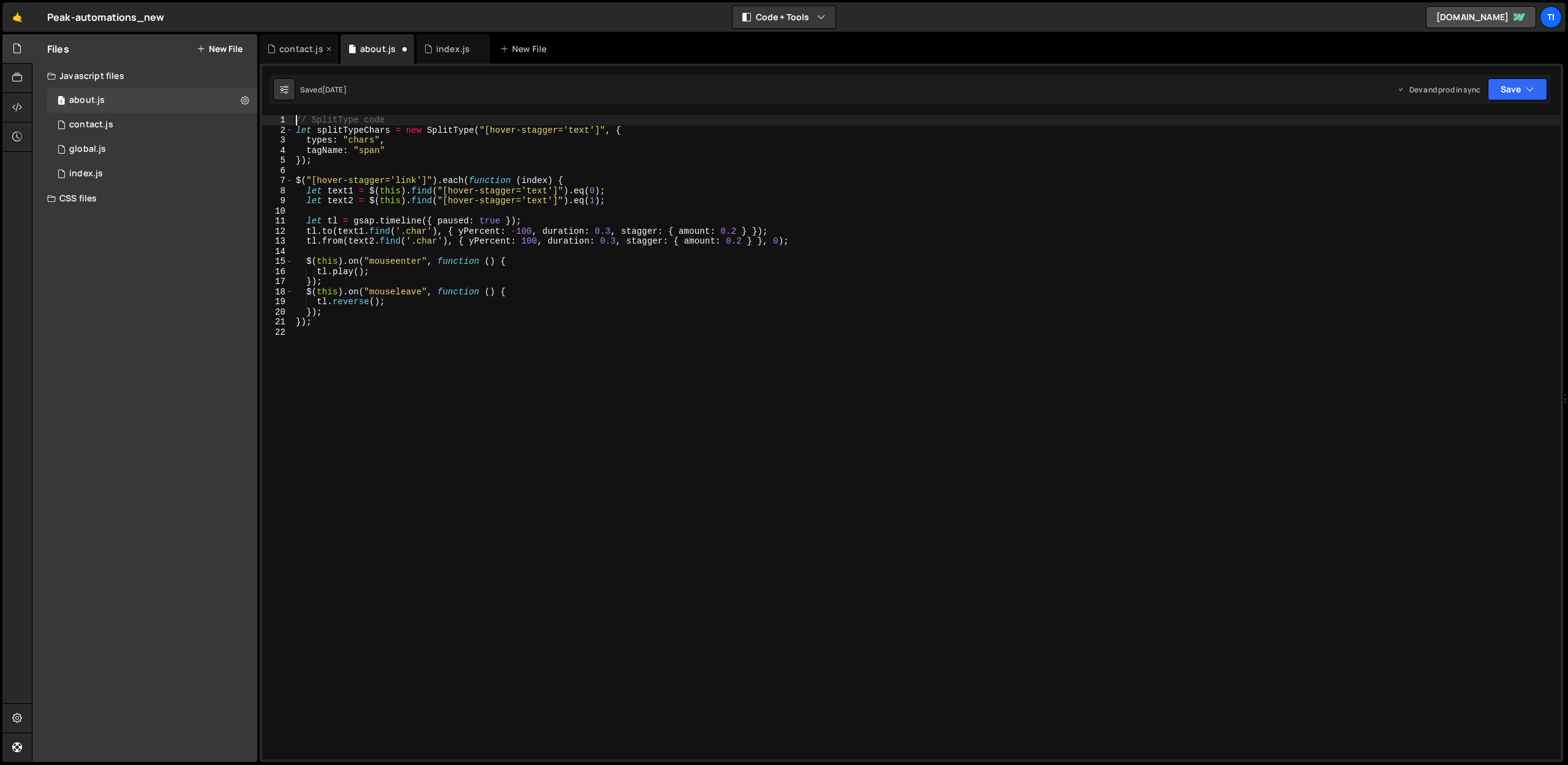
click at [305, 56] on div "contact.js" at bounding box center [299, 48] width 78 height 30
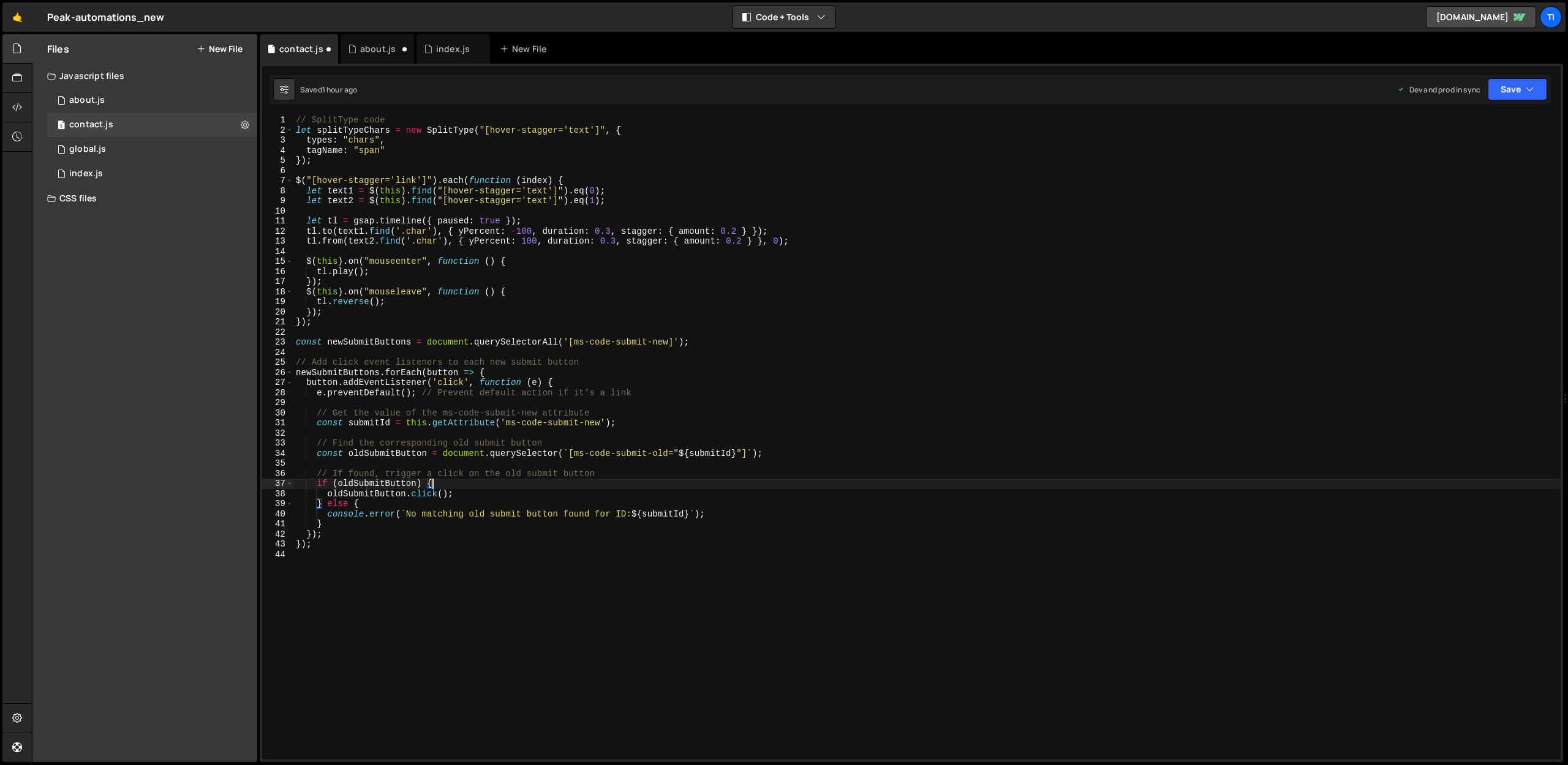
click at [641, 480] on div "// SplitType code let splitTypeChars = new SplitType ( "[hover-stagger='text']"…" at bounding box center [927, 447] width 1267 height 665
click at [622, 478] on div "// SplitType code let splitTypeChars = new SplitType ( "[hover-stagger='text']"…" at bounding box center [927, 447] width 1267 height 665
type textarea "// If found, trigger a click on the old submit button"
click at [1492, 90] on button "Save" at bounding box center [1518, 89] width 59 height 22
click at [1466, 177] on div "52 minutes ago" at bounding box center [1459, 172] width 52 height 10
